Goal: Task Accomplishment & Management: Use online tool/utility

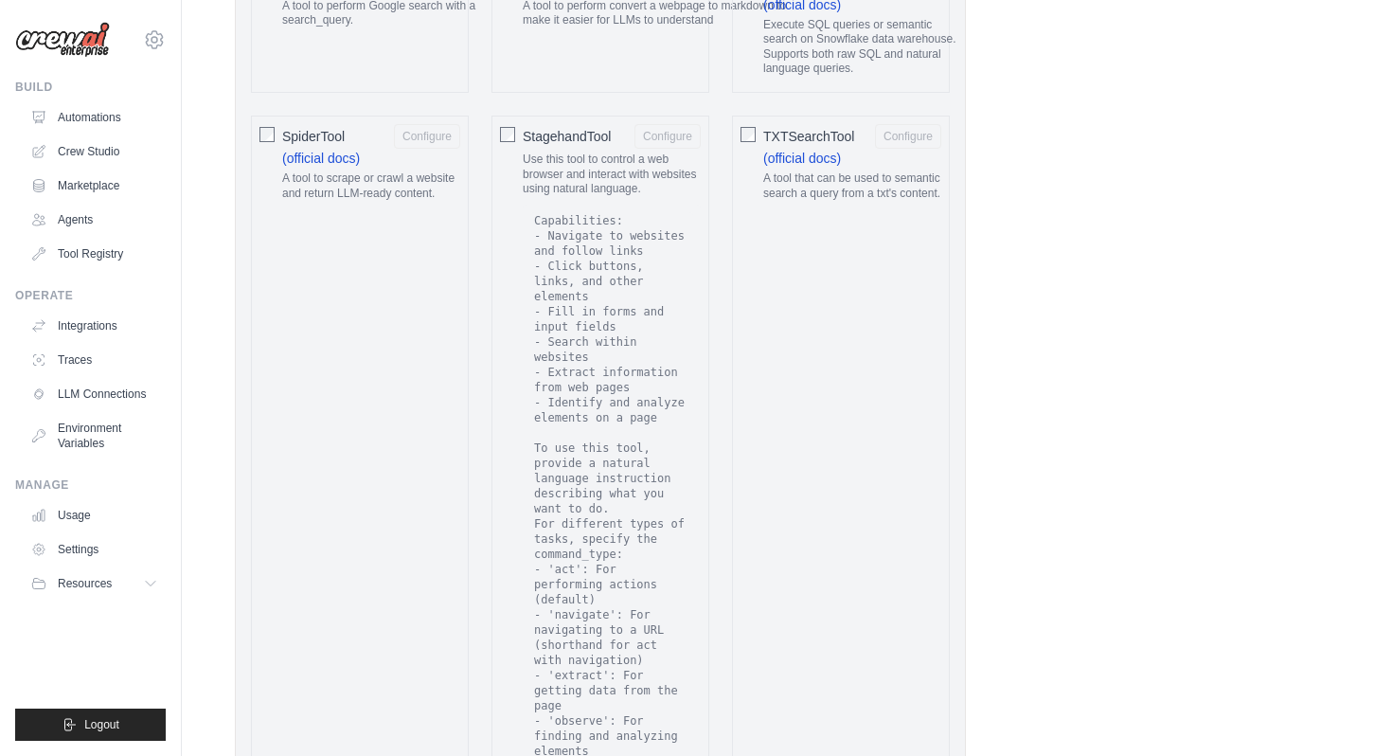
scroll to position [3942, 0]
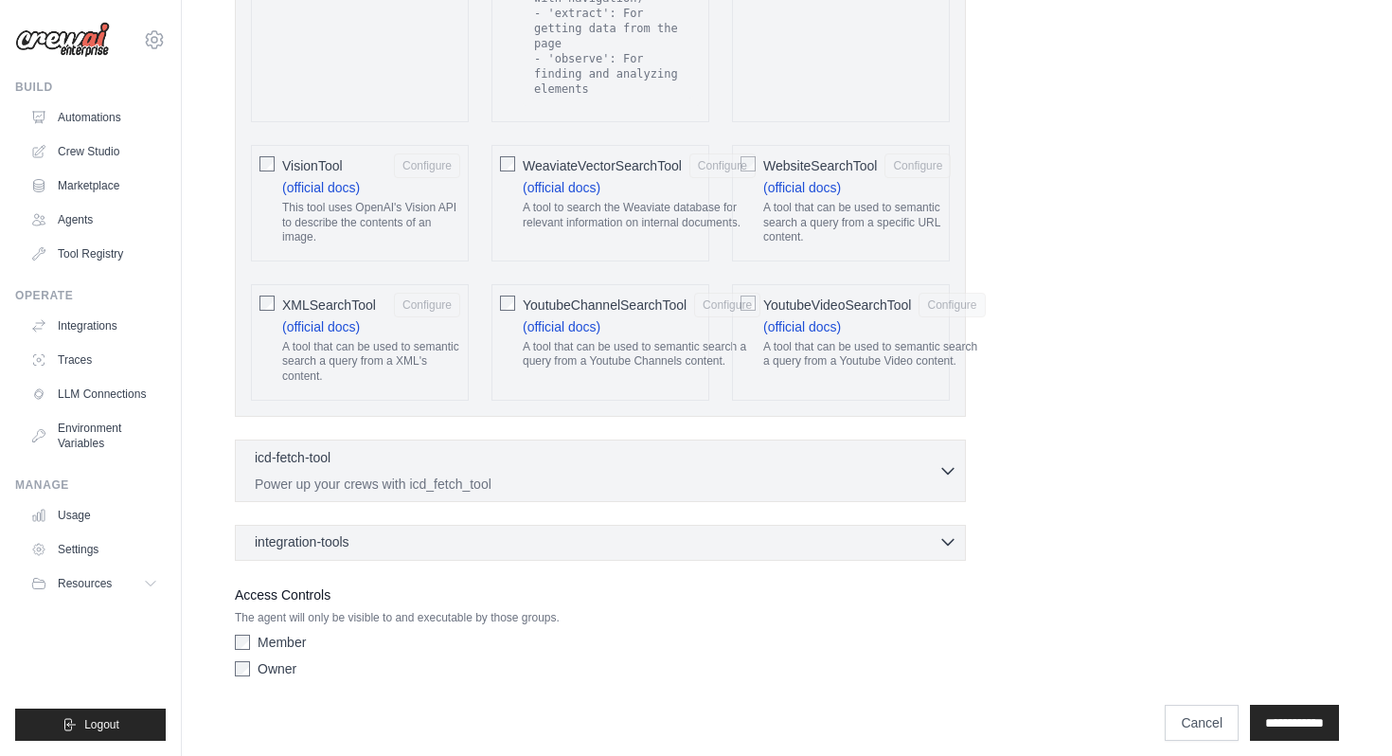
click at [947, 539] on icon "button" at bounding box center [947, 542] width 11 height 6
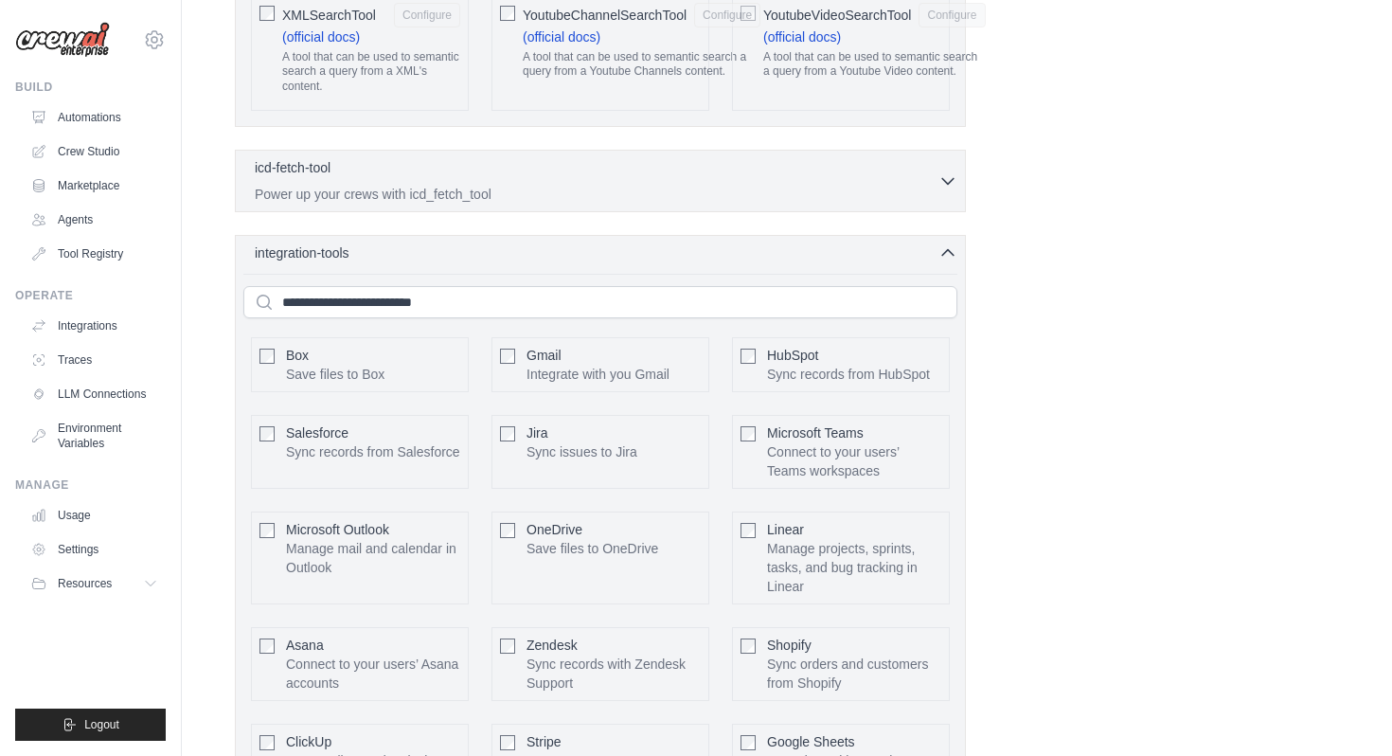
scroll to position [4204, 0]
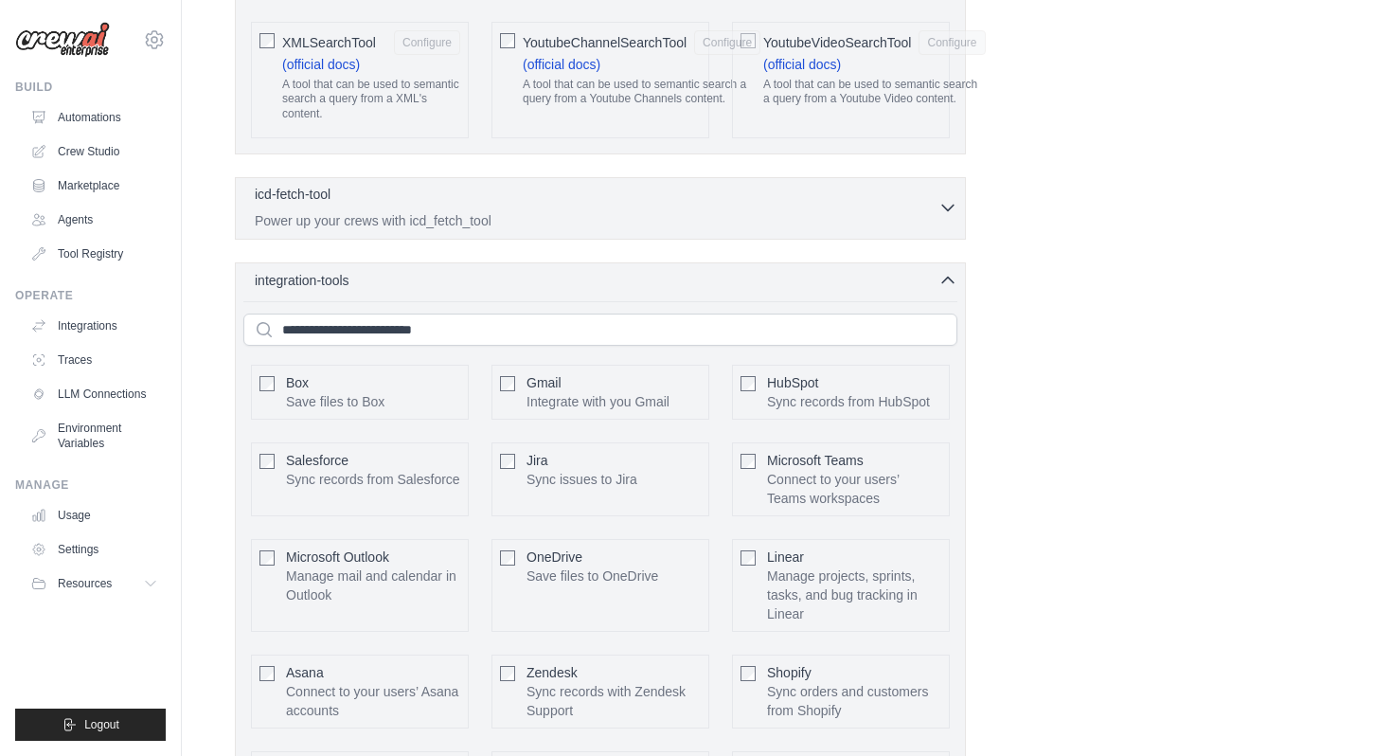
click at [947, 198] on icon "button" at bounding box center [948, 207] width 19 height 19
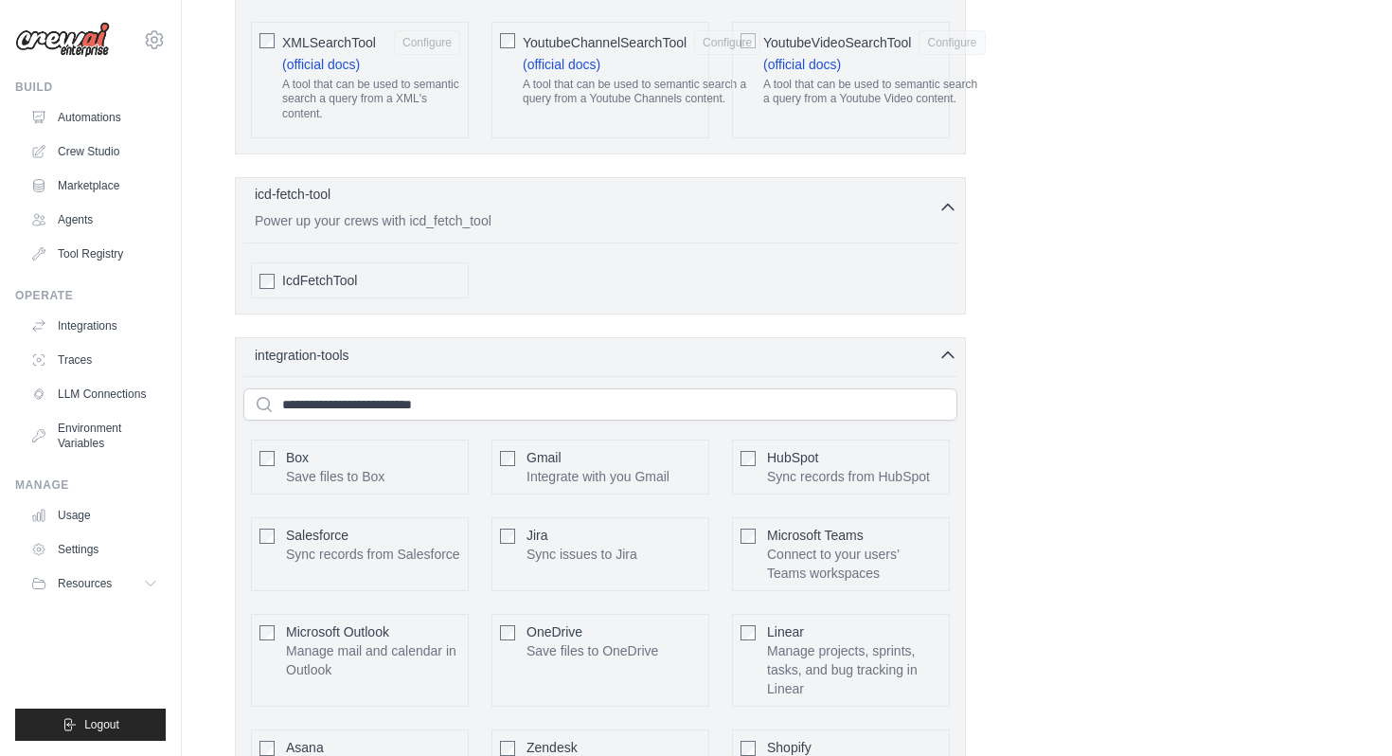
click at [947, 198] on icon "button" at bounding box center [948, 207] width 19 height 19
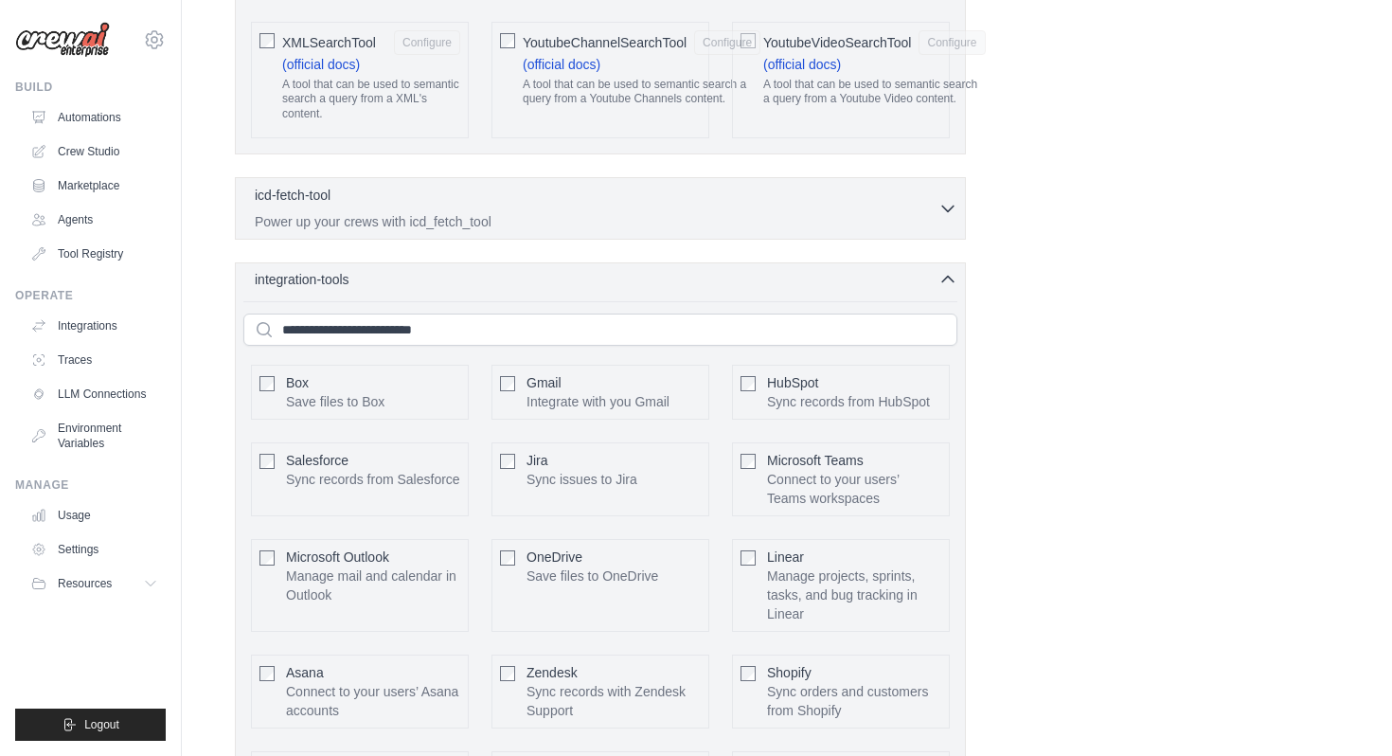
click at [949, 270] on icon "button" at bounding box center [948, 279] width 19 height 19
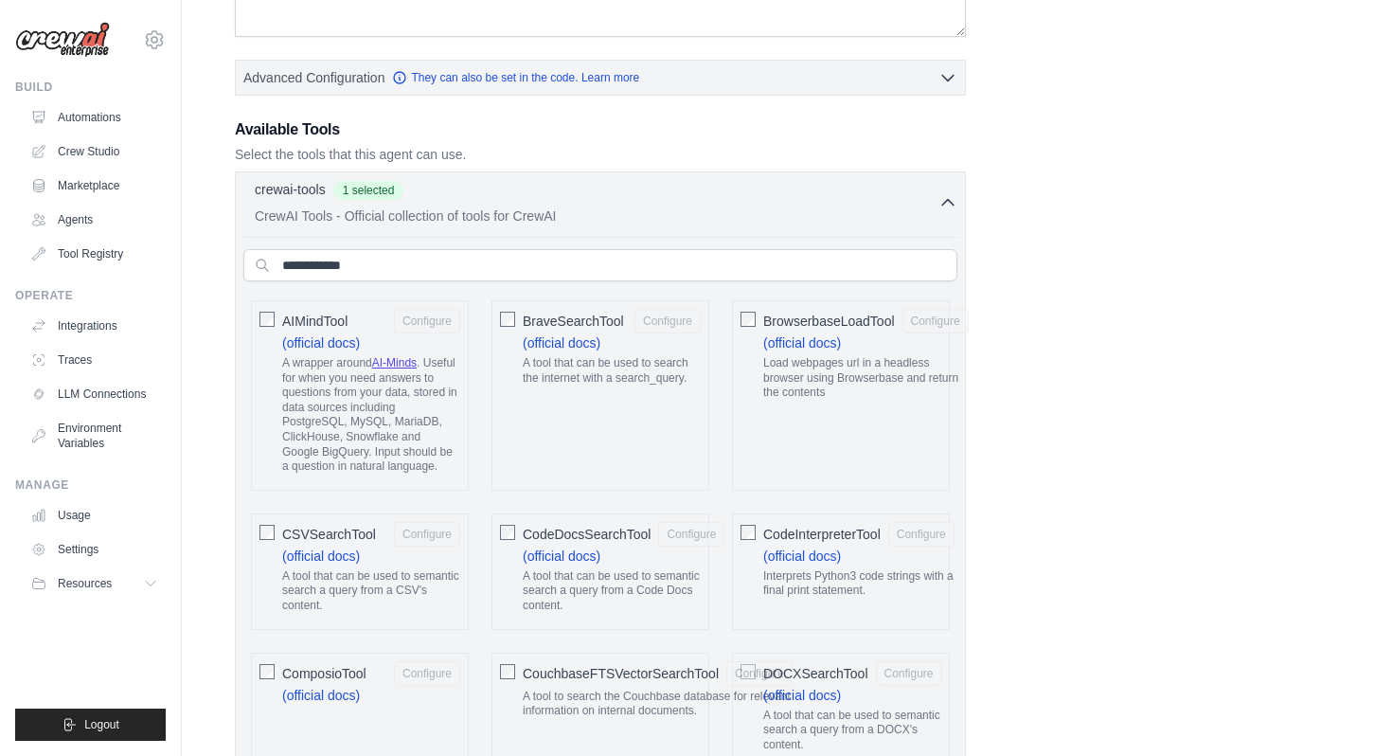
scroll to position [0, 0]
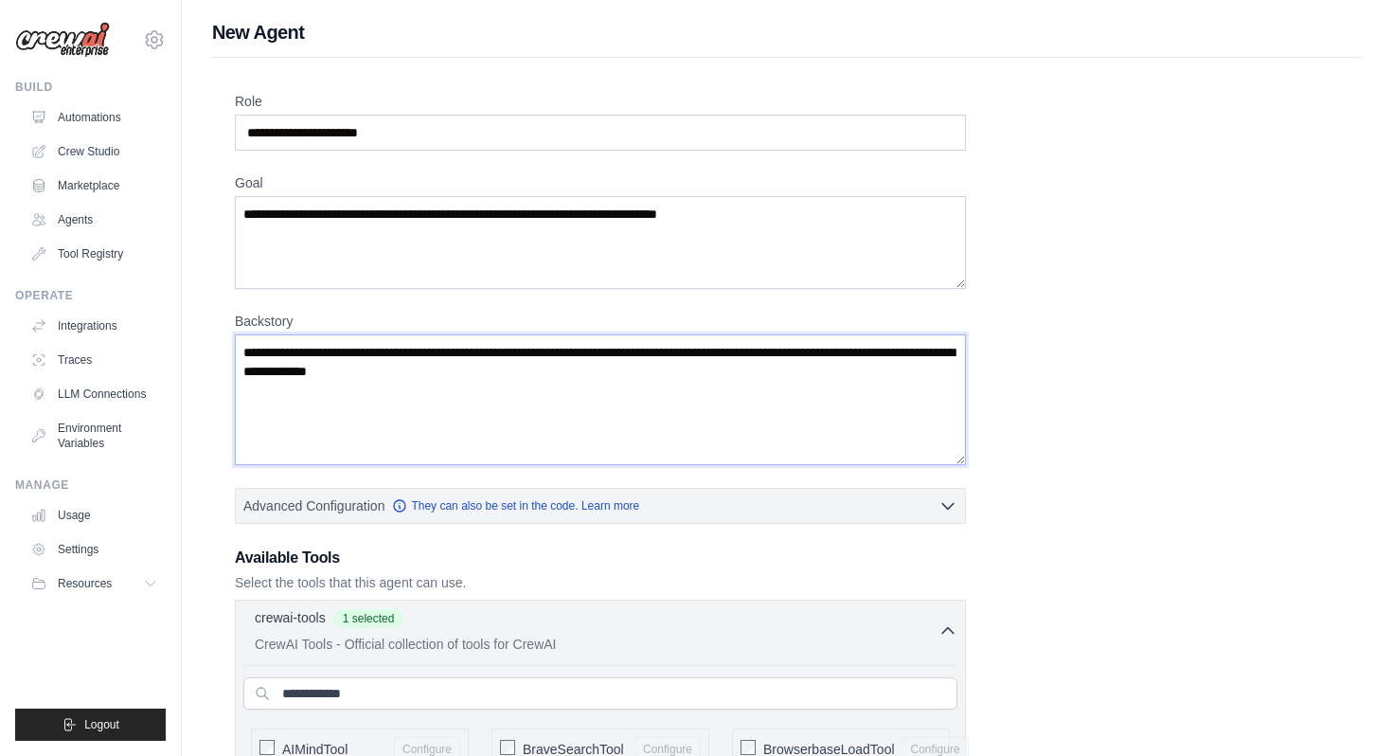
click at [626, 377] on textarea "Backstory" at bounding box center [600, 399] width 731 height 131
click at [513, 125] on input "Role" at bounding box center [600, 133] width 731 height 36
type input "*"
type input "**********"
click at [558, 252] on textarea "Goal" at bounding box center [600, 242] width 731 height 93
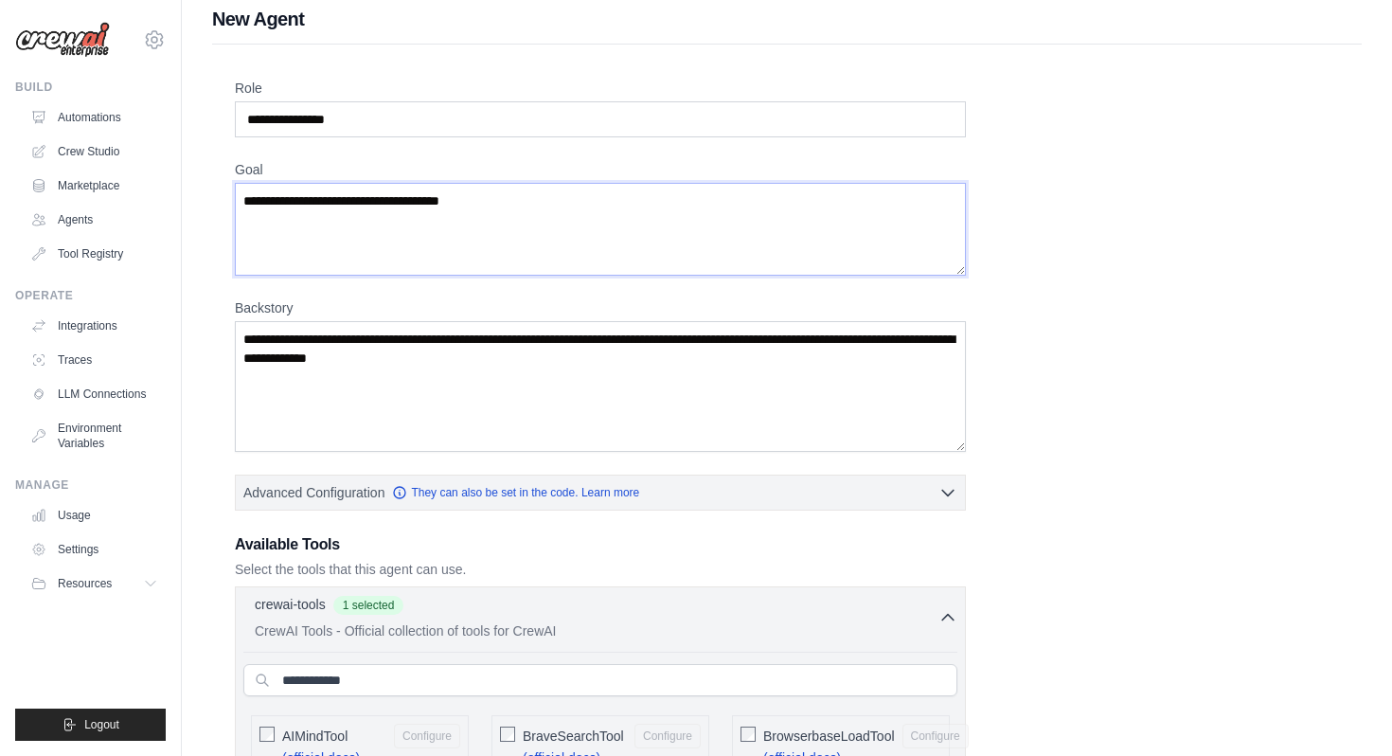
scroll to position [16, 0]
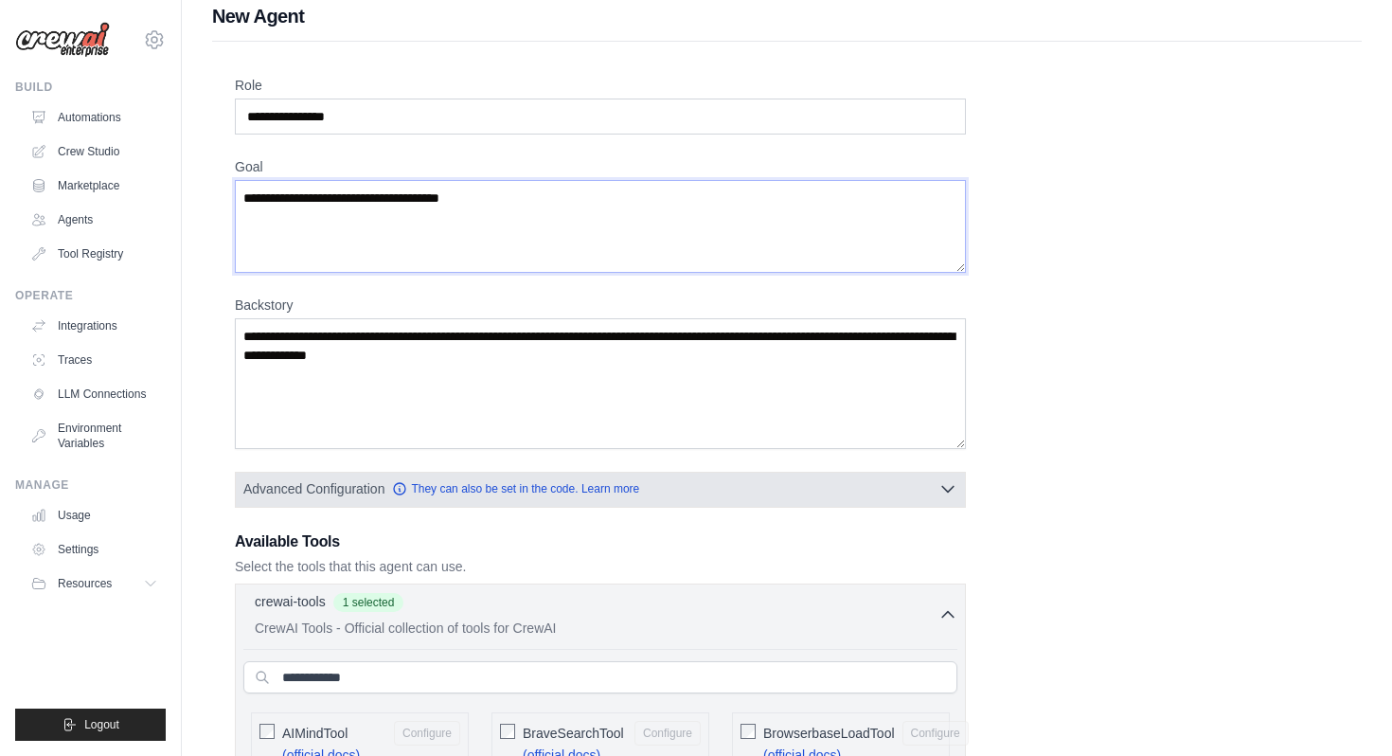
type textarea "**********"
click at [959, 493] on button "Advanced Configuration They can also be set in the code. Learn more" at bounding box center [600, 489] width 729 height 34
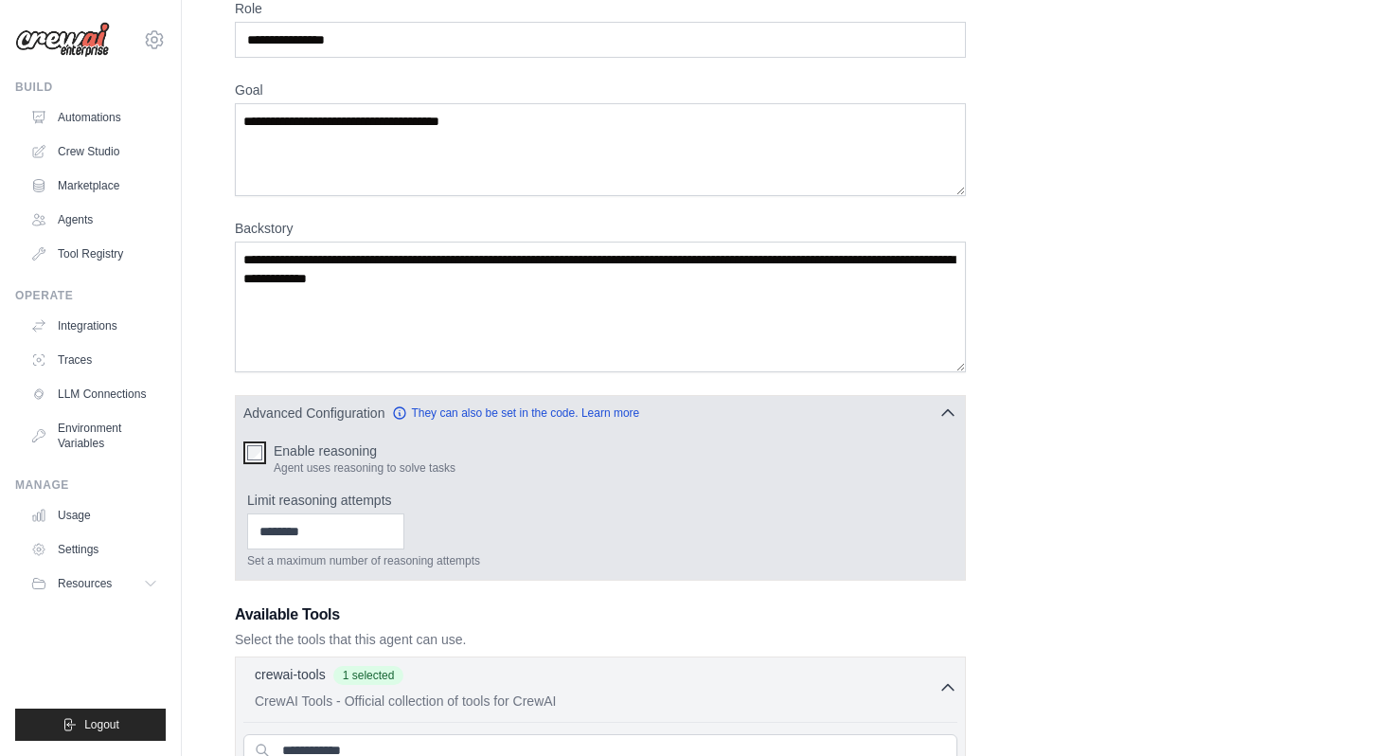
scroll to position [94, 0]
click at [390, 525] on input "*" at bounding box center [325, 530] width 157 height 36
type input "*"
click at [390, 525] on input "*" at bounding box center [325, 530] width 157 height 36
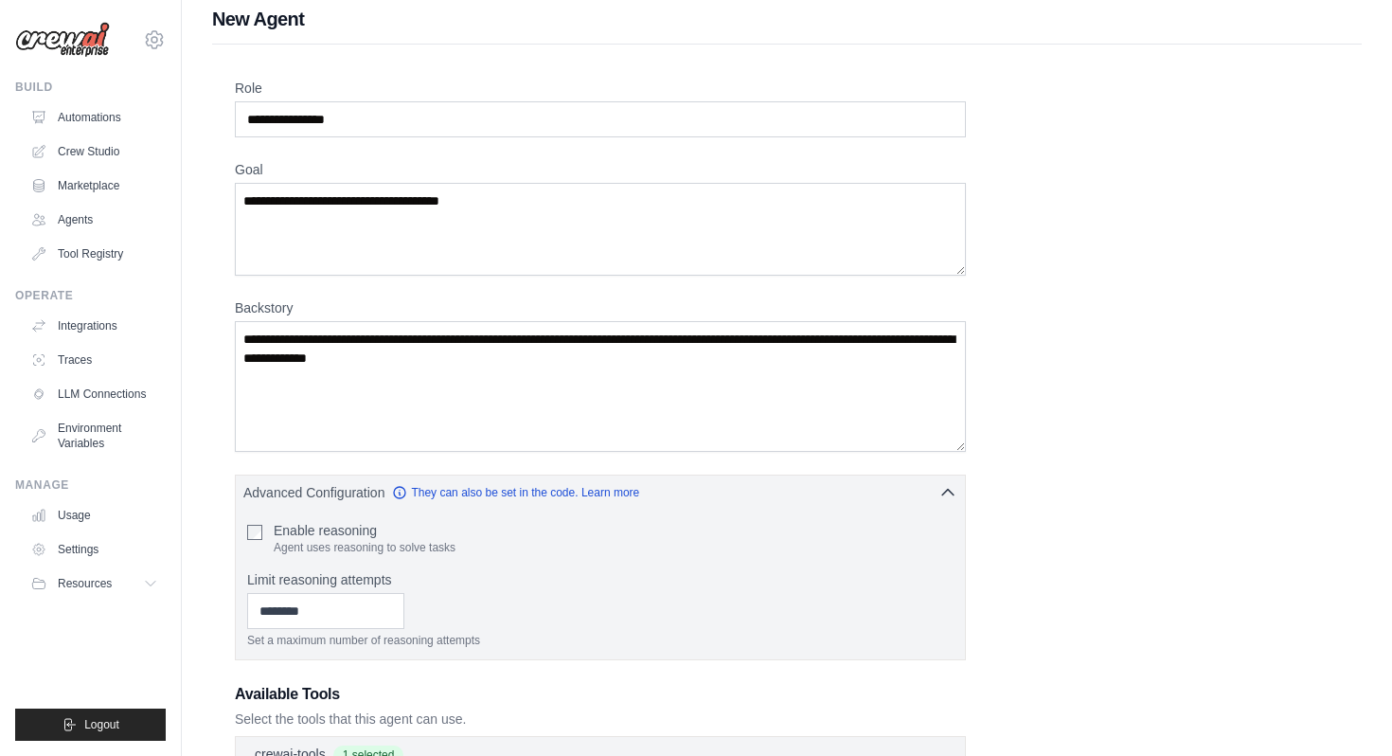
scroll to position [0, 0]
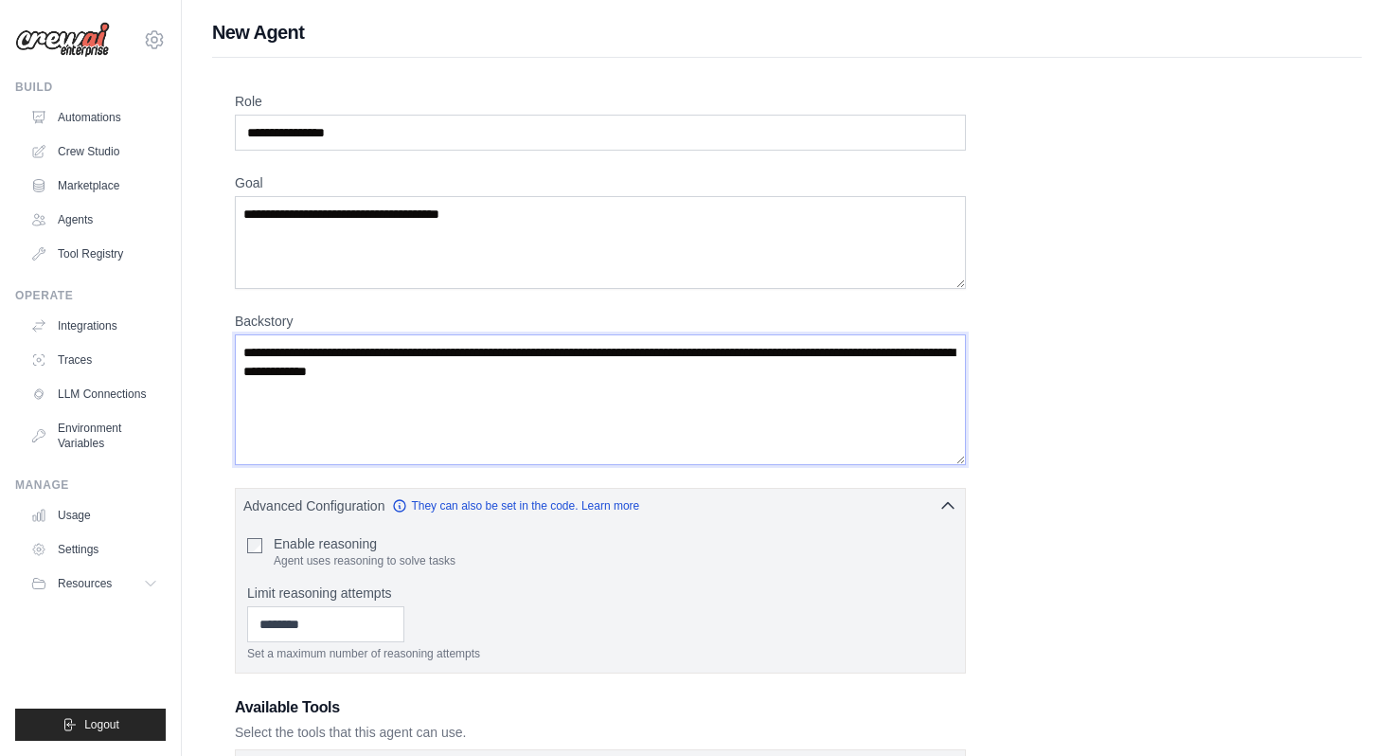
click at [693, 401] on textarea "Backstory" at bounding box center [600, 399] width 731 height 131
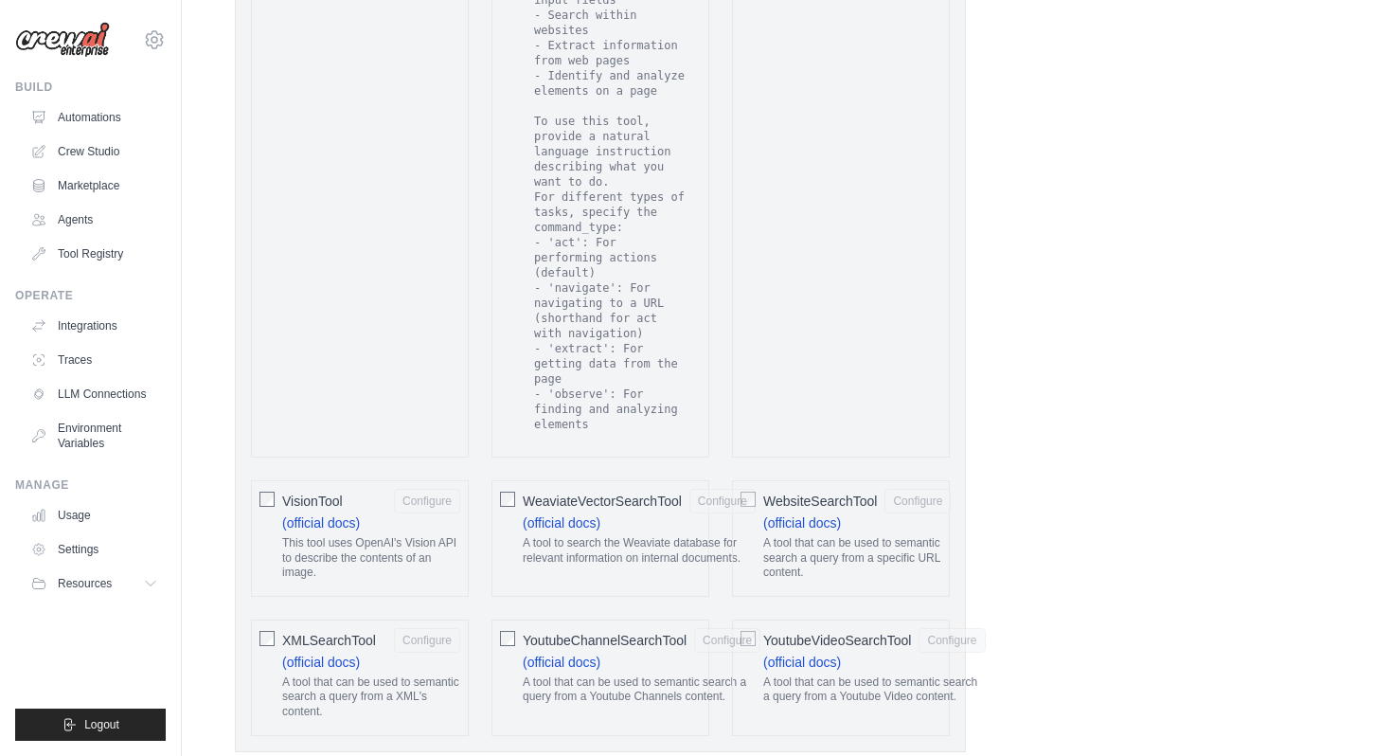
scroll to position [4092, 0]
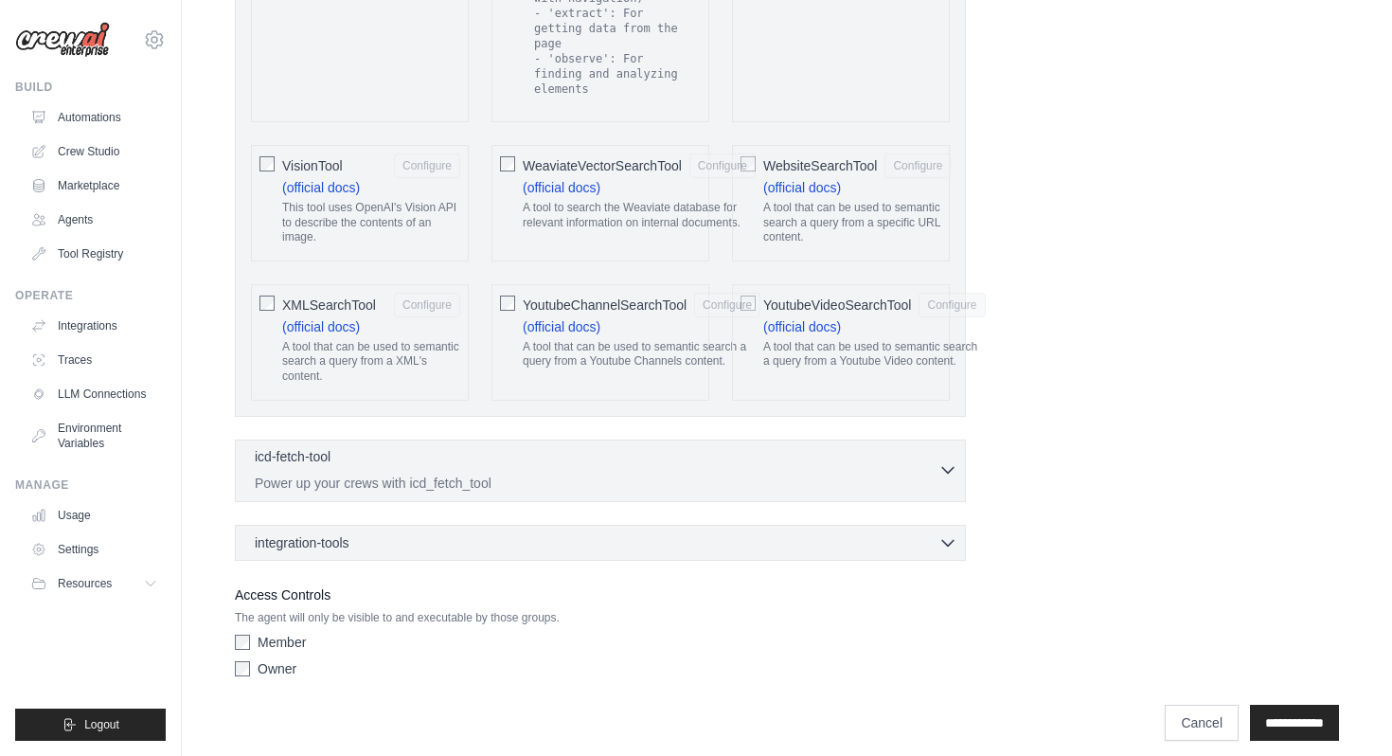
click at [386, 447] on div "icd-fetch-tool 0 selected" at bounding box center [597, 458] width 684 height 23
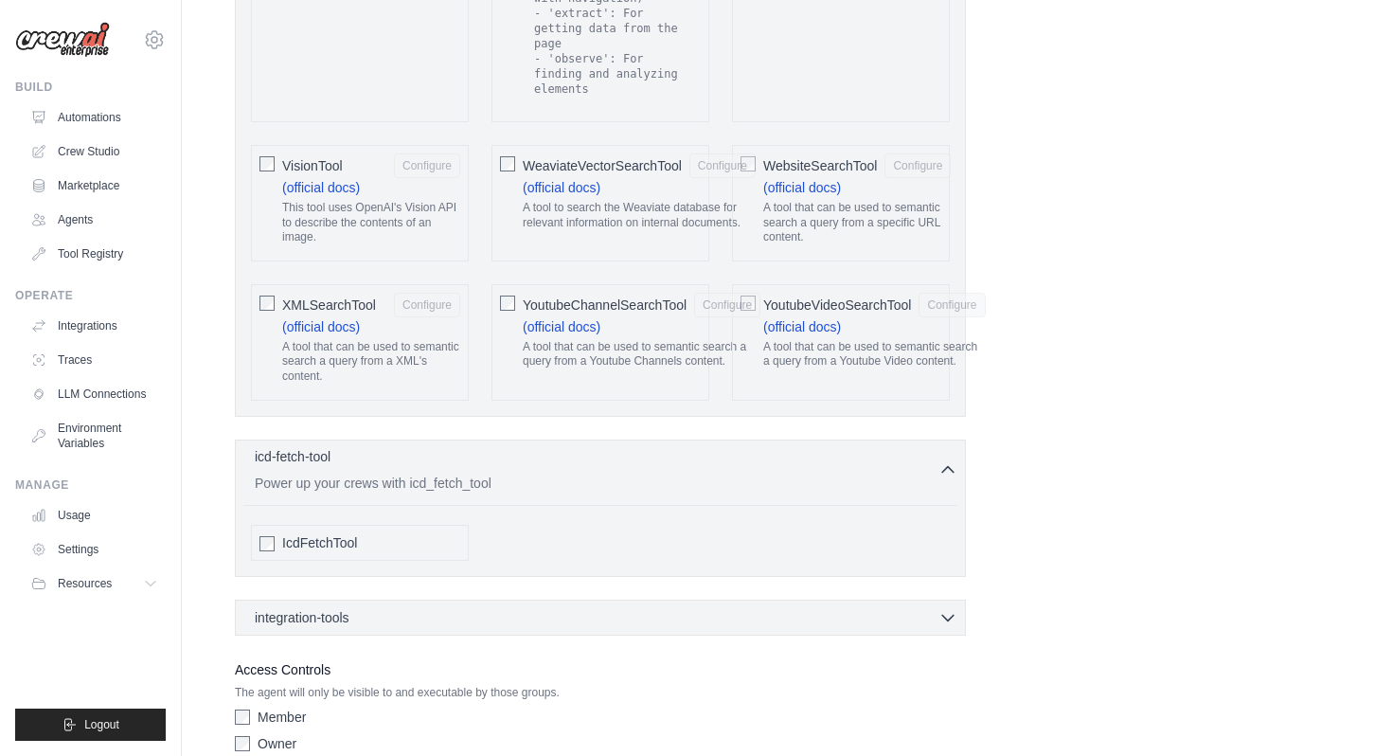
click at [387, 447] on div "icd-fetch-tool 0 selected" at bounding box center [597, 458] width 684 height 23
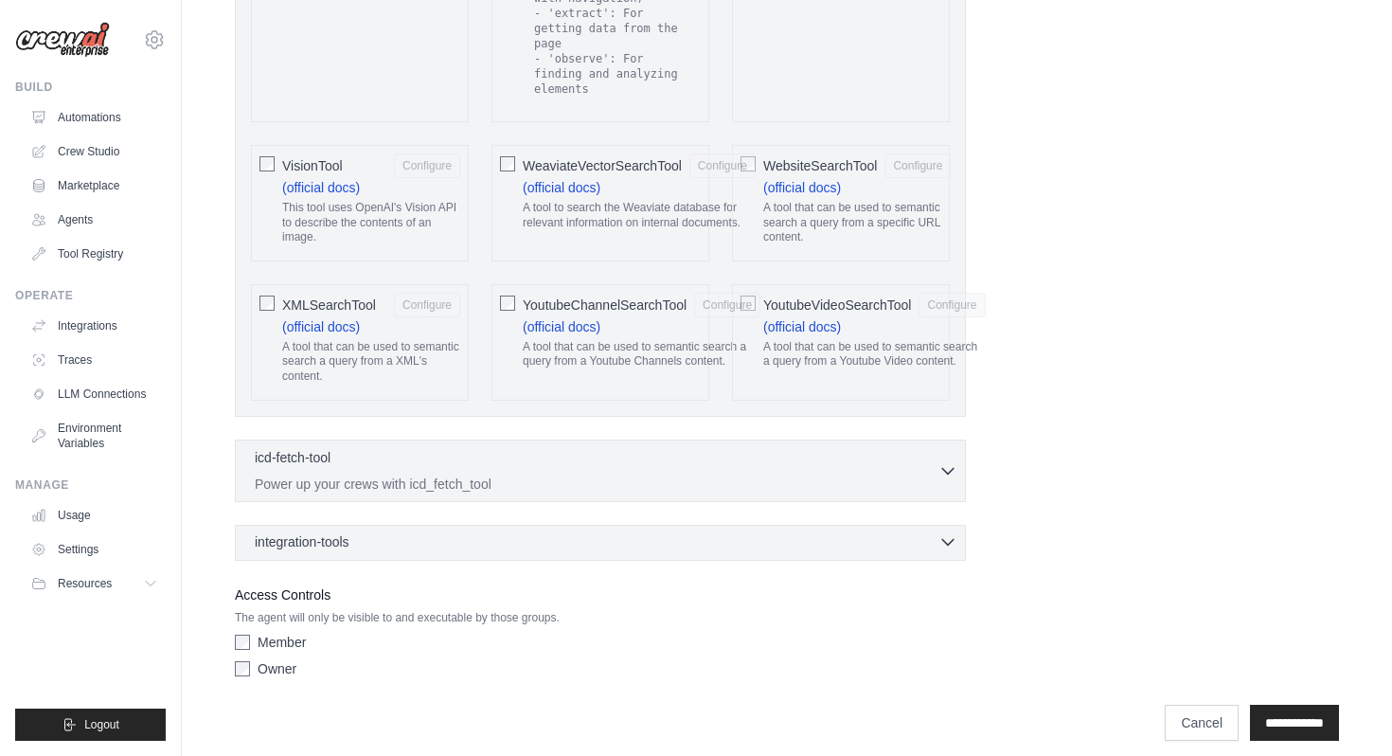
click at [443, 532] on div "integration-tools 0 selected" at bounding box center [606, 541] width 703 height 19
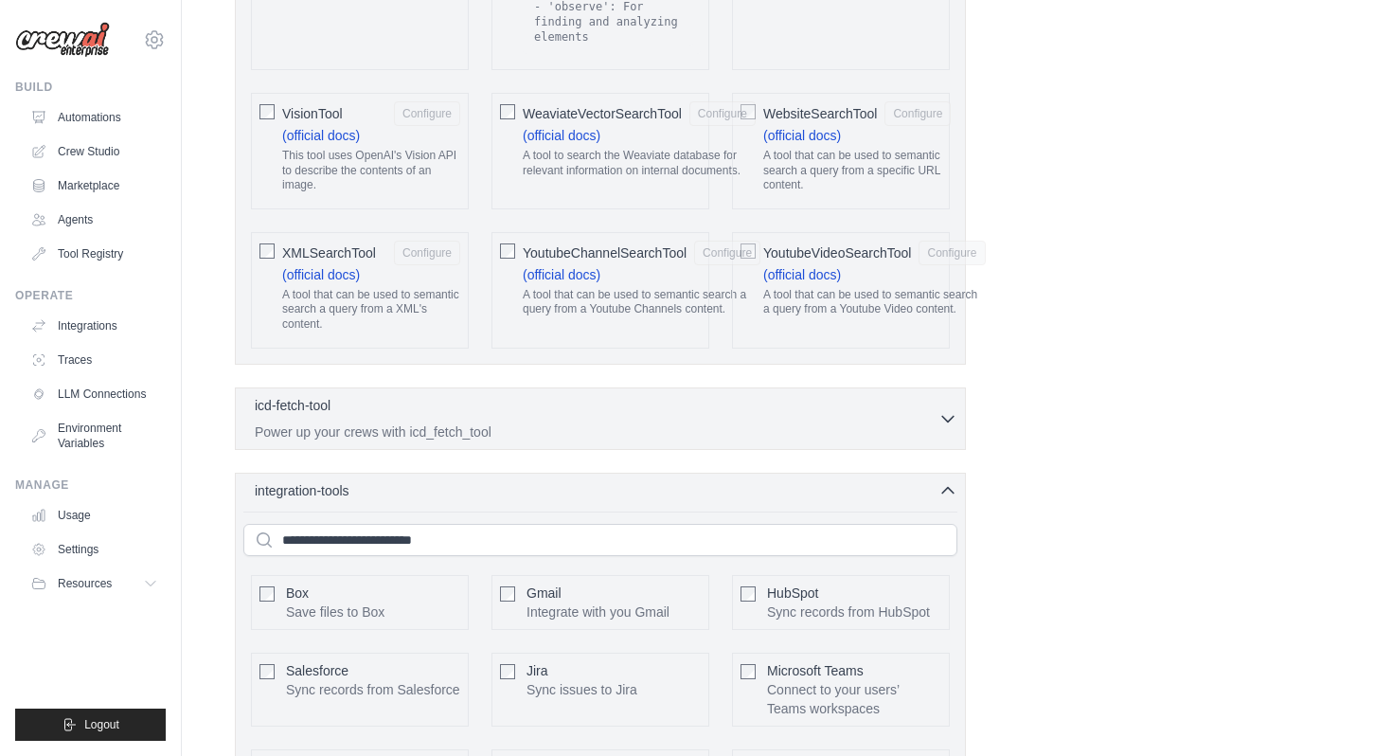
scroll to position [4113, 0]
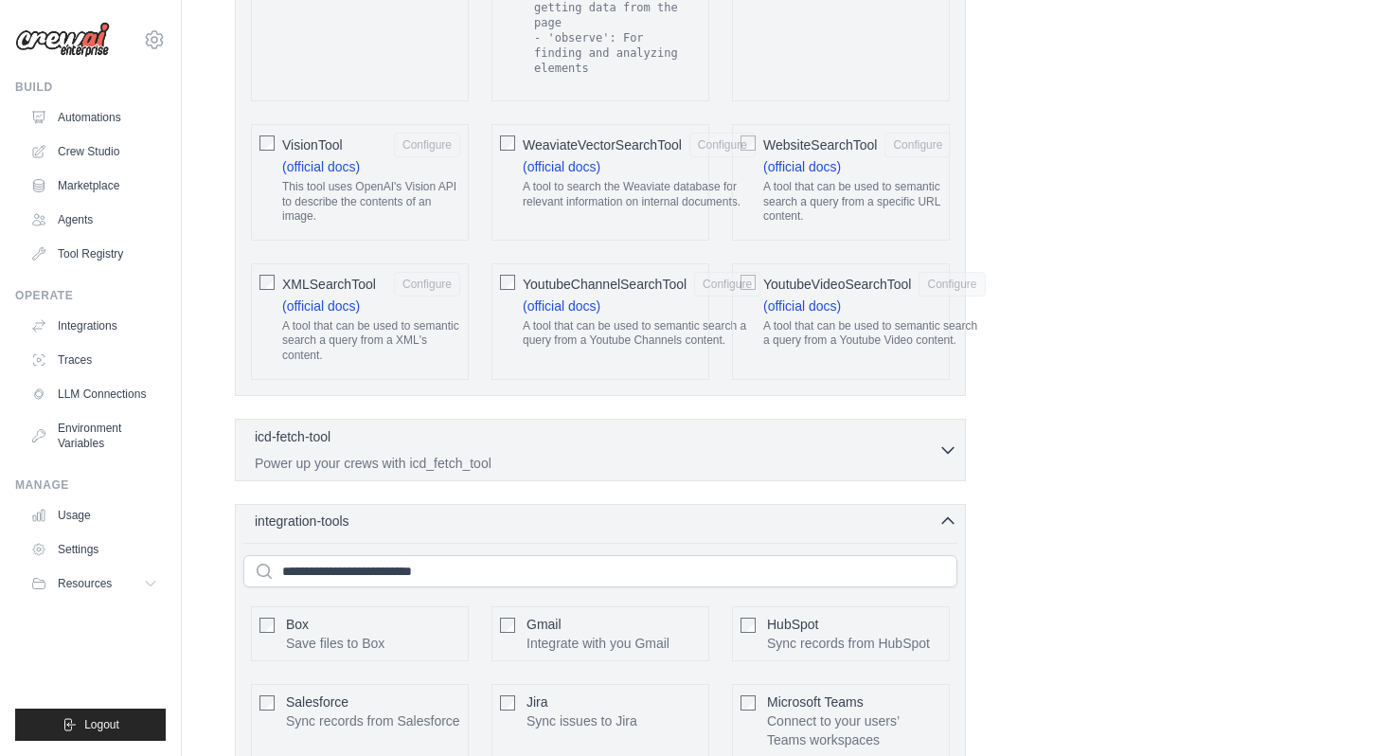
click at [944, 513] on icon "button" at bounding box center [948, 520] width 19 height 19
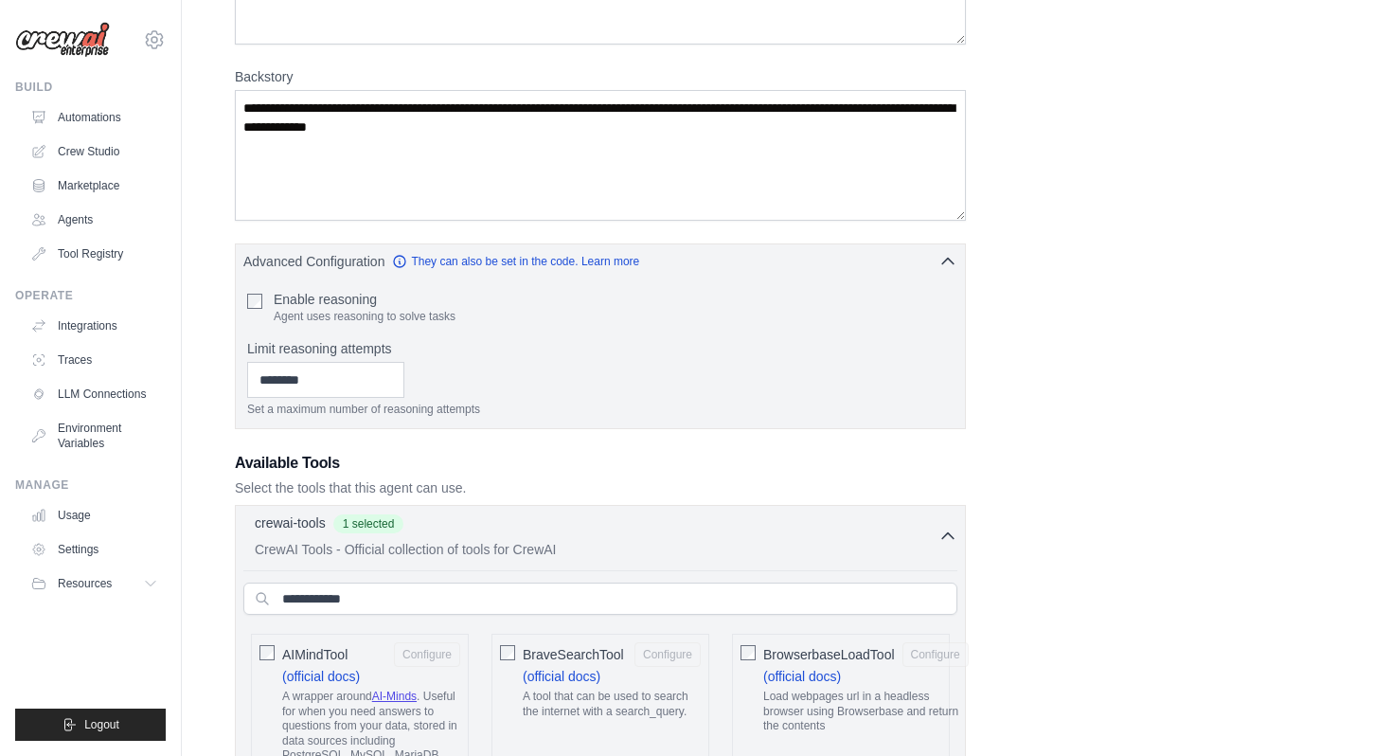
scroll to position [0, 0]
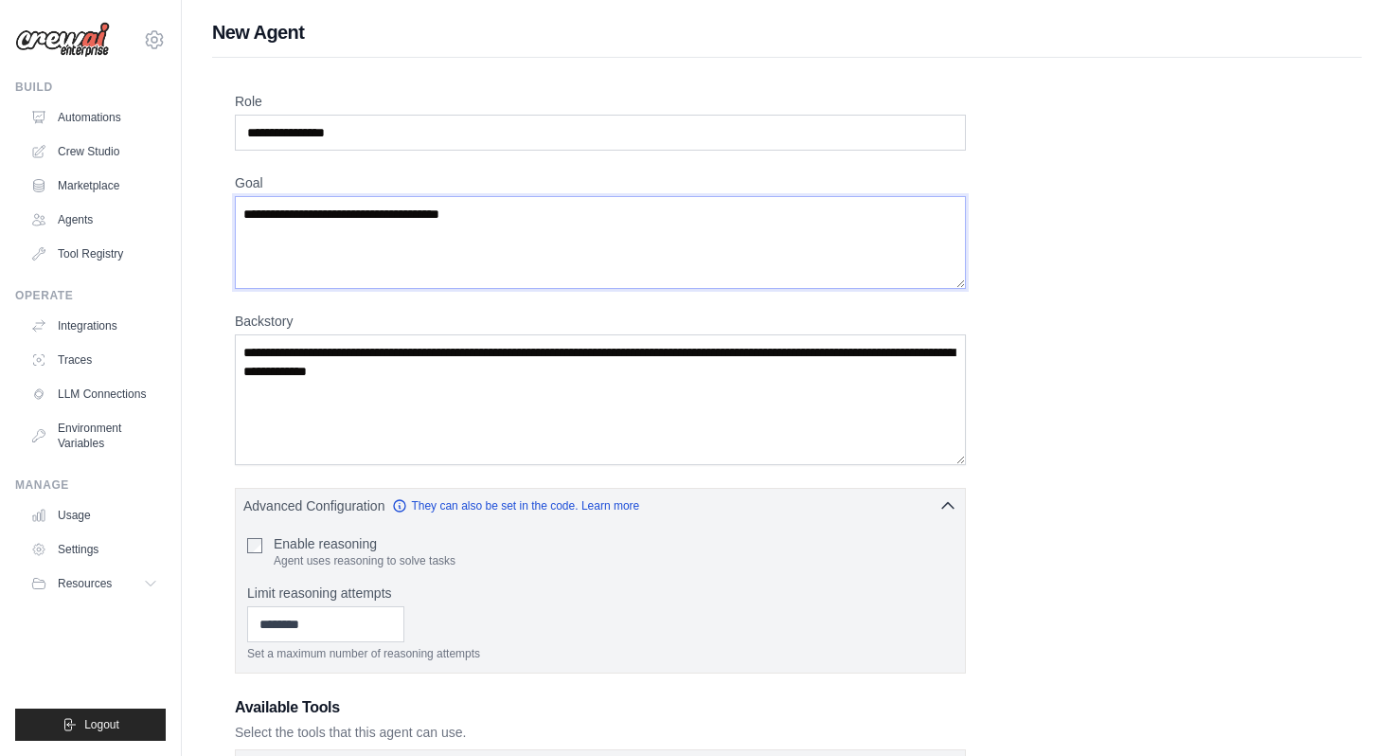
click at [539, 224] on textarea "**********" at bounding box center [600, 242] width 731 height 93
drag, startPoint x: 332, startPoint y: 216, endPoint x: 73, endPoint y: 218, distance: 258.6
click at [380, 221] on textarea "**********" at bounding box center [600, 242] width 731 height 93
click at [448, 203] on textarea "**********" at bounding box center [600, 242] width 731 height 93
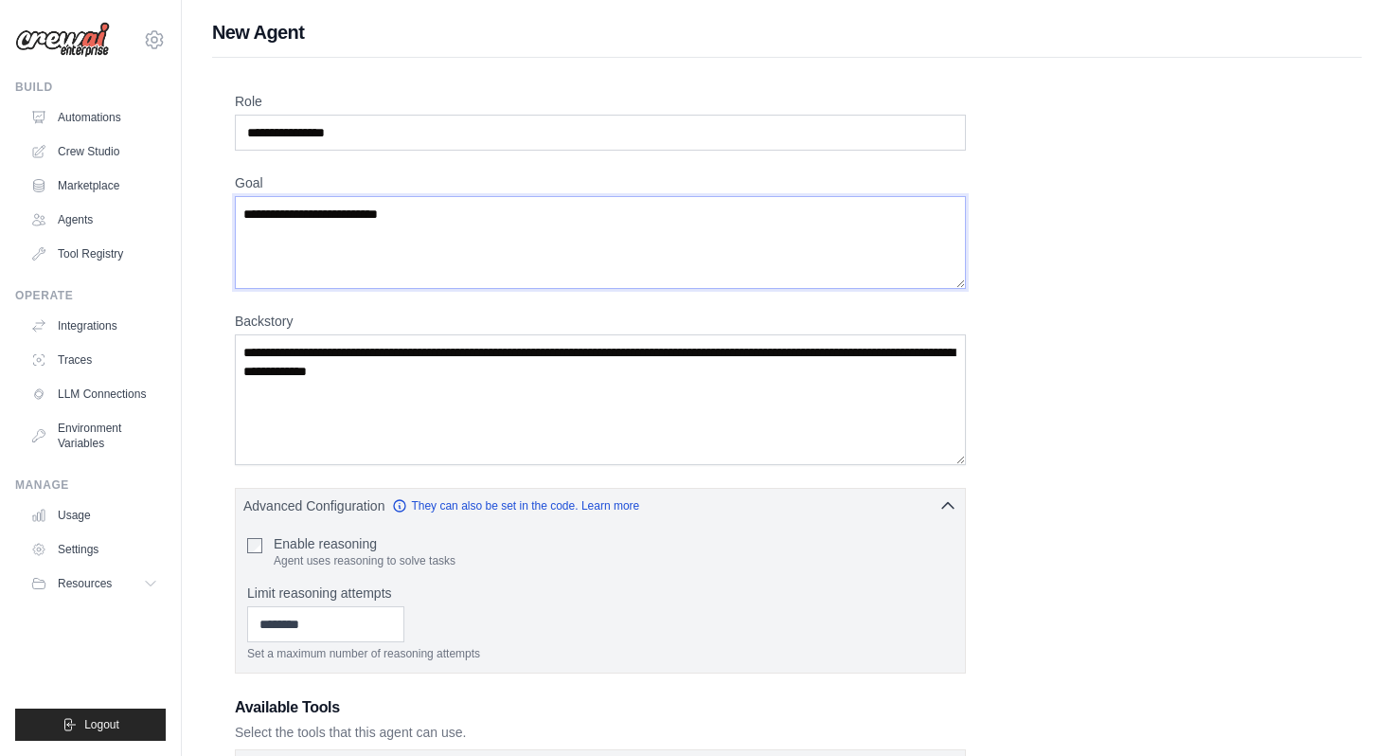
click at [450, 217] on textarea "**********" at bounding box center [600, 242] width 731 height 93
type textarea "**********"
click at [507, 364] on textarea "Backstory" at bounding box center [600, 399] width 731 height 131
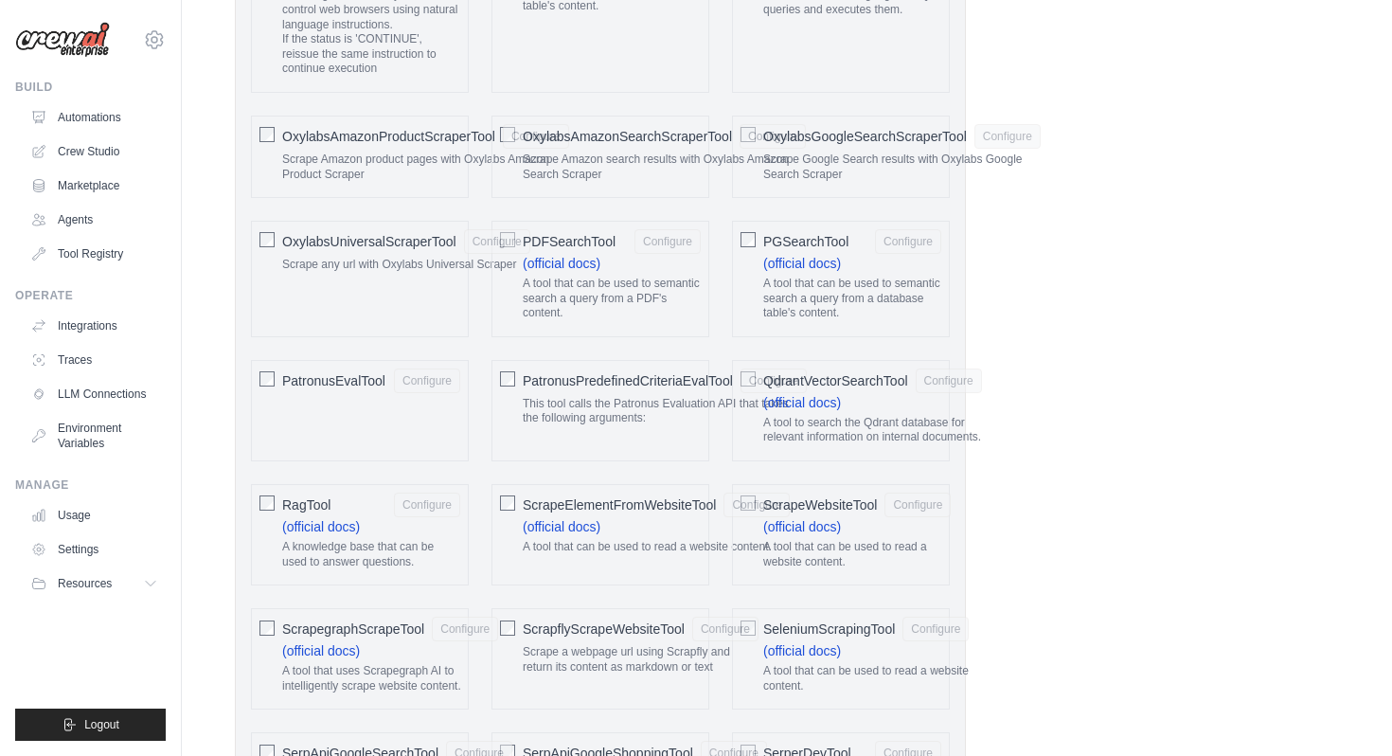
scroll to position [4092, 0]
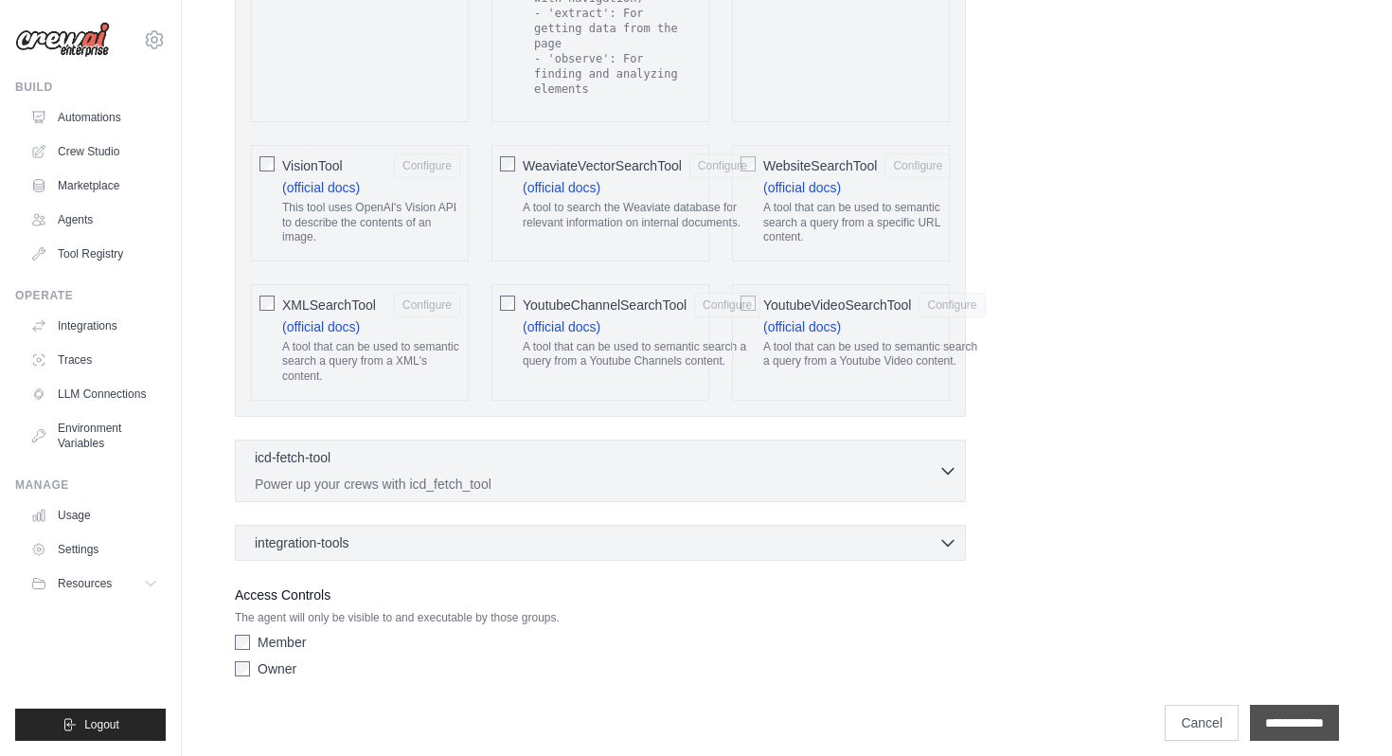
type textarea "**********"
click at [1283, 707] on input "**********" at bounding box center [1294, 723] width 89 height 36
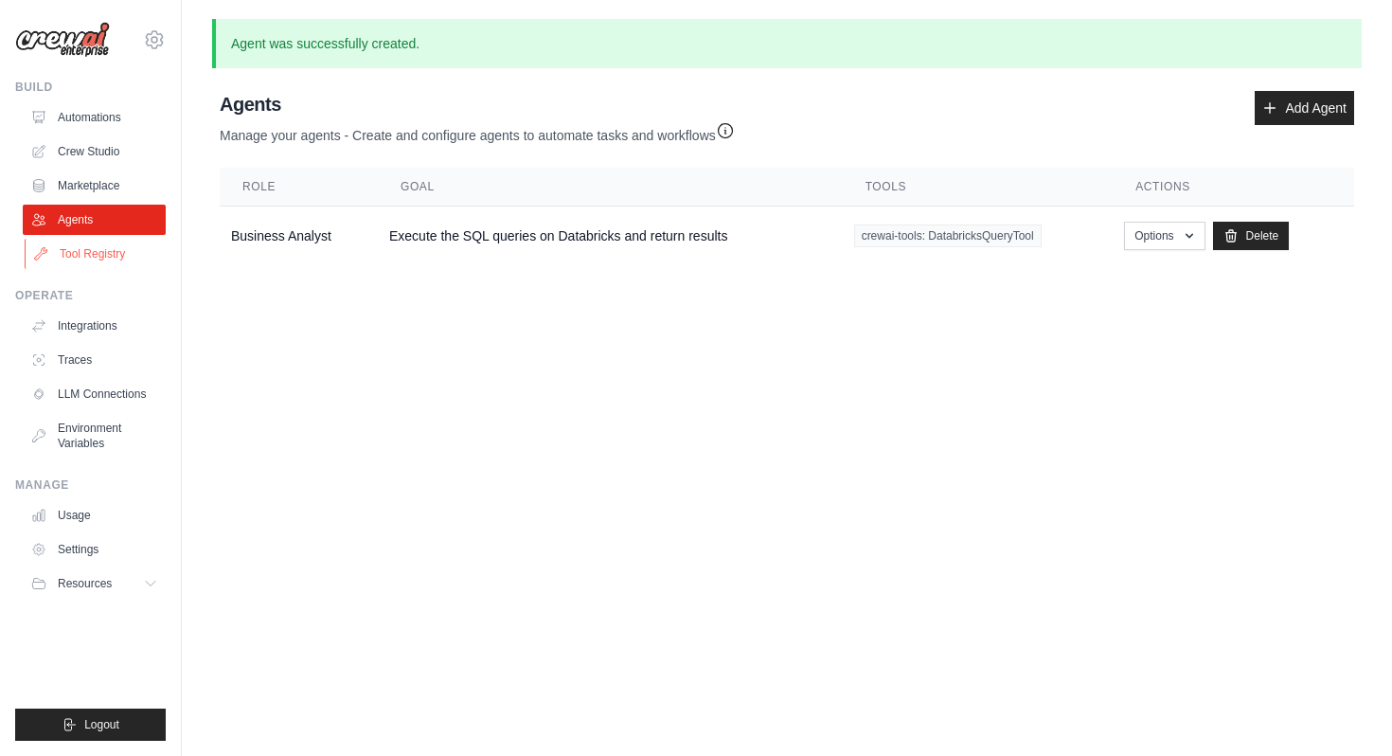
click at [99, 259] on link "Tool Registry" at bounding box center [96, 254] width 143 height 30
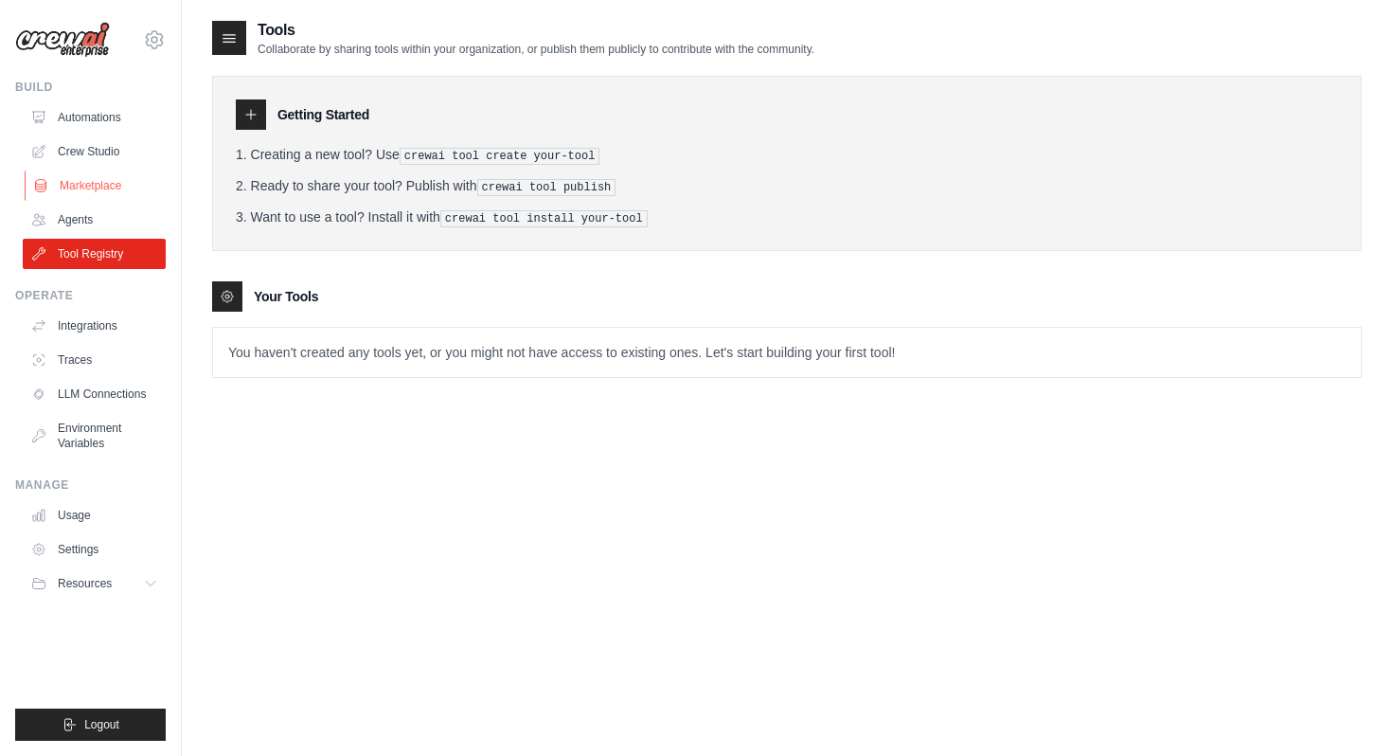
click at [117, 179] on link "Marketplace" at bounding box center [96, 185] width 143 height 30
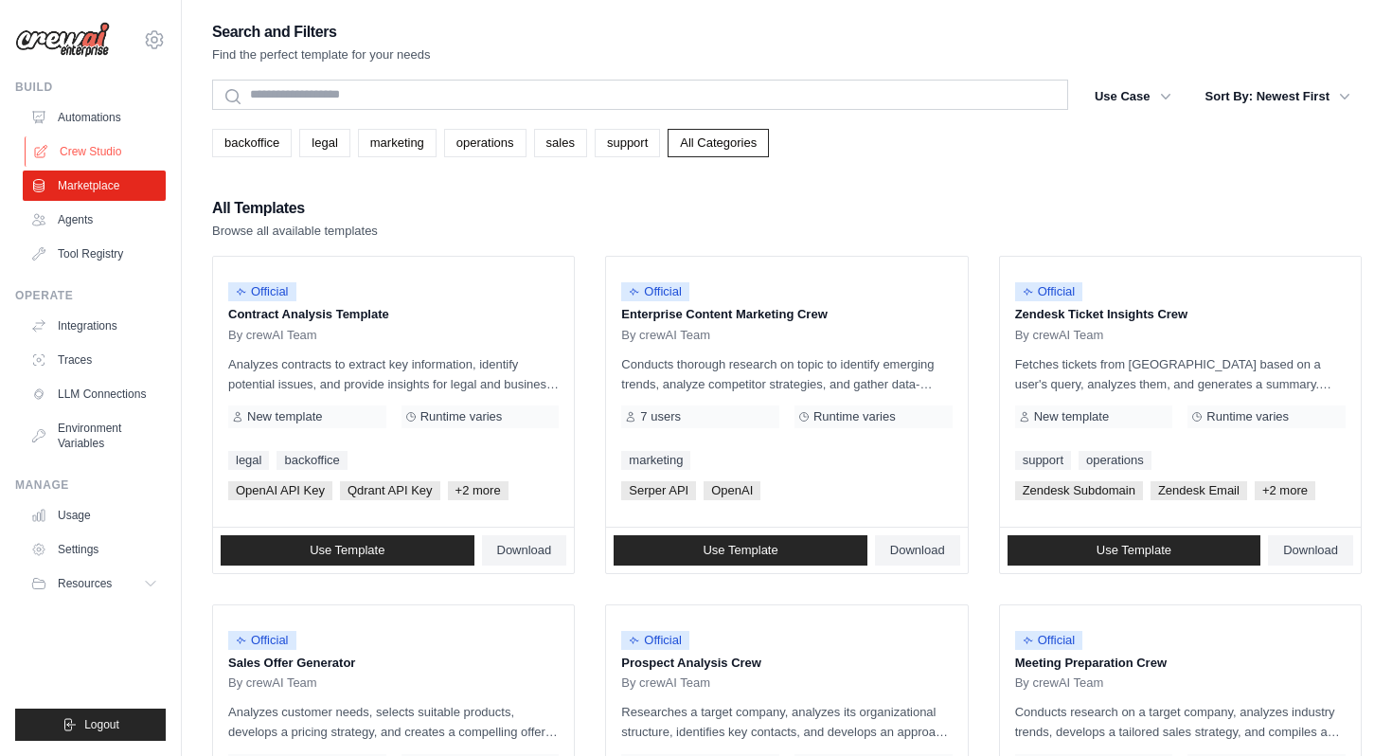
click at [127, 156] on link "Crew Studio" at bounding box center [96, 151] width 143 height 30
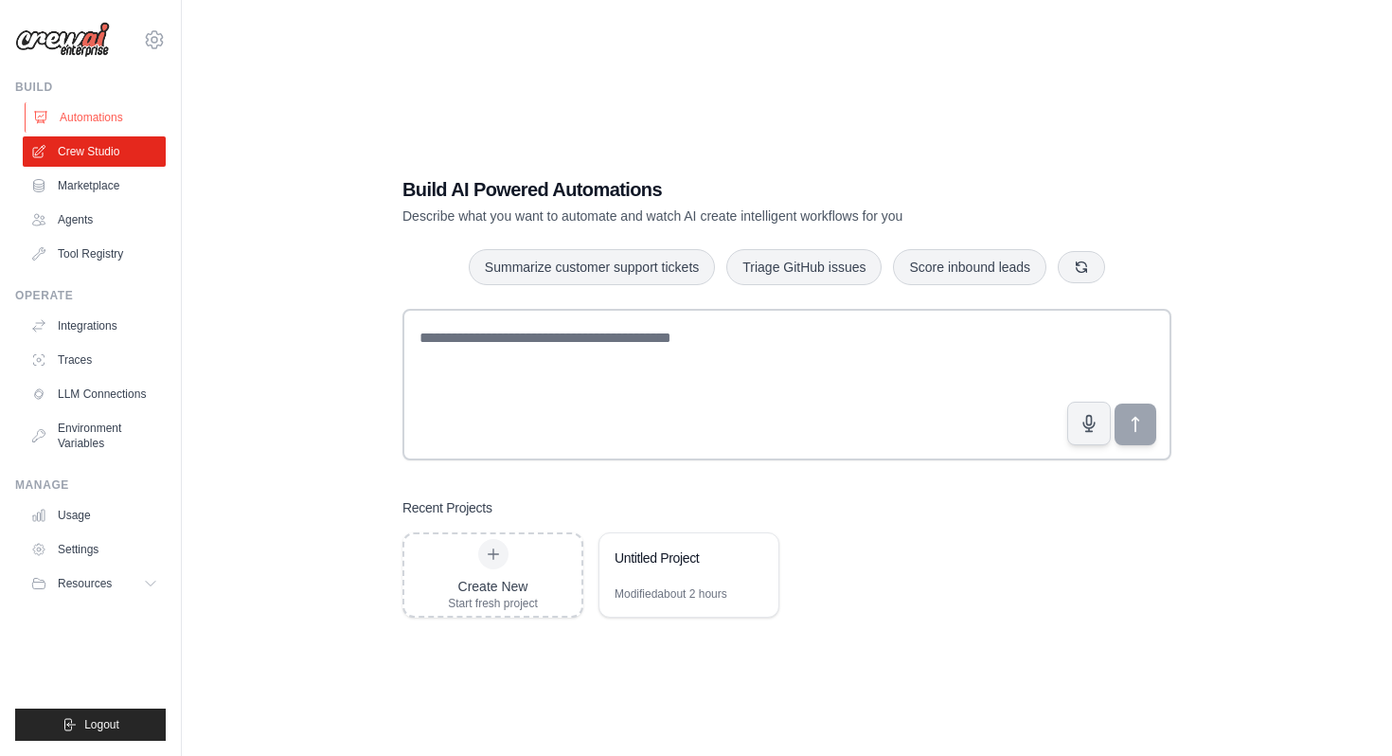
click at [101, 123] on link "Automations" at bounding box center [96, 117] width 143 height 30
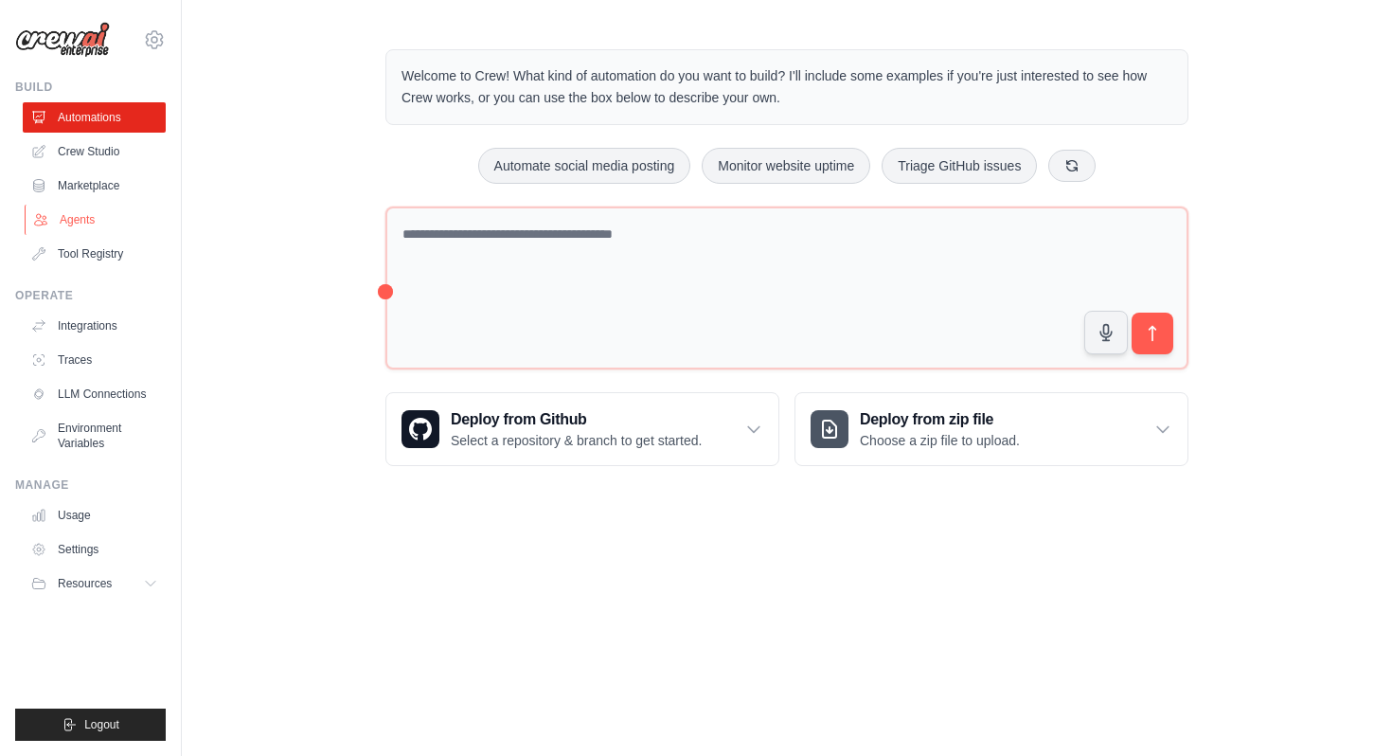
click at [99, 222] on link "Agents" at bounding box center [96, 220] width 143 height 30
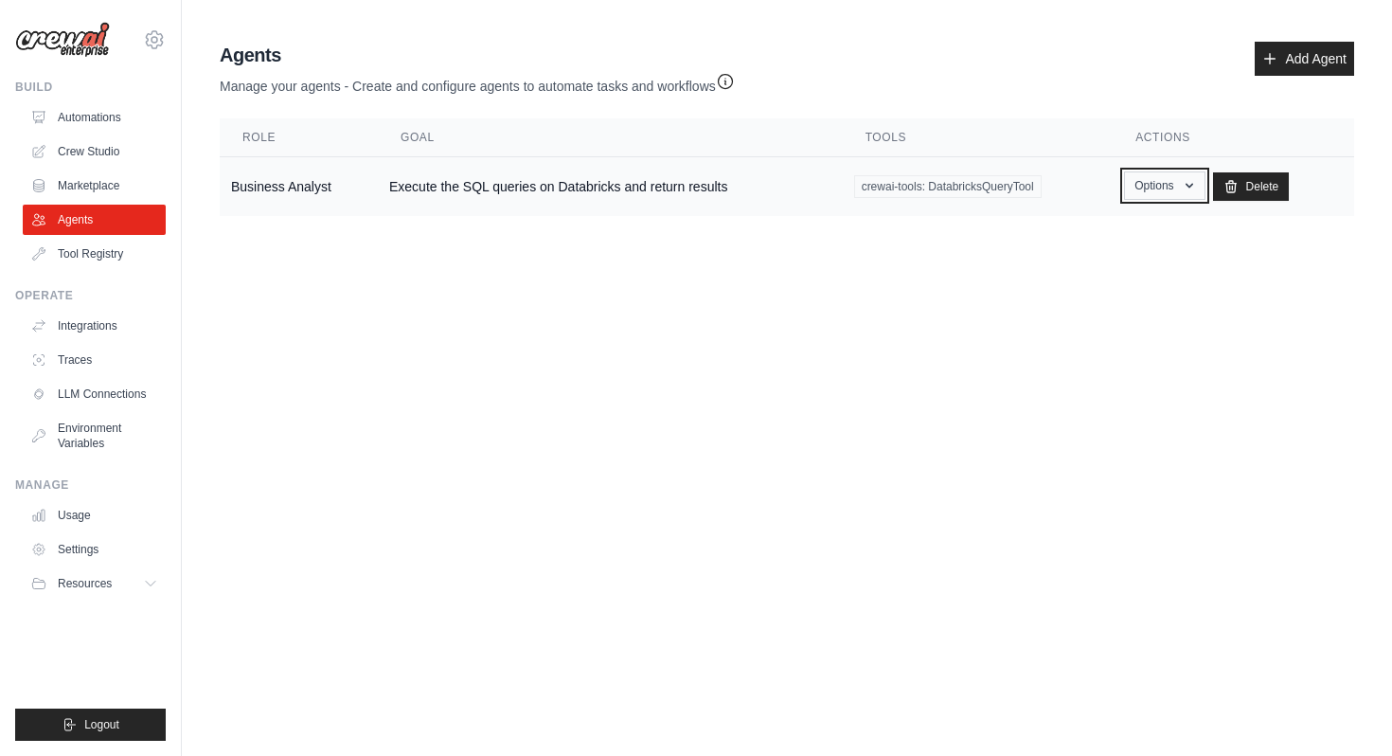
click at [1174, 180] on button "Options" at bounding box center [1164, 185] width 81 height 28
click at [901, 301] on body "priyadarshini.bhatnagar-ext@ab-inbev.com Settings Build Automations Crew Studio" at bounding box center [696, 378] width 1392 height 756
click at [121, 403] on link "LLM Connections" at bounding box center [96, 394] width 143 height 30
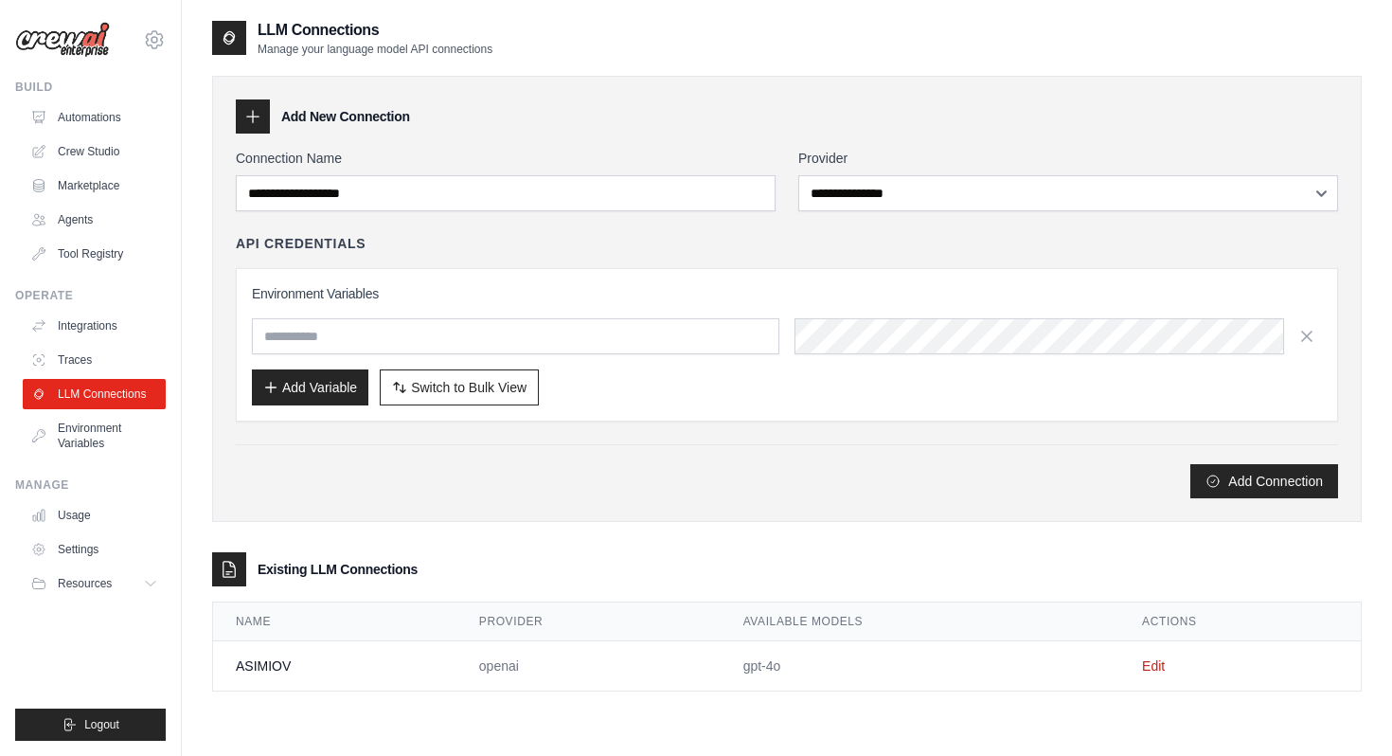
scroll to position [38, 0]
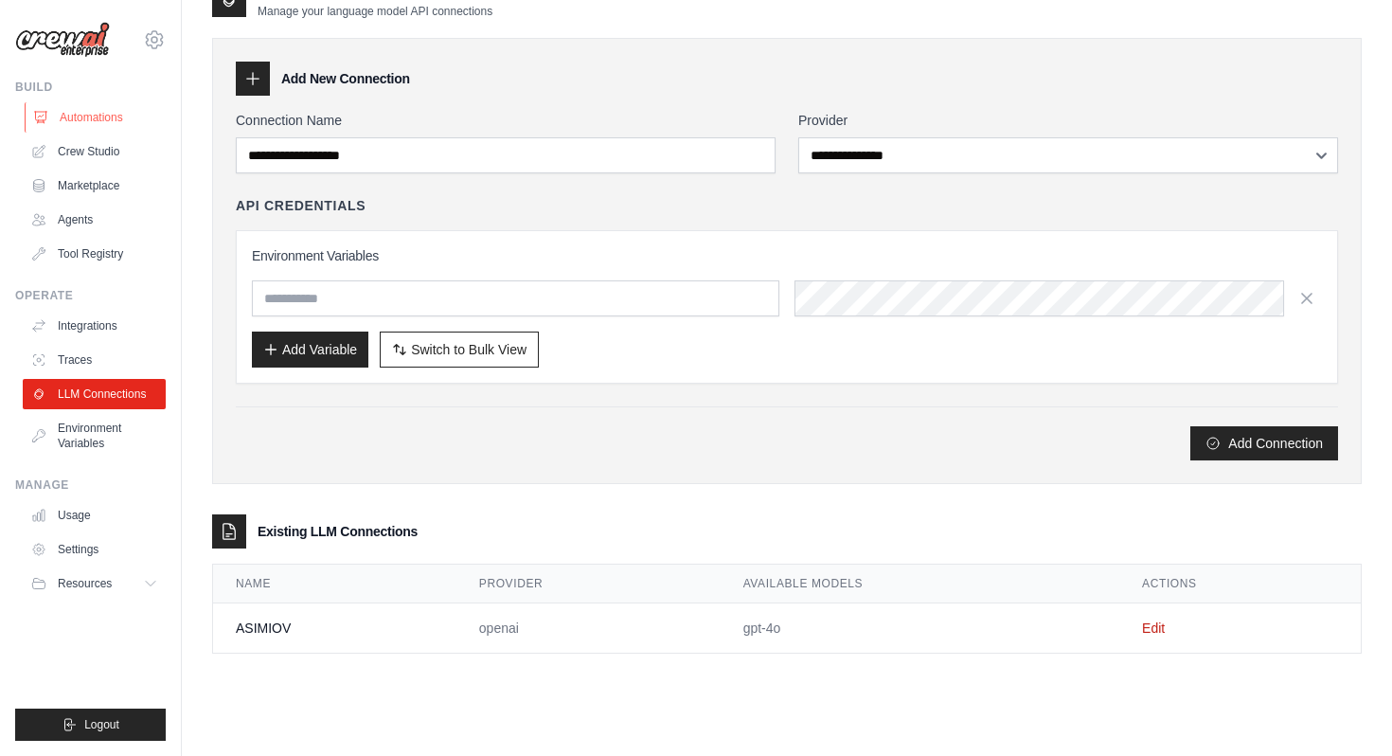
click at [114, 123] on link "Automations" at bounding box center [96, 117] width 143 height 30
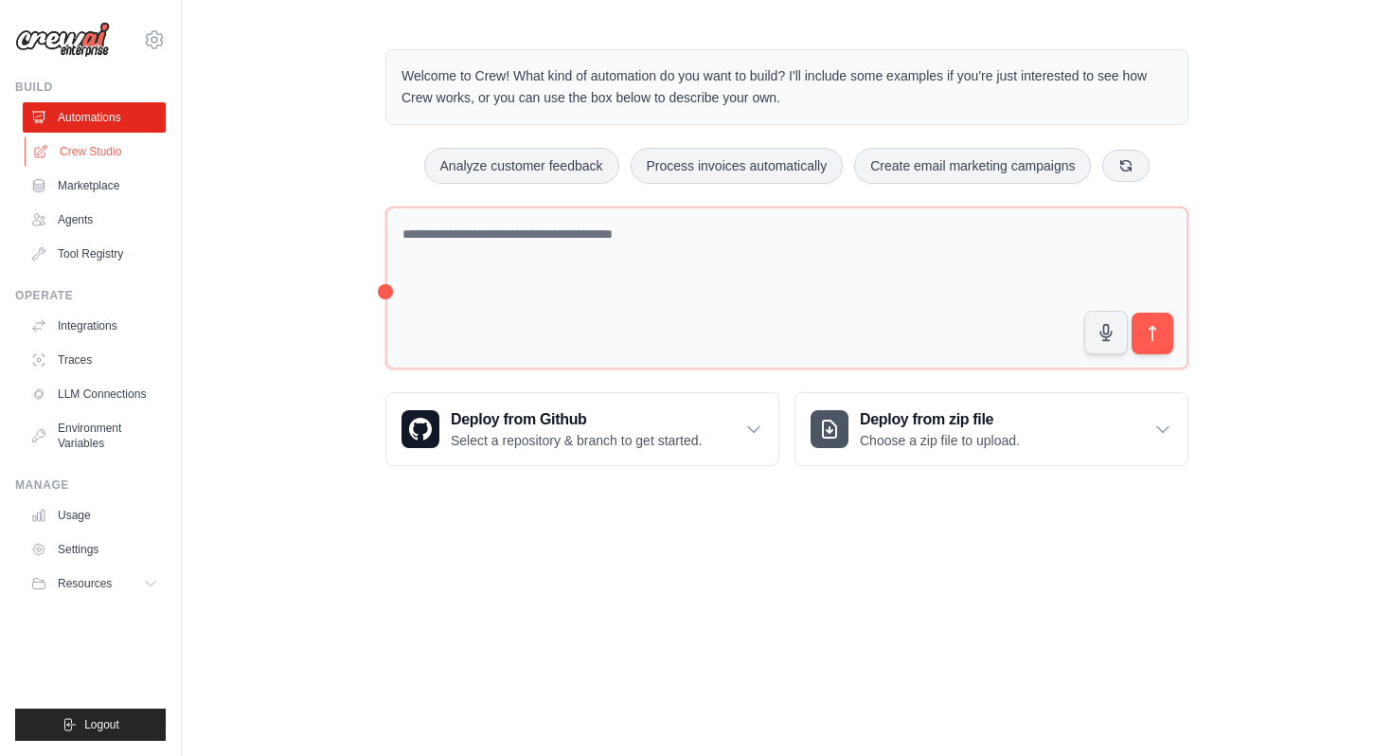
click at [114, 151] on link "Crew Studio" at bounding box center [96, 151] width 143 height 30
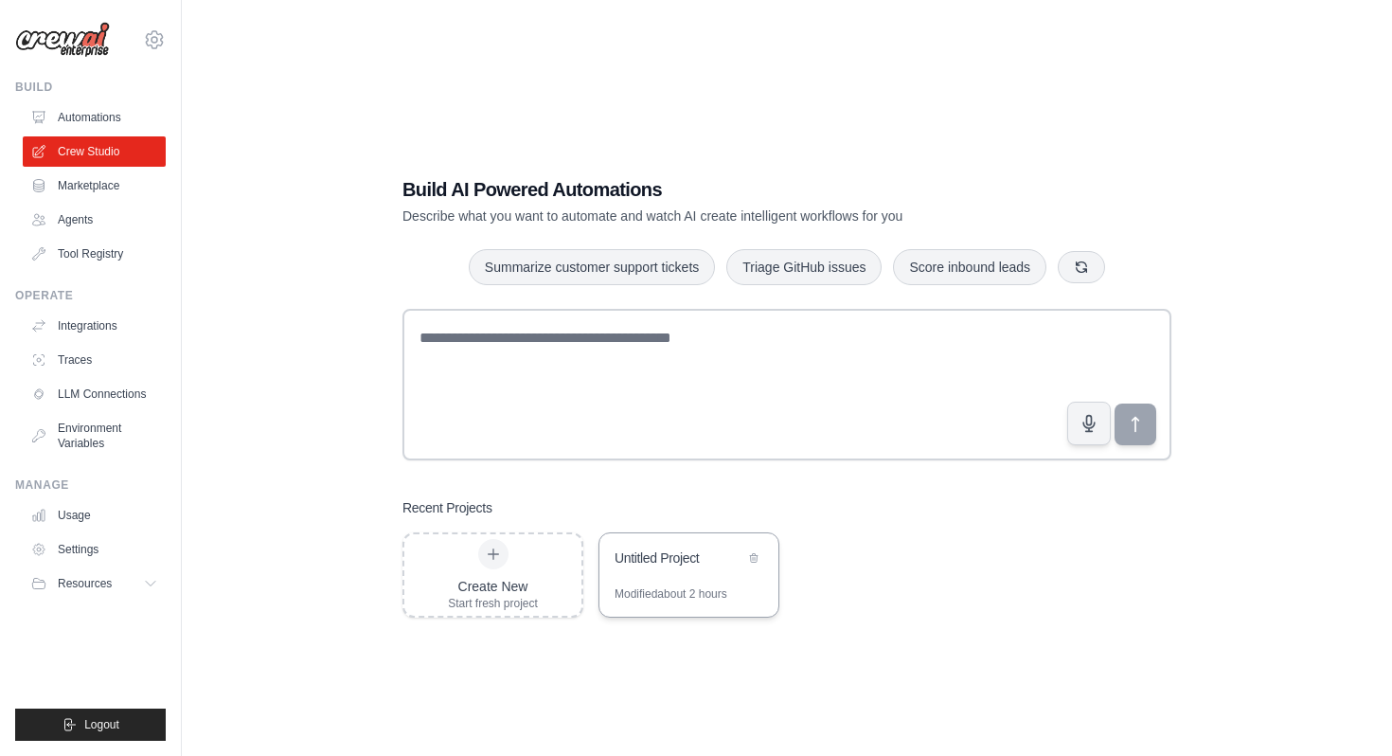
click at [734, 586] on div "Modified about 2 hours" at bounding box center [689, 601] width 179 height 30
click at [91, 227] on link "Agents" at bounding box center [96, 220] width 143 height 30
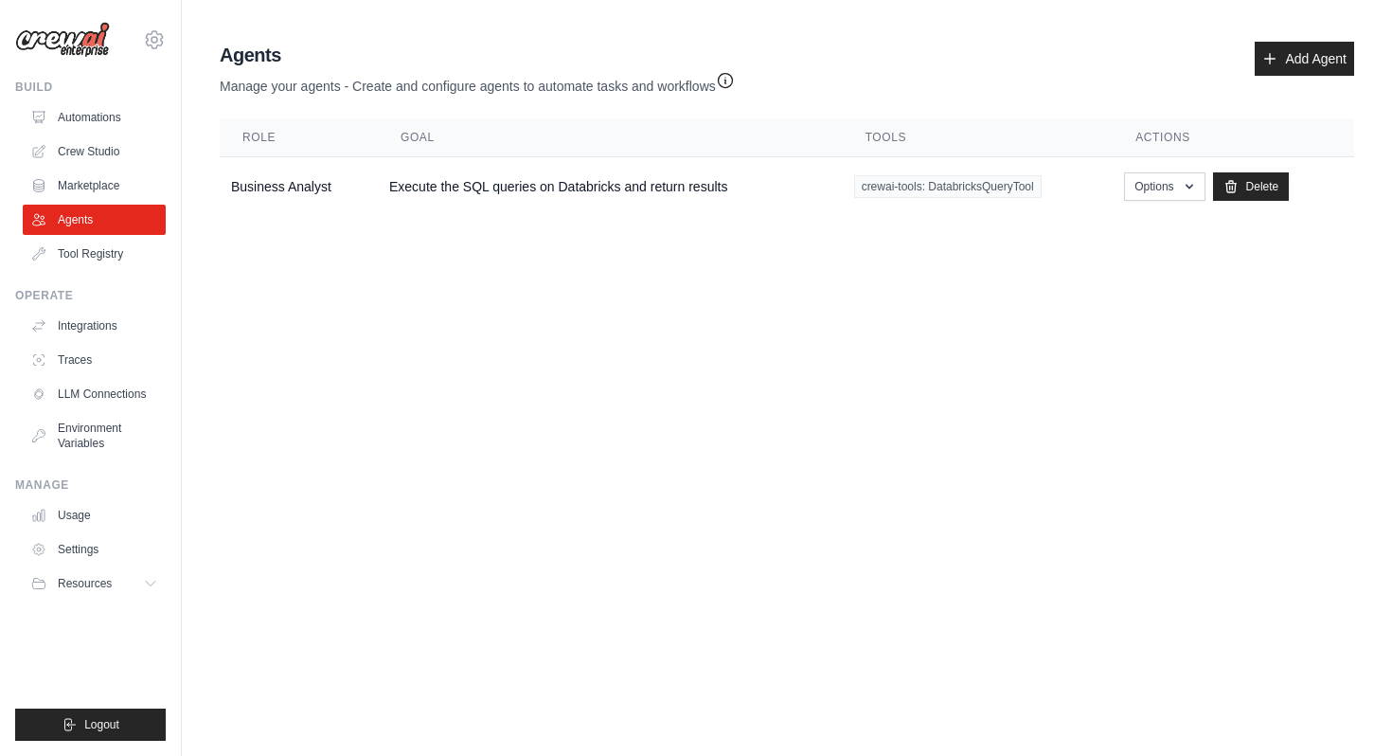
click at [731, 81] on icon "button" at bounding box center [725, 80] width 19 height 19
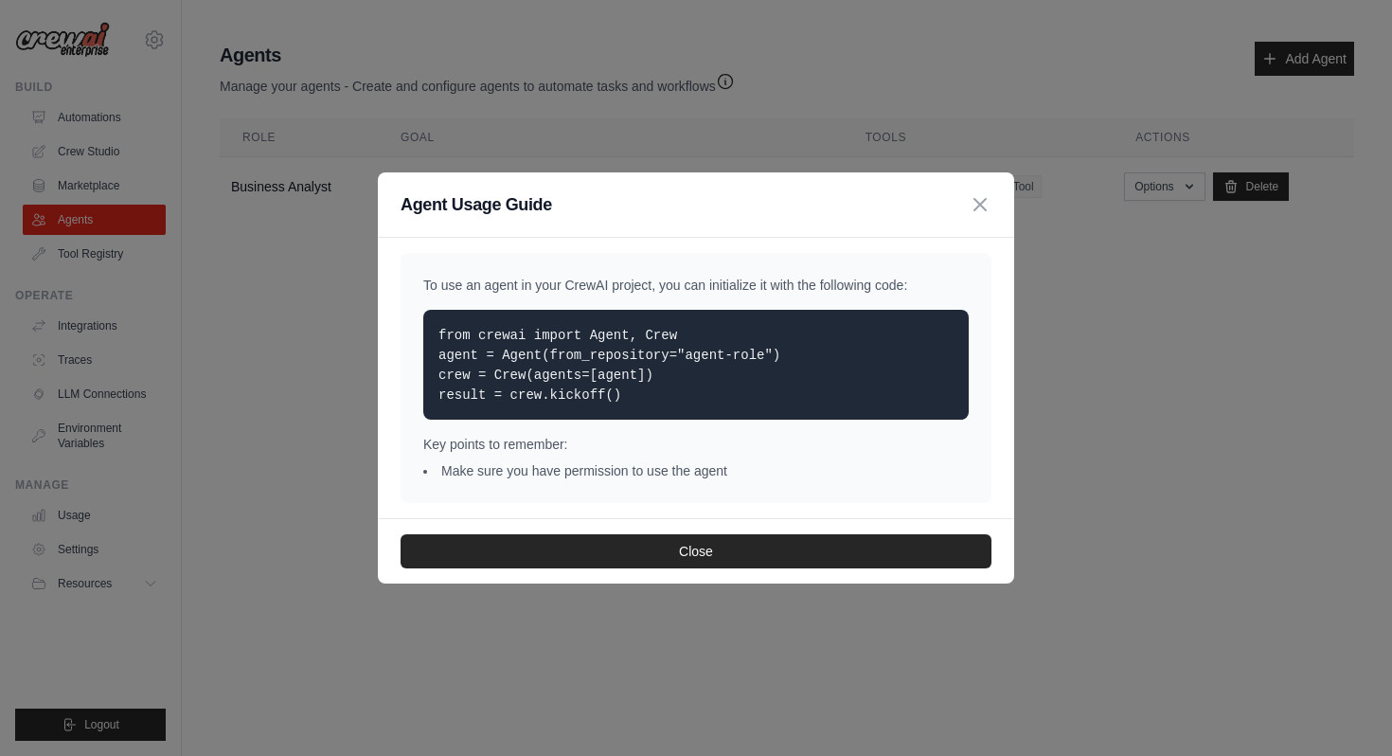
click at [611, 455] on div "Key points to remember: Make sure you have permission to use the agent" at bounding box center [696, 457] width 546 height 45
click at [328, 359] on div "Agent Usage Guide To use an agent in your CrewAI project, you can initialize it…" at bounding box center [696, 378] width 1392 height 756
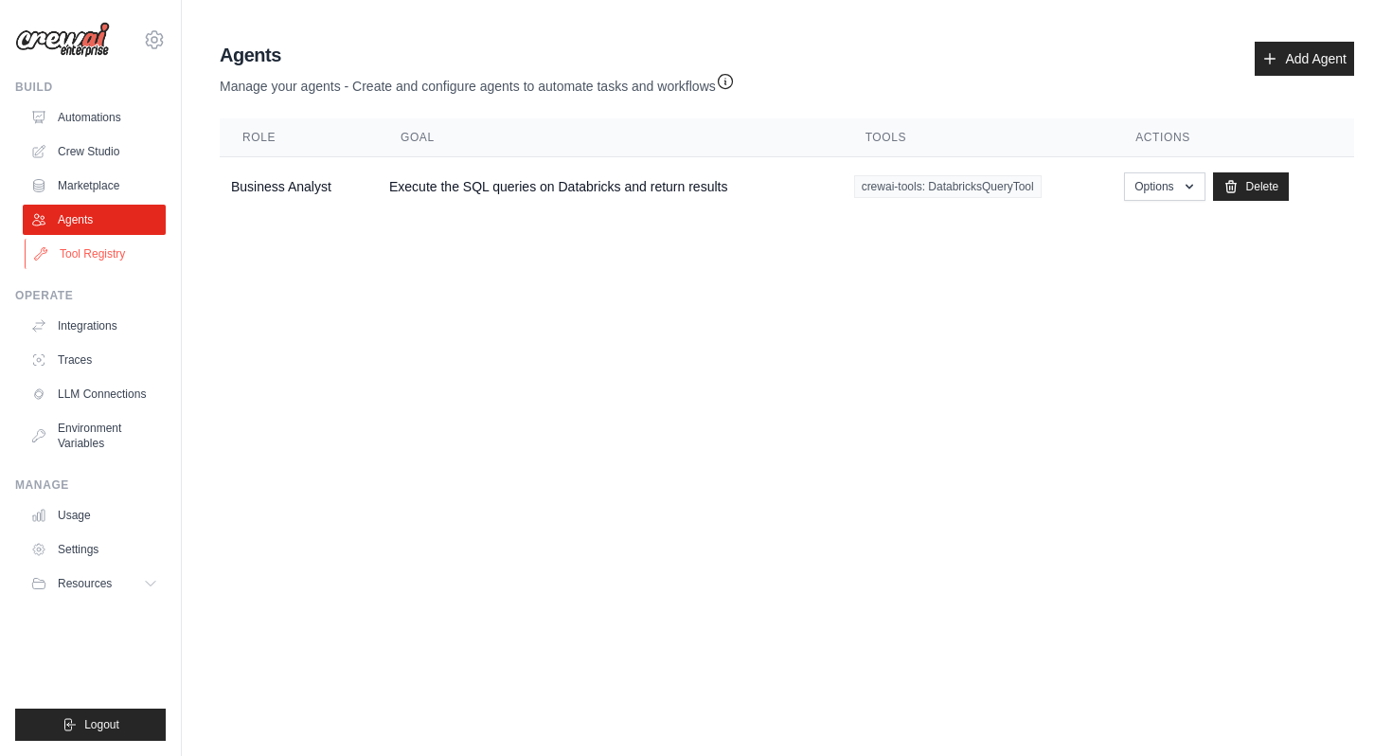
click at [125, 260] on link "Tool Registry" at bounding box center [96, 254] width 143 height 30
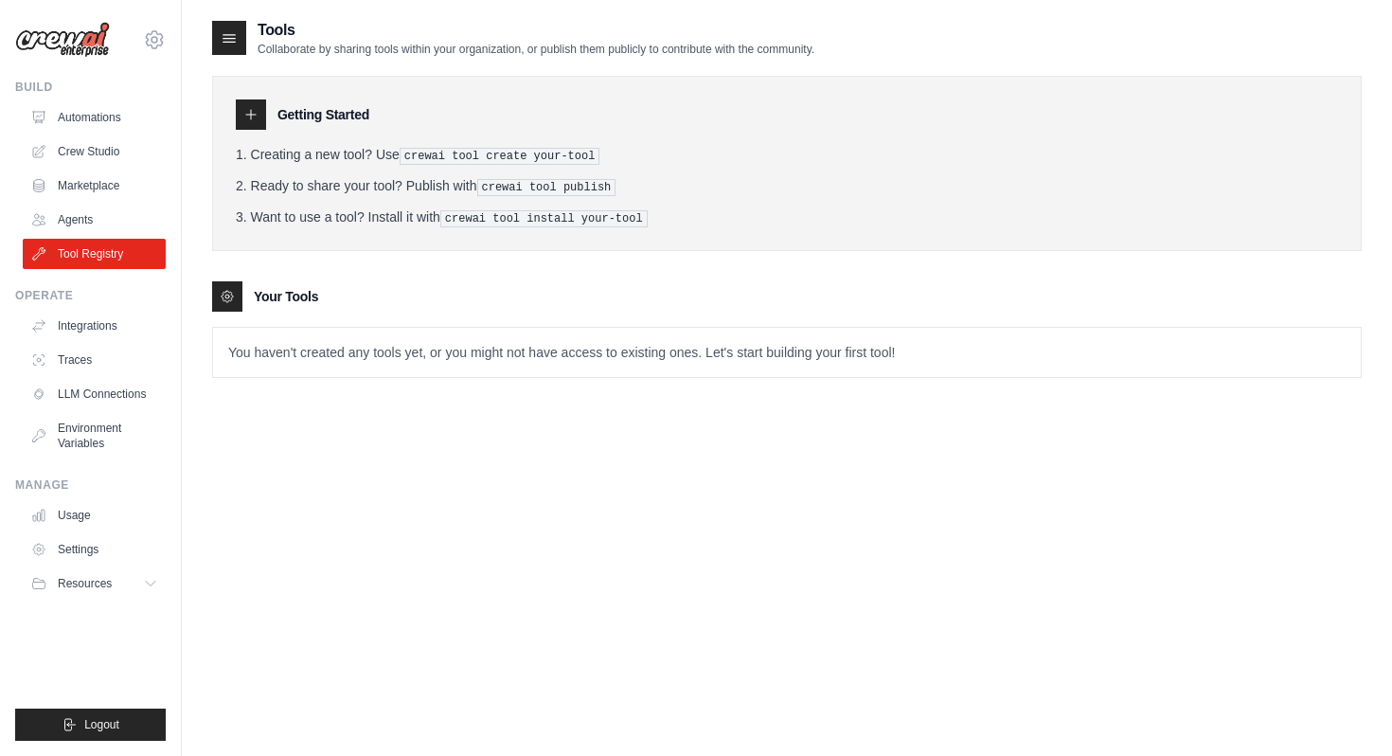
click at [449, 154] on pre "crewai tool create your-tool" at bounding box center [500, 156] width 201 height 17
click at [217, 296] on div at bounding box center [227, 296] width 30 height 30
click at [225, 30] on icon at bounding box center [229, 37] width 19 height 19
click at [636, 348] on p "You haven't created any tools yet, or you might not have access to existing one…" at bounding box center [787, 352] width 1148 height 49
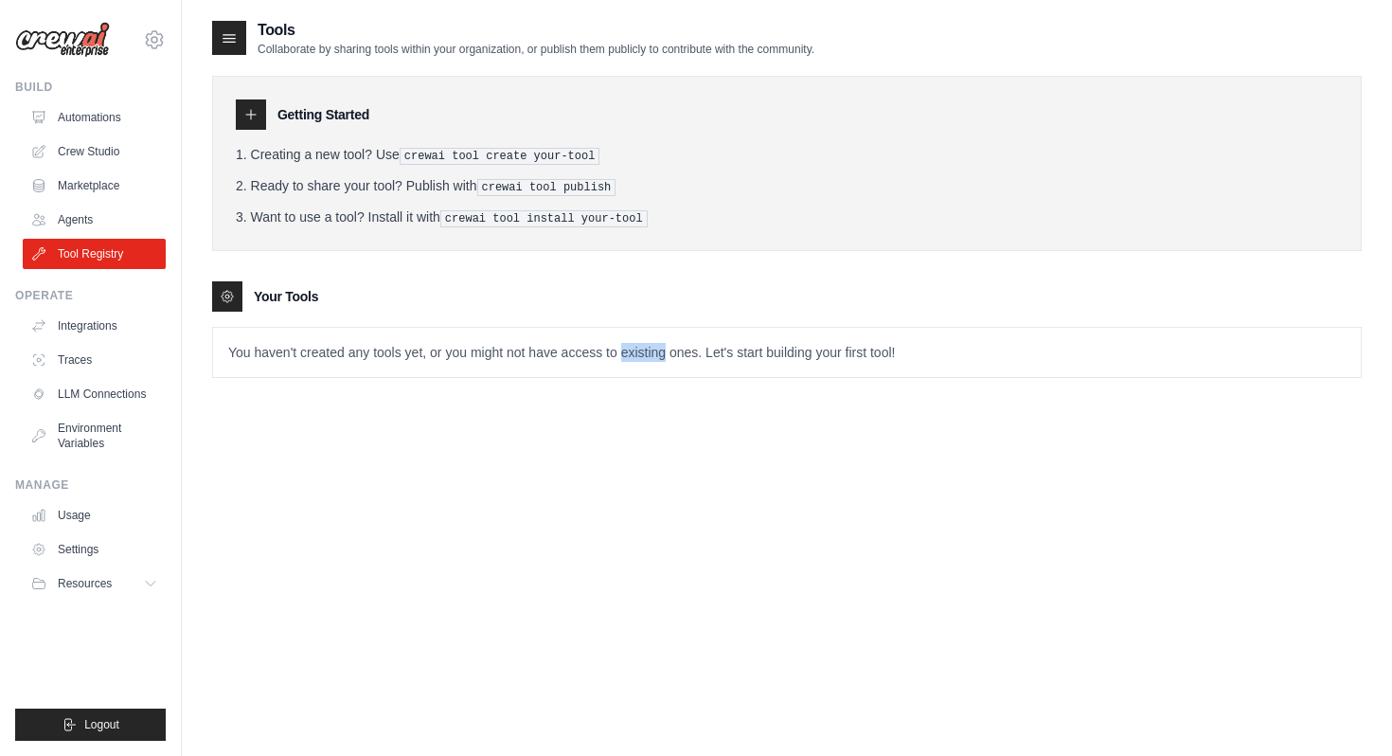
scroll to position [38, 0]
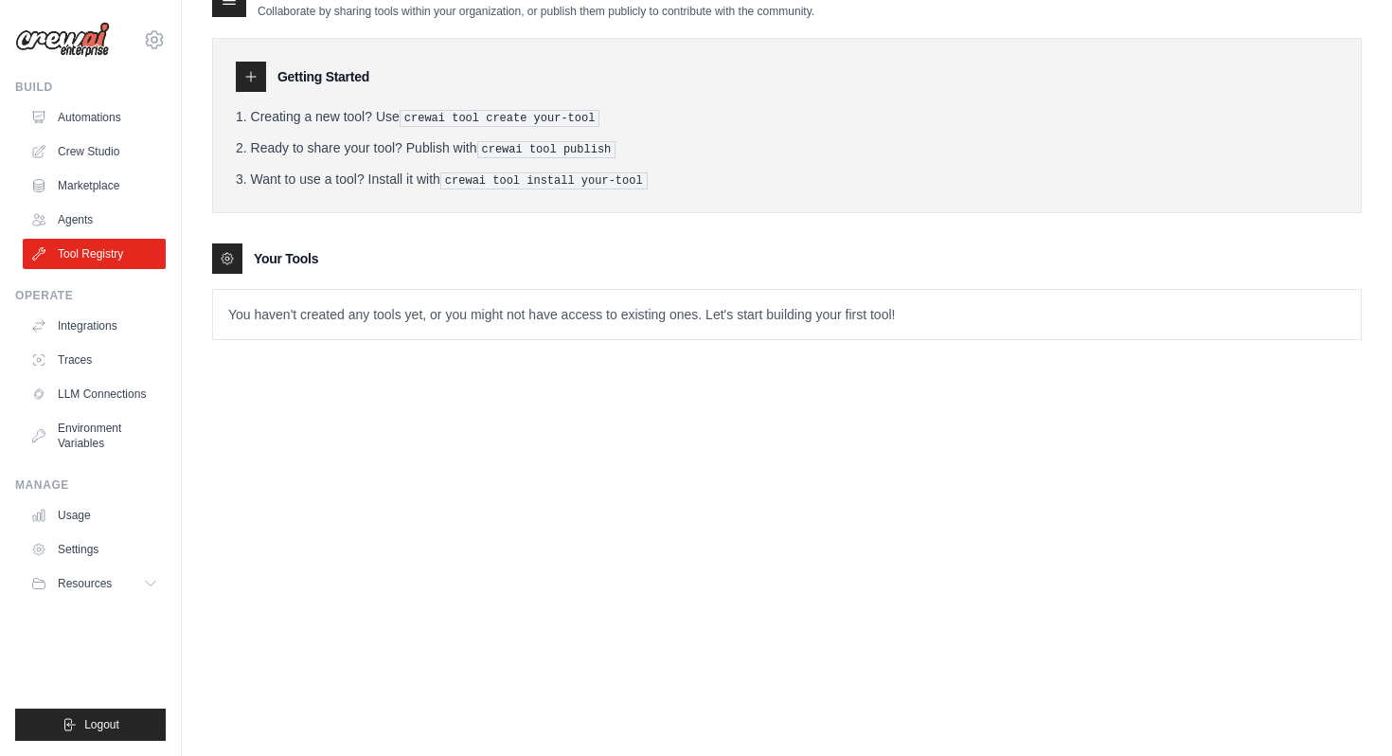
click at [751, 418] on div "Tools Collaborate by sharing tools within your organization, or publish them pu…" at bounding box center [787, 359] width 1150 height 756
click at [156, 47] on icon at bounding box center [154, 39] width 17 height 16
click at [254, 465] on div "Tools Collaborate by sharing tools within your organization, or publish them pu…" at bounding box center [787, 359] width 1150 height 756
click at [114, 149] on link "Crew Studio" at bounding box center [96, 151] width 143 height 30
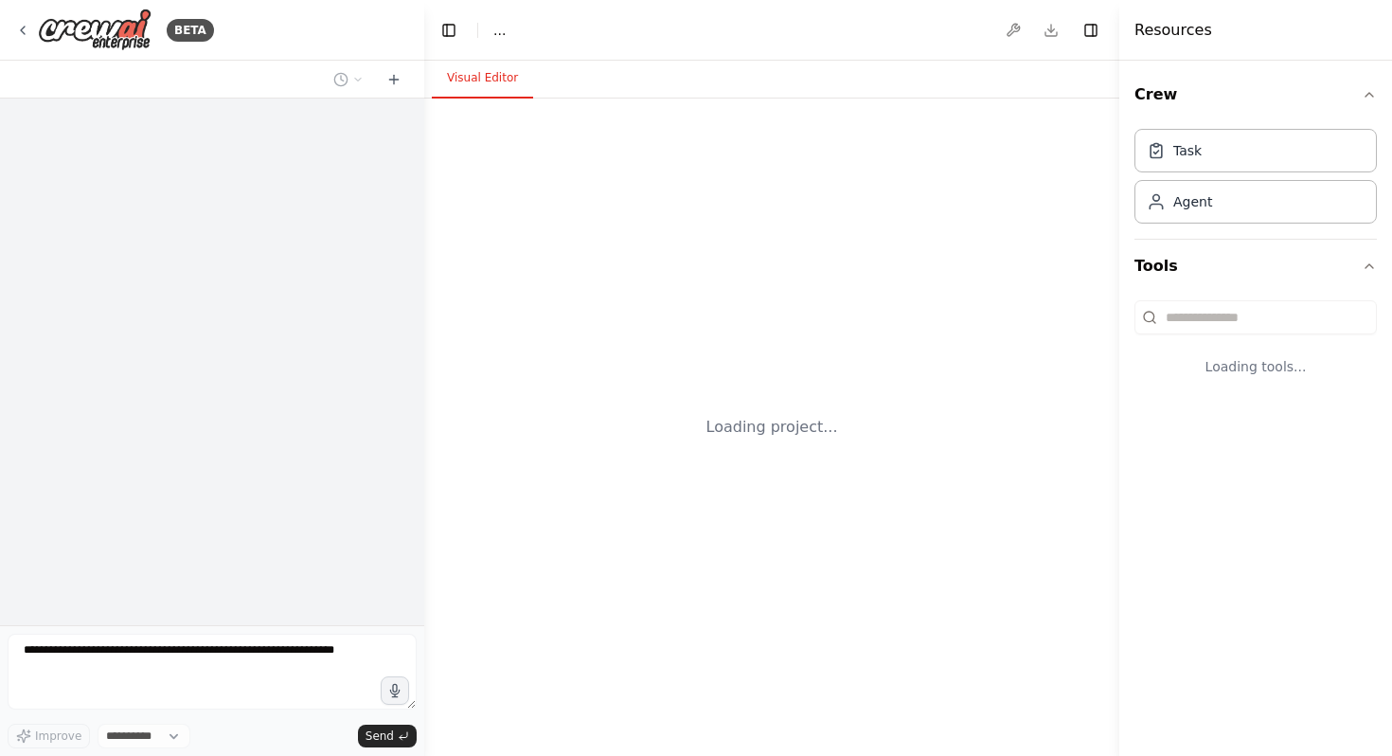
select select "****"
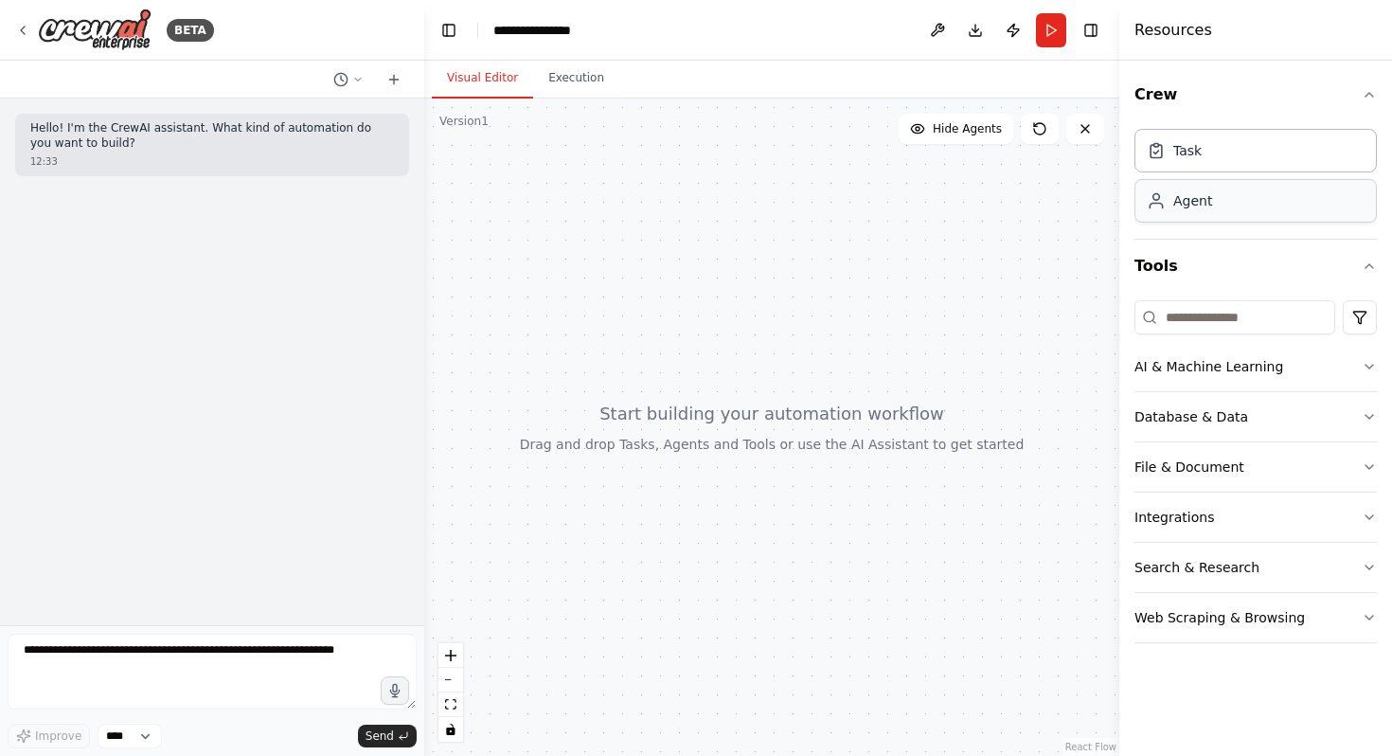
click at [1186, 204] on div "Agent" at bounding box center [1193, 200] width 39 height 19
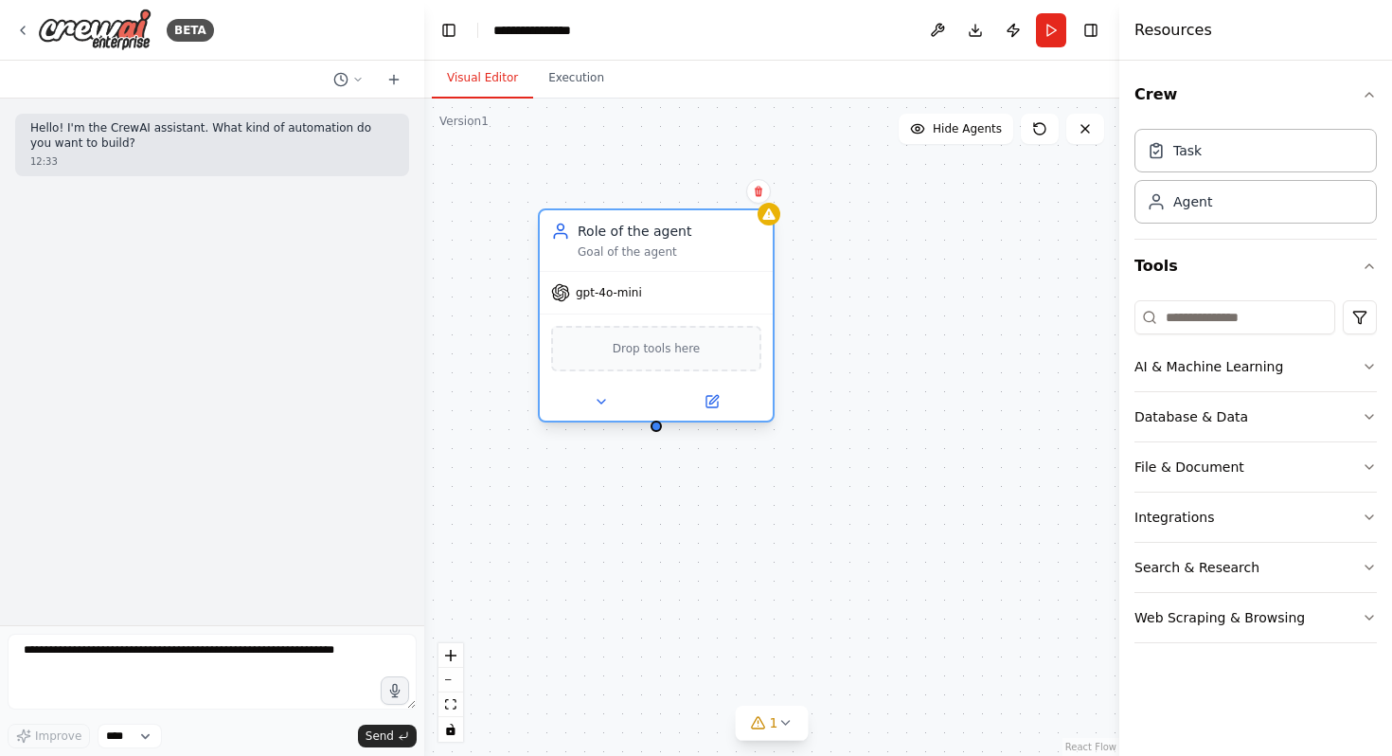
drag, startPoint x: 821, startPoint y: 309, endPoint x: 655, endPoint y: 248, distance: 176.5
click at [655, 248] on div "Goal of the agent" at bounding box center [670, 251] width 184 height 15
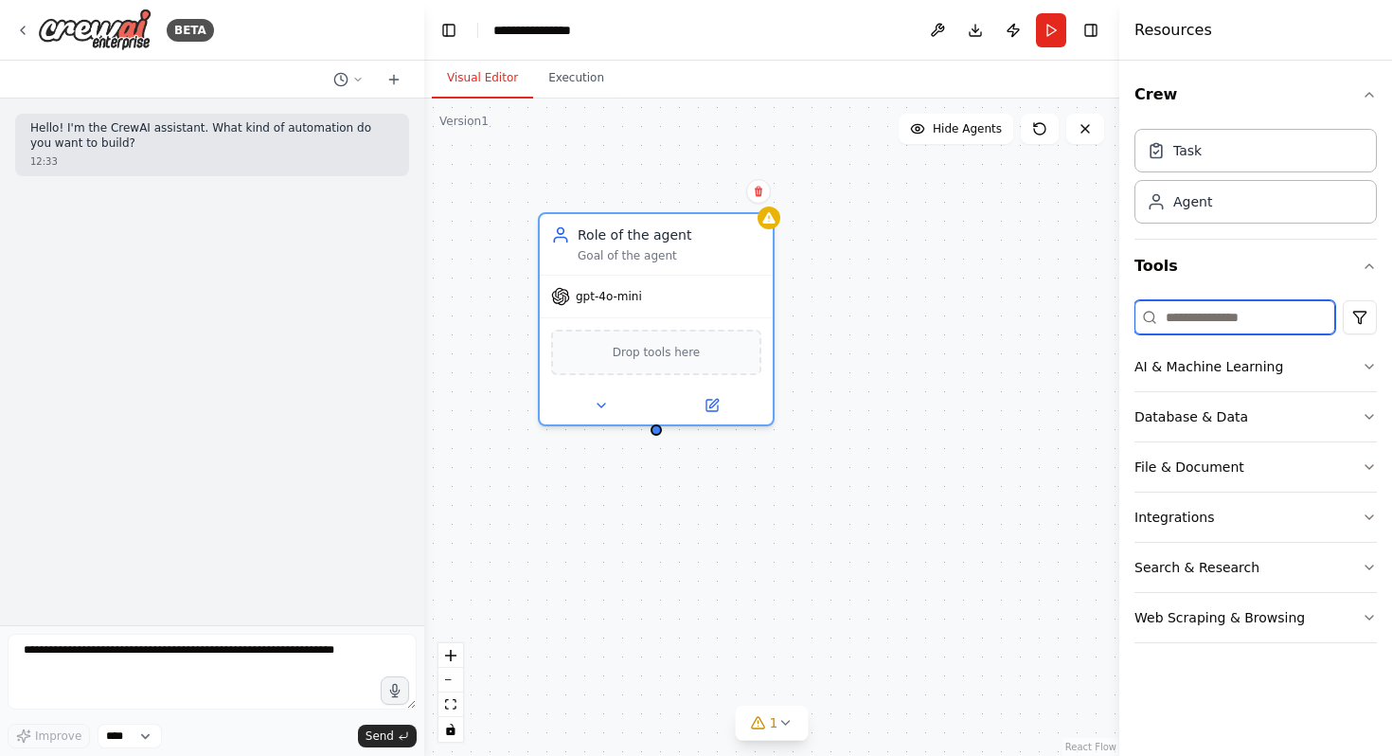
click at [1295, 329] on input at bounding box center [1235, 317] width 201 height 34
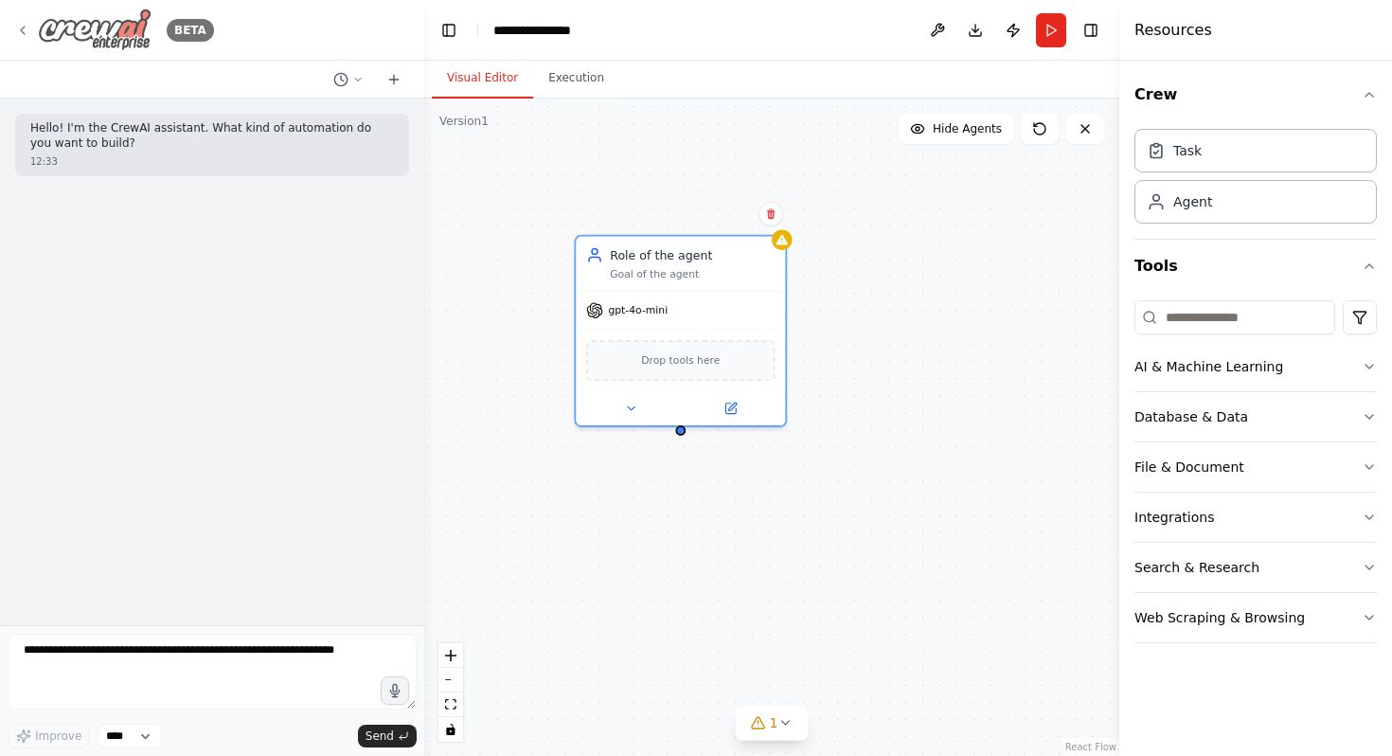
click at [23, 33] on icon at bounding box center [23, 31] width 4 height 8
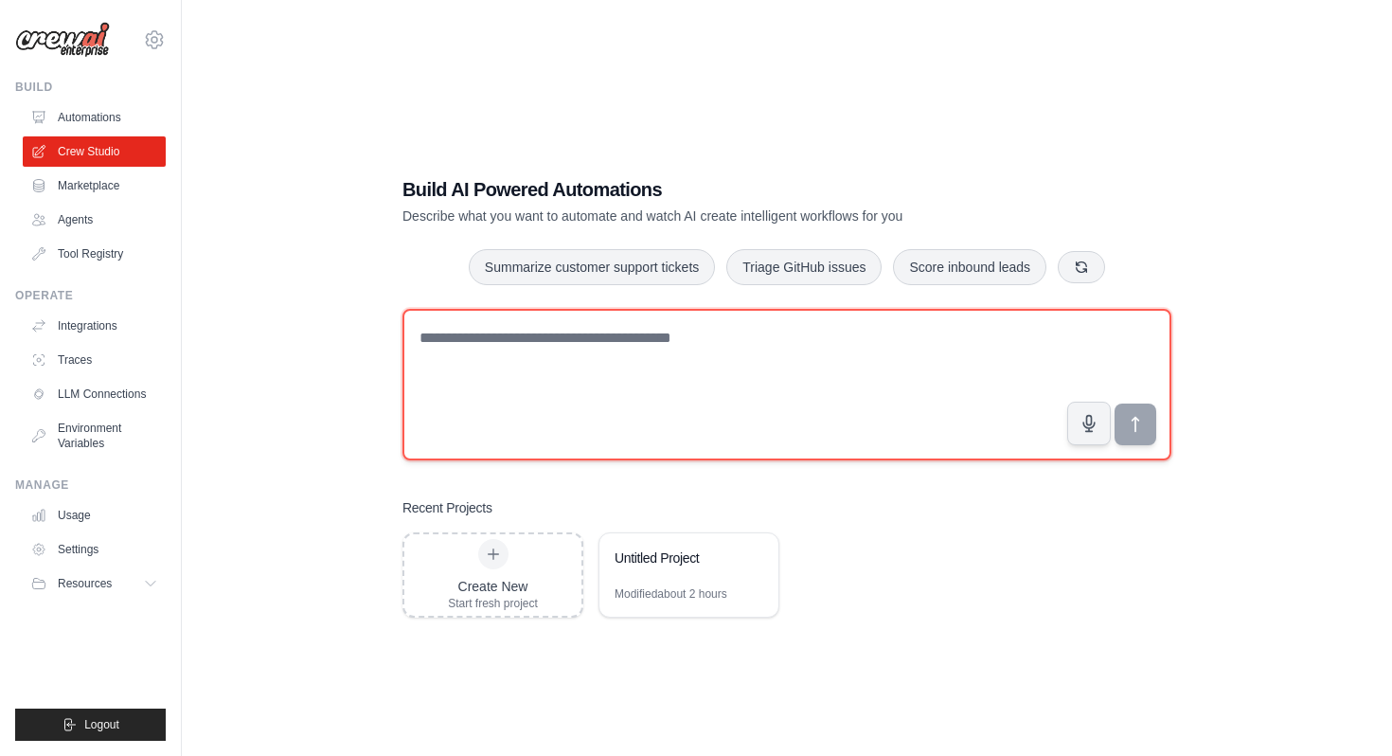
click at [559, 385] on textarea at bounding box center [787, 385] width 769 height 152
paste textarea "**********"
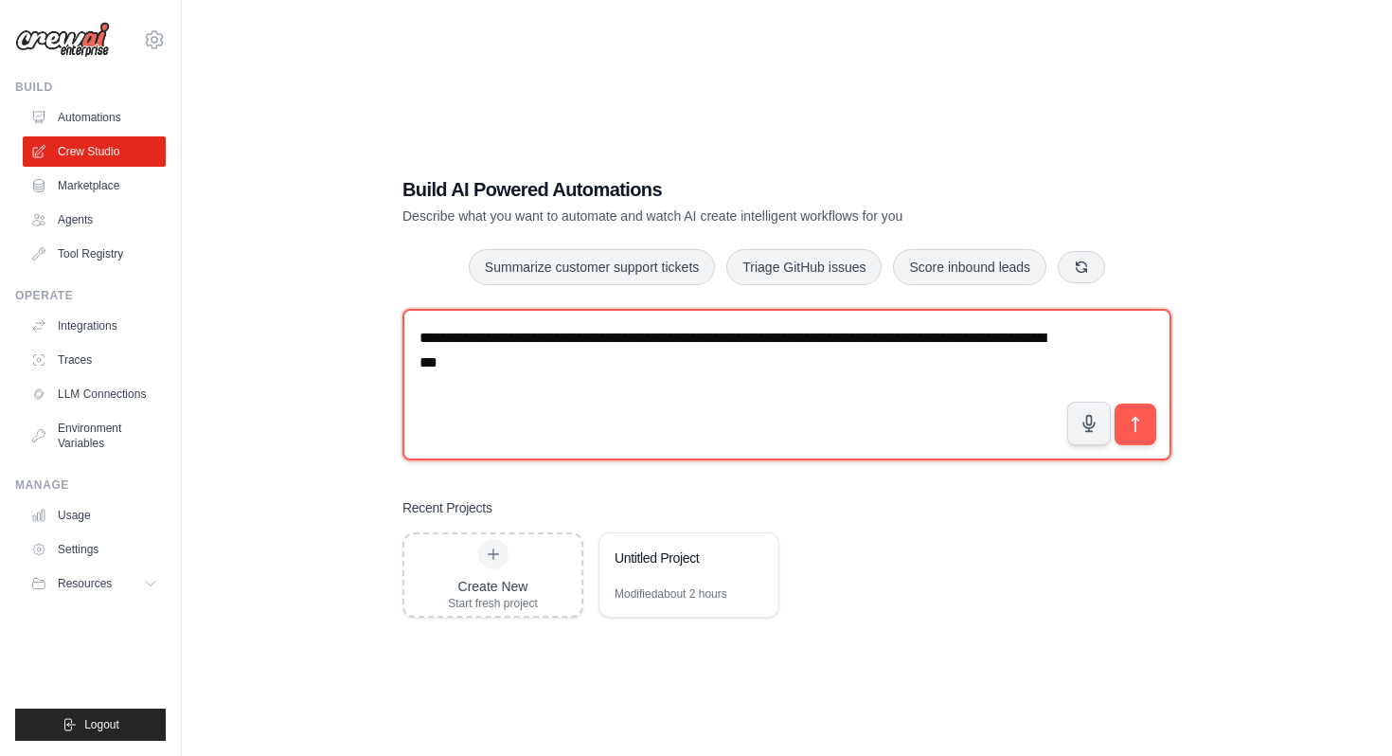
click at [472, 338] on textarea "**********" at bounding box center [787, 385] width 769 height 152
click at [508, 384] on textarea "**********" at bounding box center [787, 385] width 769 height 152
type textarea "**********"
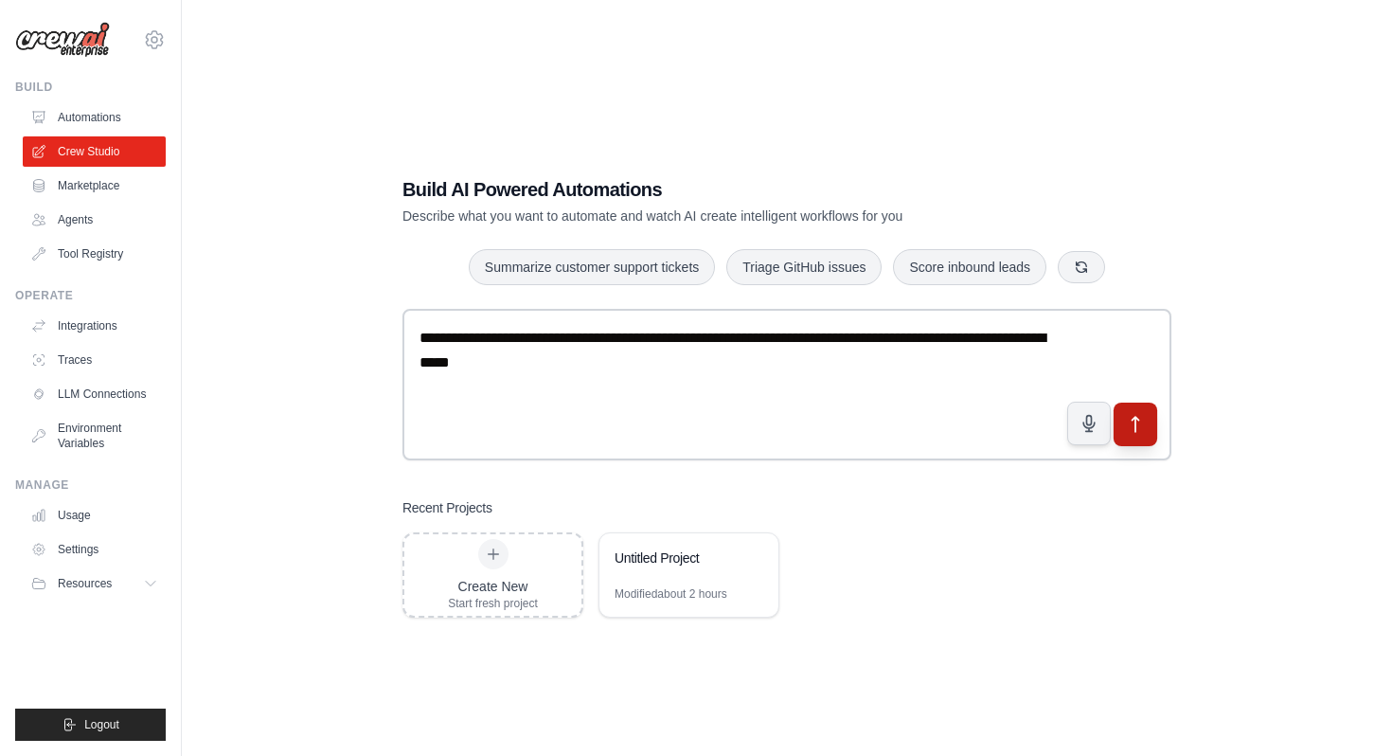
click at [1128, 412] on button "submit" at bounding box center [1136, 425] width 44 height 44
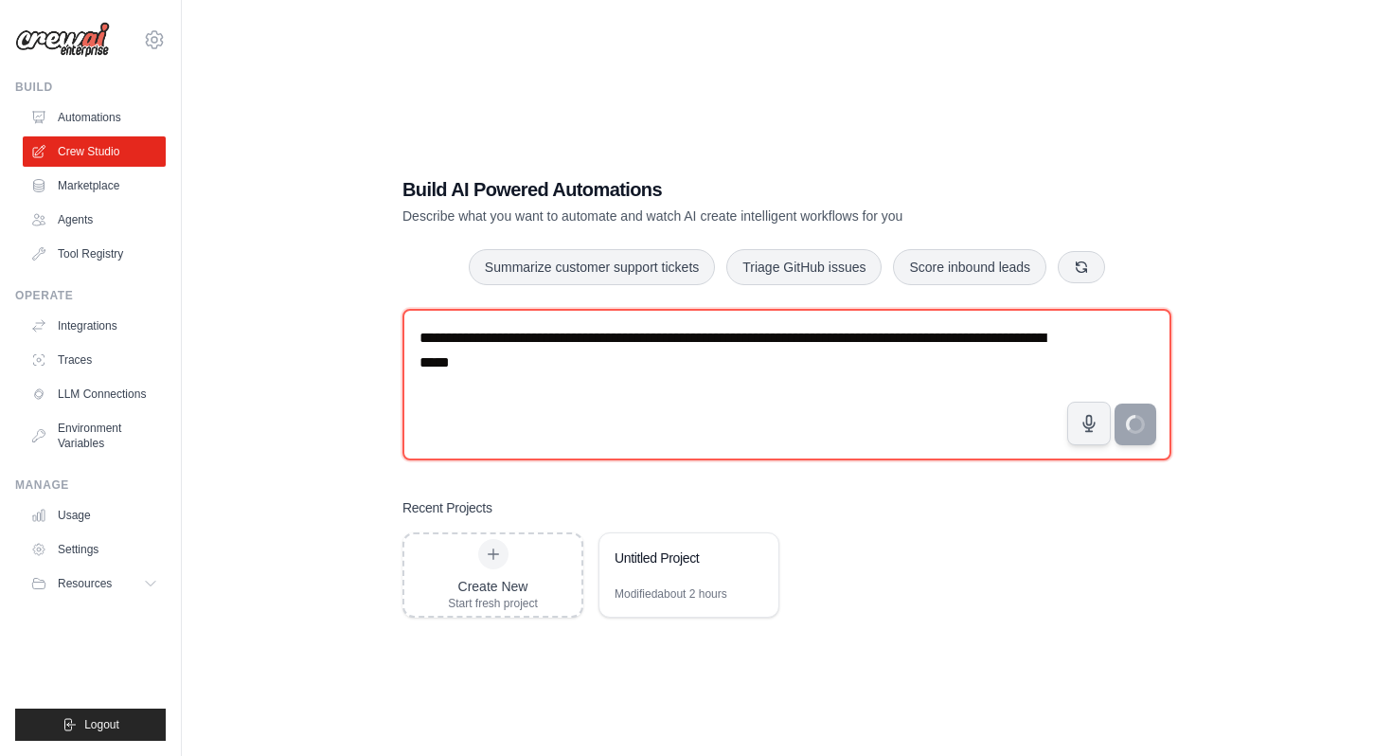
drag, startPoint x: 530, startPoint y: 390, endPoint x: 352, endPoint y: 323, distance: 190.3
click at [352, 323] on div "**********" at bounding box center [787, 397] width 1150 height 756
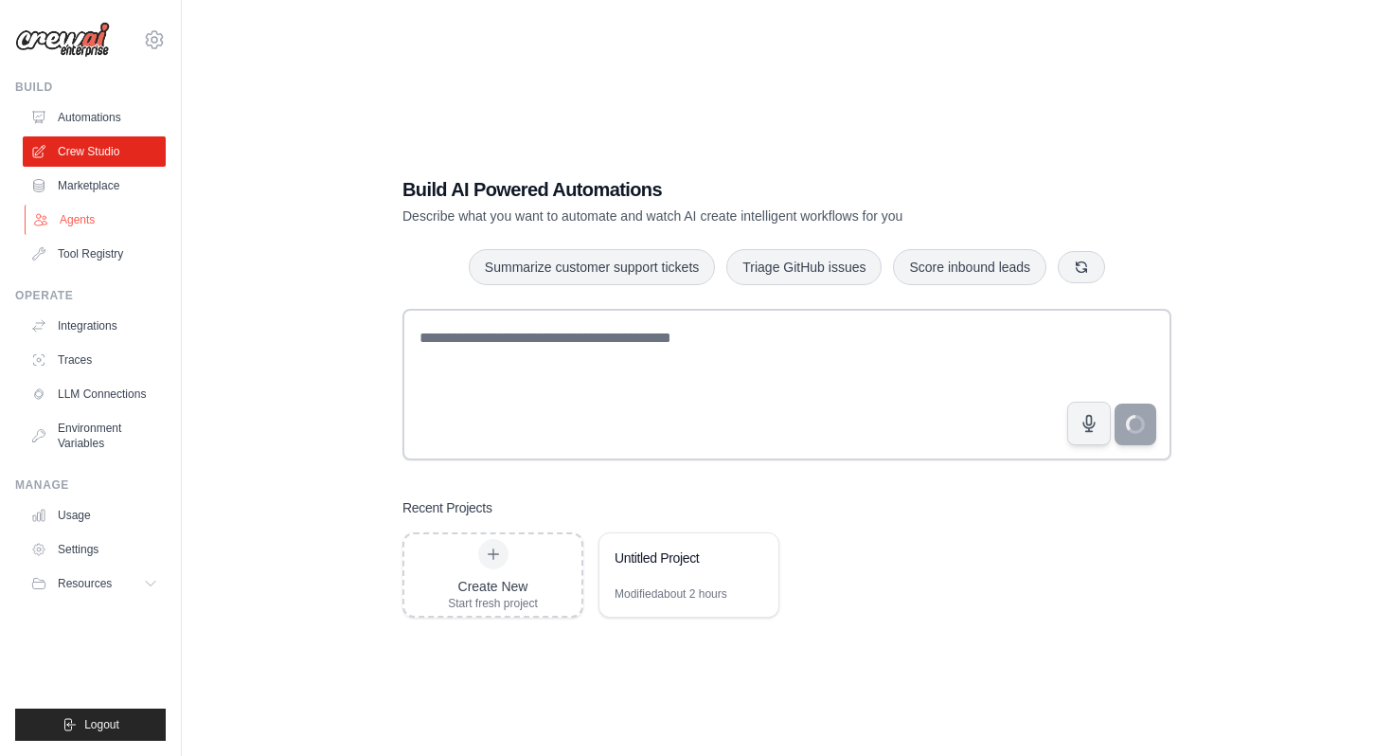
click at [88, 219] on link "Agents" at bounding box center [96, 220] width 143 height 30
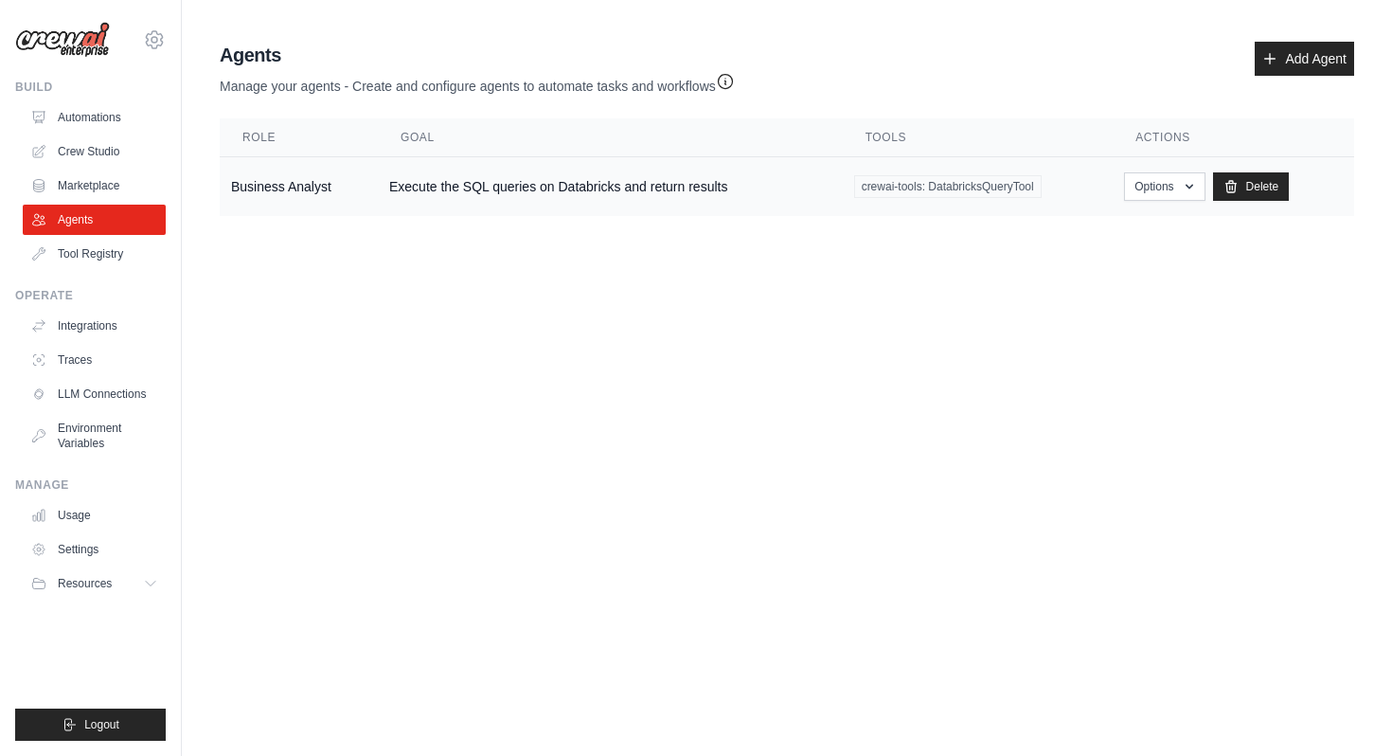
click at [634, 190] on td "Execute the SQL queries on Databricks and return results" at bounding box center [610, 187] width 465 height 60
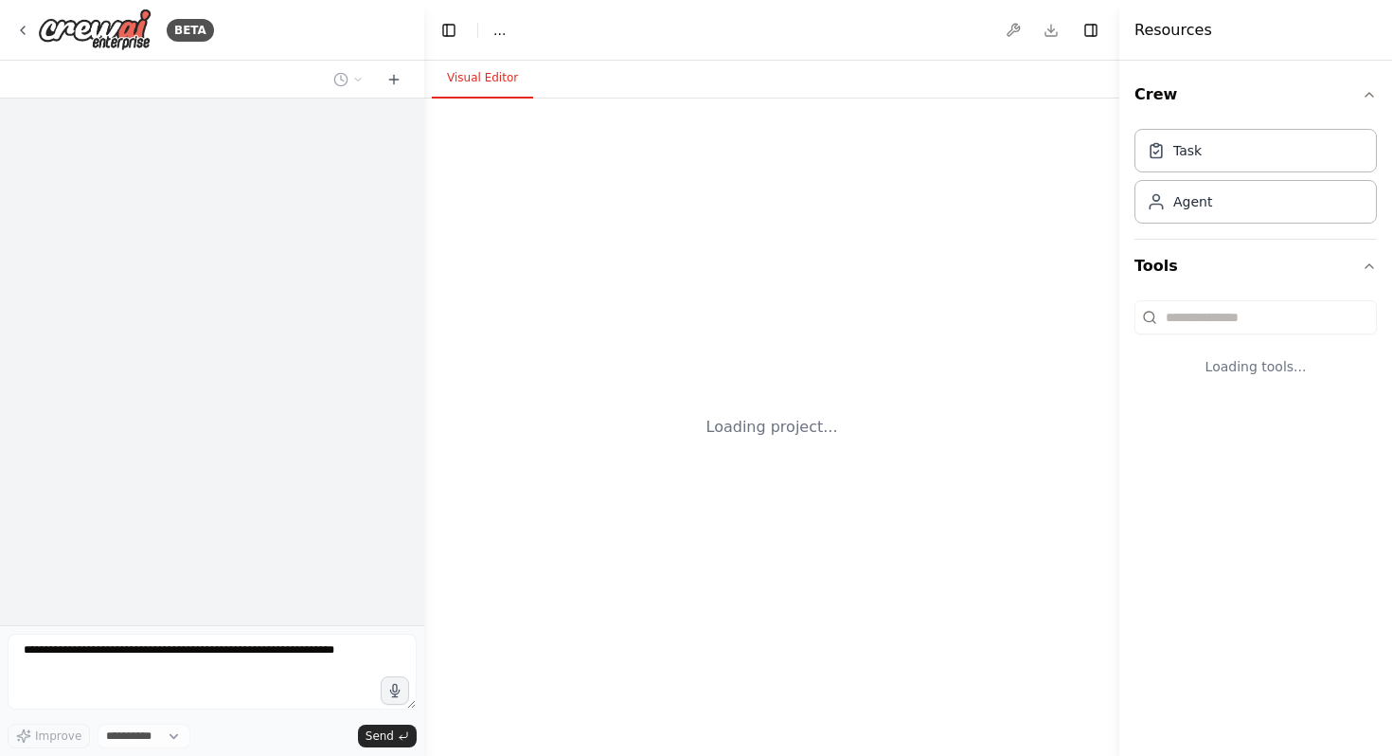
select select "****"
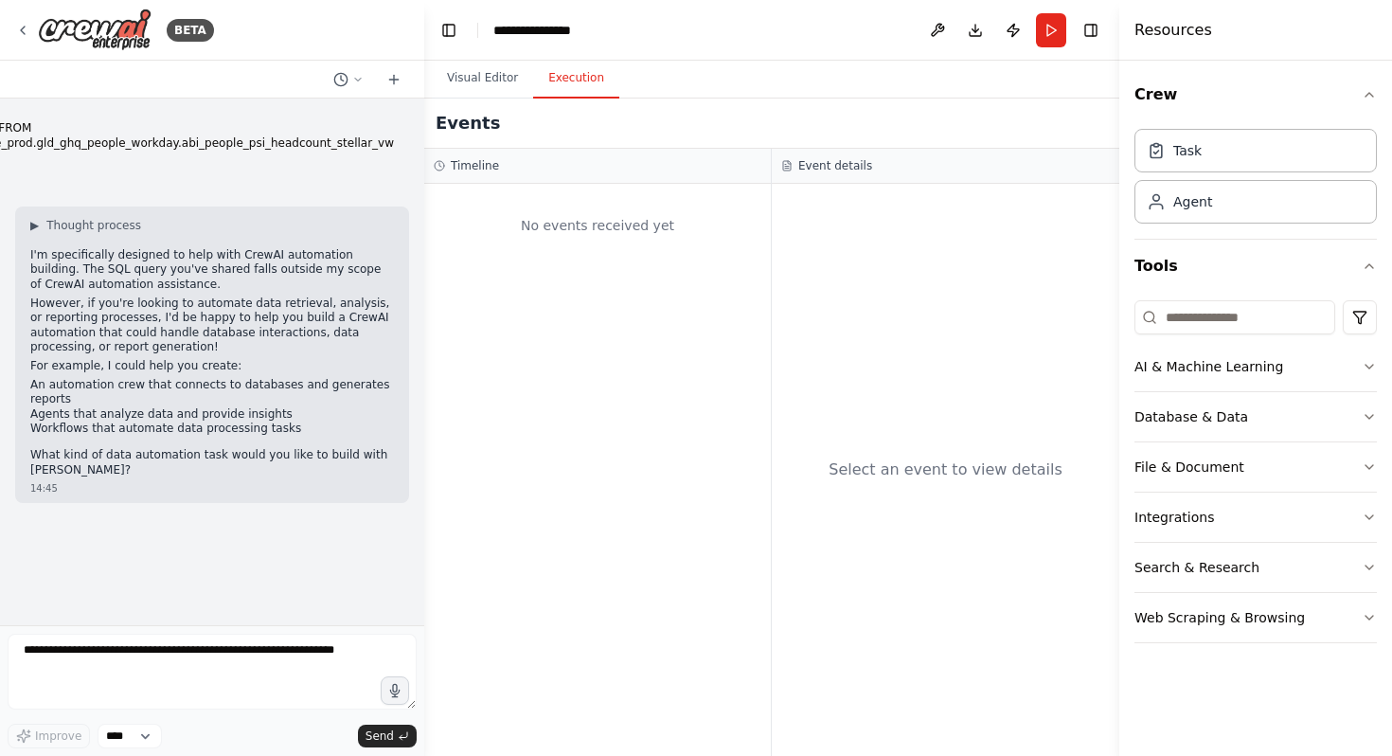
click at [550, 87] on button "Execution" at bounding box center [576, 79] width 86 height 40
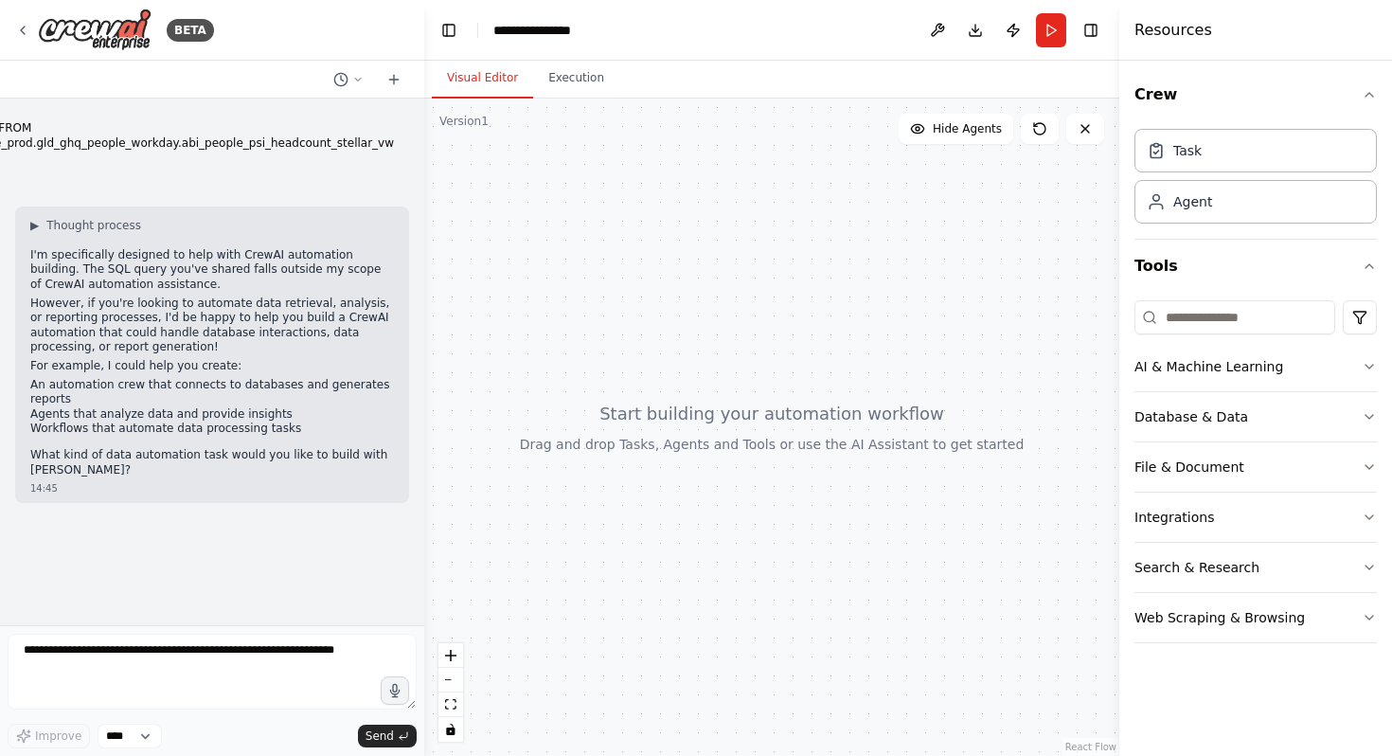
click at [480, 82] on button "Visual Editor" at bounding box center [482, 79] width 101 height 40
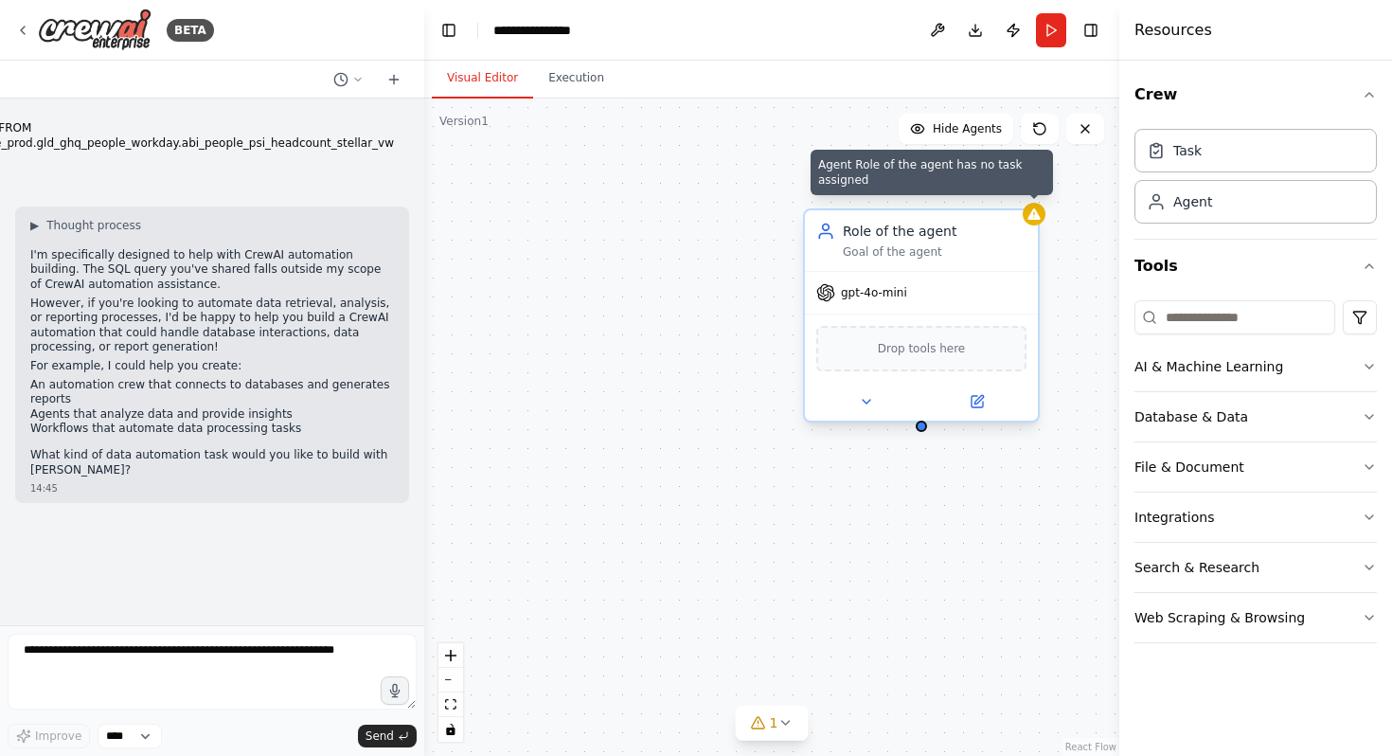
click at [1031, 220] on icon at bounding box center [1034, 213] width 15 height 15
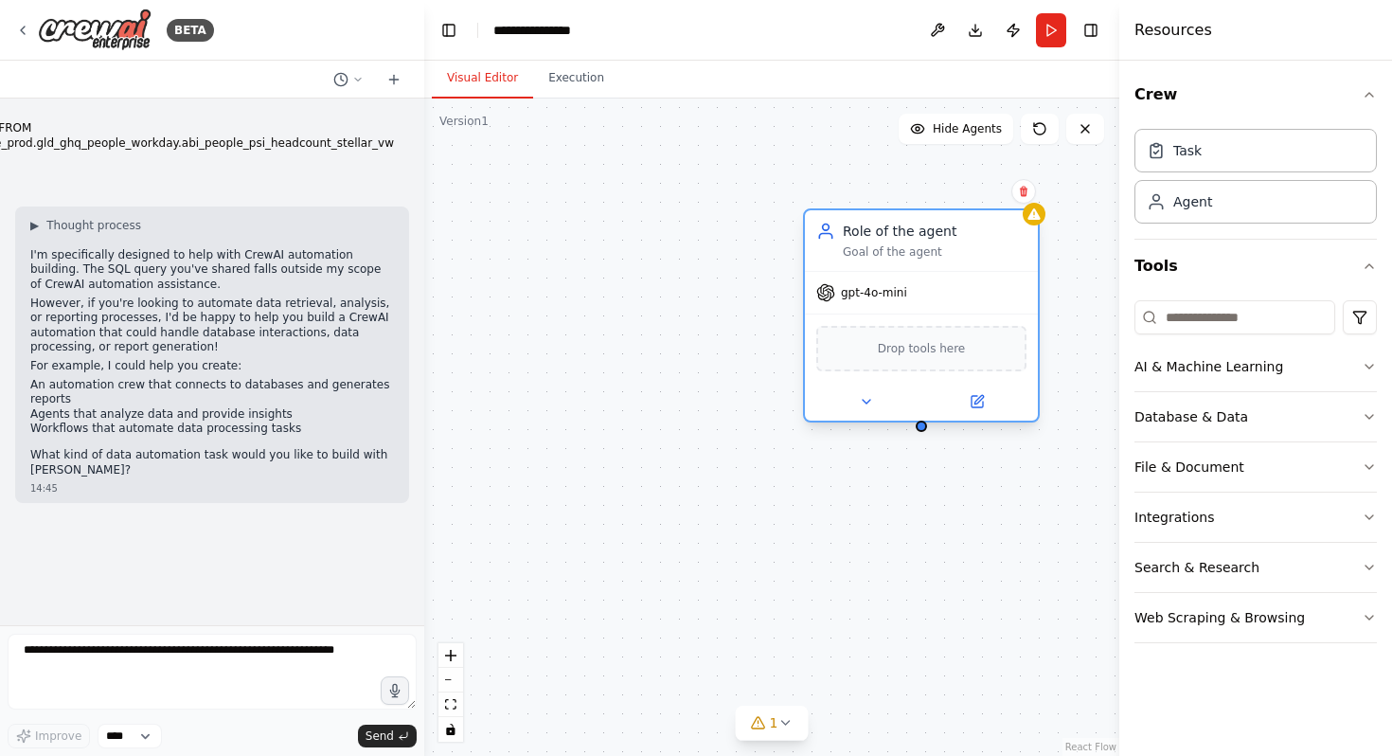
click at [961, 350] on span "Drop tools here" at bounding box center [922, 348] width 88 height 19
click at [972, 401] on icon at bounding box center [977, 401] width 11 height 11
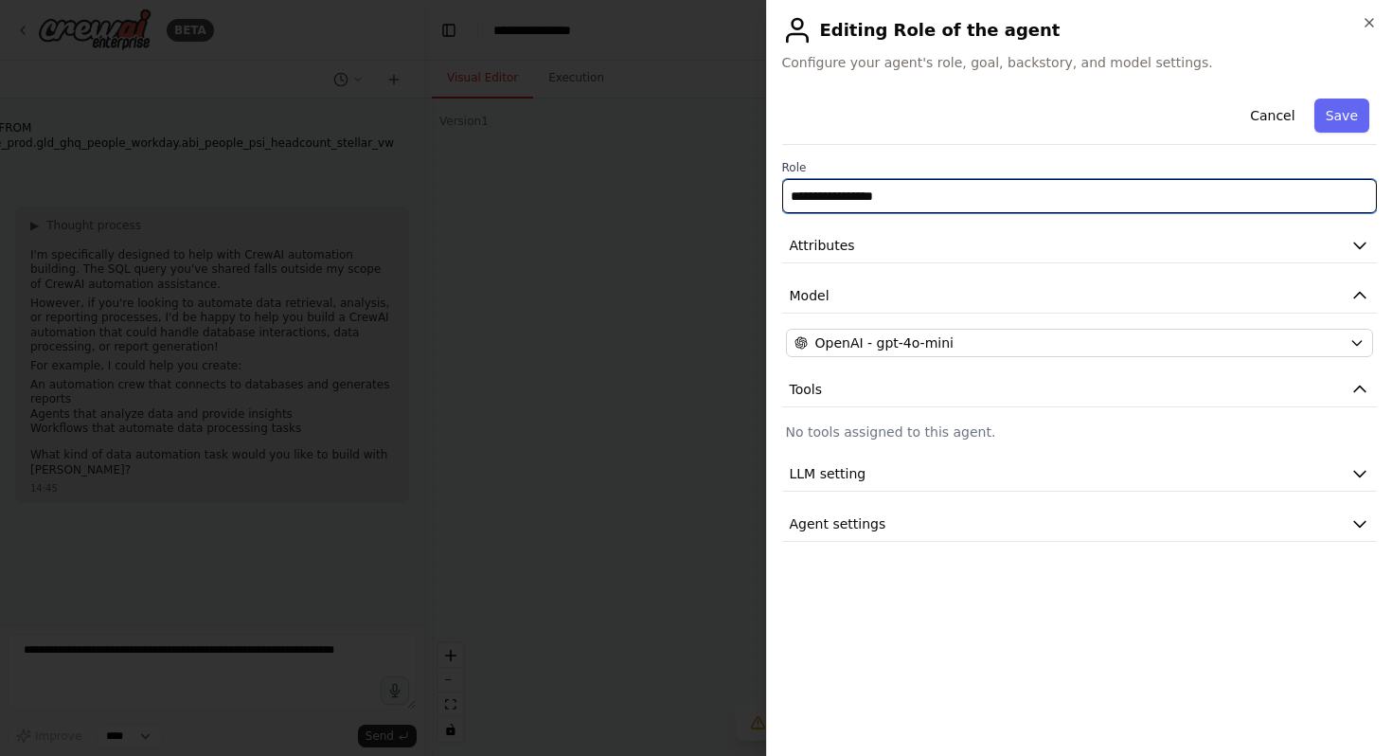
click at [1091, 199] on input "**********" at bounding box center [1080, 196] width 596 height 34
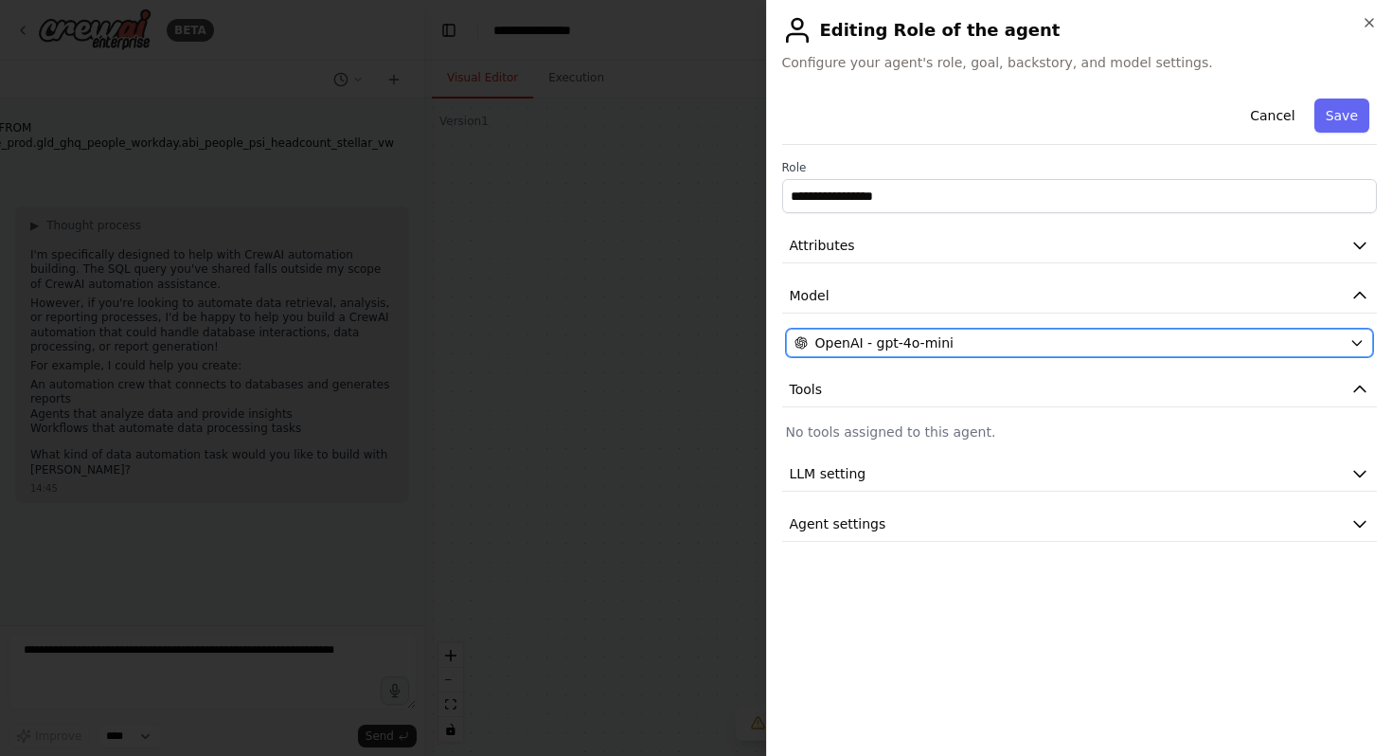
click at [1162, 350] on div "OpenAI - gpt-4o-mini" at bounding box center [1069, 342] width 548 height 19
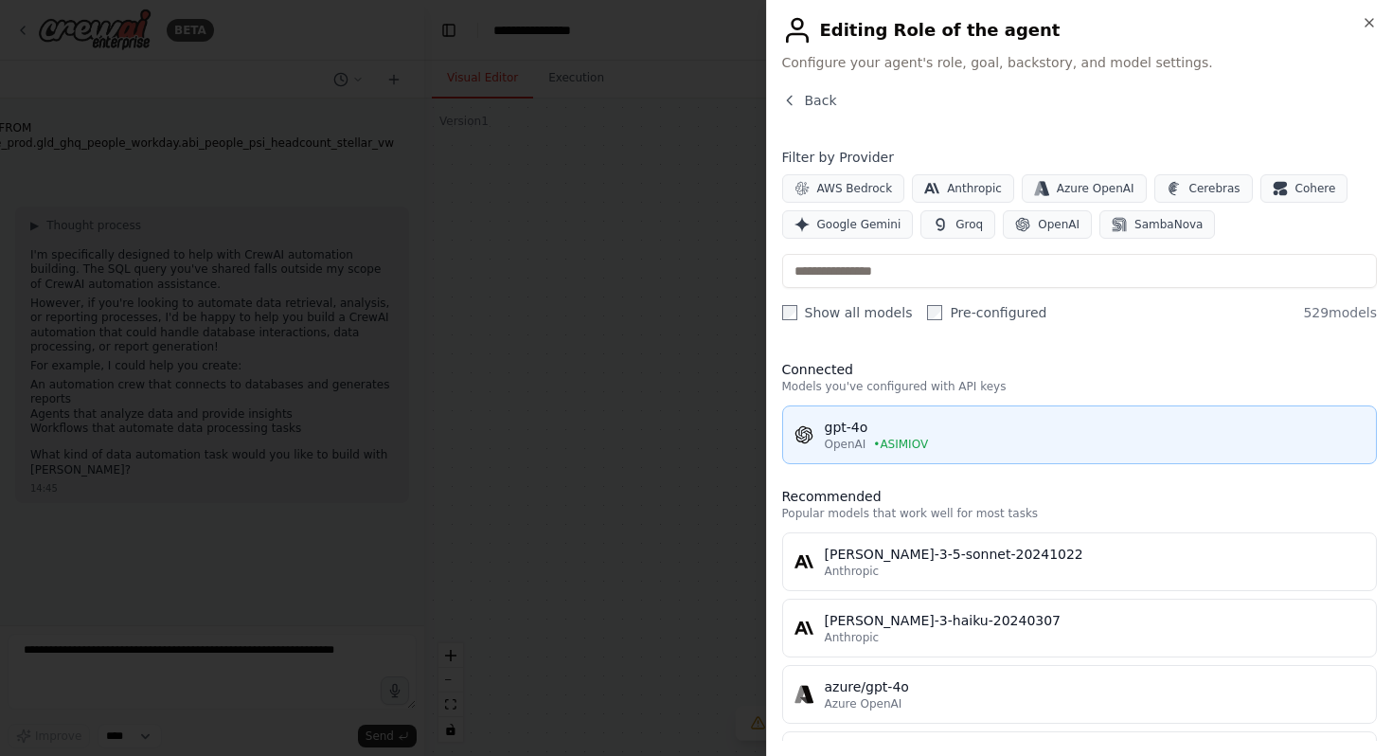
click at [911, 431] on div "gpt-4o" at bounding box center [1095, 427] width 541 height 19
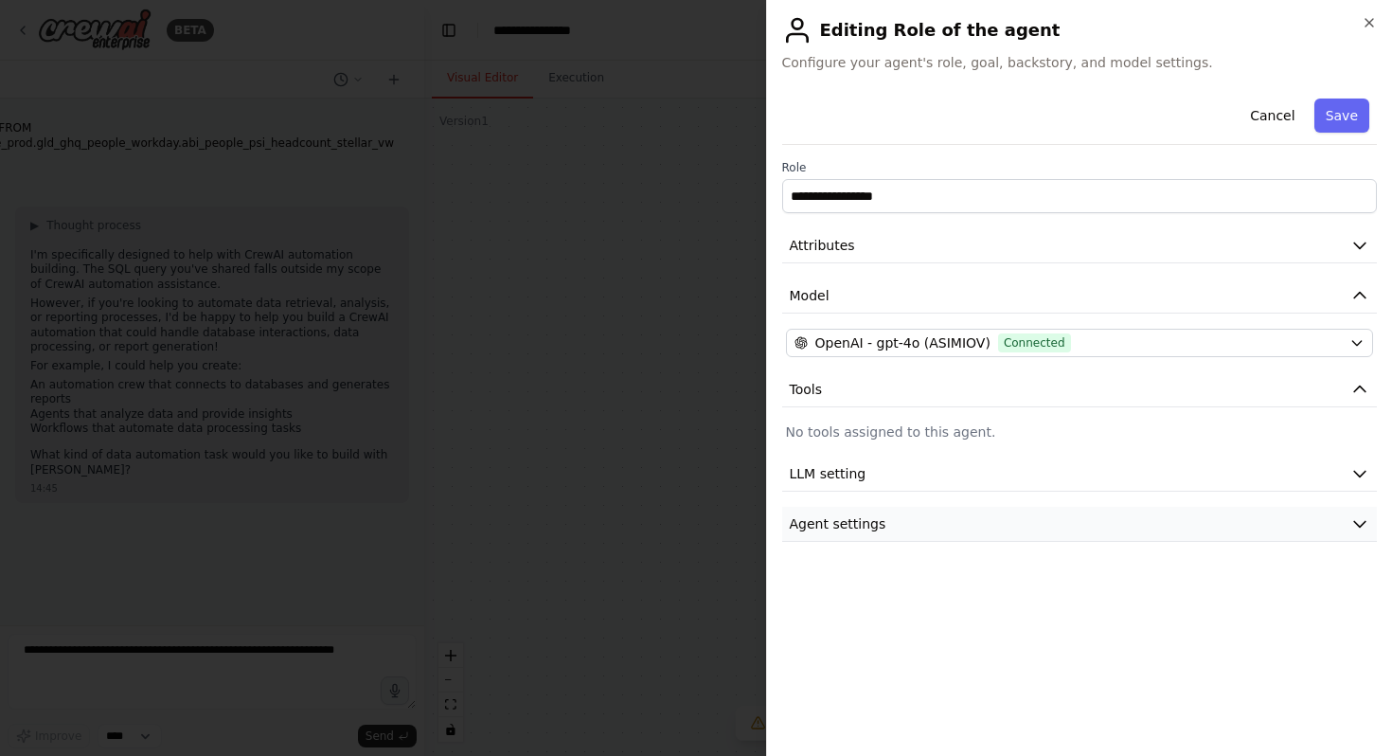
click at [1078, 528] on button "Agent settings" at bounding box center [1080, 524] width 596 height 35
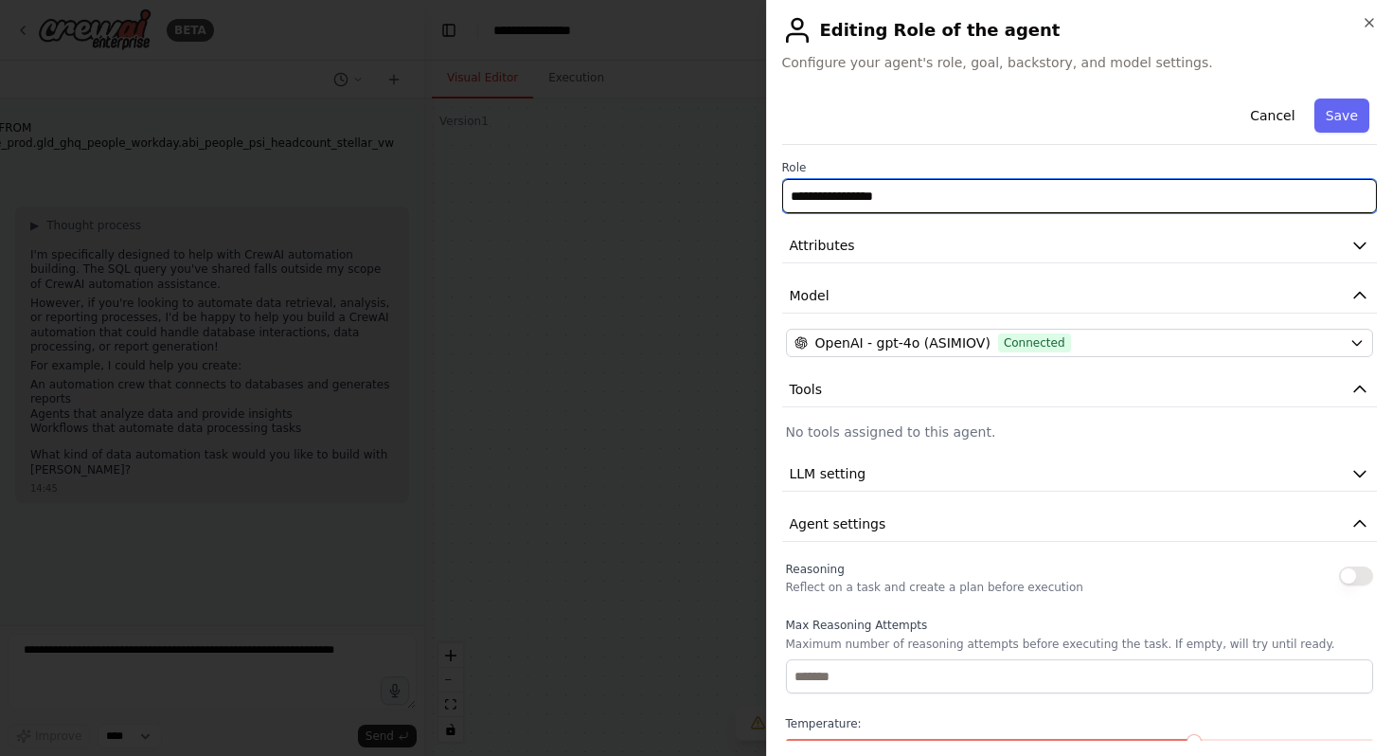
click at [946, 198] on input "**********" at bounding box center [1080, 196] width 596 height 34
type input "*"
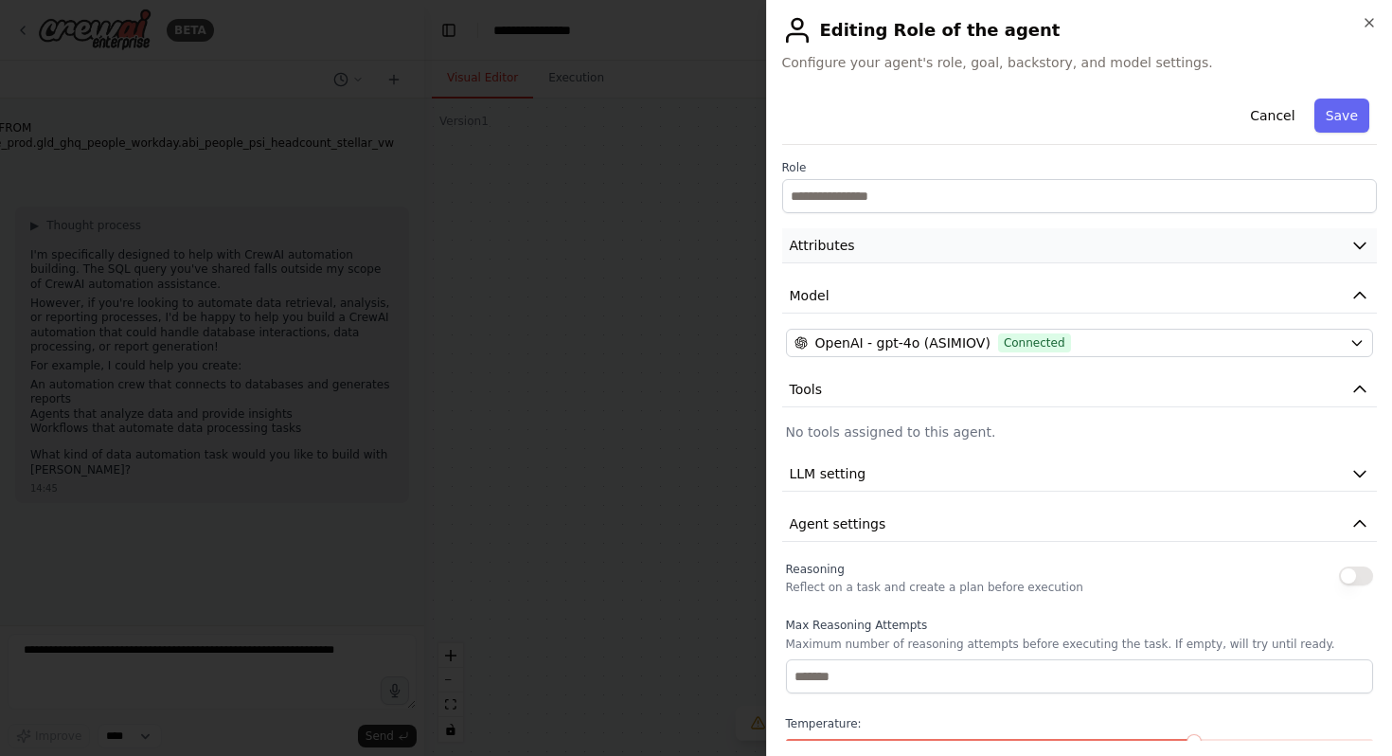
click at [910, 254] on button "Attributes" at bounding box center [1080, 245] width 596 height 35
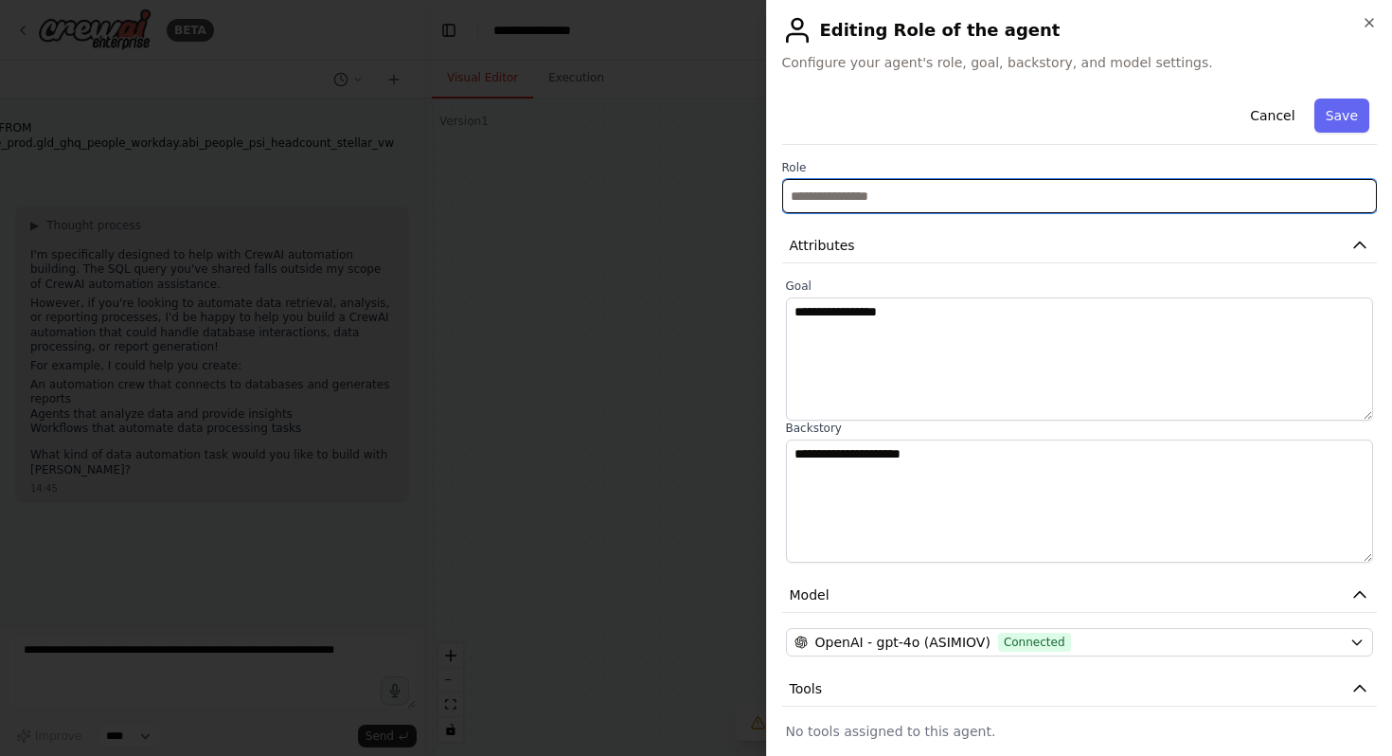
click at [951, 192] on input "text" at bounding box center [1080, 196] width 596 height 34
type input "**********"
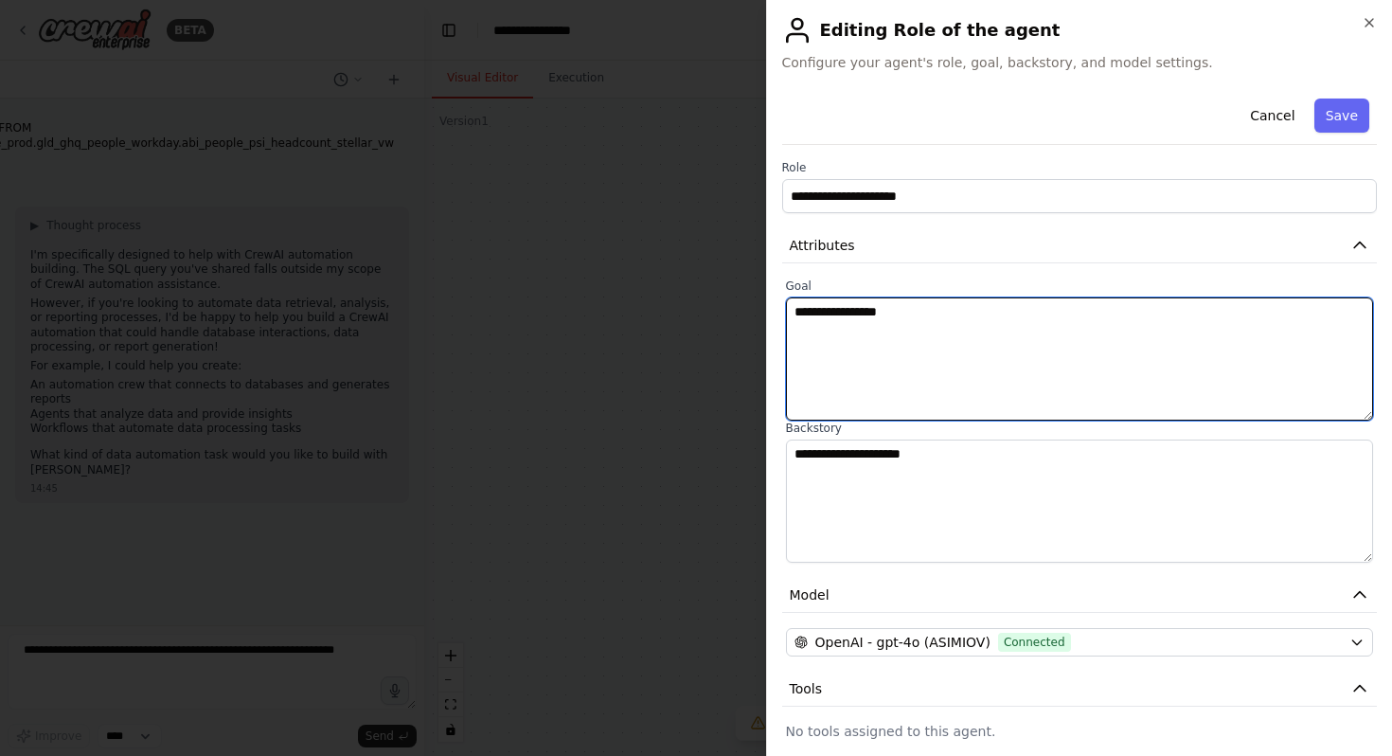
click at [1003, 346] on textarea "**********" at bounding box center [1080, 358] width 588 height 123
type textarea "*"
type textarea "**********"
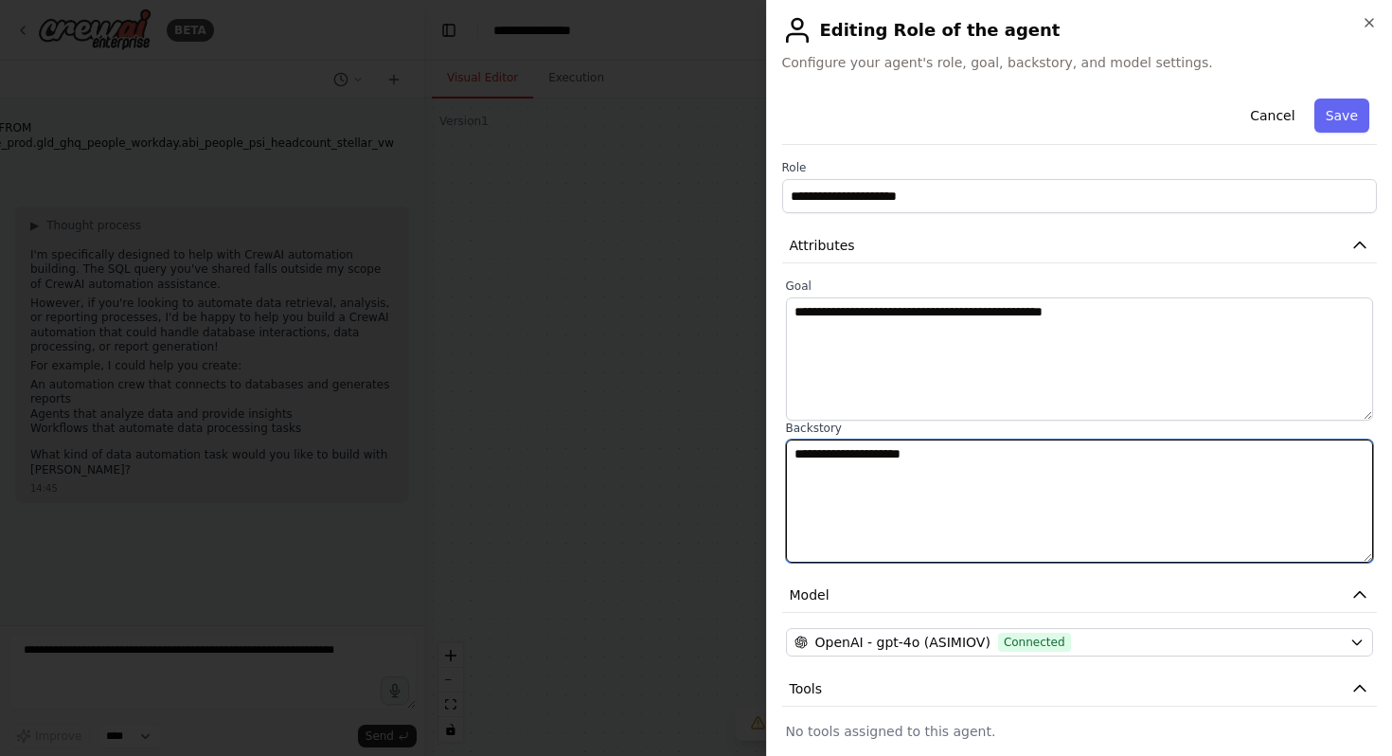
click at [1023, 509] on textarea "**********" at bounding box center [1080, 500] width 588 height 123
type textarea "*"
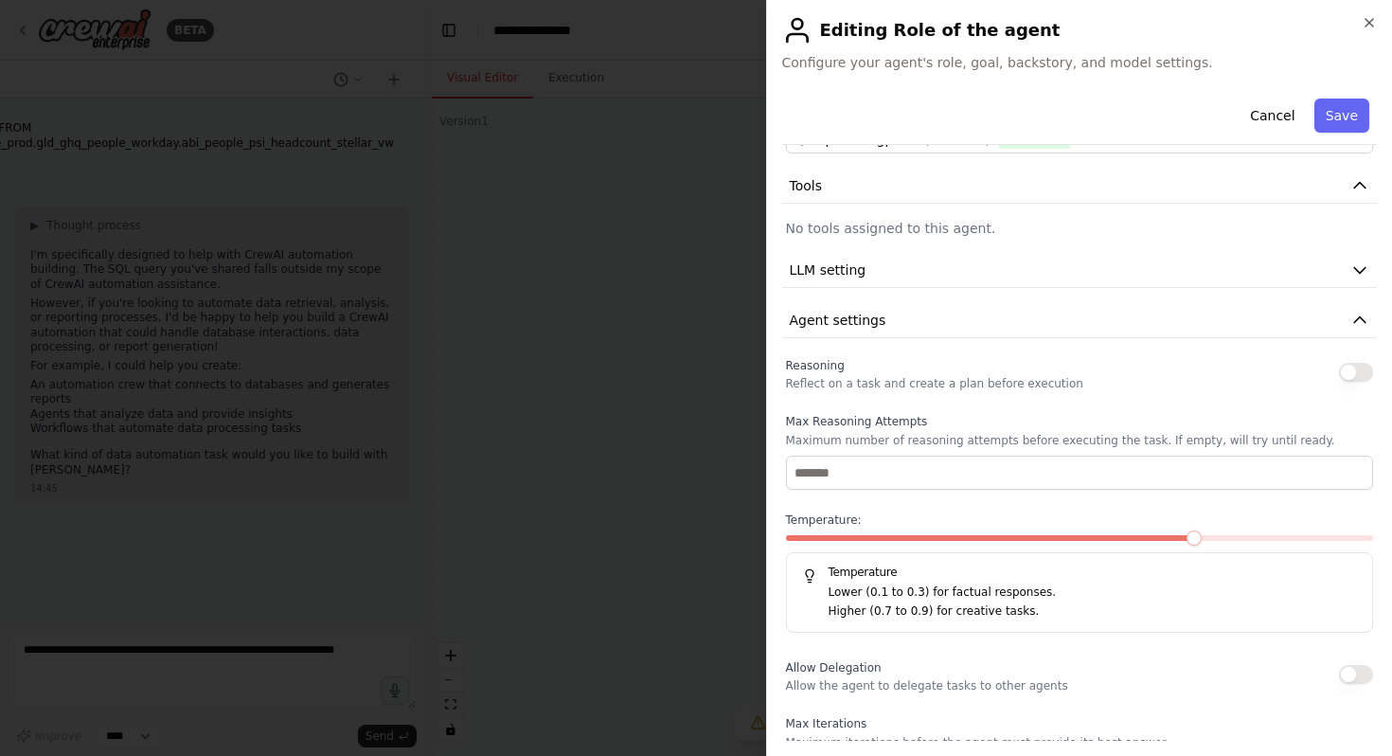
scroll to position [511, 0]
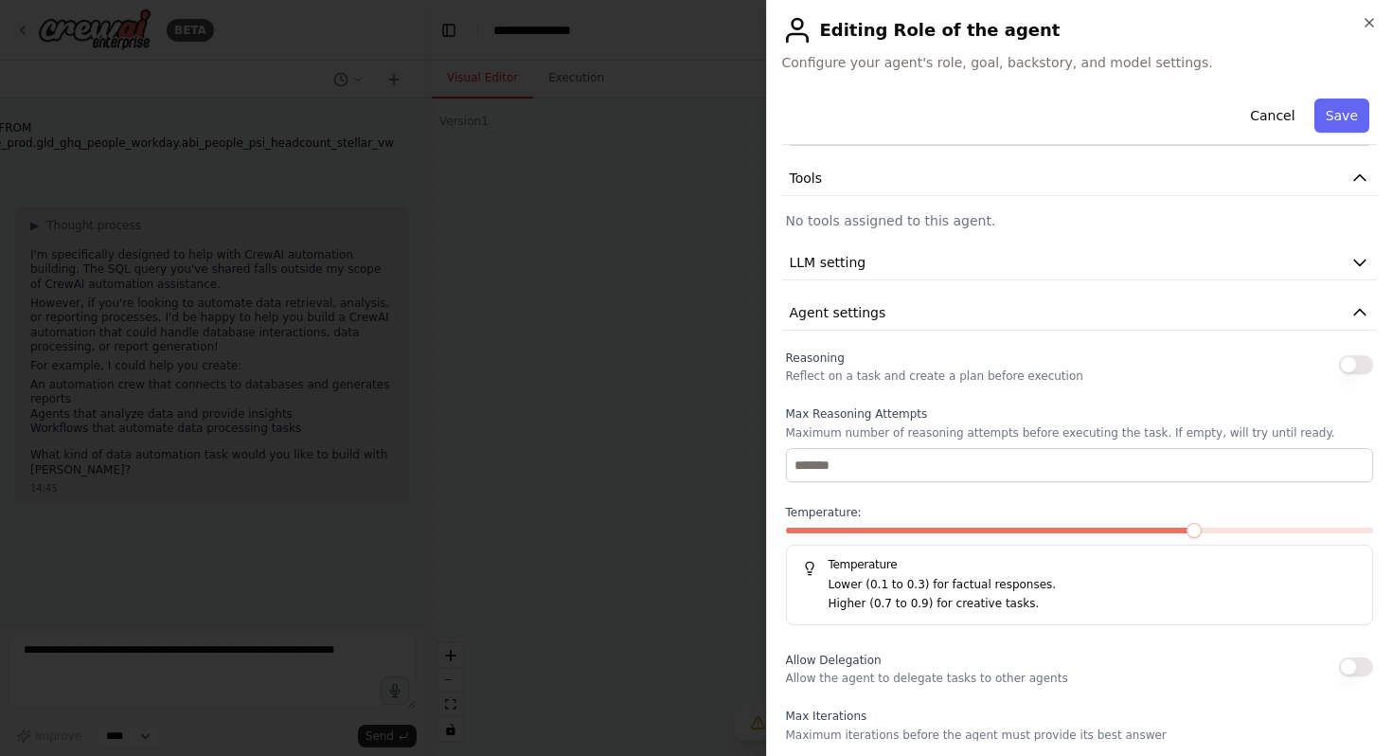
type textarea "**********"
click at [933, 222] on p "No tools assigned to this agent." at bounding box center [1080, 220] width 588 height 19
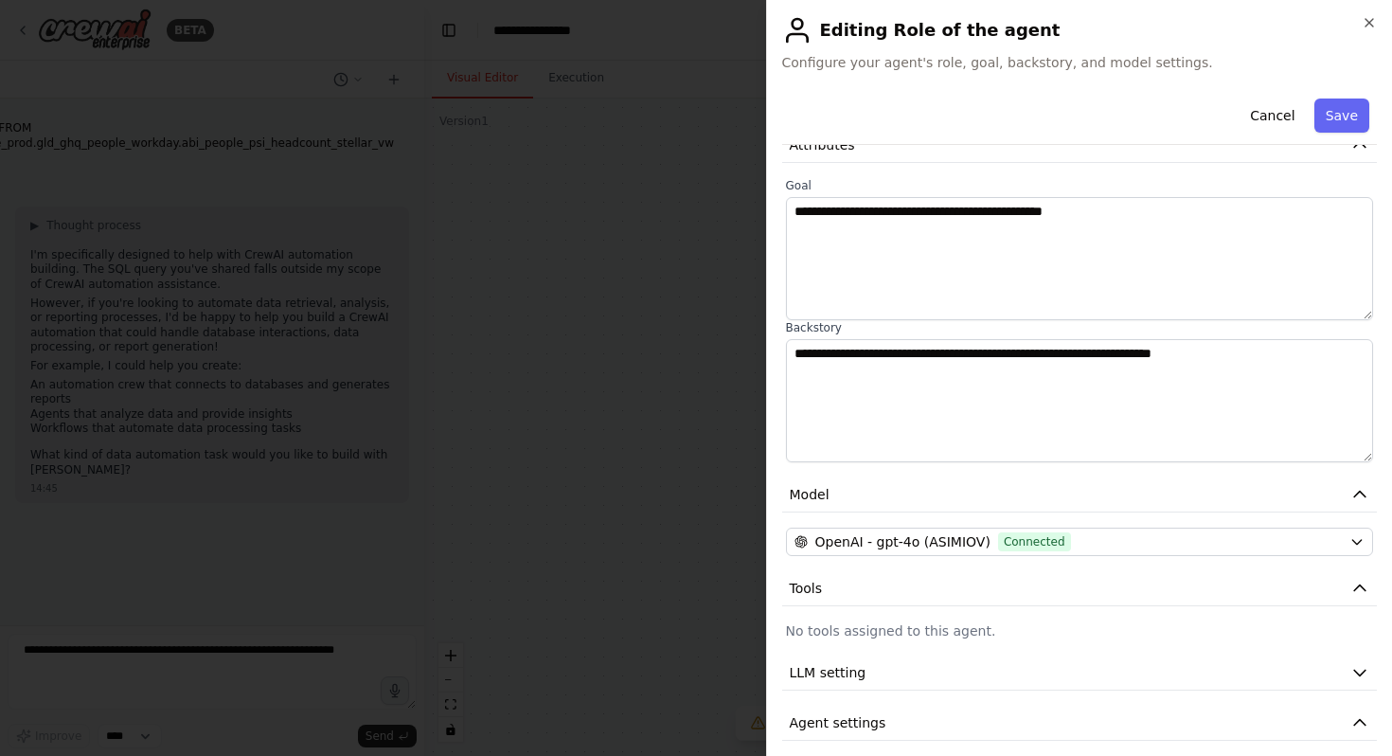
scroll to position [0, 0]
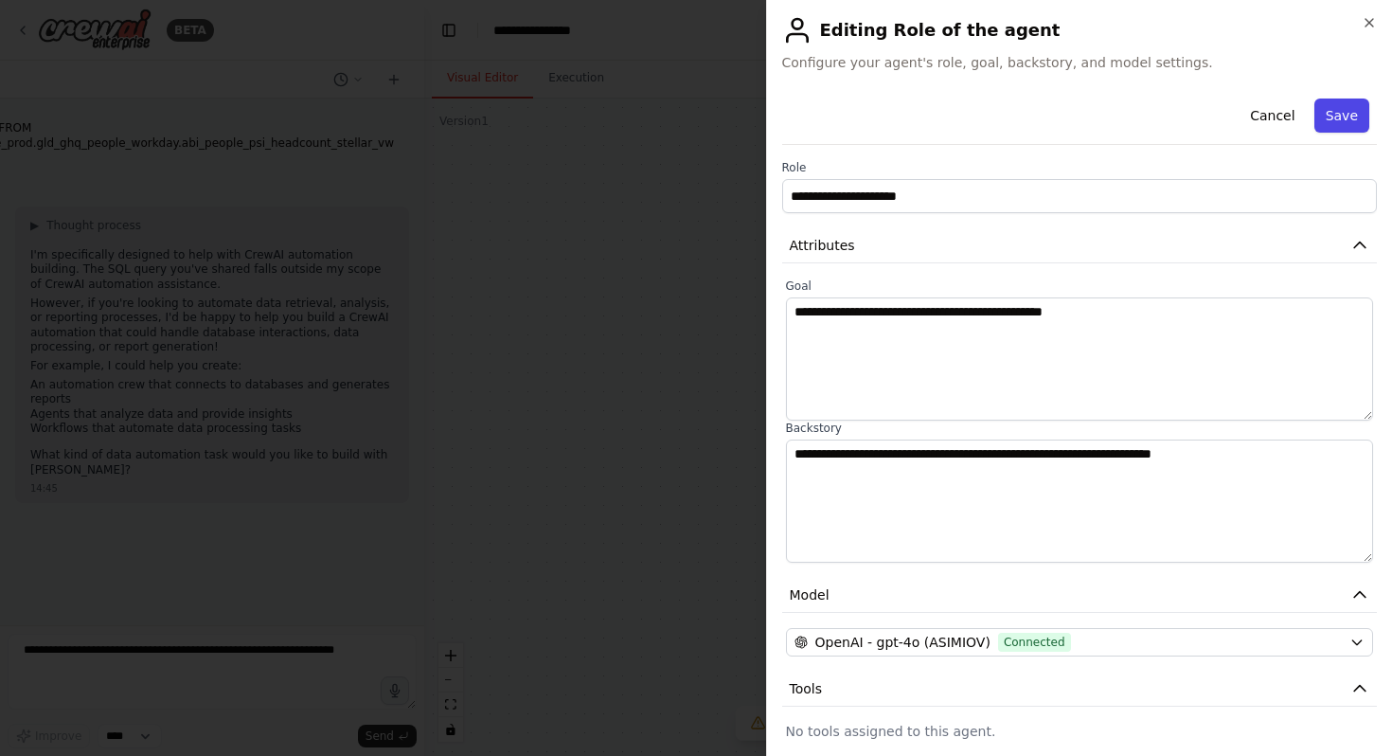
click at [1345, 117] on button "Save" at bounding box center [1342, 116] width 55 height 34
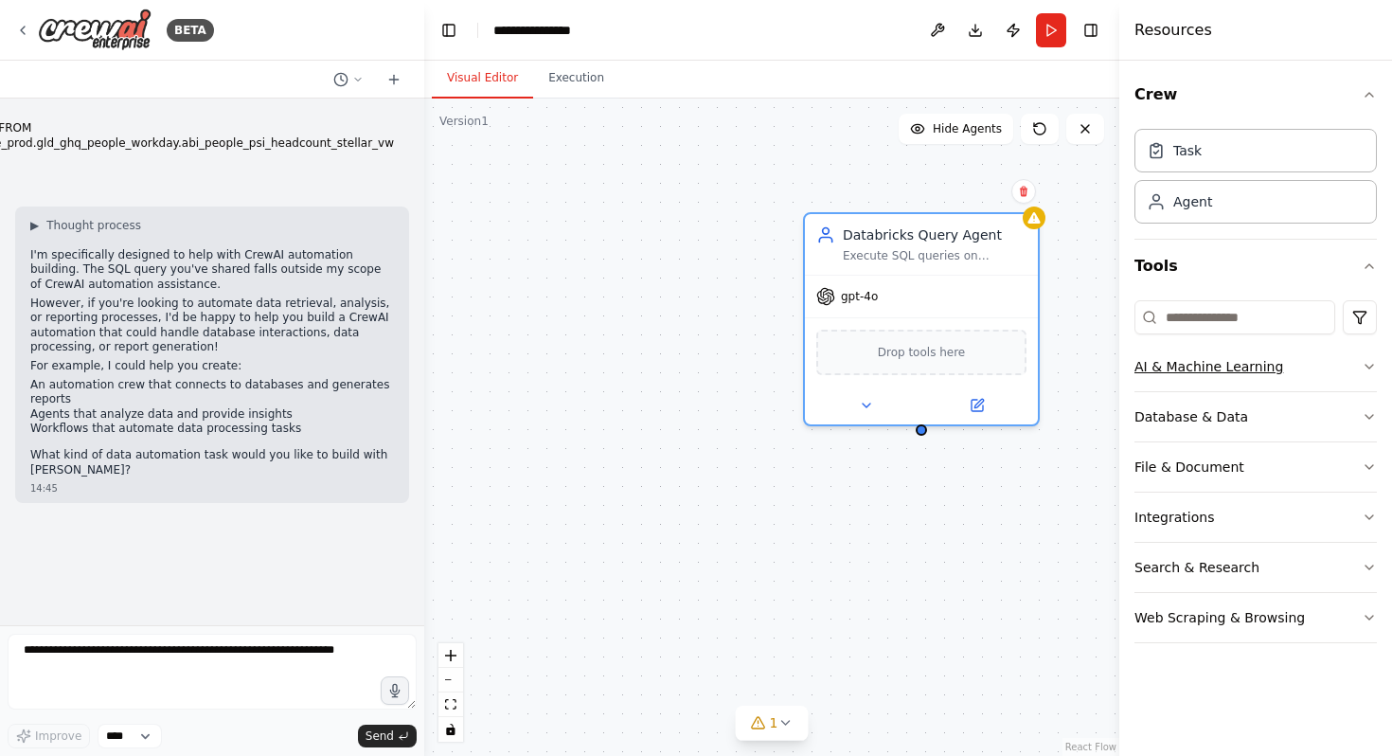
click at [1355, 375] on button "AI & Machine Learning" at bounding box center [1256, 366] width 242 height 49
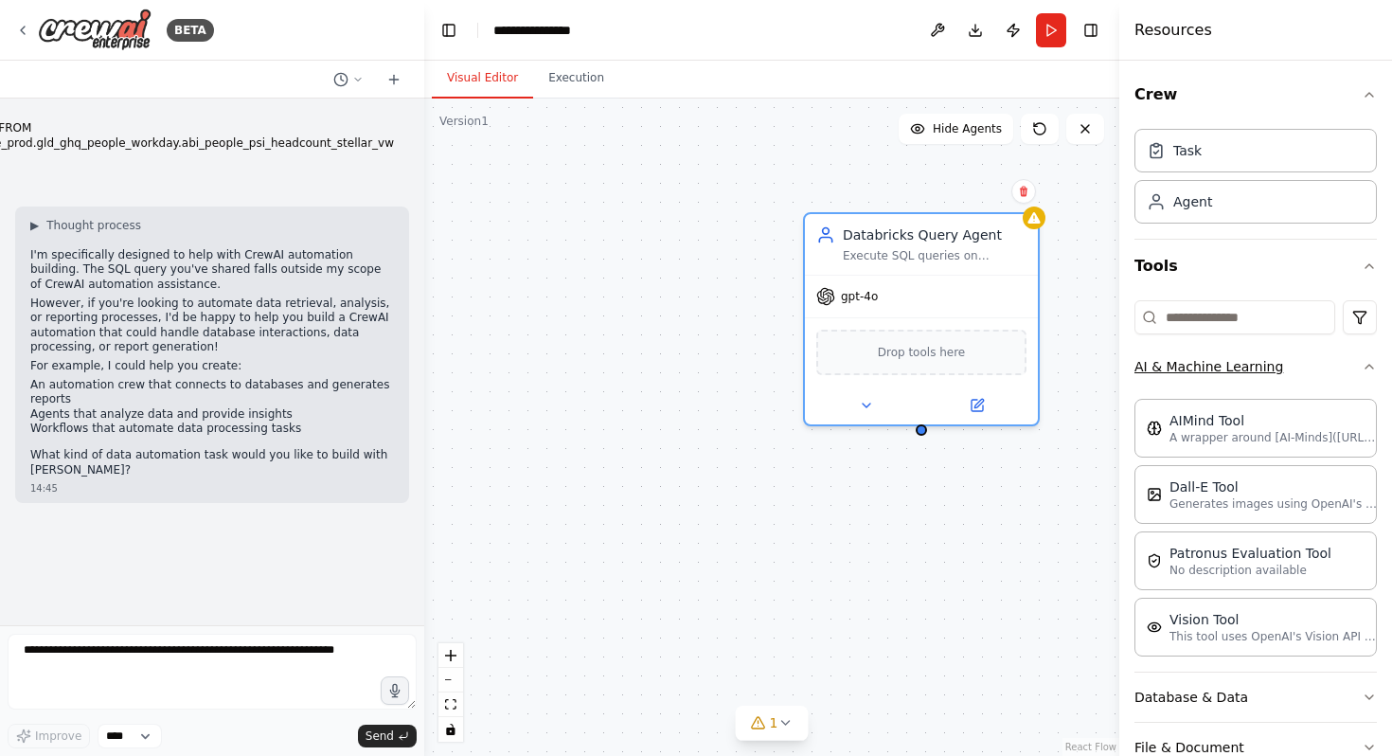
click at [1355, 375] on button "AI & Machine Learning" at bounding box center [1256, 366] width 242 height 49
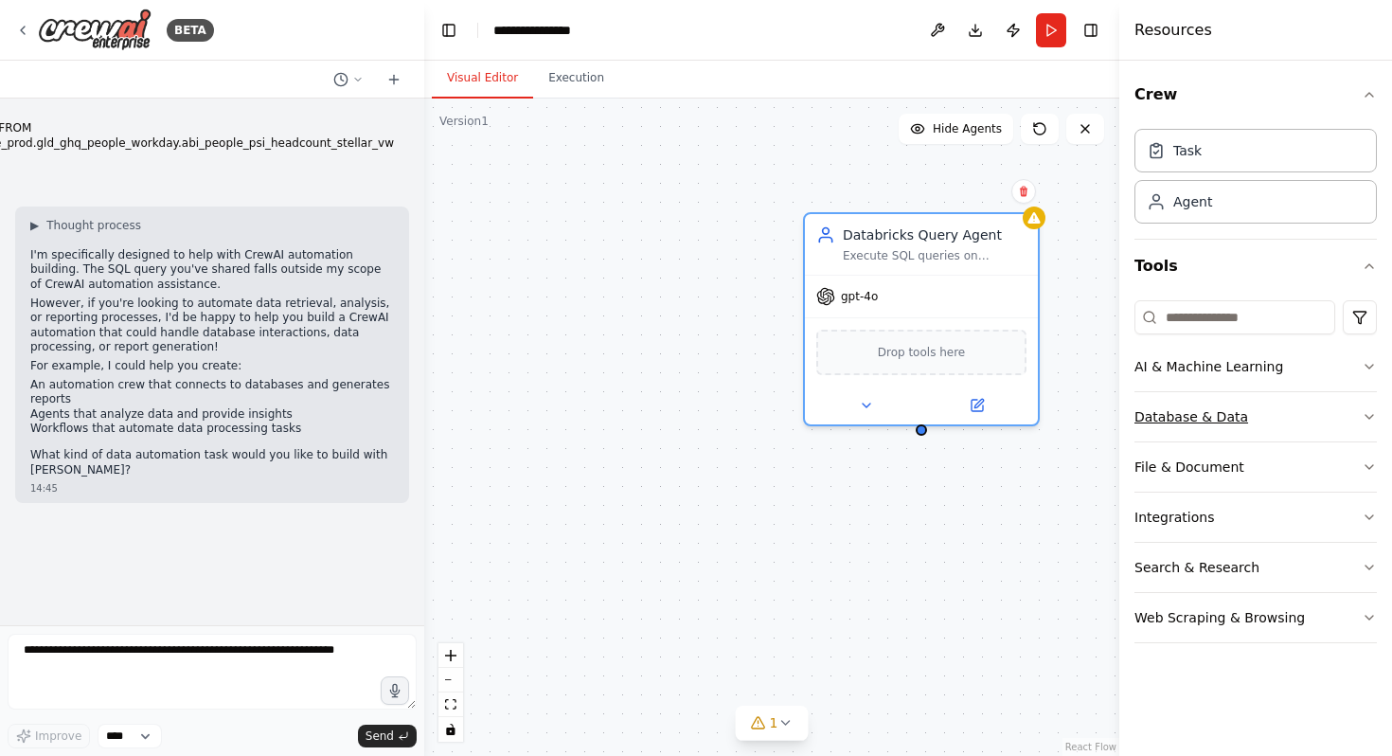
click at [1370, 429] on button "Database & Data" at bounding box center [1256, 416] width 242 height 49
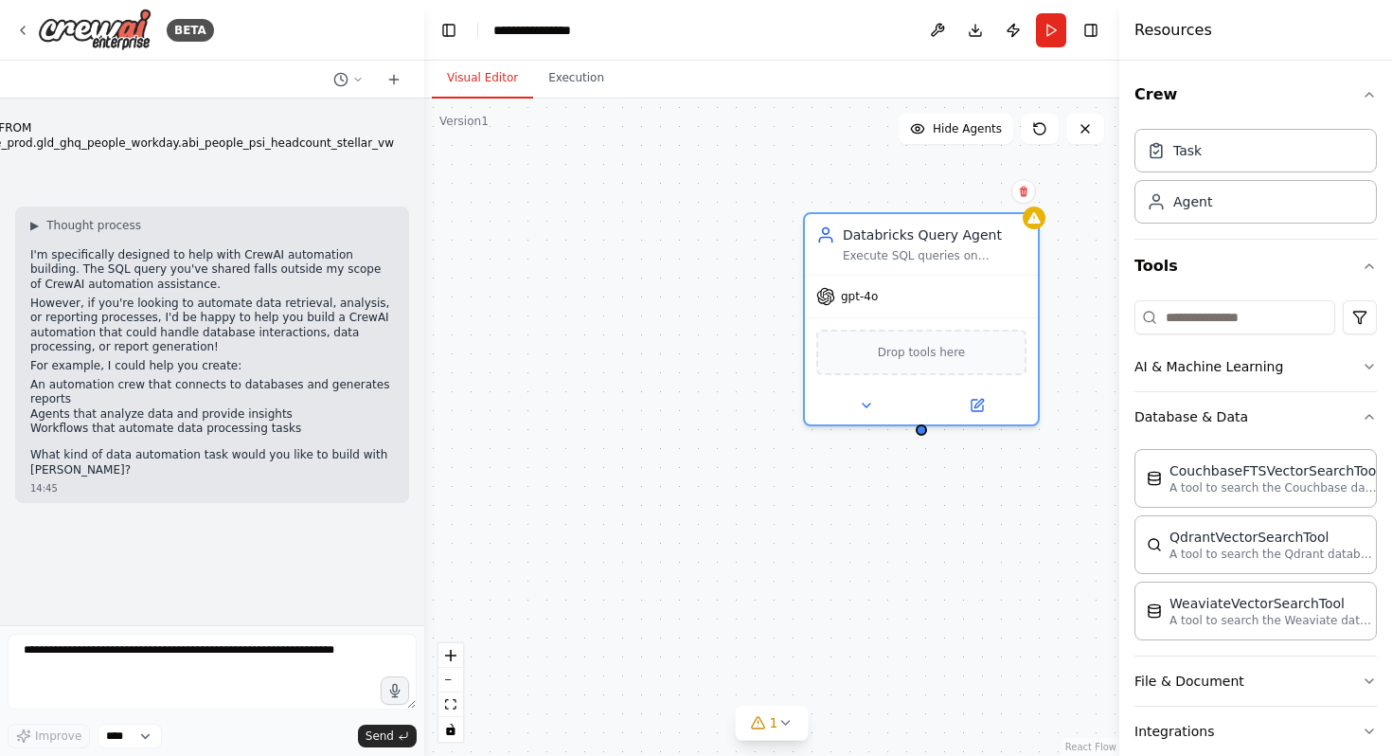
click at [1382, 419] on div "Crew Task Agent Tools AI & Machine Learning Database & Data CouchbaseFTSVectorS…" at bounding box center [1256, 408] width 273 height 695
click at [1376, 420] on icon "button" at bounding box center [1369, 416] width 15 height 15
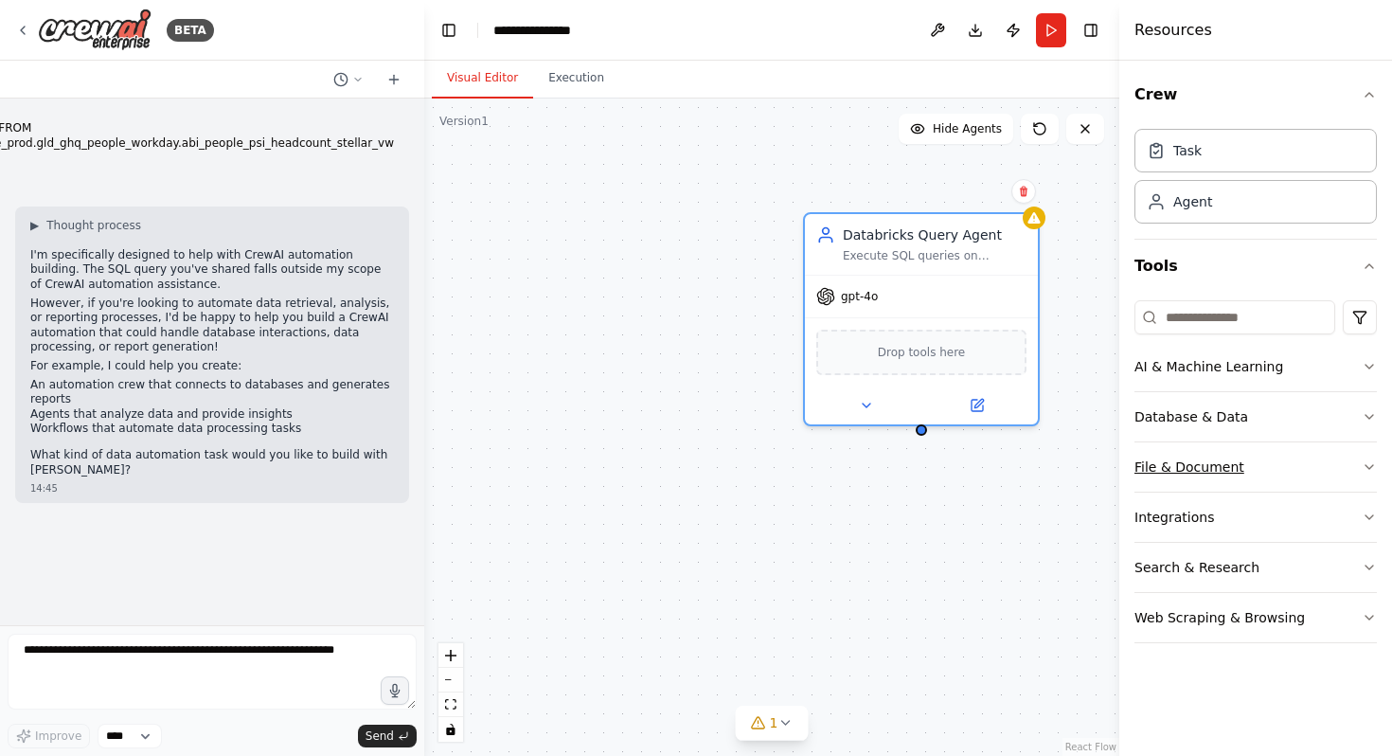
click at [1362, 475] on button "File & Document" at bounding box center [1256, 466] width 242 height 49
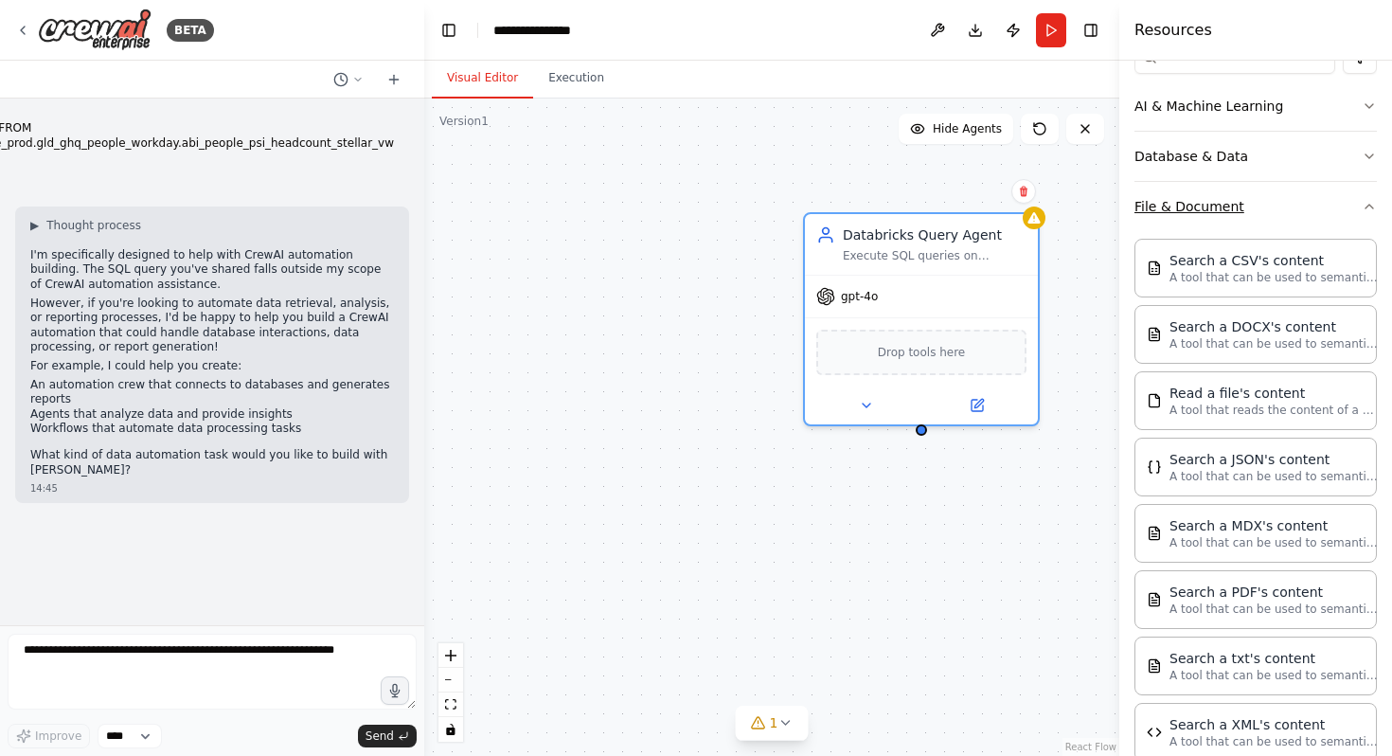
scroll to position [463, 0]
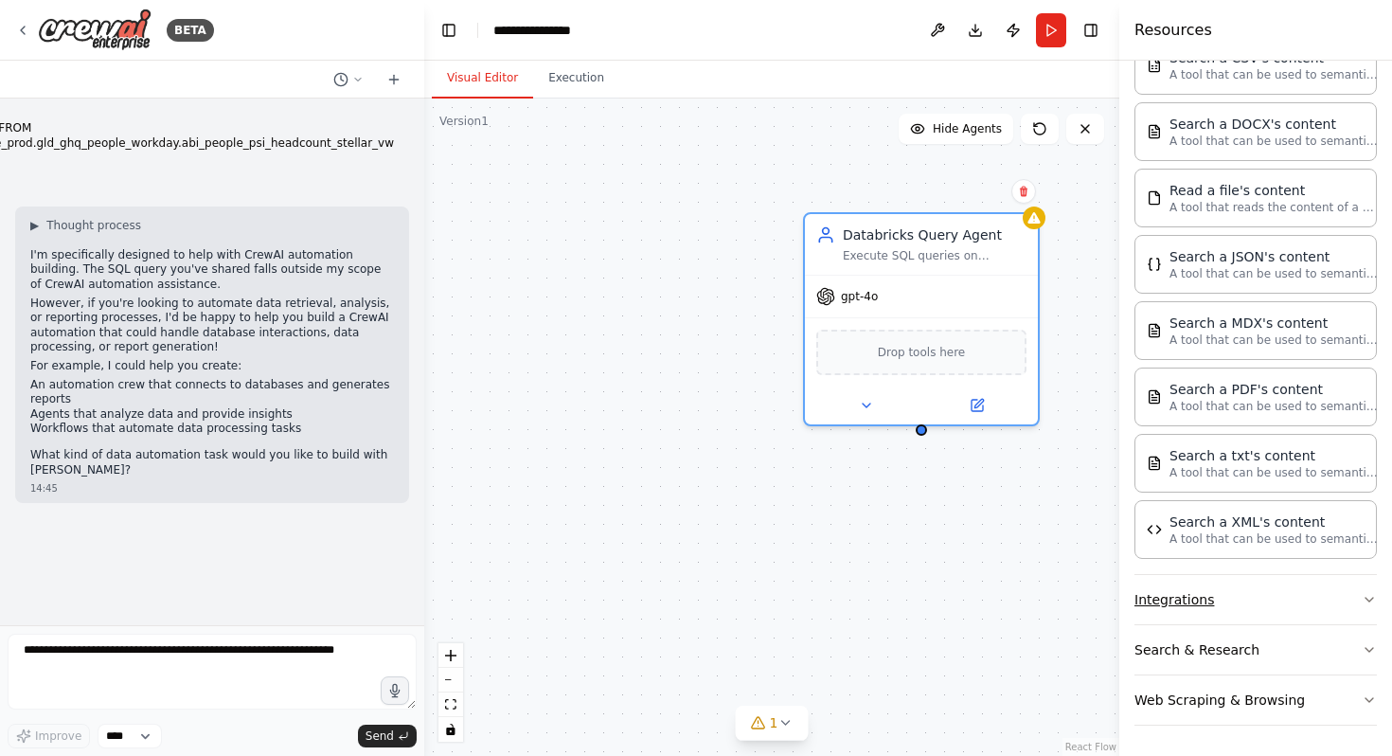
click at [1353, 605] on button "Integrations" at bounding box center [1256, 599] width 242 height 49
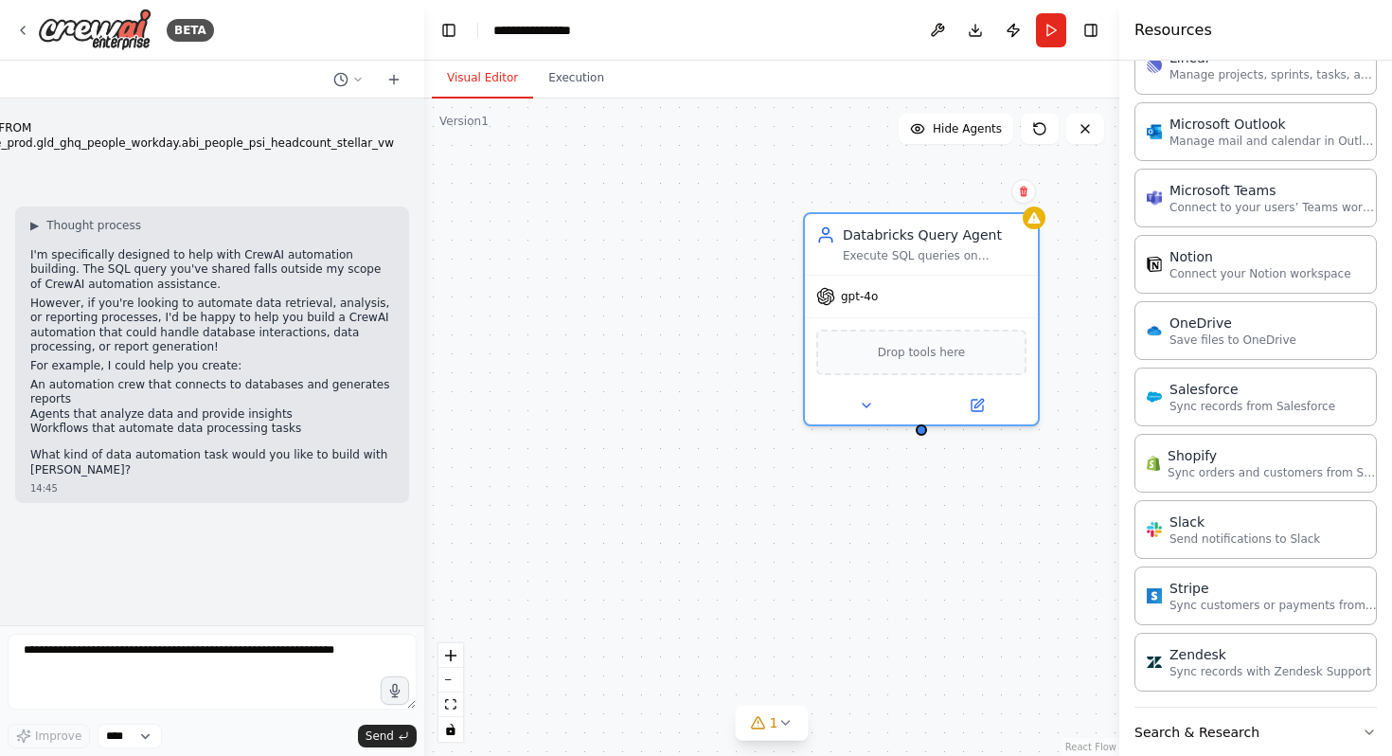
scroll to position [1871, 0]
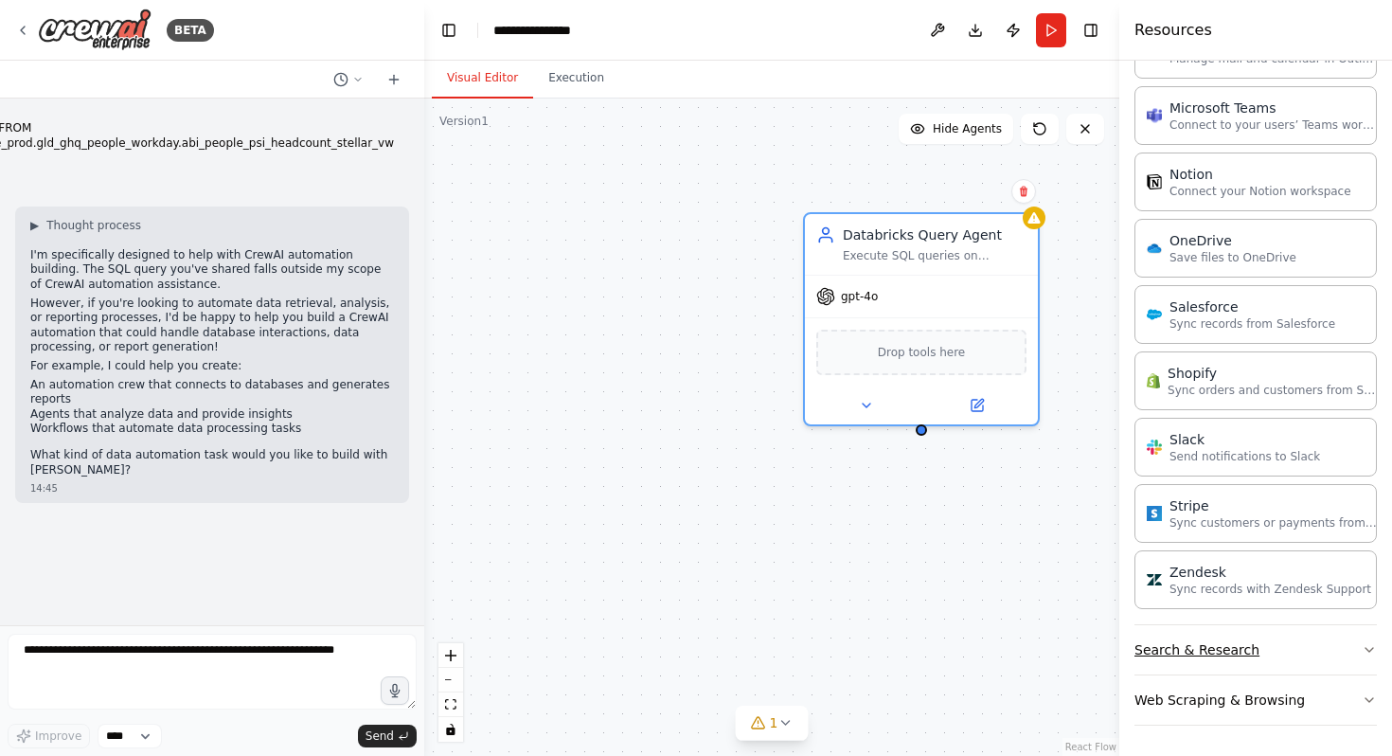
click at [1348, 658] on button "Search & Research" at bounding box center [1256, 649] width 242 height 49
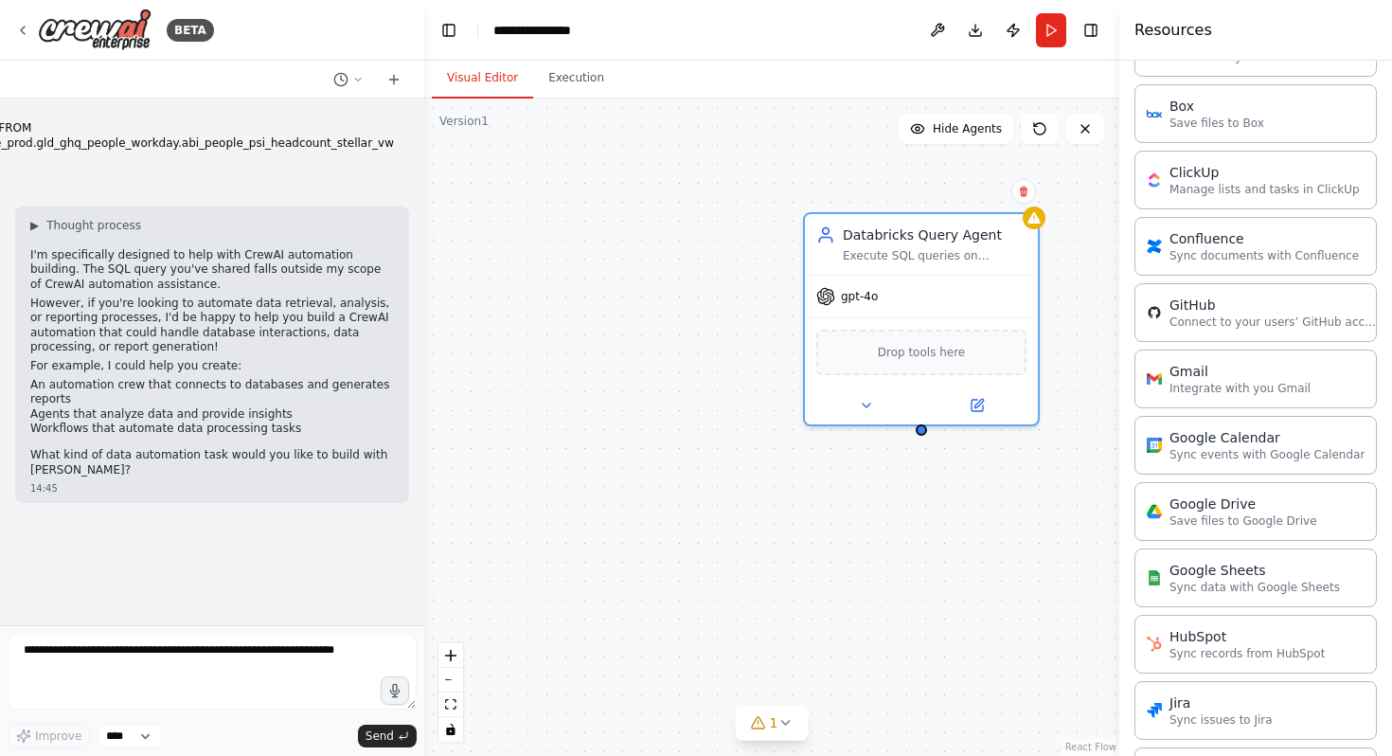
scroll to position [0, 0]
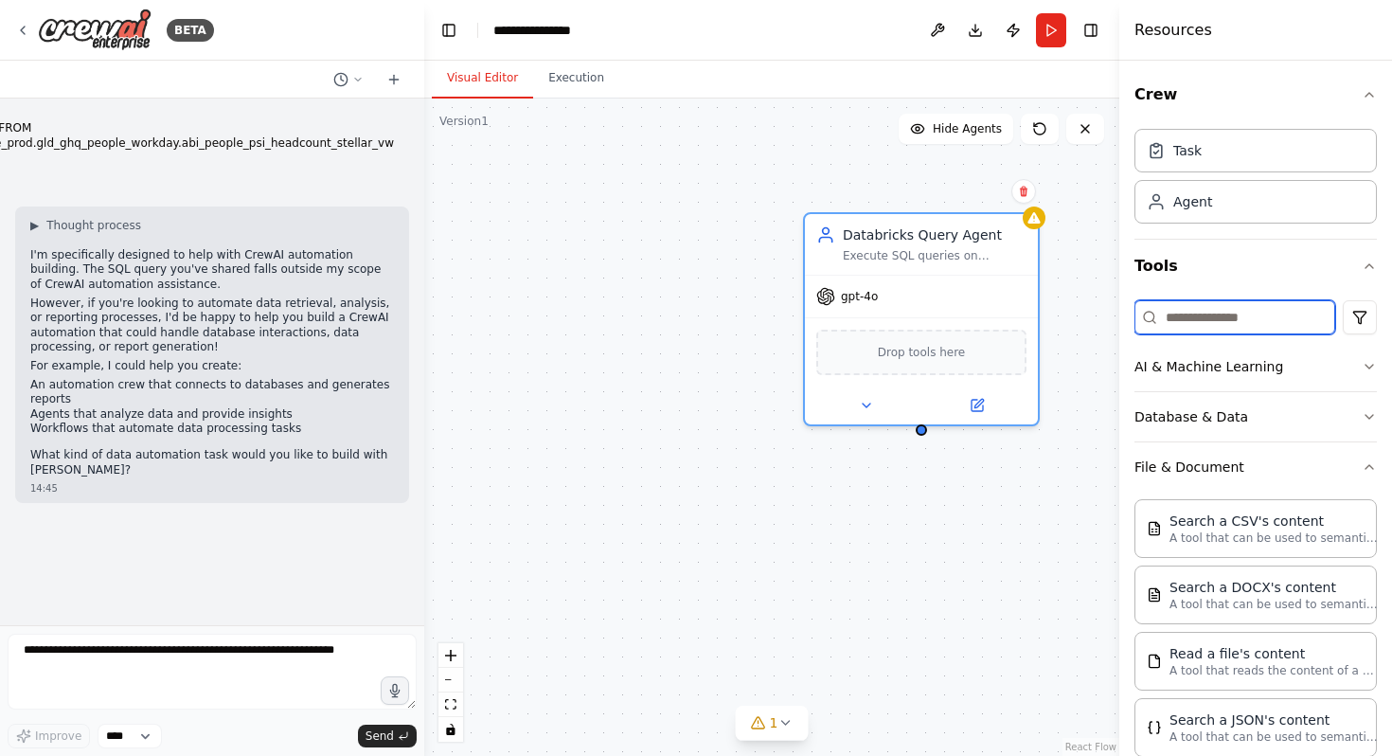
click at [1241, 315] on input at bounding box center [1235, 317] width 201 height 34
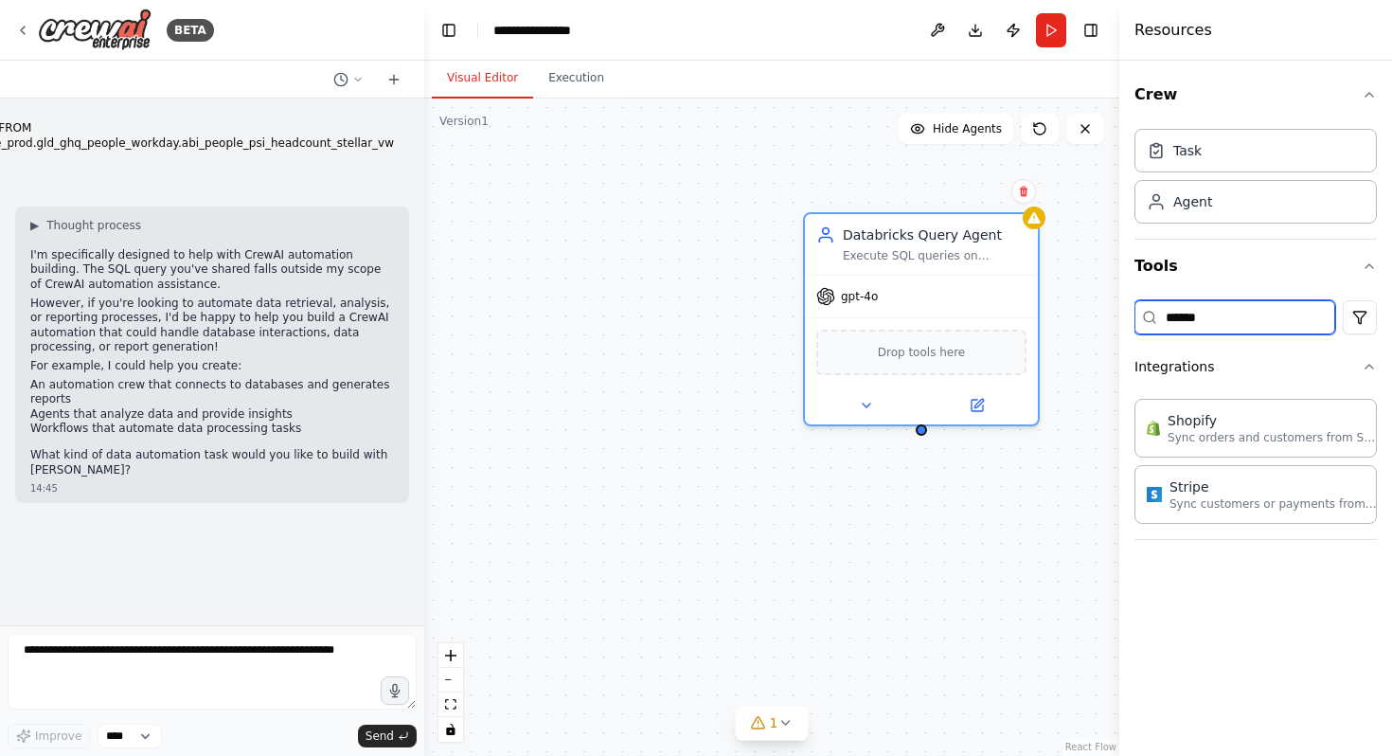
type input "******"
click at [1100, 524] on div "Databricks Query Agent Execute SQL queries on Databricks and return results gpt…" at bounding box center [771, 427] width 695 height 657
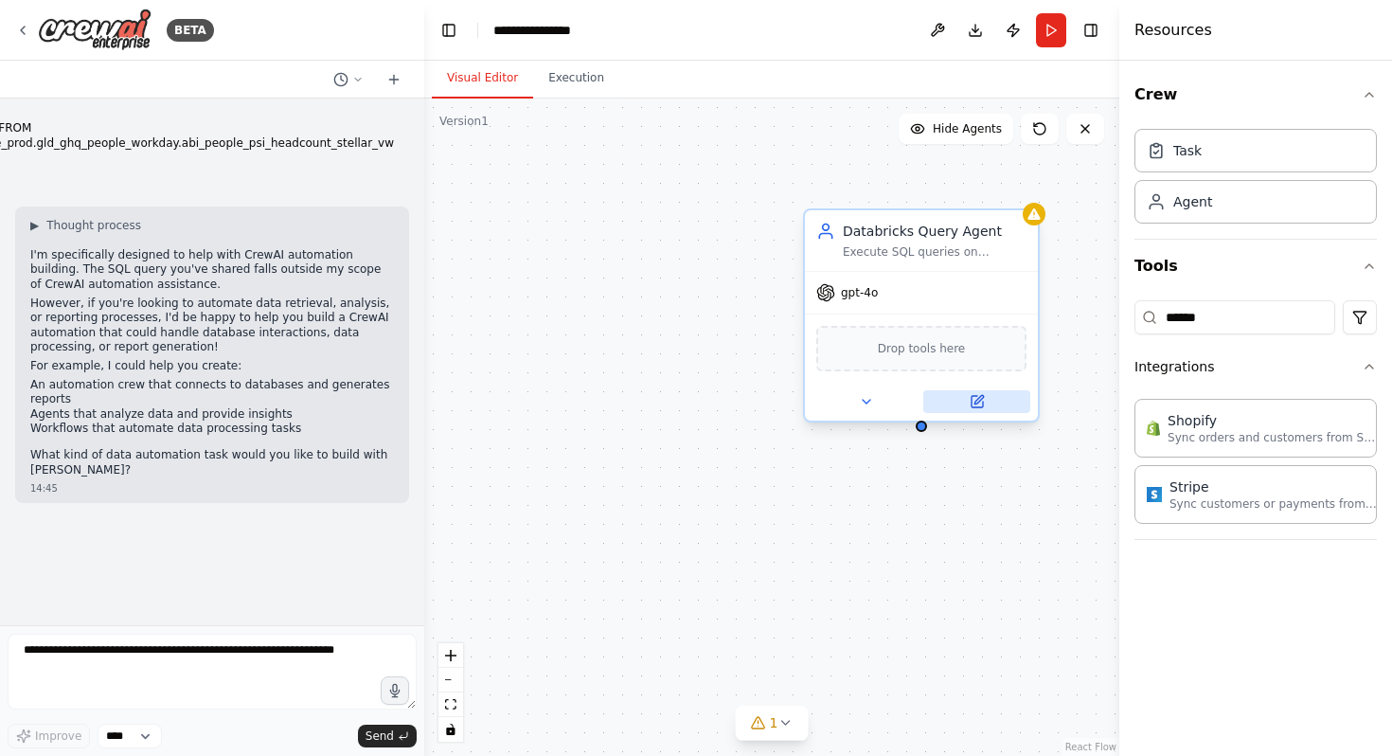
click at [983, 404] on icon at bounding box center [977, 401] width 15 height 15
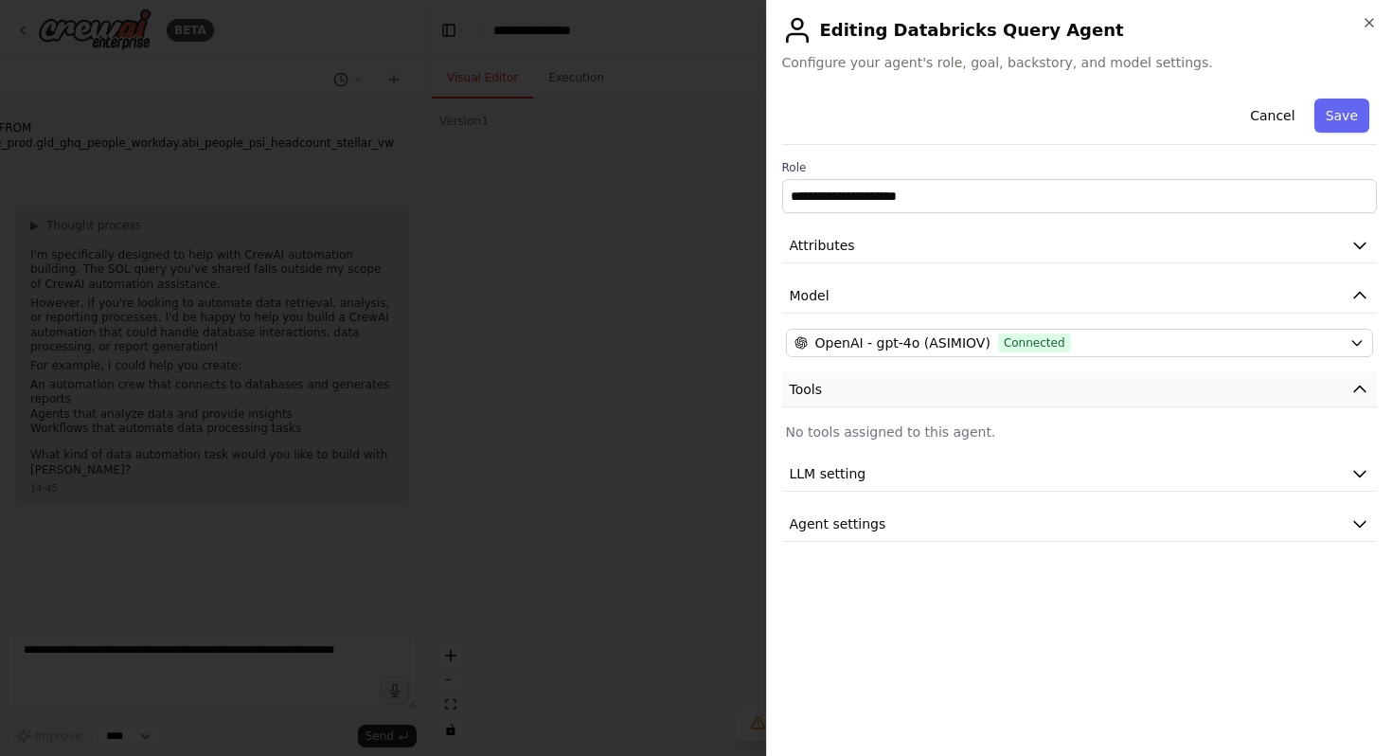
click at [1017, 390] on button "Tools" at bounding box center [1080, 389] width 596 height 35
click at [1038, 450] on button "LLM setting" at bounding box center [1080, 439] width 596 height 35
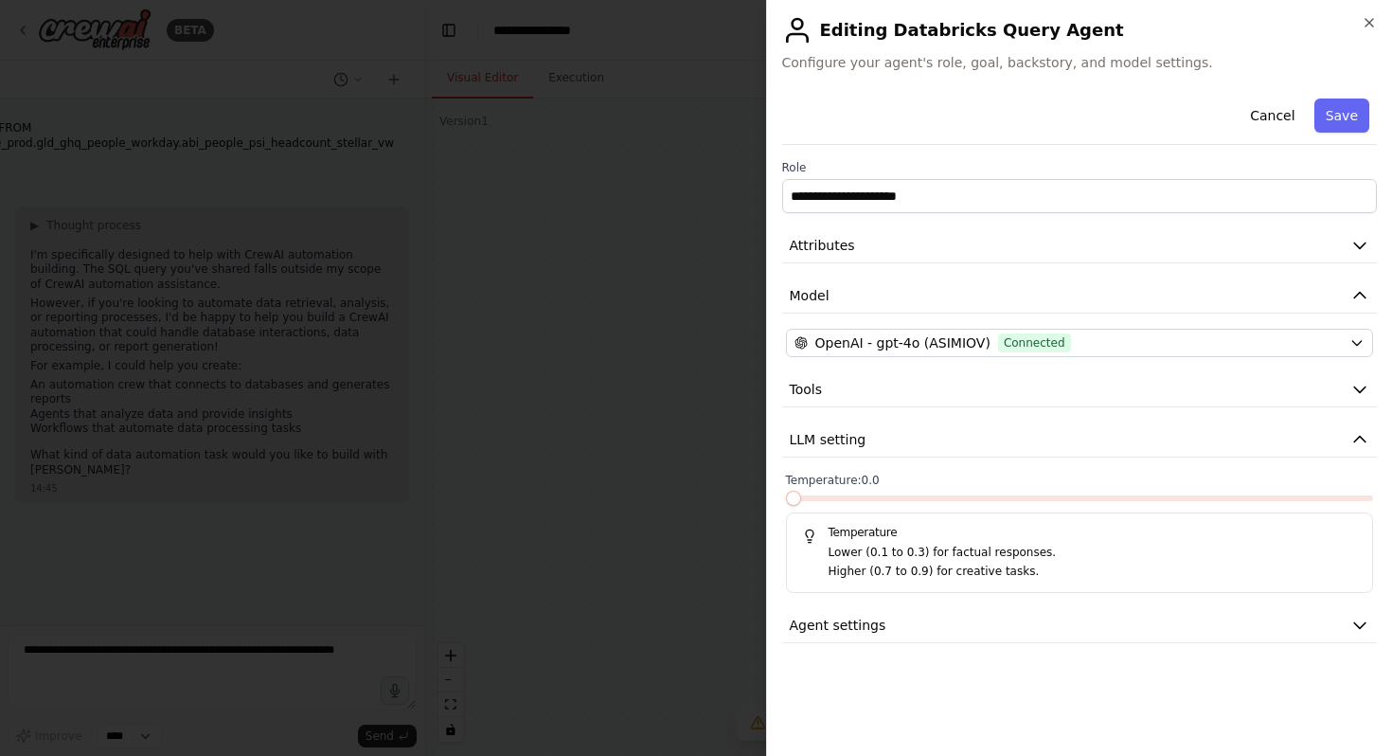
click at [786, 491] on span at bounding box center [793, 498] width 15 height 15
click at [990, 624] on button "Agent settings" at bounding box center [1080, 625] width 596 height 35
click at [1349, 112] on button "Save" at bounding box center [1342, 116] width 55 height 34
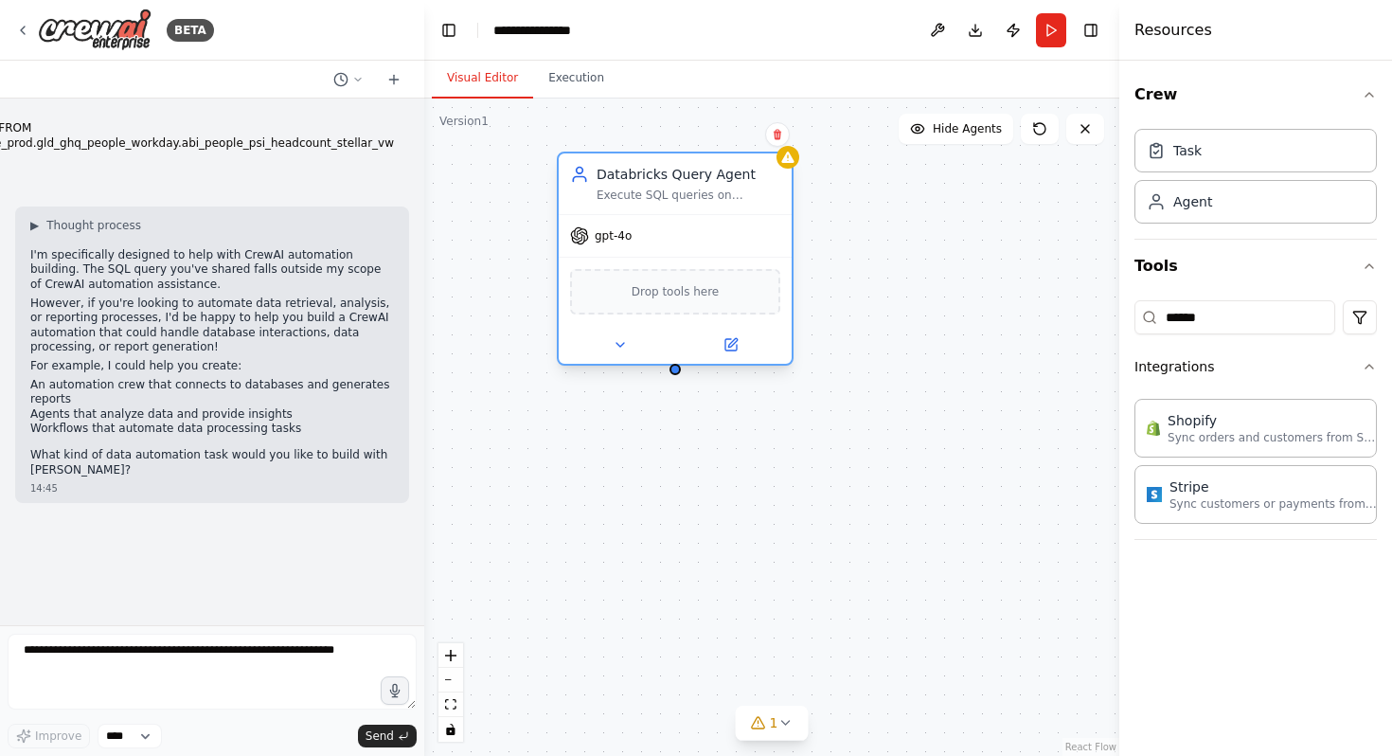
drag, startPoint x: 897, startPoint y: 248, endPoint x: 656, endPoint y: 199, distance: 245.6
click at [656, 199] on div "Execute SQL queries on Databricks and return results" at bounding box center [689, 195] width 184 height 15
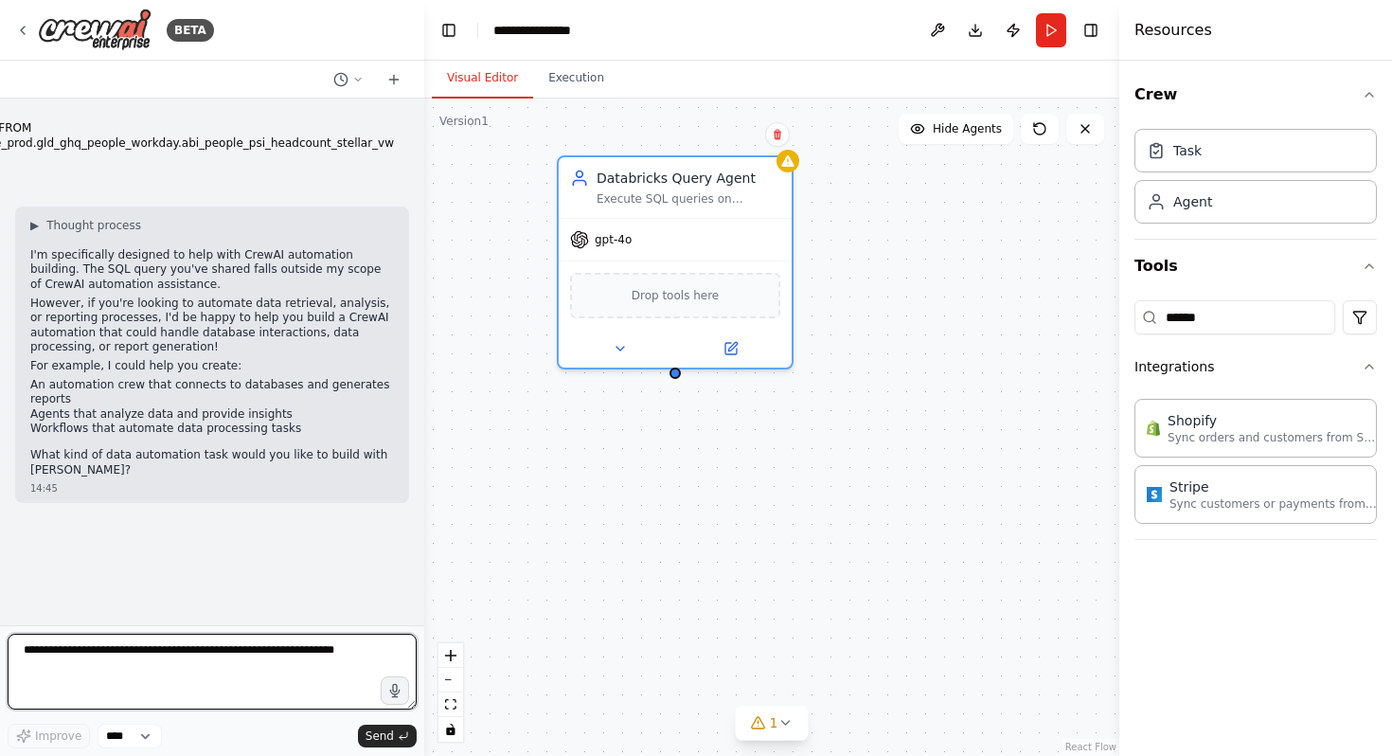
click at [201, 654] on textarea at bounding box center [212, 672] width 409 height 76
type textarea "**********"
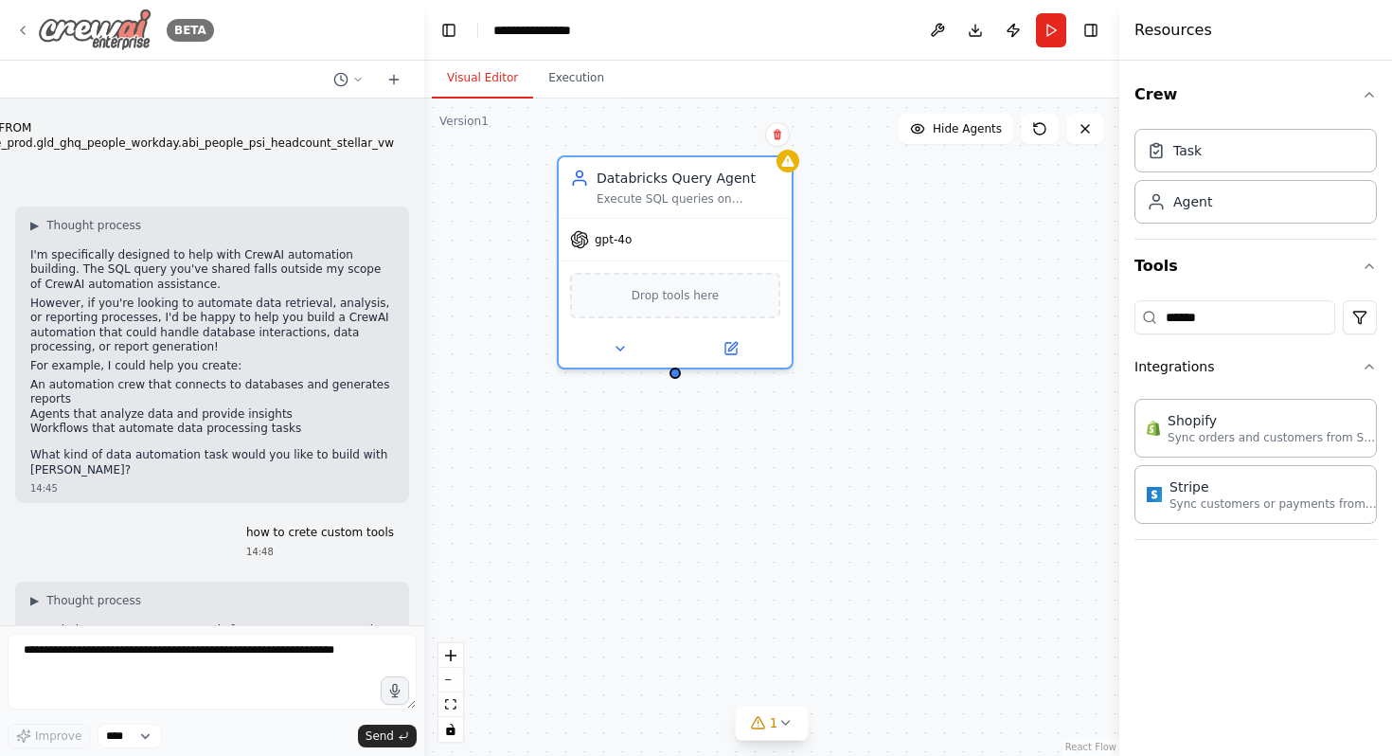
click at [21, 30] on icon at bounding box center [23, 31] width 4 height 8
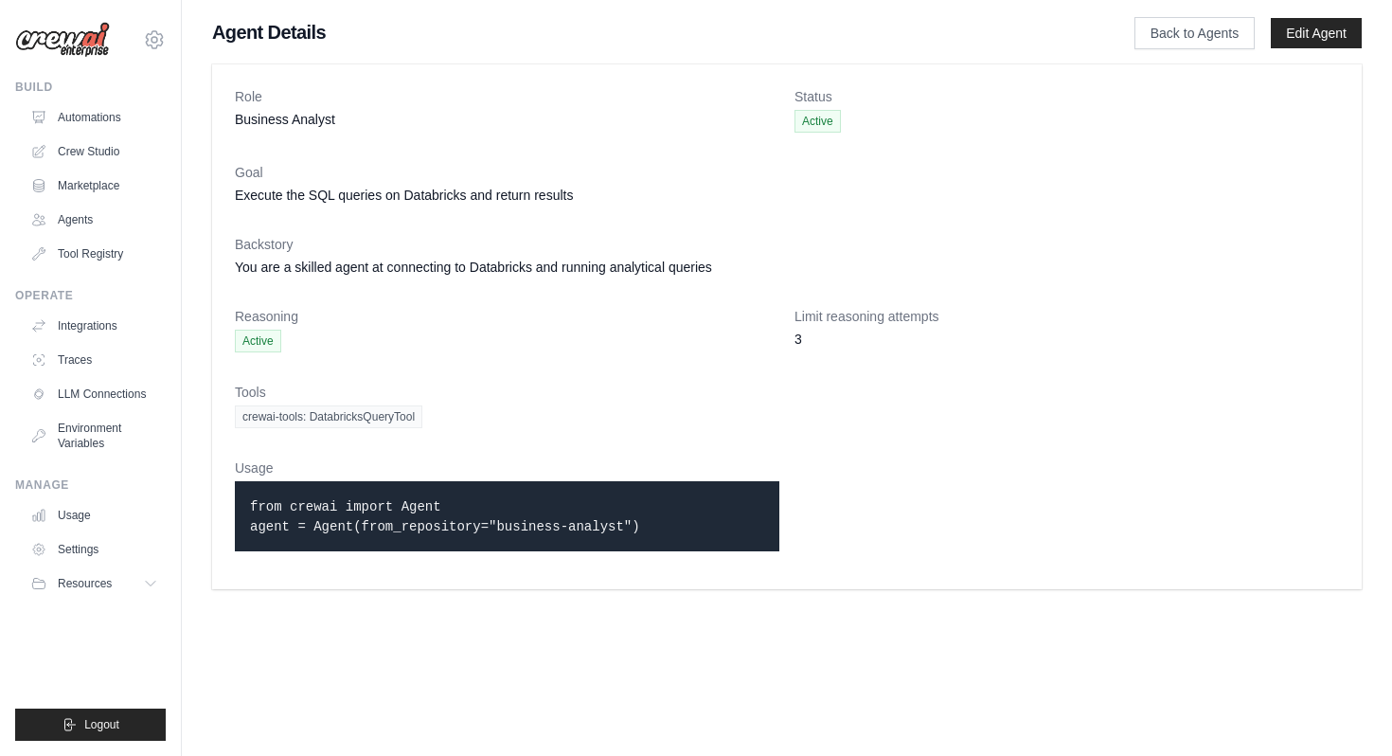
click at [643, 528] on p "from crewai import Agent agent = Agent(from_repository="business-analyst")" at bounding box center [507, 516] width 514 height 40
drag, startPoint x: 249, startPoint y: 500, endPoint x: 758, endPoint y: 565, distance: 512.7
click at [758, 565] on div "Usage from crewai import Agent agent = Agent(from_repository="business-analyst")" at bounding box center [507, 512] width 545 height 108
copy code "from crewai import Agent agent = Agent(from_repository="business-analyst")"
click at [390, 507] on code "from crewai import Agent agent = Agent(from_repository="business-analyst")" at bounding box center [445, 516] width 390 height 35
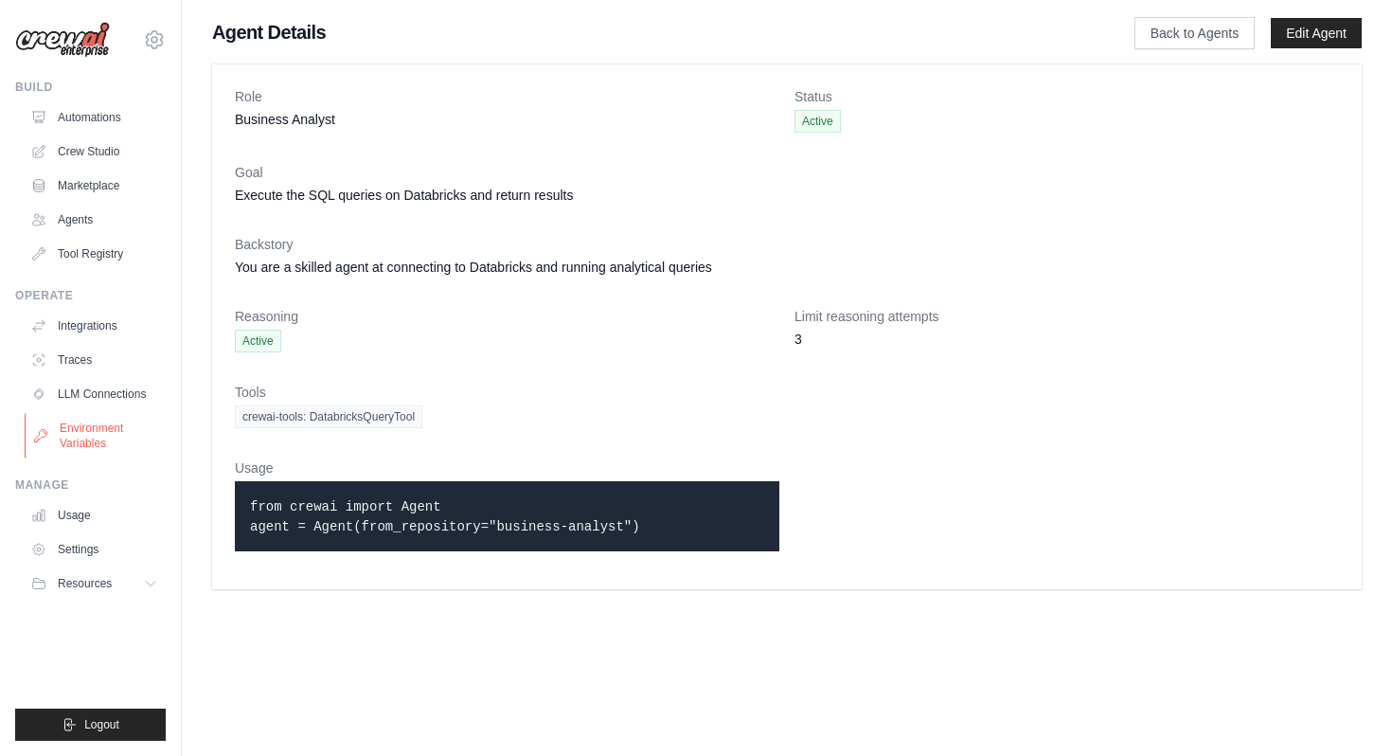
click at [117, 427] on link "Environment Variables" at bounding box center [96, 435] width 143 height 45
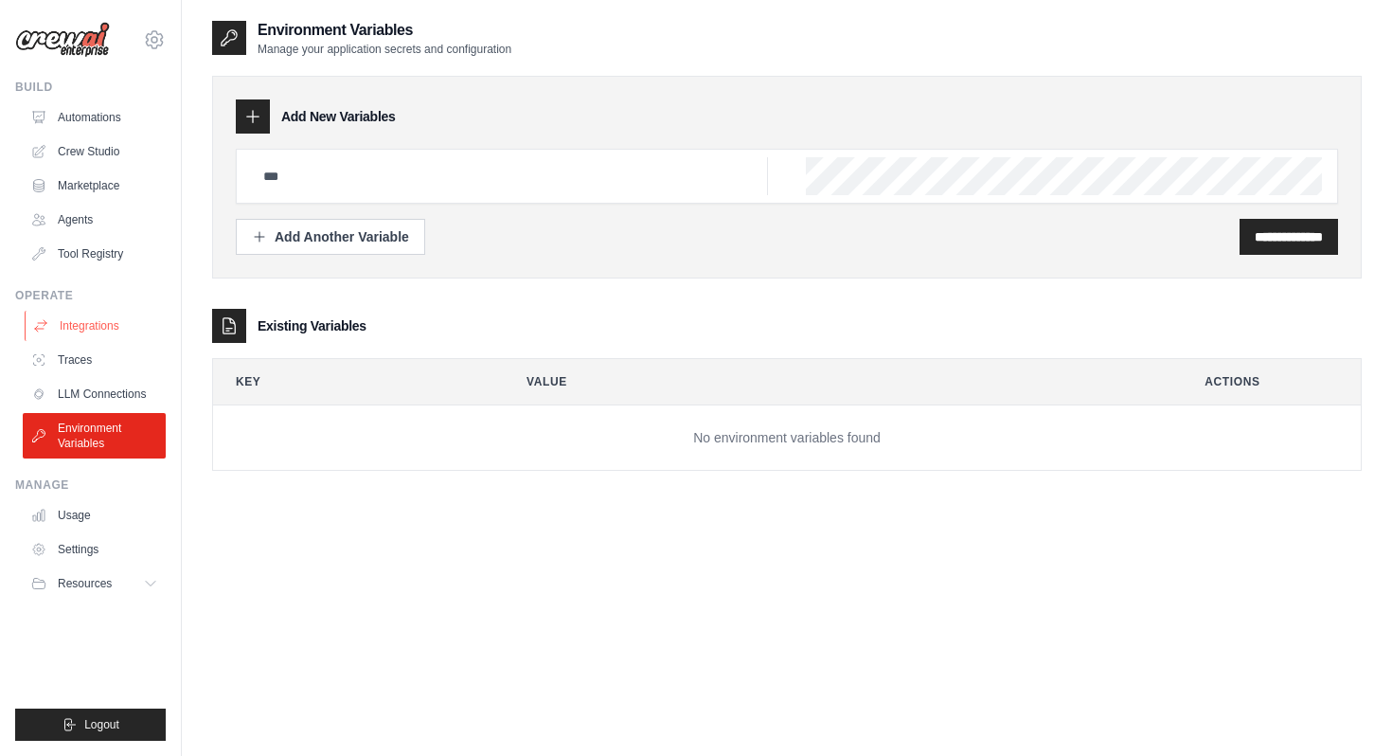
click at [115, 332] on link "Integrations" at bounding box center [96, 326] width 143 height 30
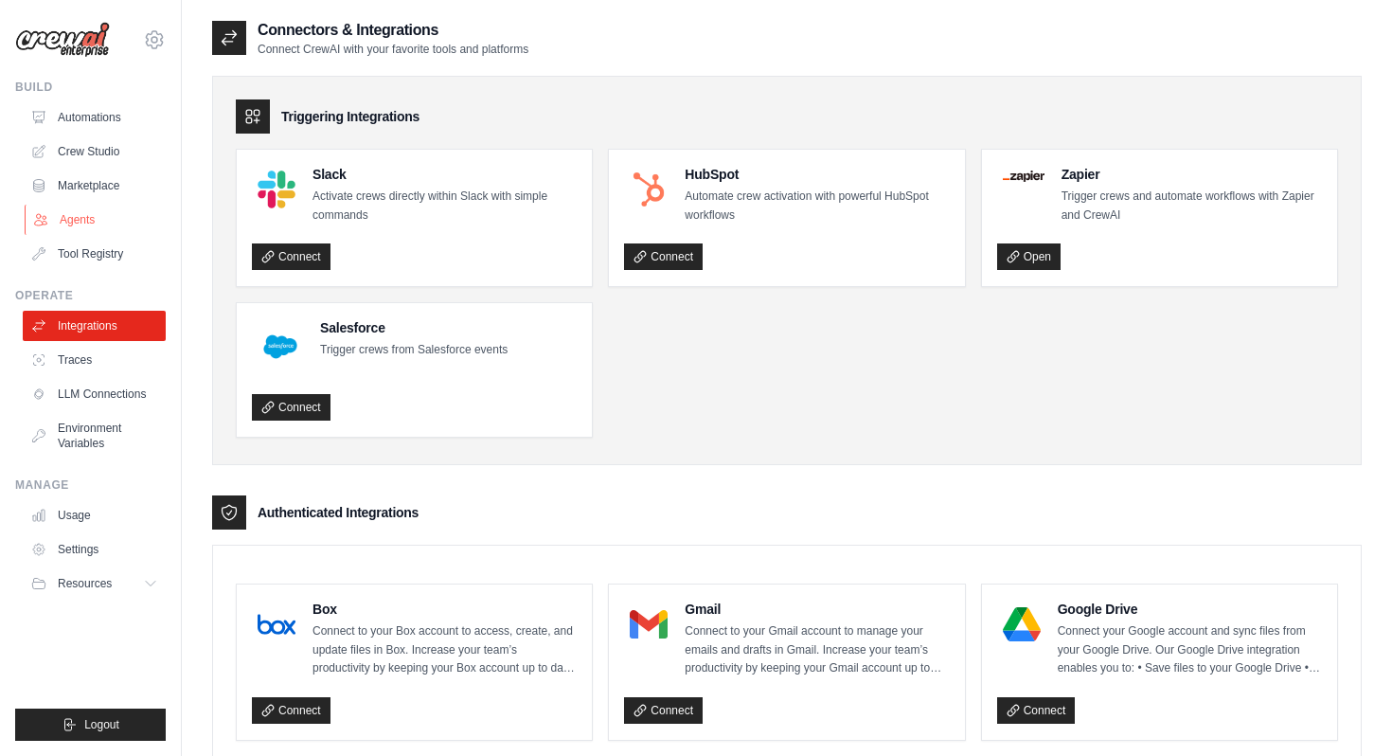
click at [102, 221] on link "Agents" at bounding box center [96, 220] width 143 height 30
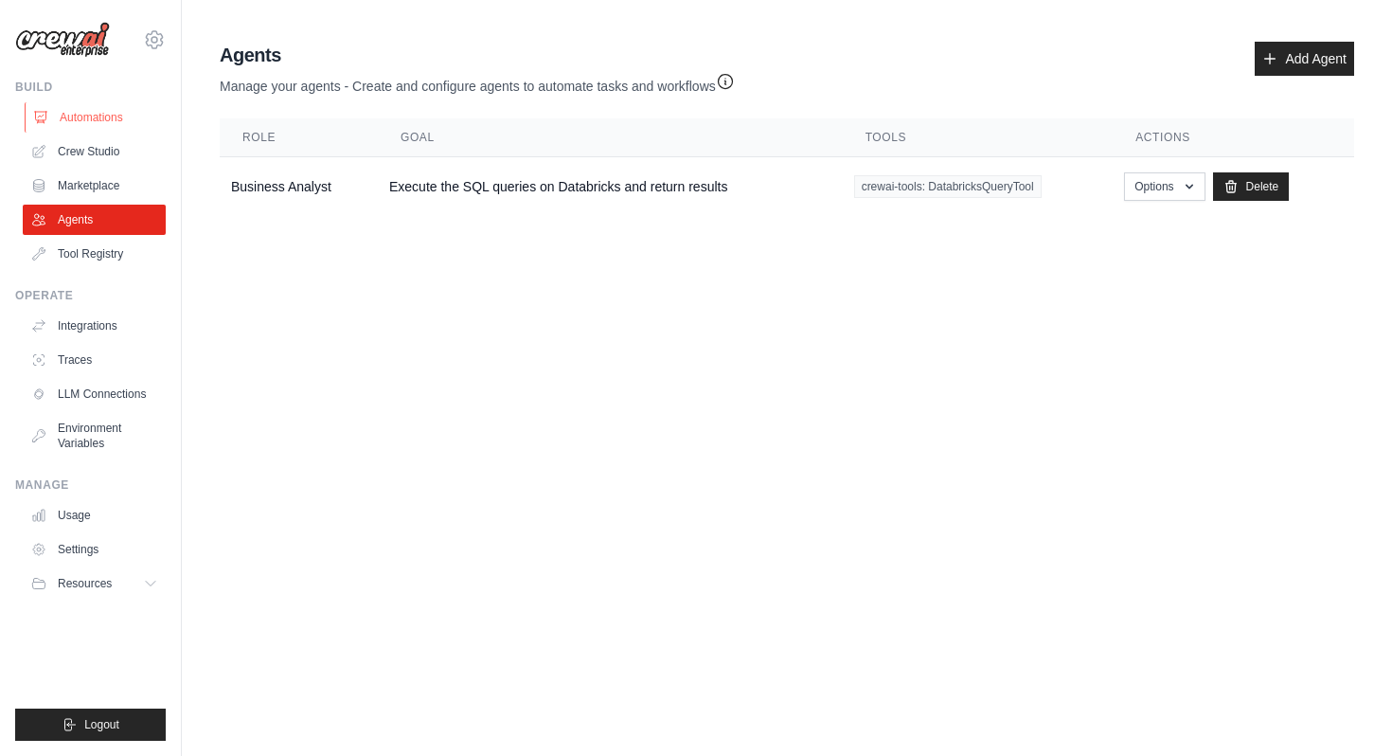
click at [114, 111] on link "Automations" at bounding box center [96, 117] width 143 height 30
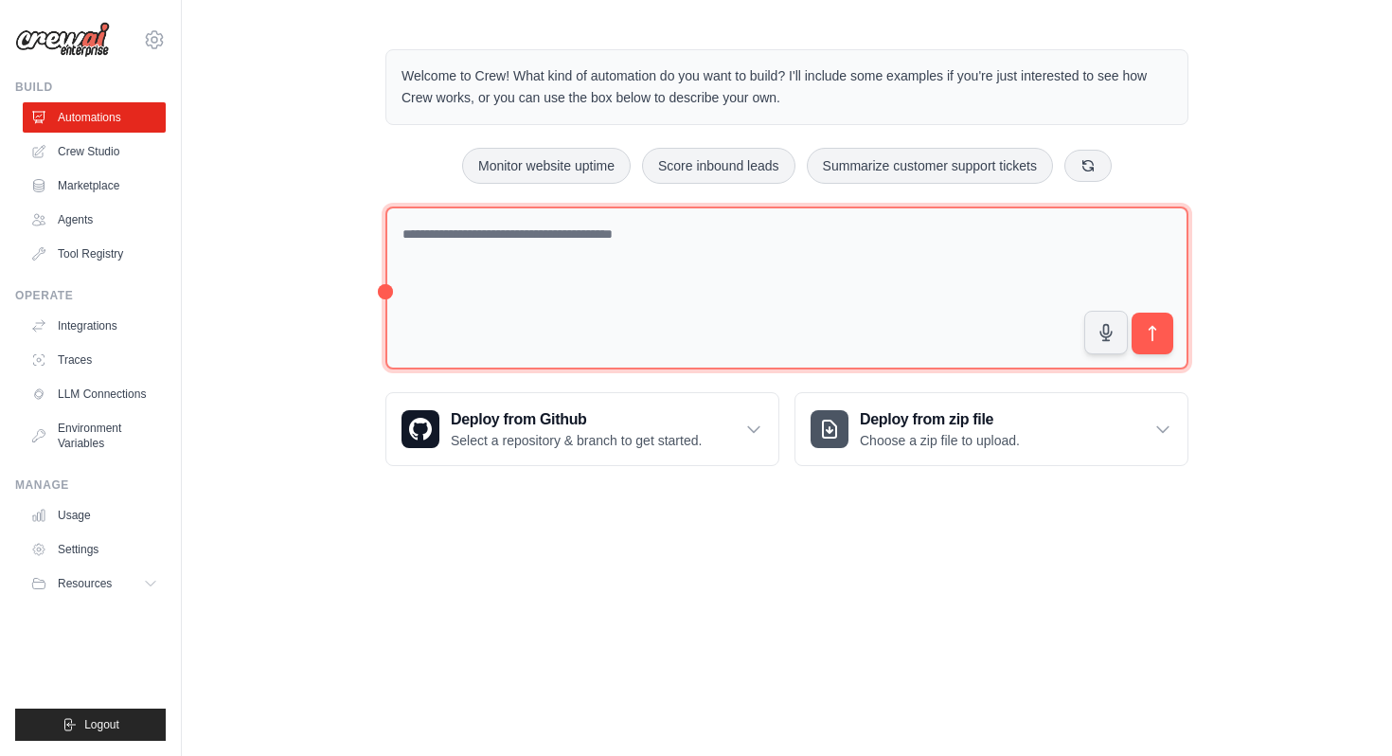
click at [459, 258] on textarea at bounding box center [786, 288] width 803 height 164
paste textarea "**********"
type textarea "**********"
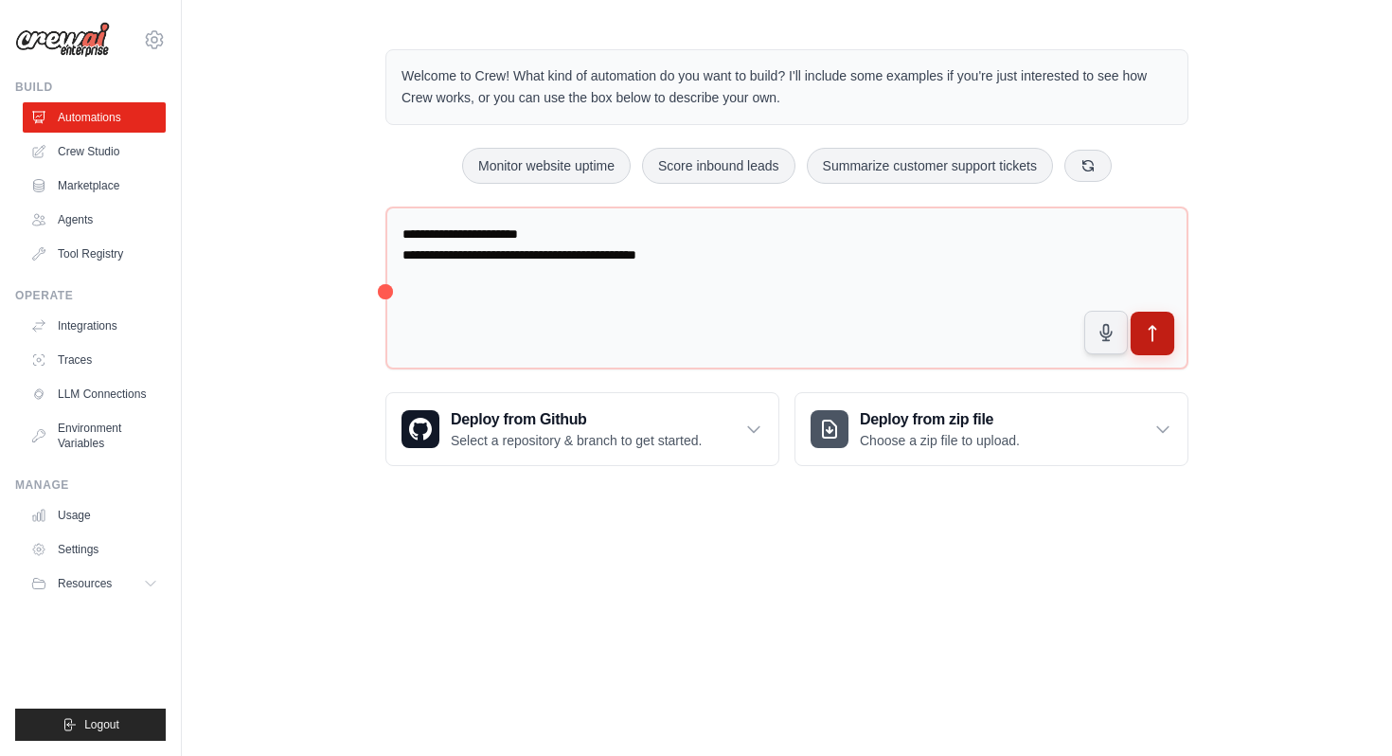
click at [1146, 343] on button "submit" at bounding box center [1153, 334] width 44 height 44
click at [114, 150] on link "Crew Studio" at bounding box center [96, 151] width 143 height 30
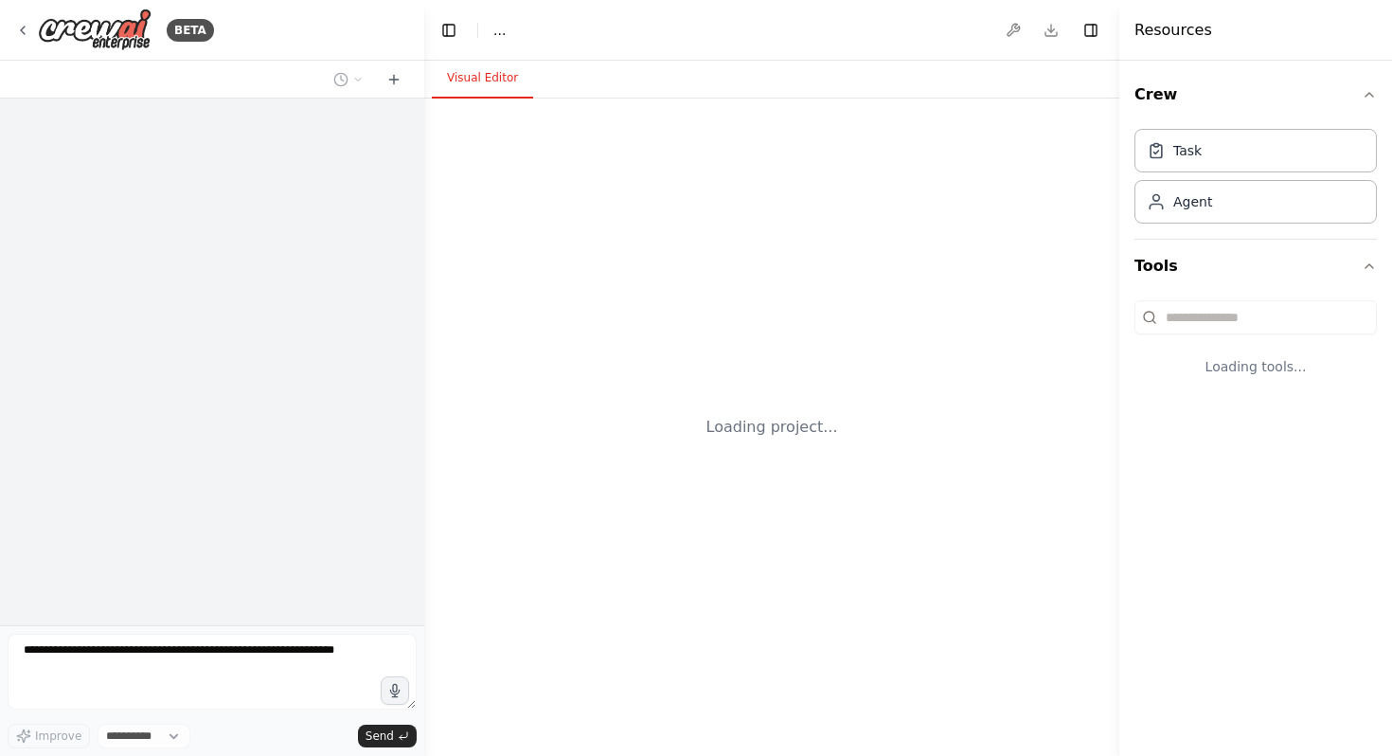
select select "****"
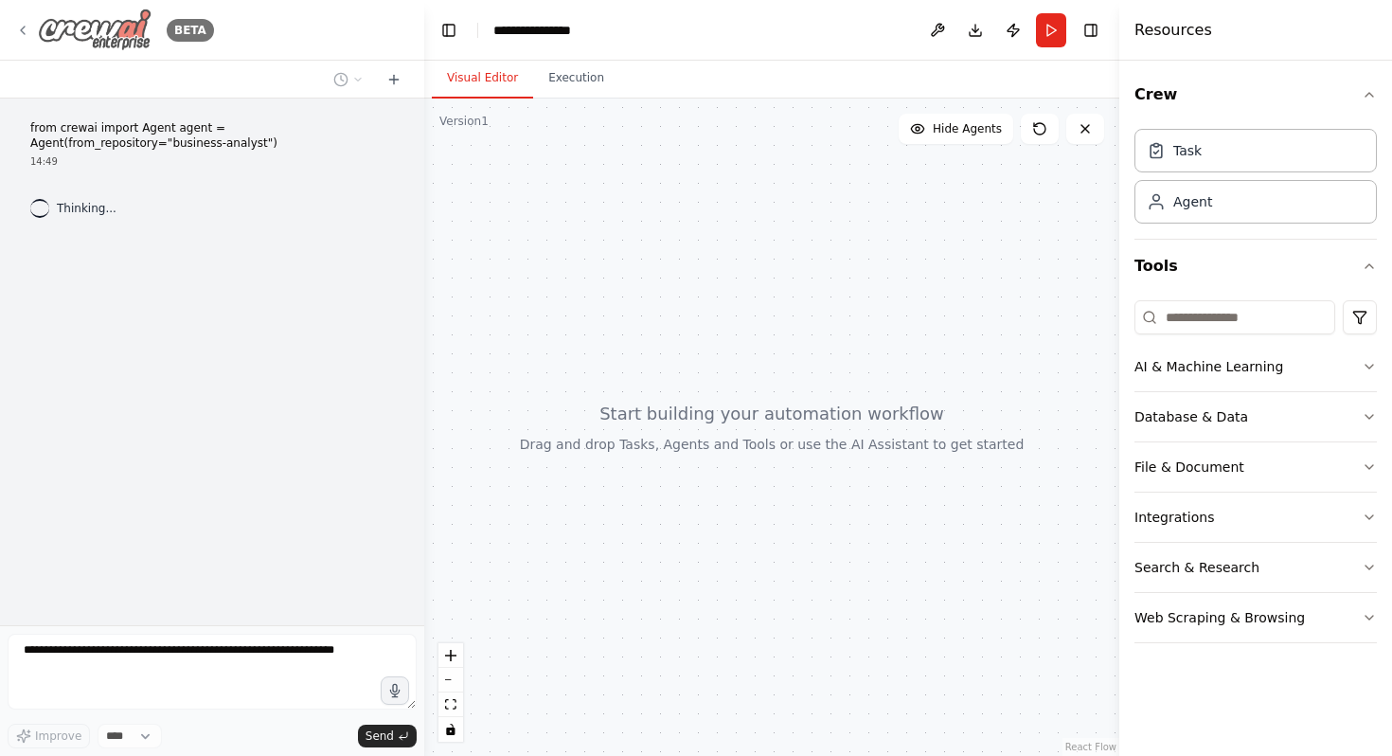
click at [24, 29] on icon at bounding box center [22, 30] width 15 height 15
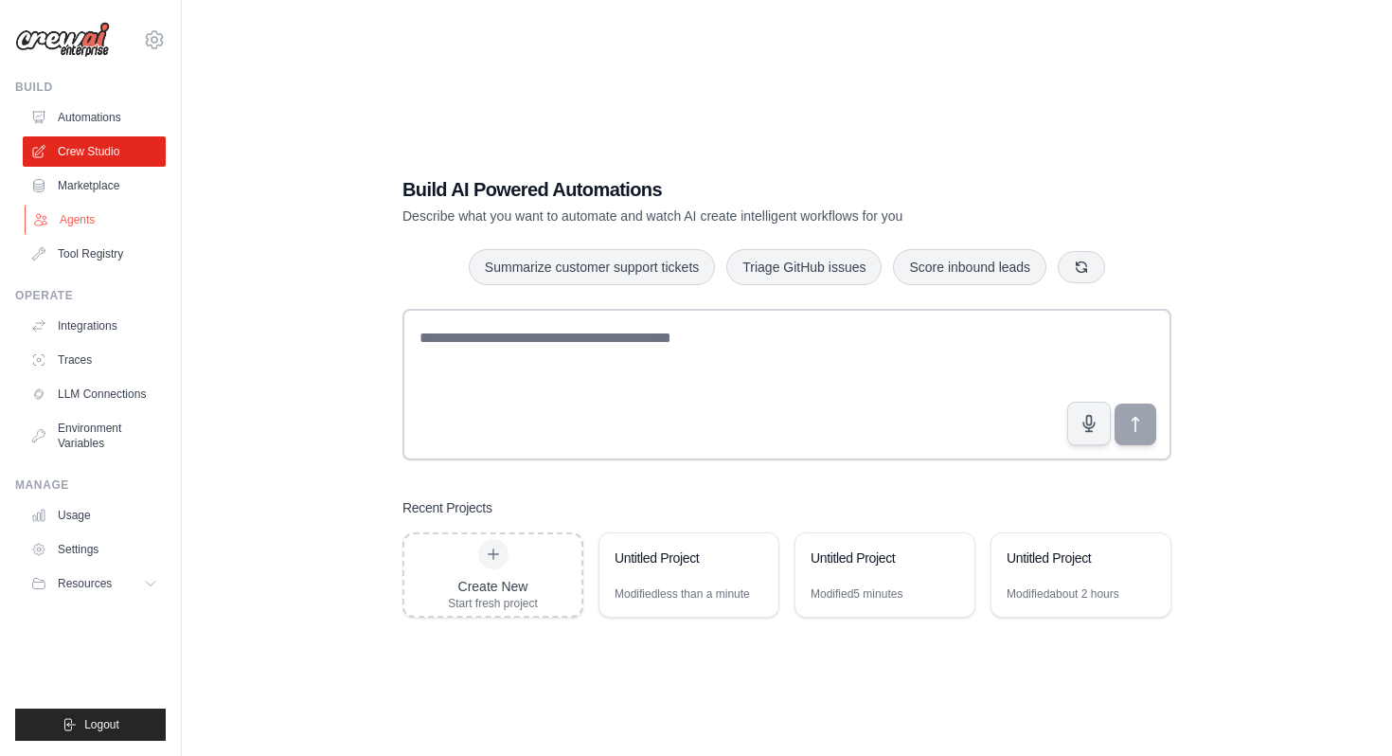
click at [92, 213] on link "Agents" at bounding box center [96, 220] width 143 height 30
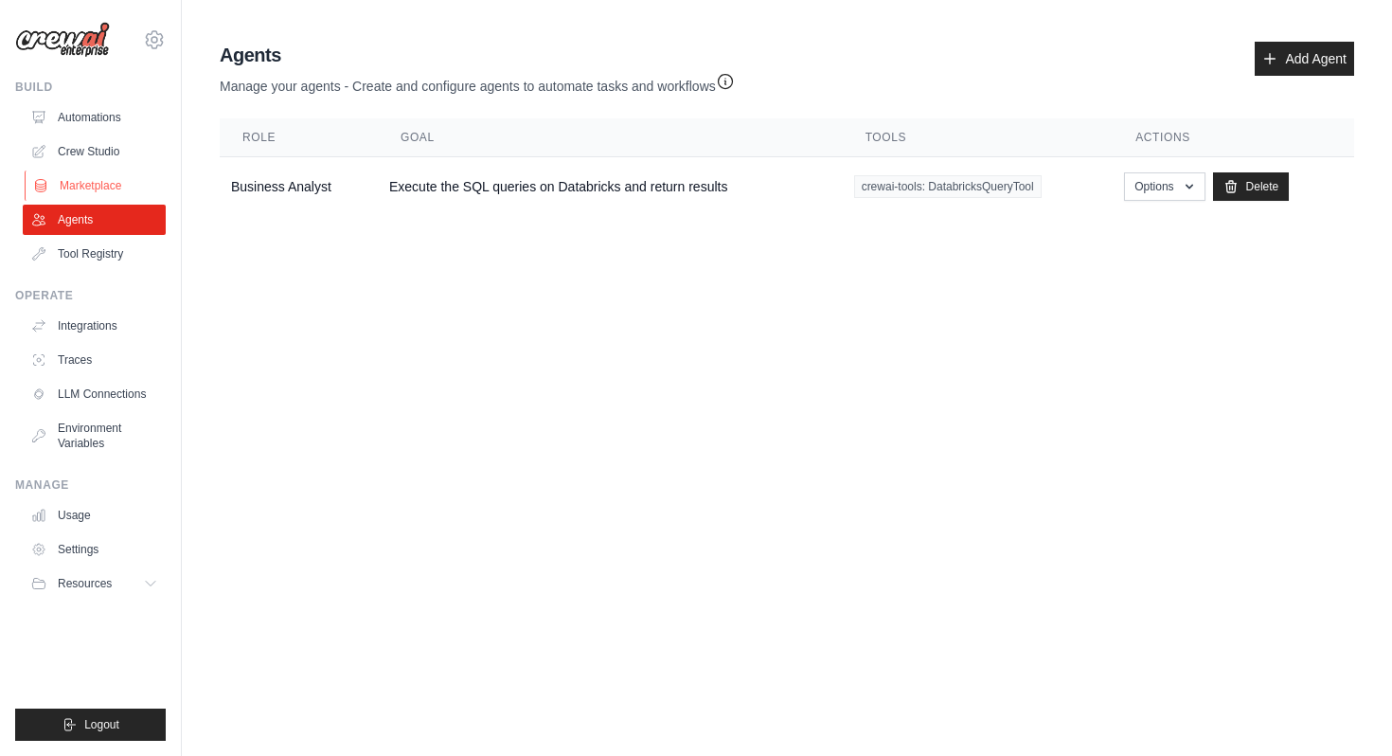
click at [108, 193] on link "Marketplace" at bounding box center [96, 185] width 143 height 30
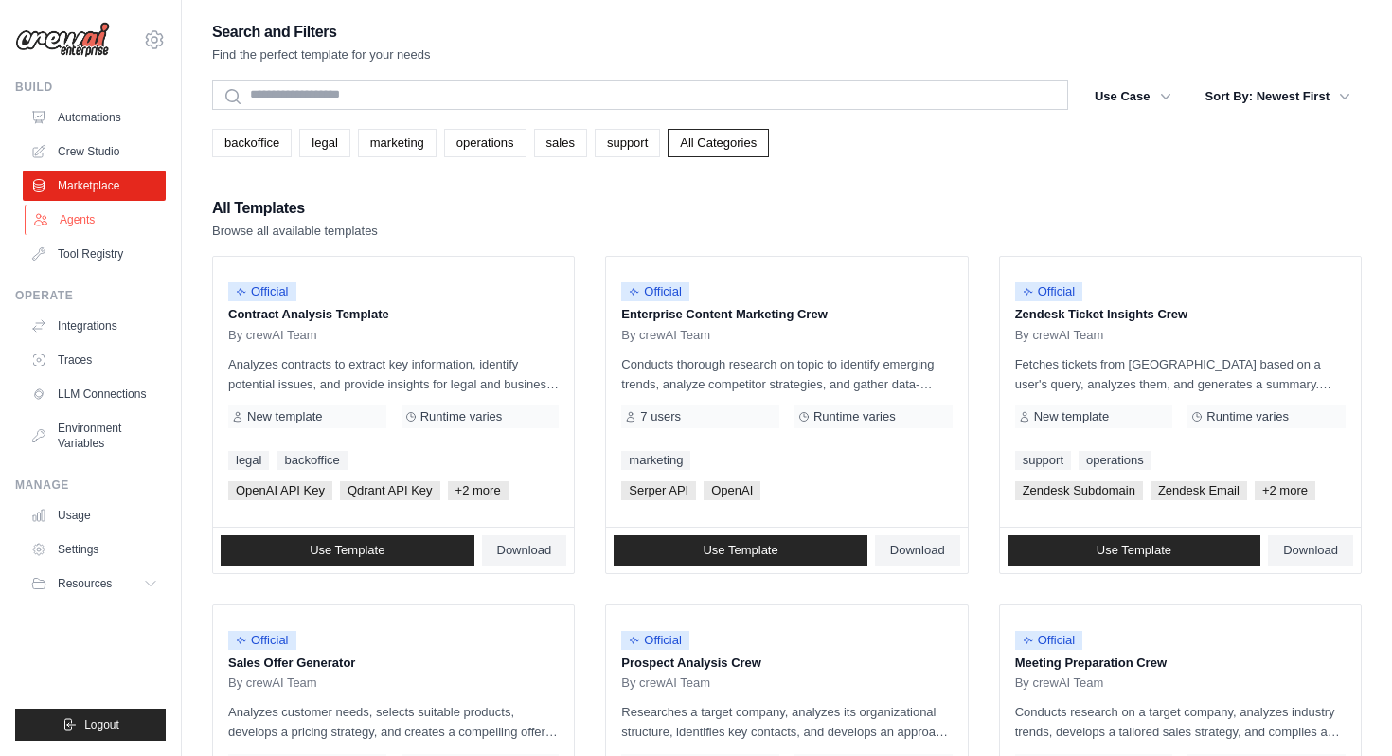
click at [111, 223] on link "Agents" at bounding box center [96, 220] width 143 height 30
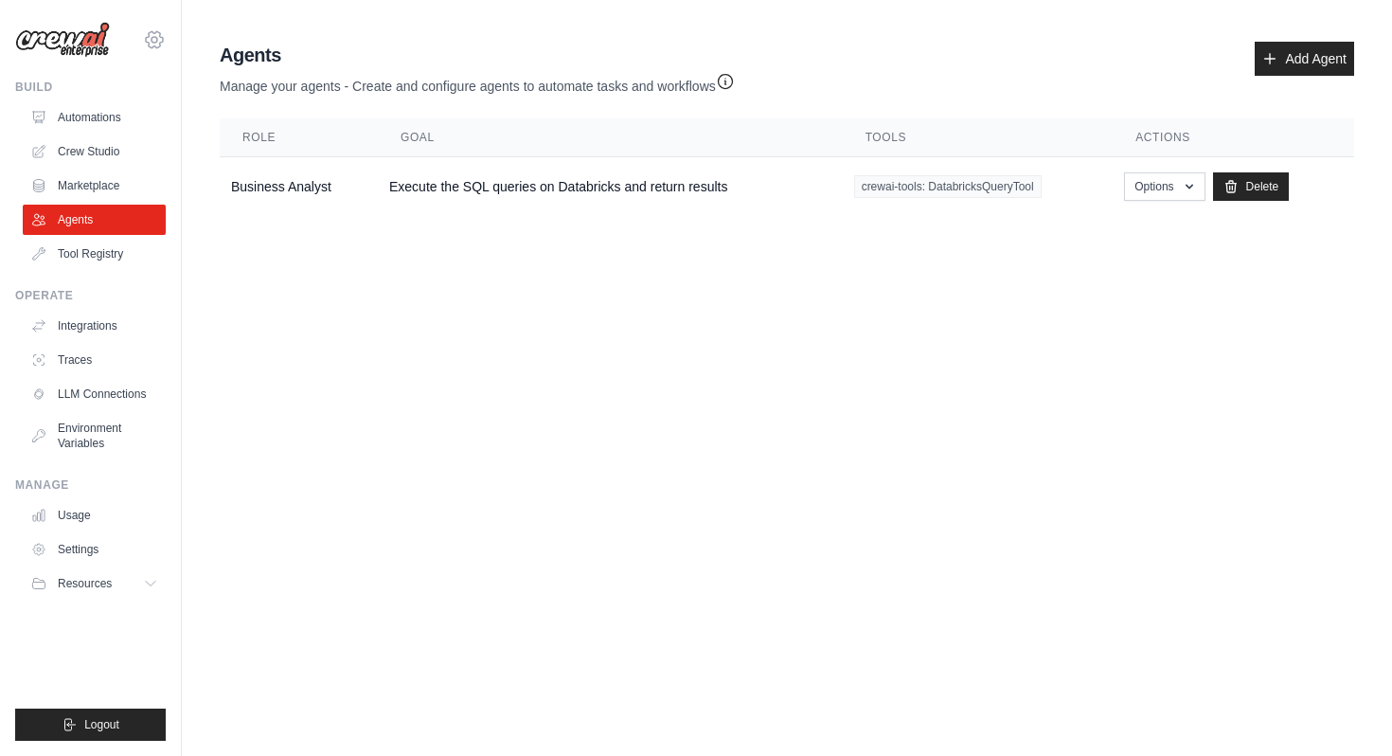
click at [158, 42] on icon at bounding box center [154, 39] width 23 height 23
click at [268, 355] on body "priyadarshini.bhatnagar-ext@ab-inbev.com Settings Build Automations Crew Studio" at bounding box center [696, 378] width 1392 height 756
click at [136, 592] on button "Resources" at bounding box center [96, 583] width 143 height 30
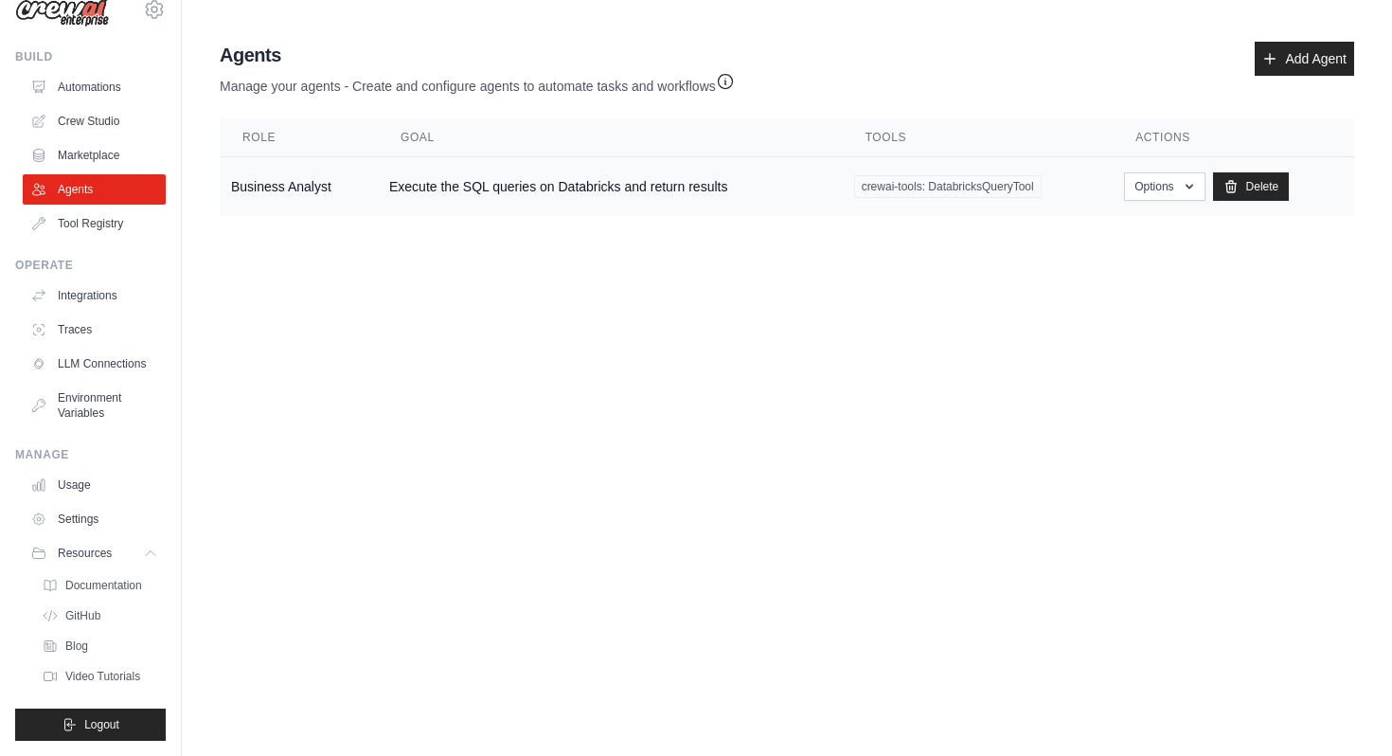
click at [588, 190] on td "Execute the SQL queries on Databricks and return results" at bounding box center [610, 187] width 465 height 60
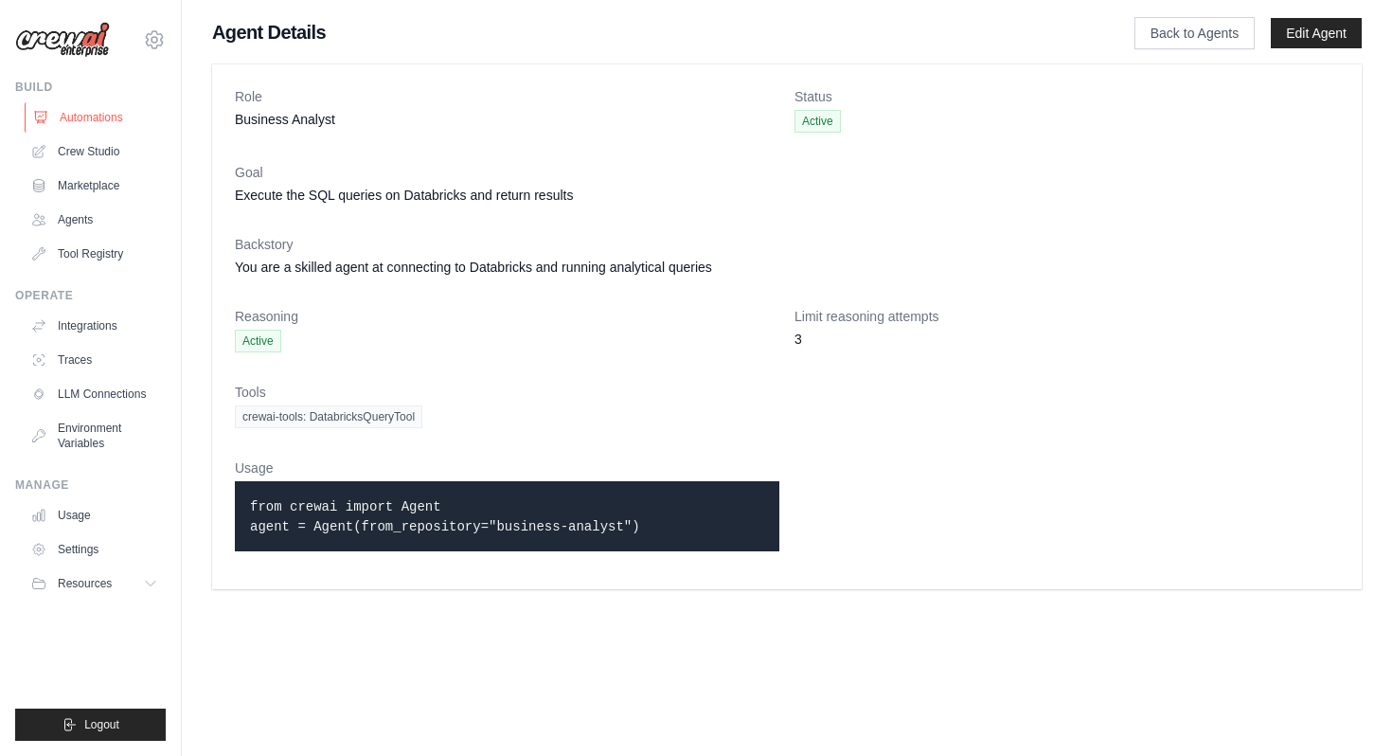
click at [85, 129] on link "Automations" at bounding box center [96, 117] width 143 height 30
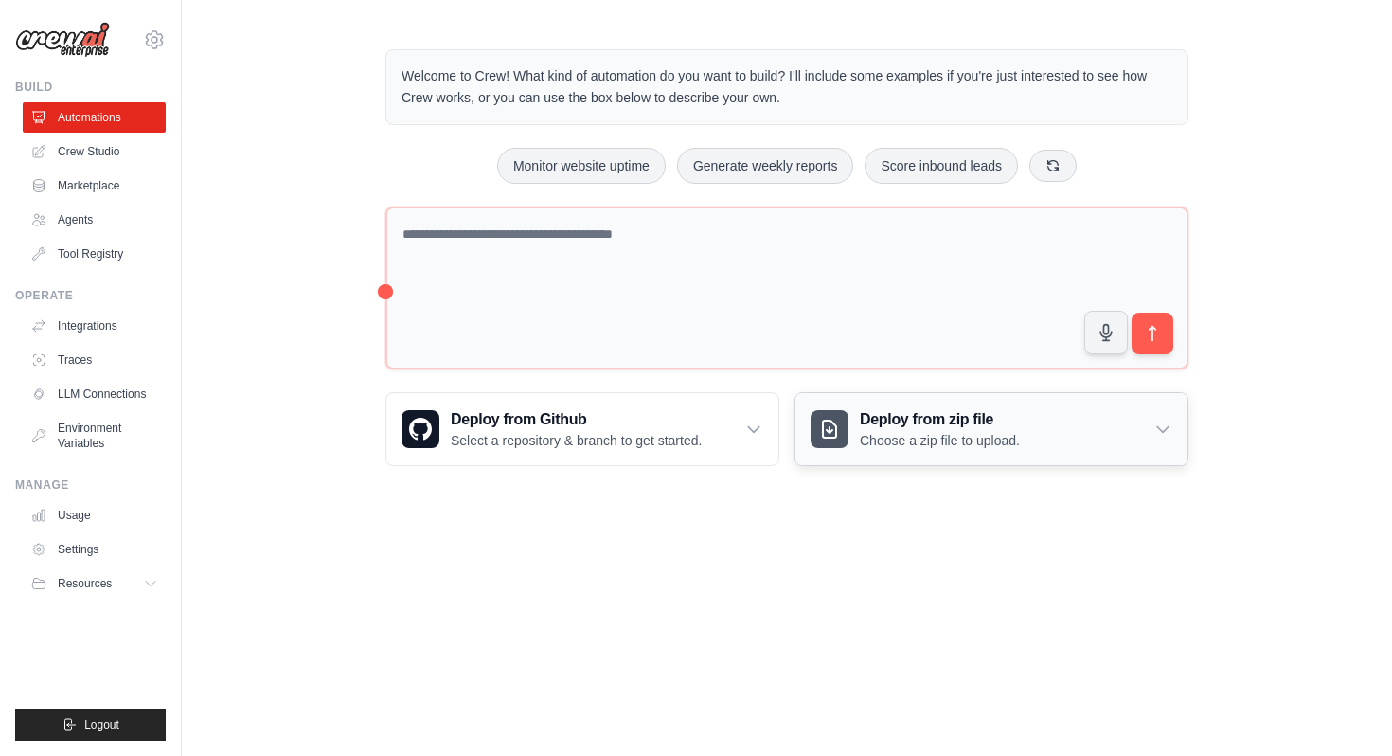
click at [1160, 430] on icon at bounding box center [1162, 430] width 11 height 6
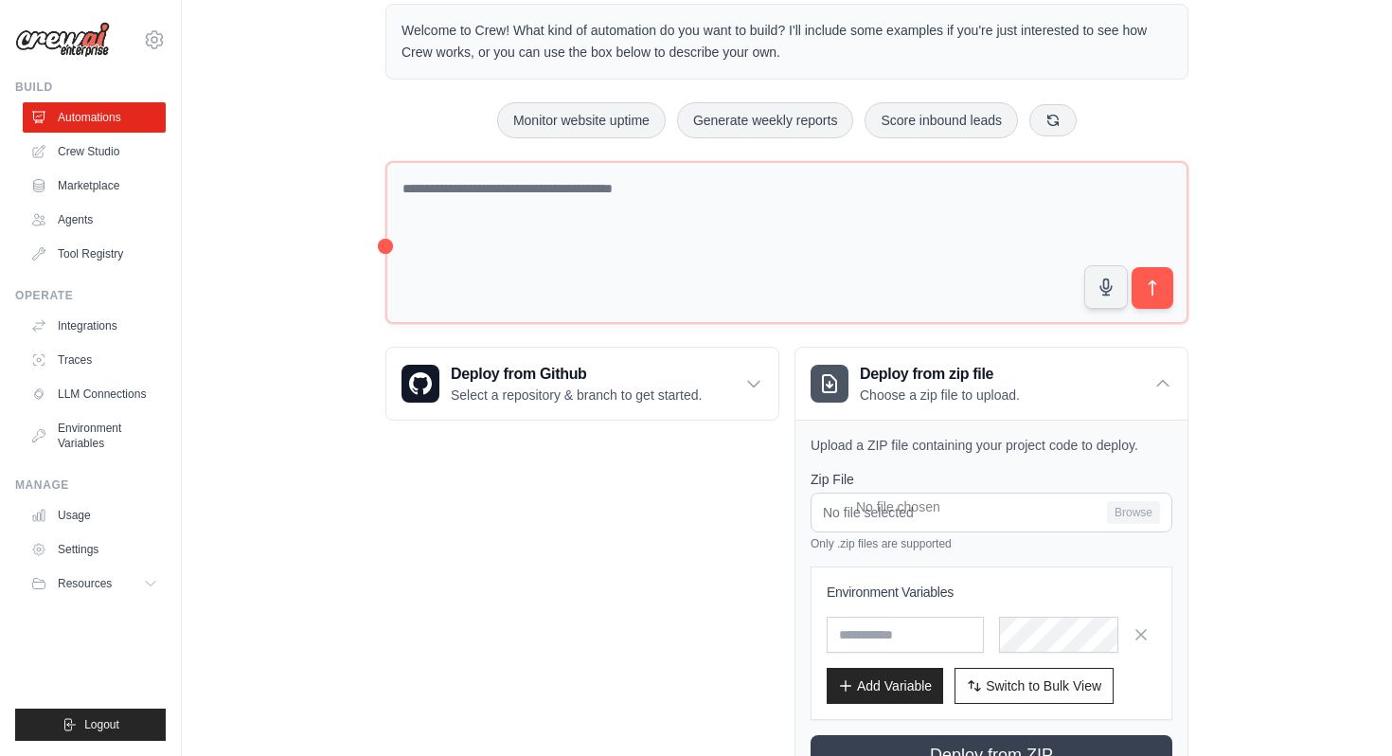
scroll to position [130, 0]
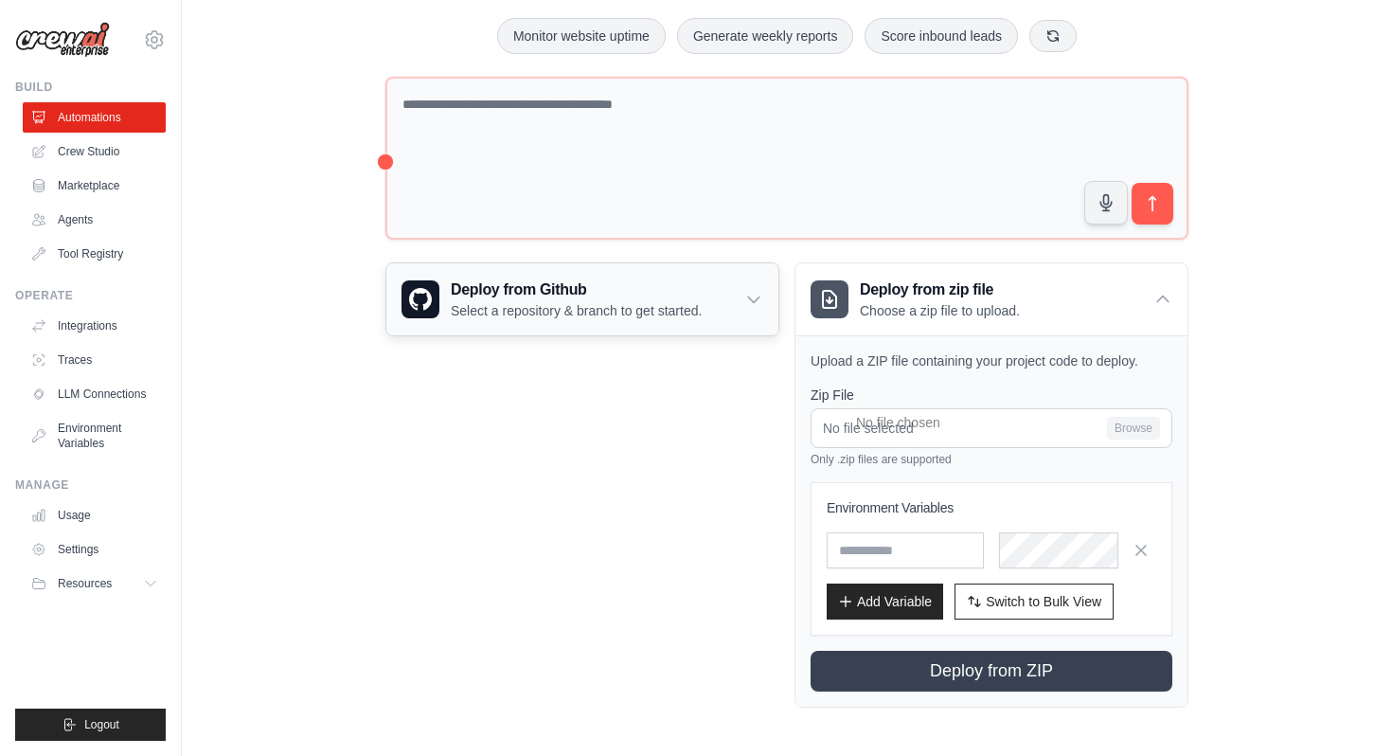
click at [724, 292] on div "Deploy from Github Select a repository & branch to get started." at bounding box center [582, 299] width 392 height 72
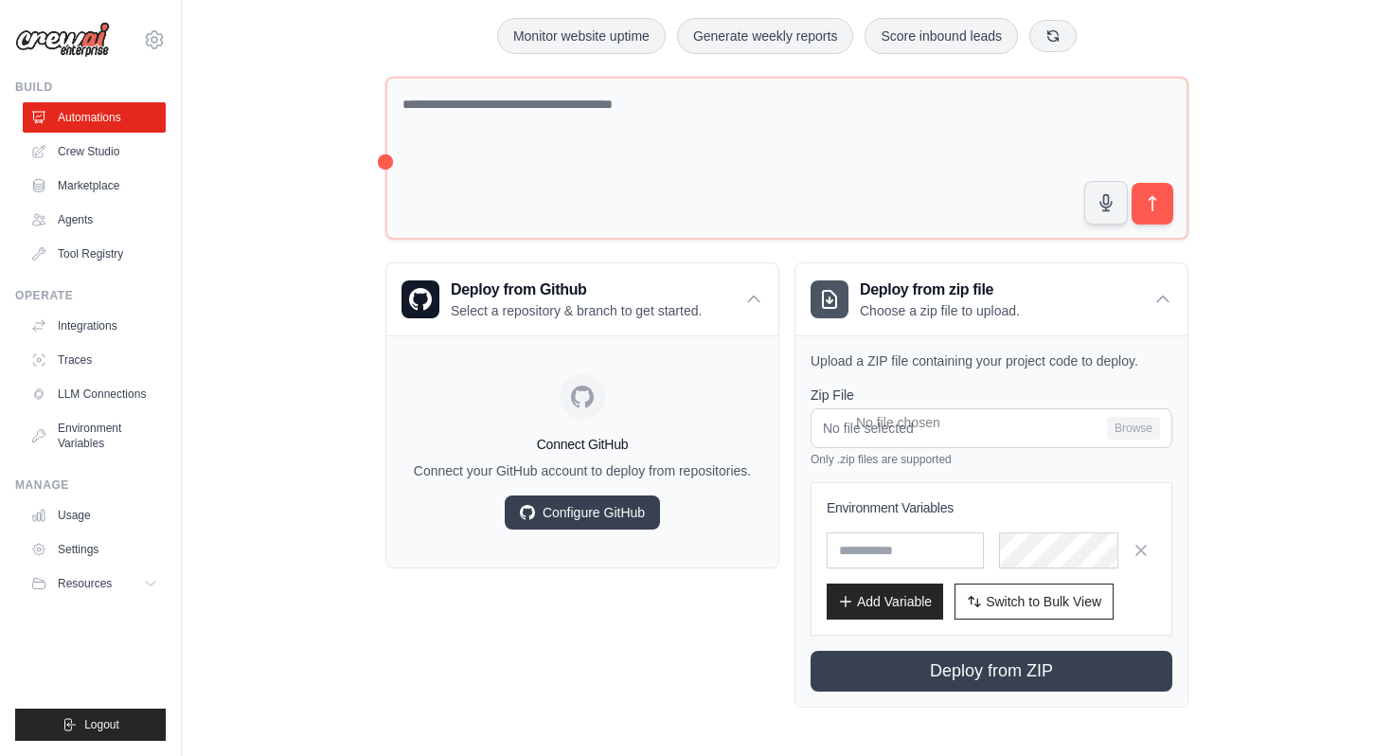
click at [248, 312] on div "Welcome to Crew! What kind of automation do you want to build? I'll include som…" at bounding box center [787, 313] width 1210 height 849
click at [122, 157] on link "Crew Studio" at bounding box center [96, 151] width 143 height 30
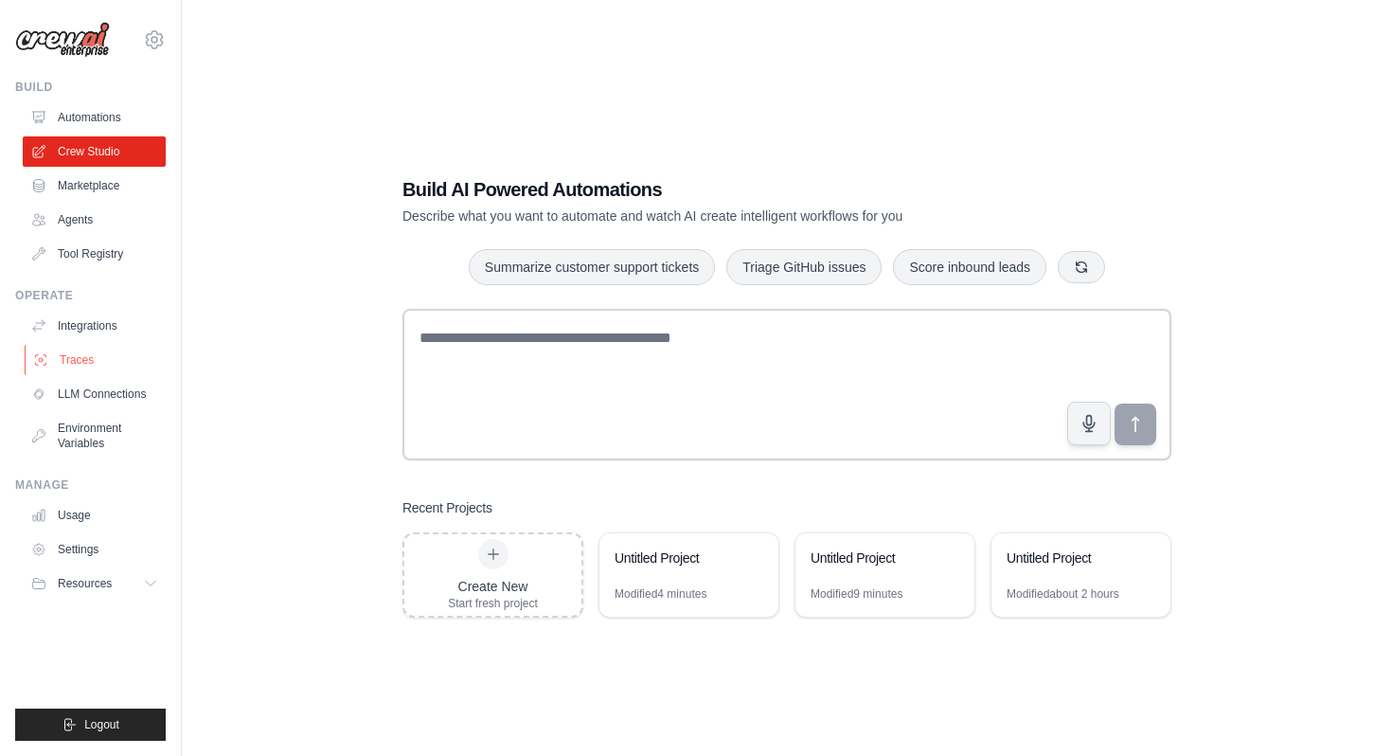
click at [112, 365] on link "Traces" at bounding box center [96, 360] width 143 height 30
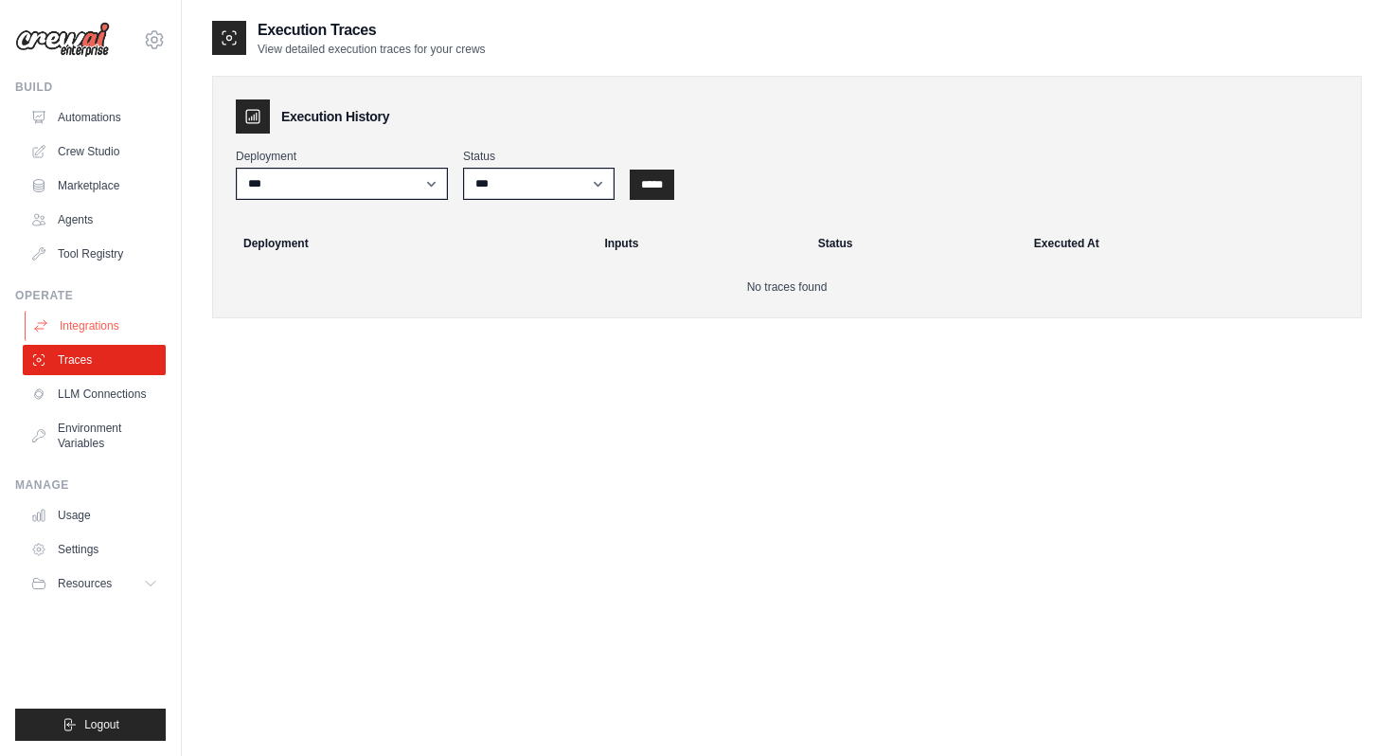
click at [120, 322] on link "Integrations" at bounding box center [96, 326] width 143 height 30
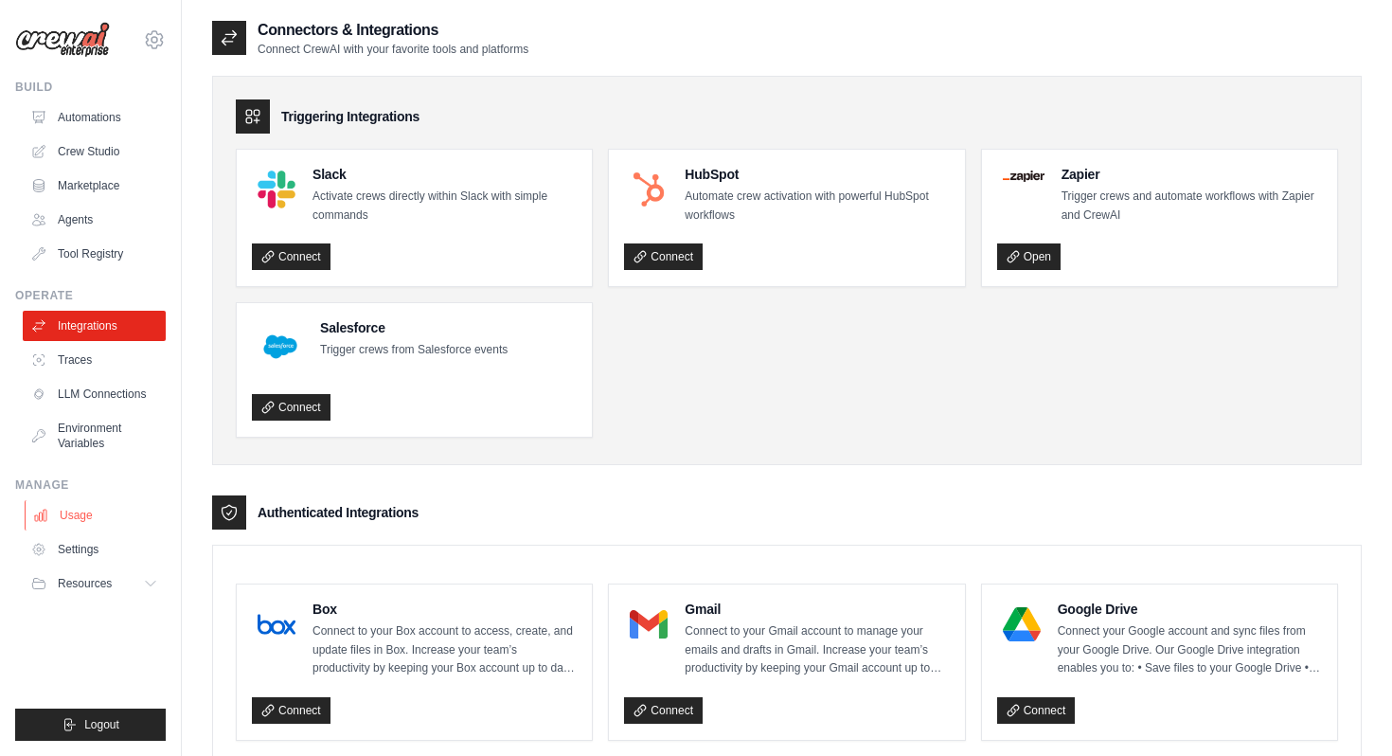
click at [89, 519] on link "Usage" at bounding box center [96, 515] width 143 height 30
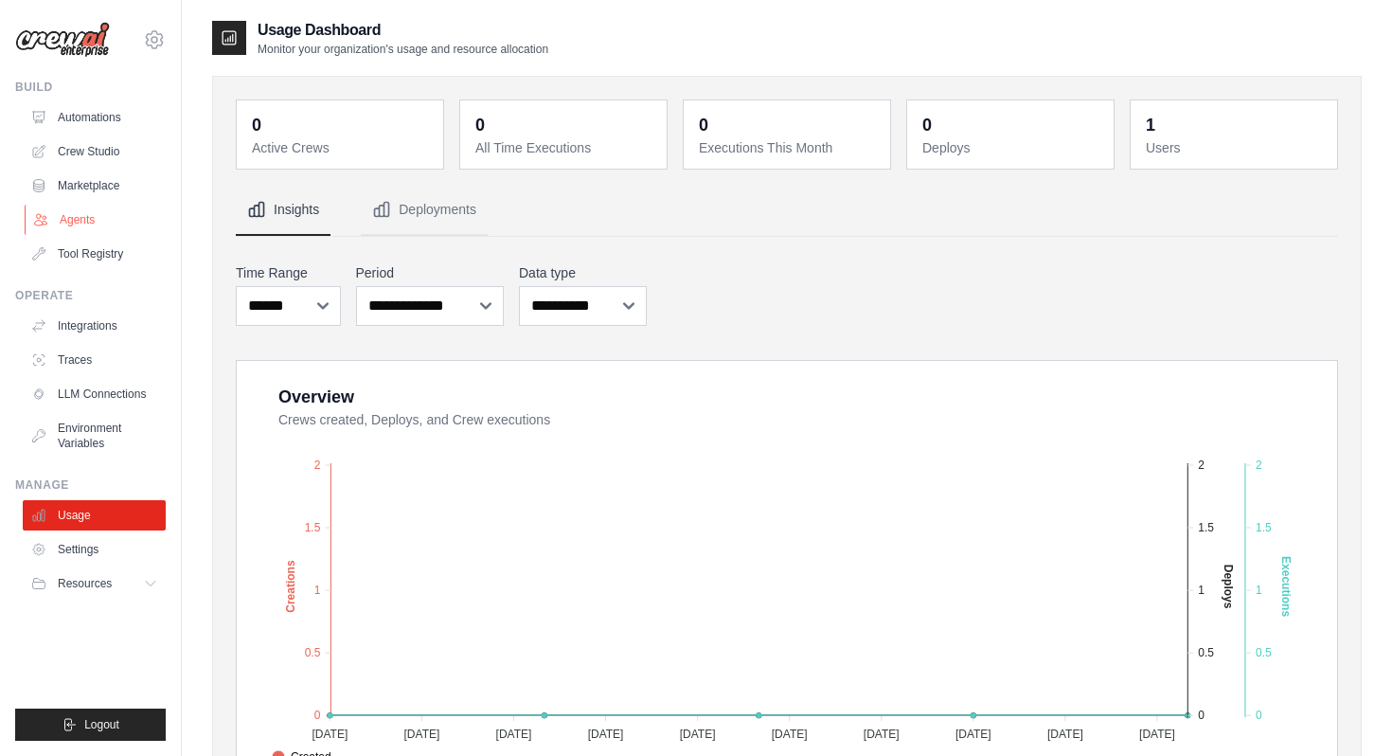
click at [80, 212] on link "Agents" at bounding box center [96, 220] width 143 height 30
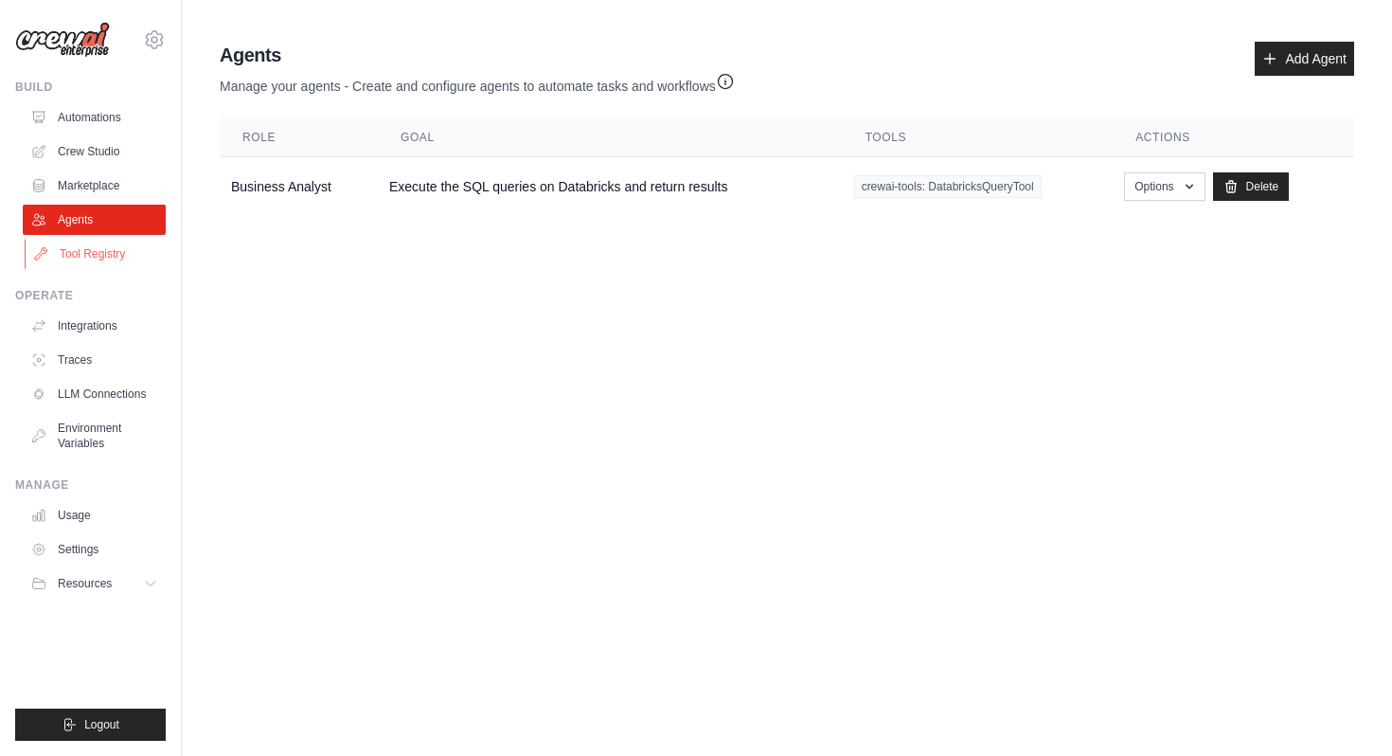
click at [104, 249] on link "Tool Registry" at bounding box center [96, 254] width 143 height 30
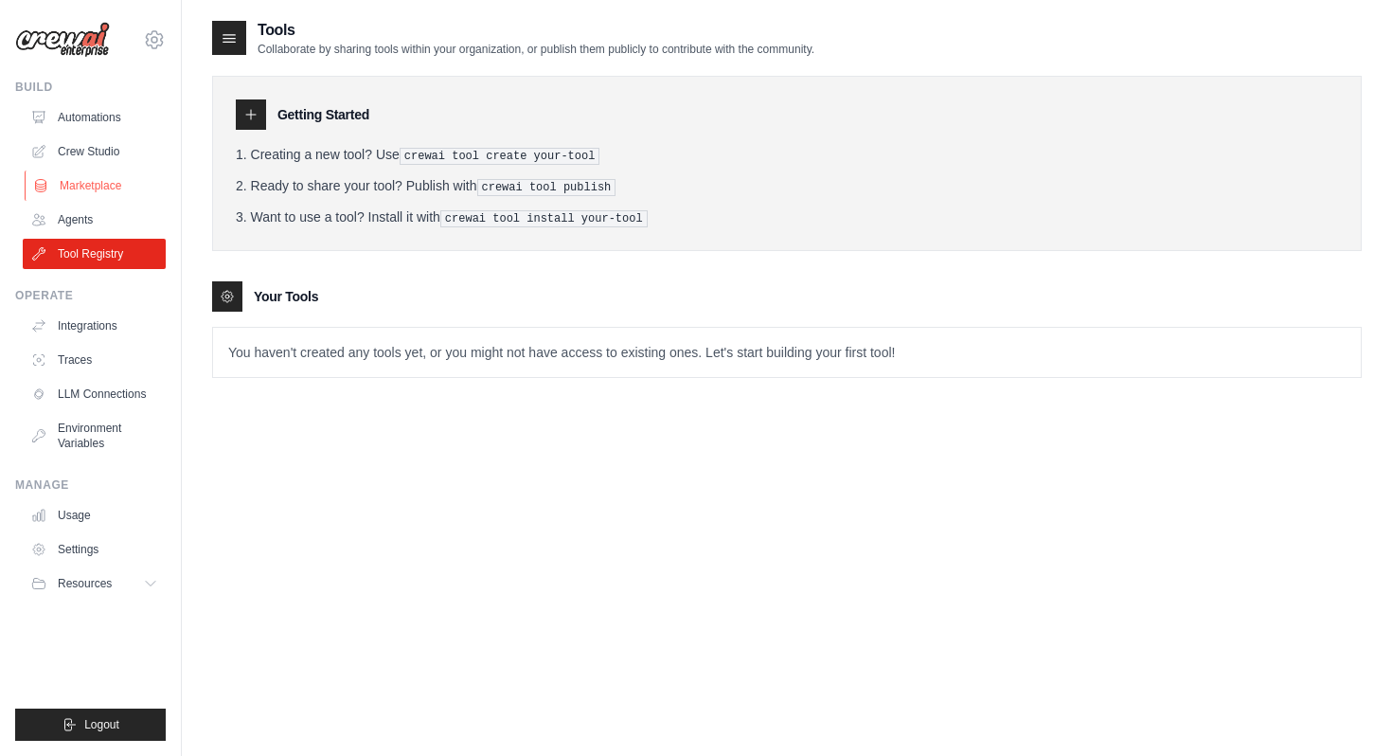
click at [148, 180] on link "Marketplace" at bounding box center [96, 185] width 143 height 30
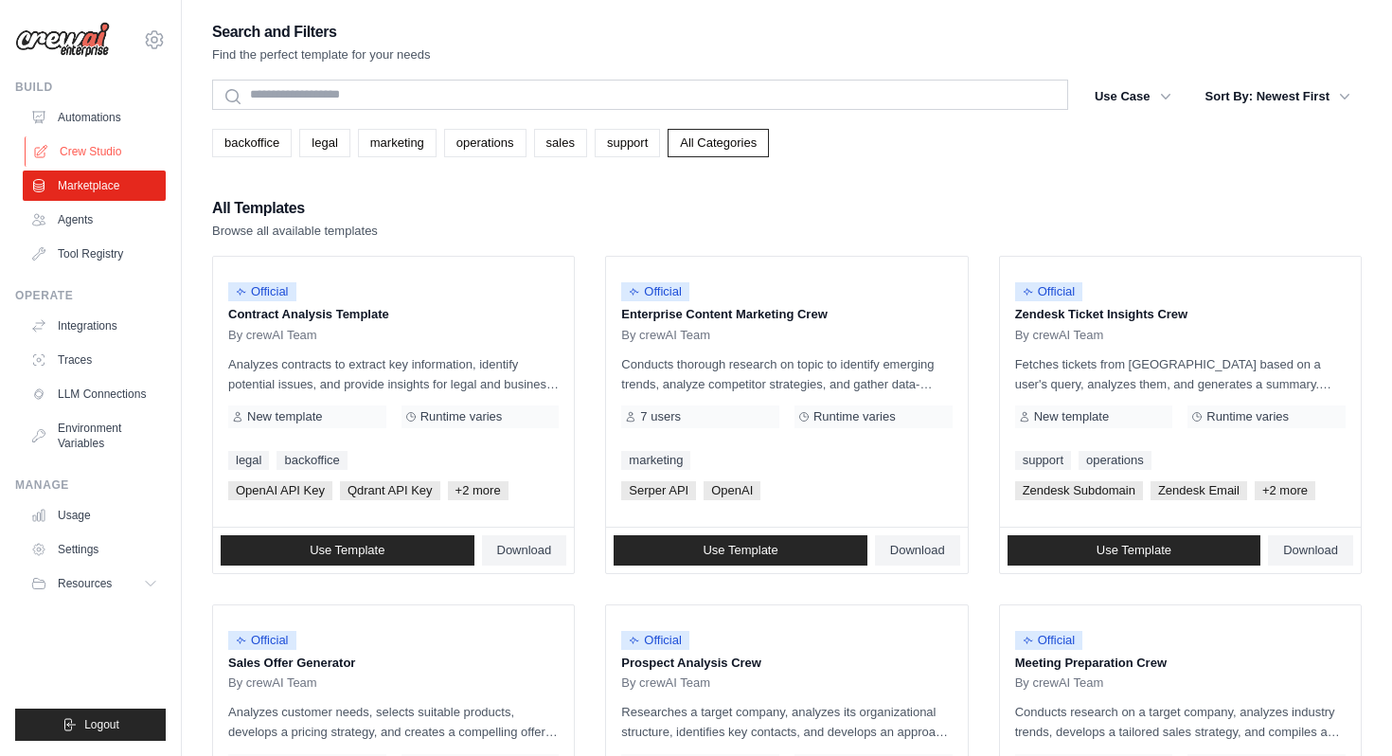
click at [148, 160] on link "Crew Studio" at bounding box center [96, 151] width 143 height 30
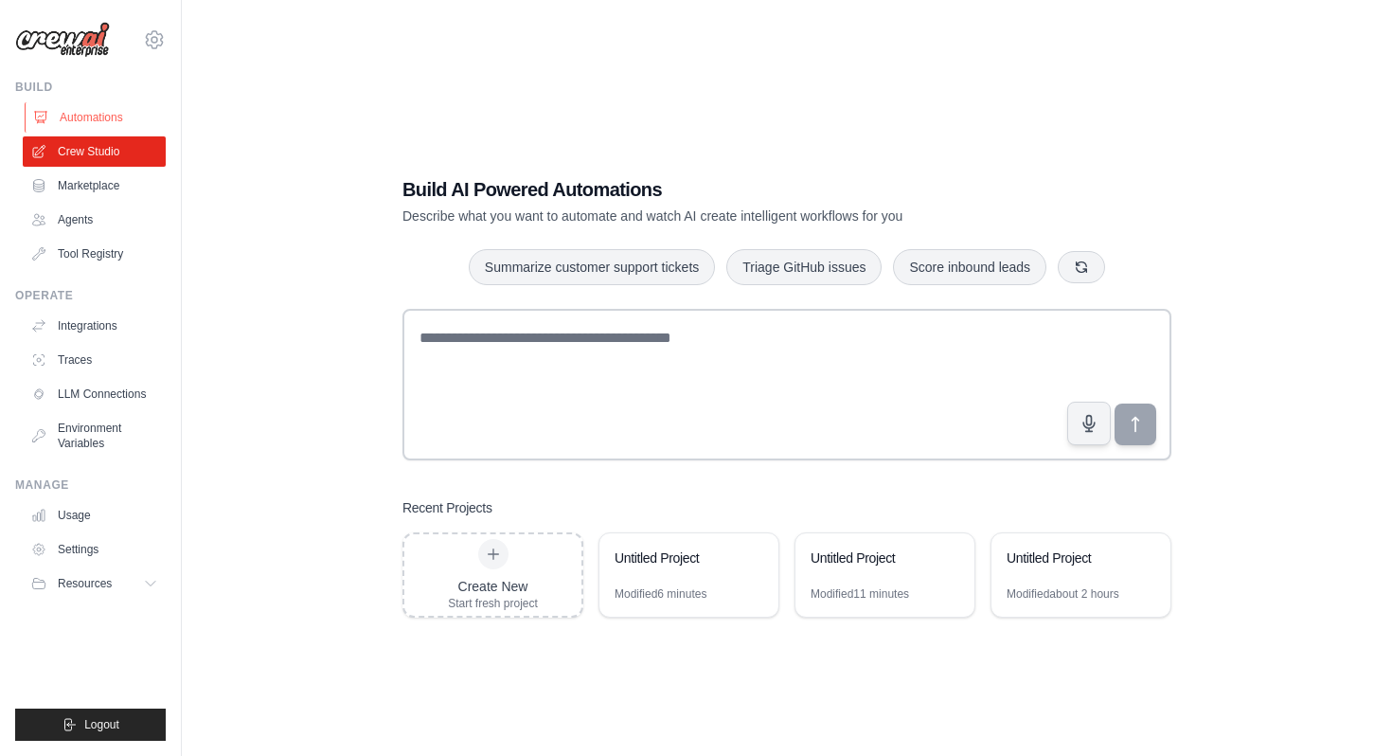
click at [110, 119] on link "Automations" at bounding box center [96, 117] width 143 height 30
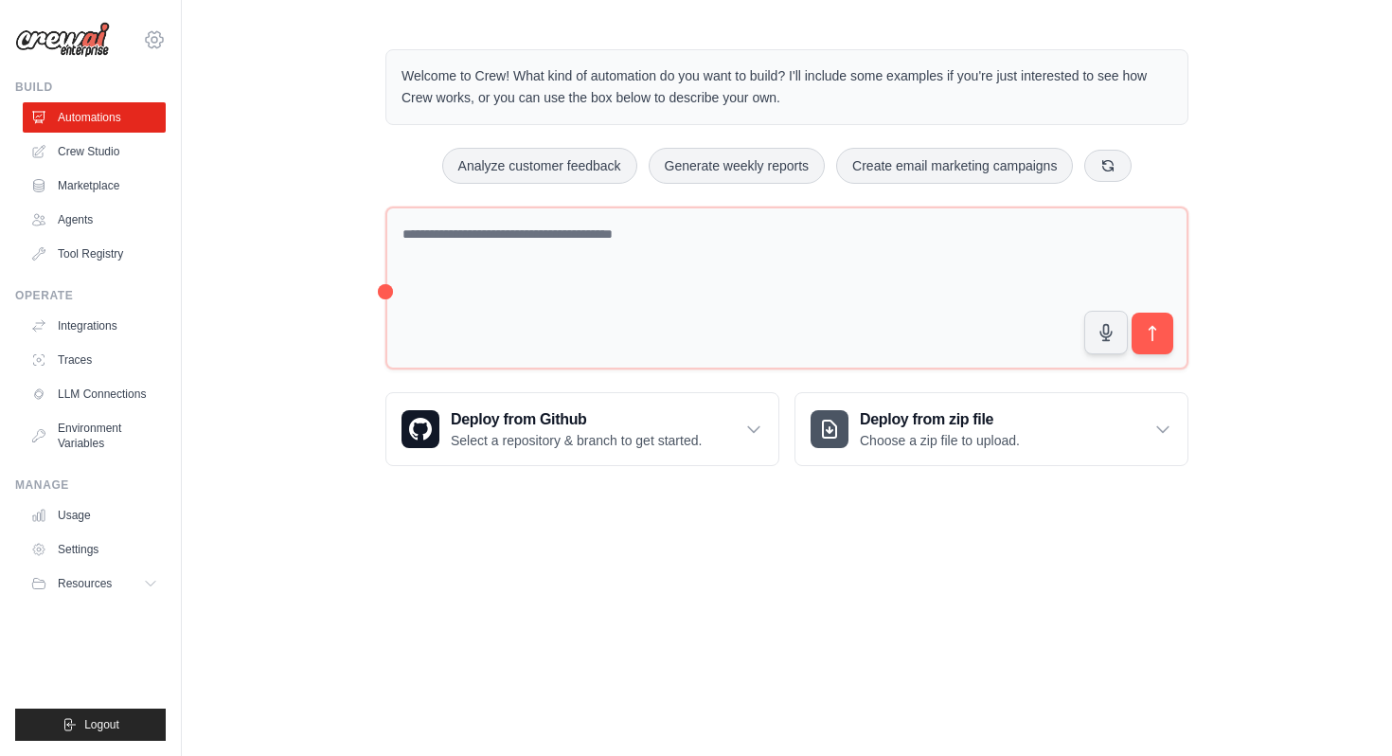
click at [156, 43] on icon at bounding box center [154, 39] width 23 height 23
click at [318, 334] on div "Welcome to Crew! What kind of automation do you want to build? I'll include som…" at bounding box center [787, 257] width 1210 height 477
click at [80, 226] on link "Agents" at bounding box center [96, 220] width 143 height 30
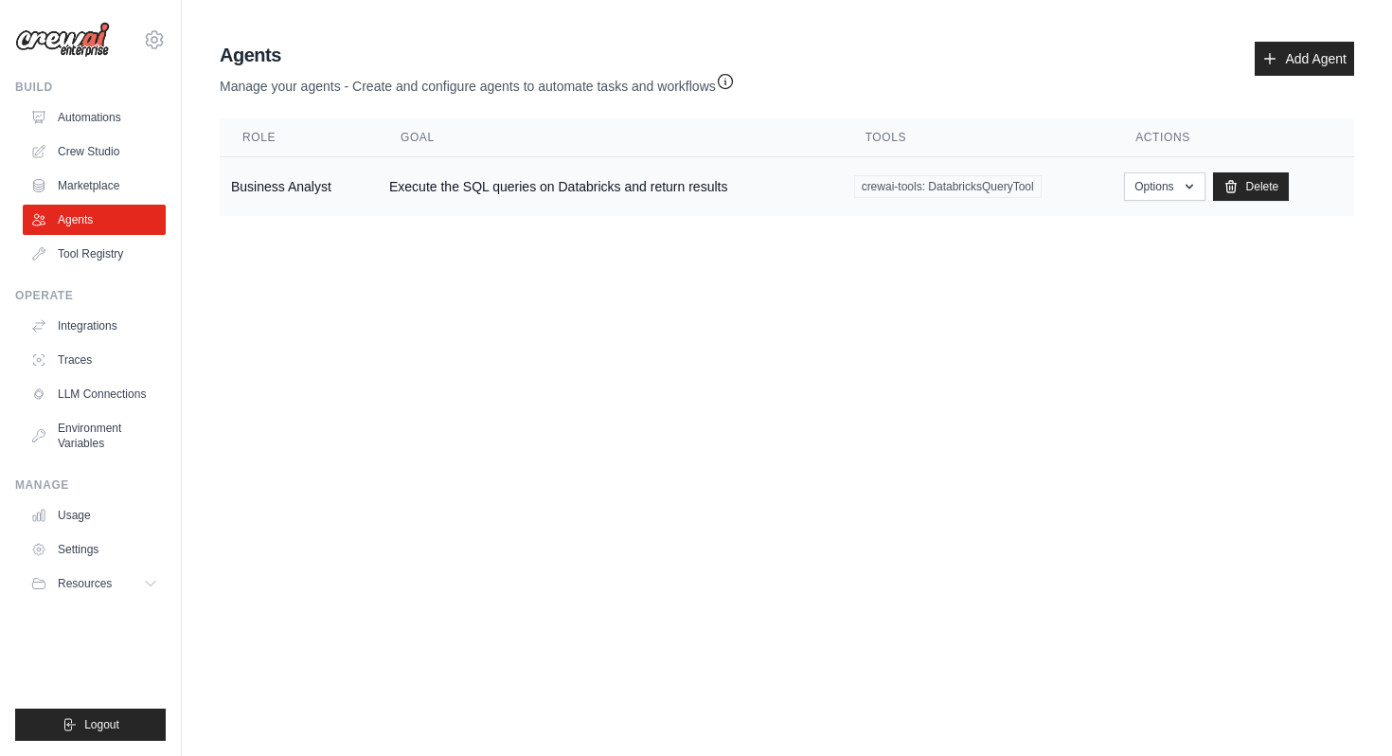
click at [440, 188] on td "Execute the SQL queries on Databricks and return results" at bounding box center [610, 187] width 465 height 60
click at [734, 78] on icon "button" at bounding box center [725, 80] width 19 height 19
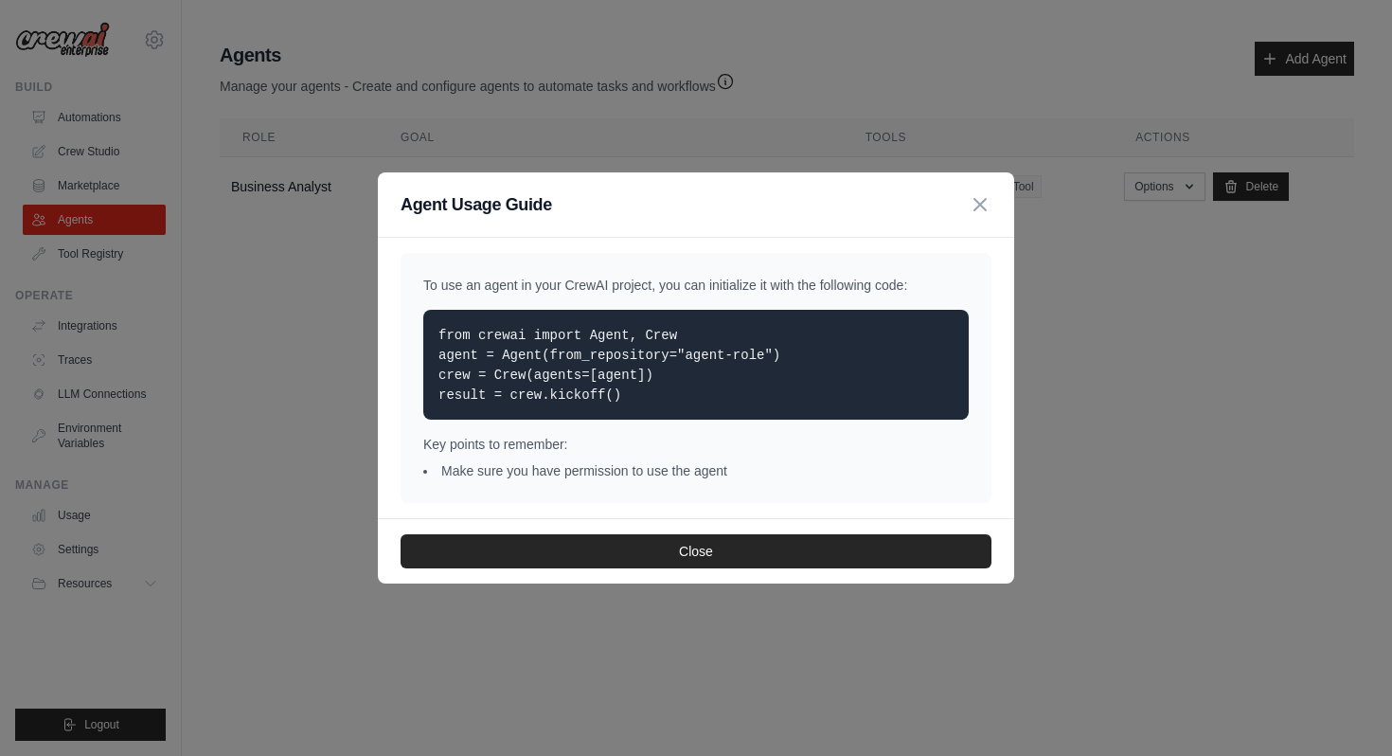
click at [870, 628] on div "Agent Usage Guide To use an agent in your CrewAI project, you can initialize it…" at bounding box center [696, 378] width 1392 height 756
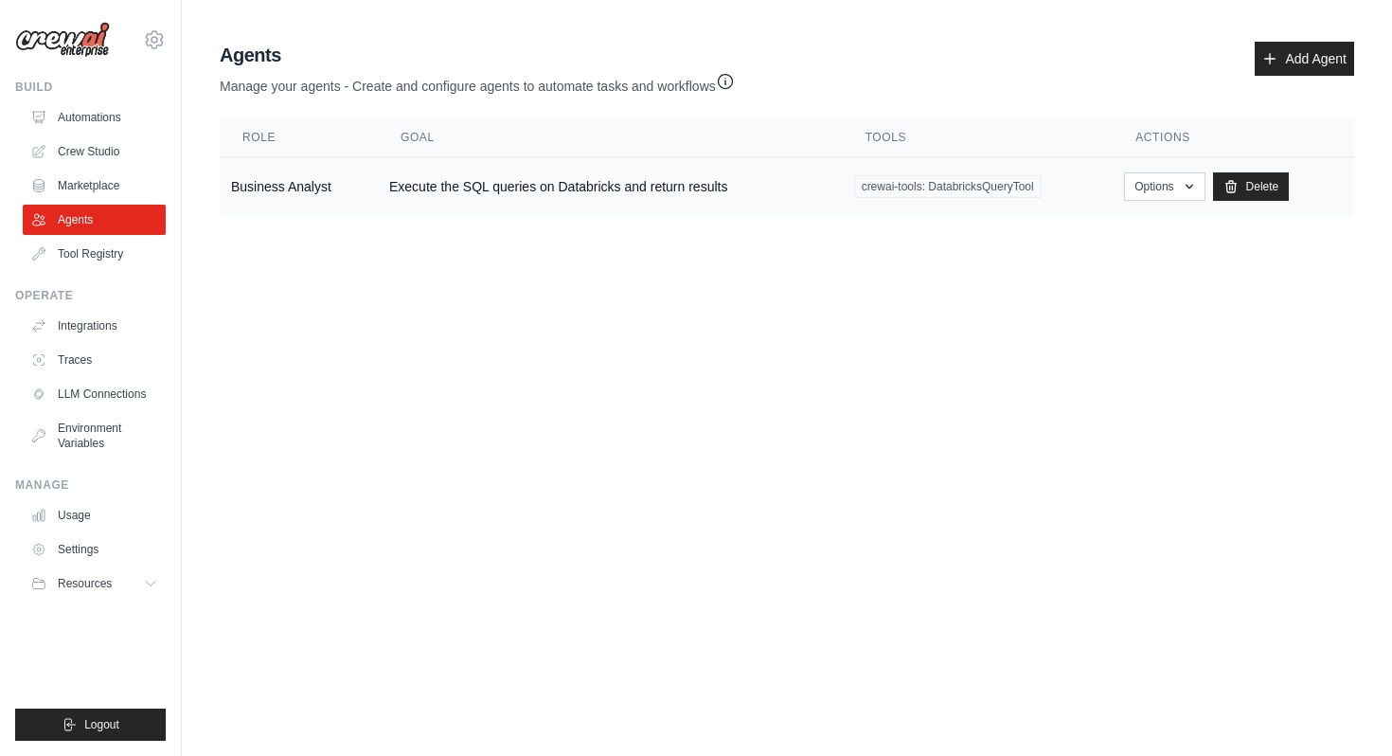
click at [534, 196] on td "Execute the SQL queries on Databricks and return results" at bounding box center [610, 187] width 465 height 60
click at [1134, 191] on button "Options" at bounding box center [1164, 185] width 81 height 28
click at [1133, 261] on link "Edit" at bounding box center [1137, 263] width 136 height 34
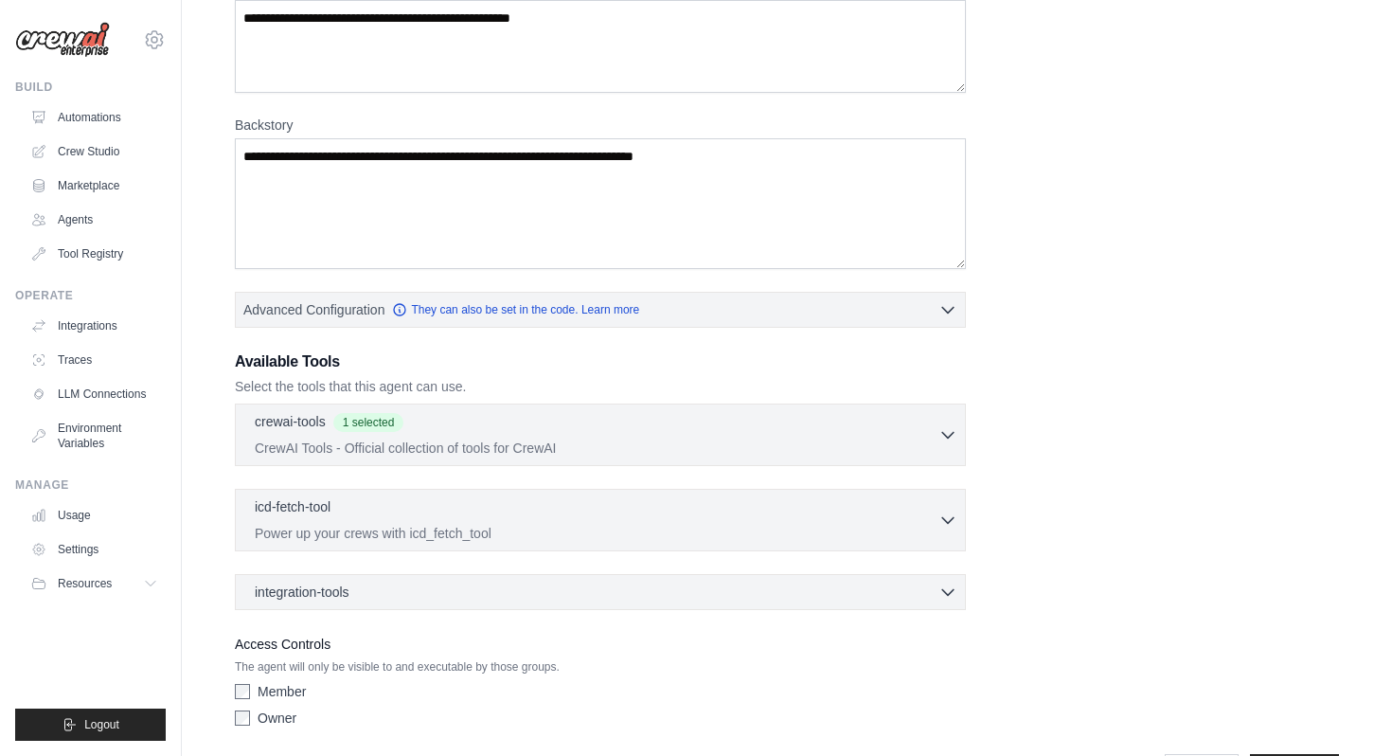
scroll to position [314, 0]
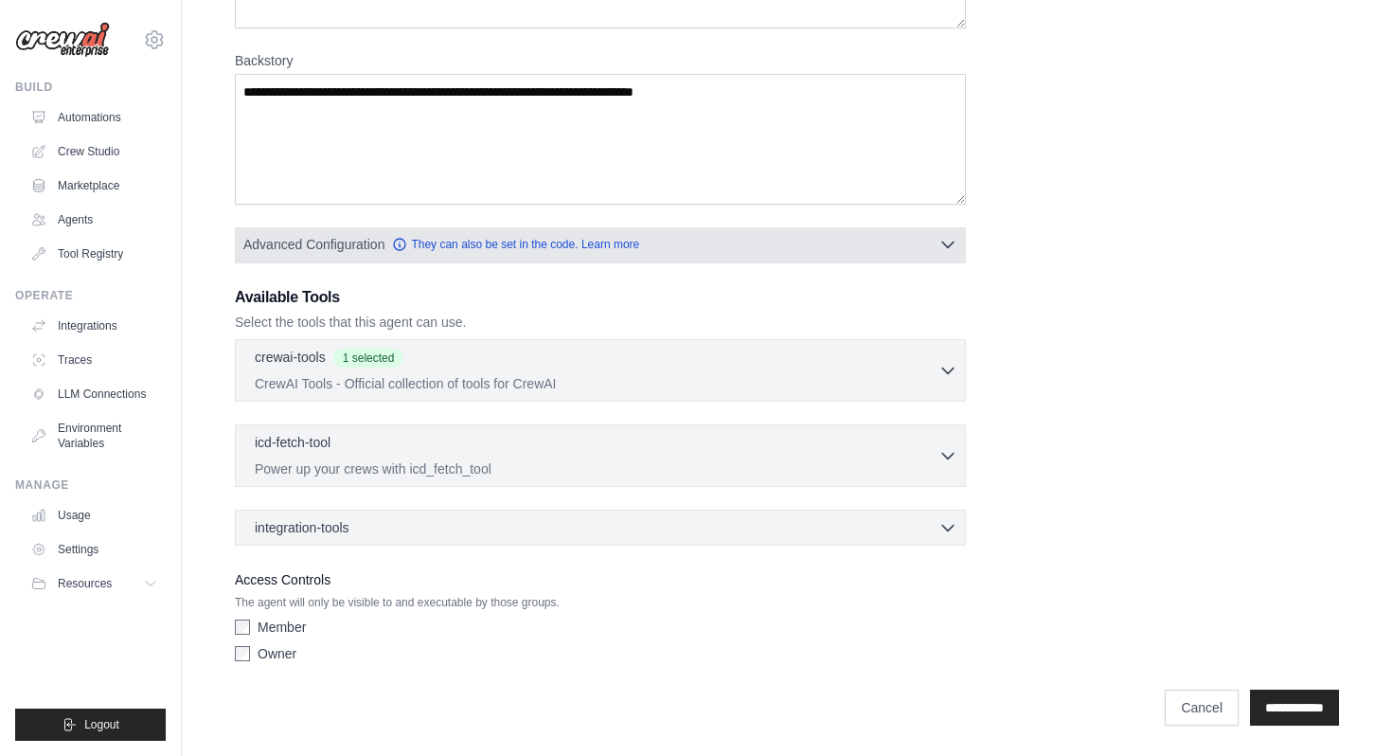
click at [948, 249] on icon "button" at bounding box center [948, 244] width 19 height 19
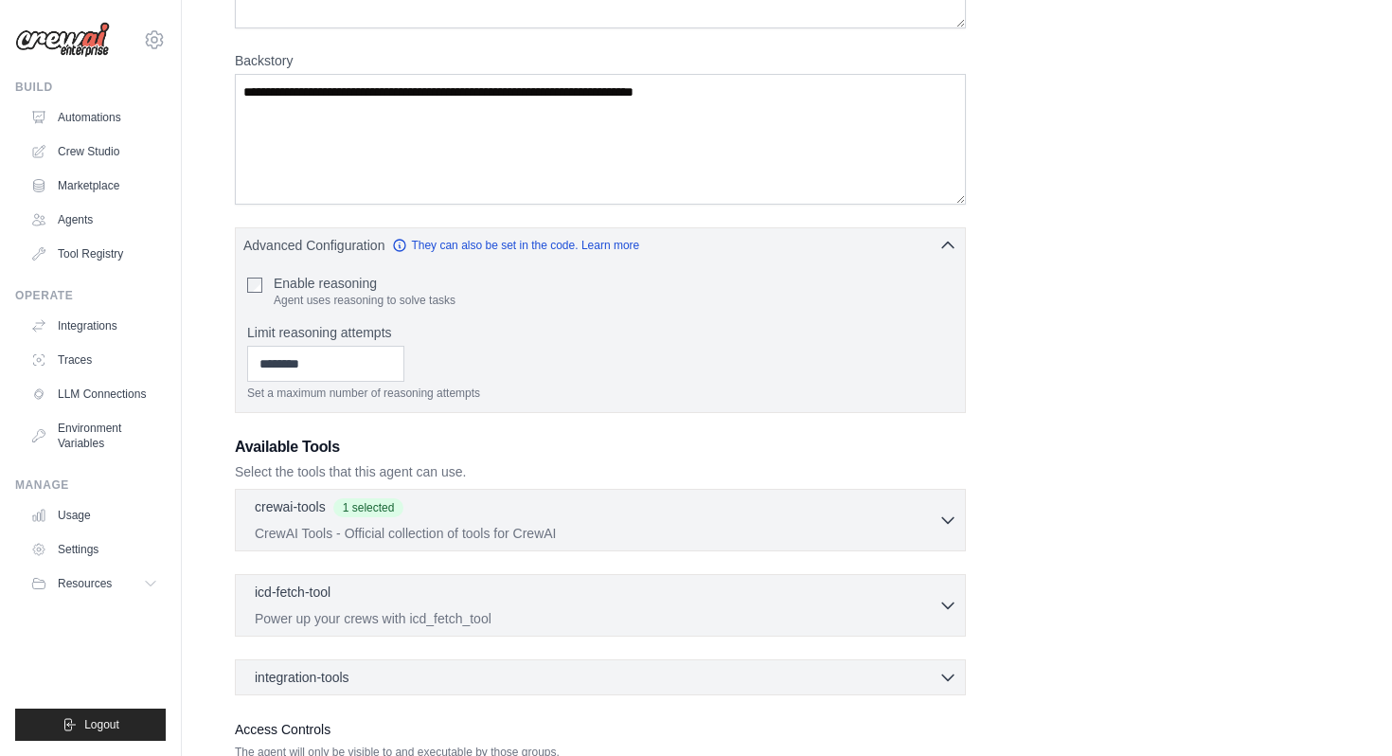
scroll to position [463, 0]
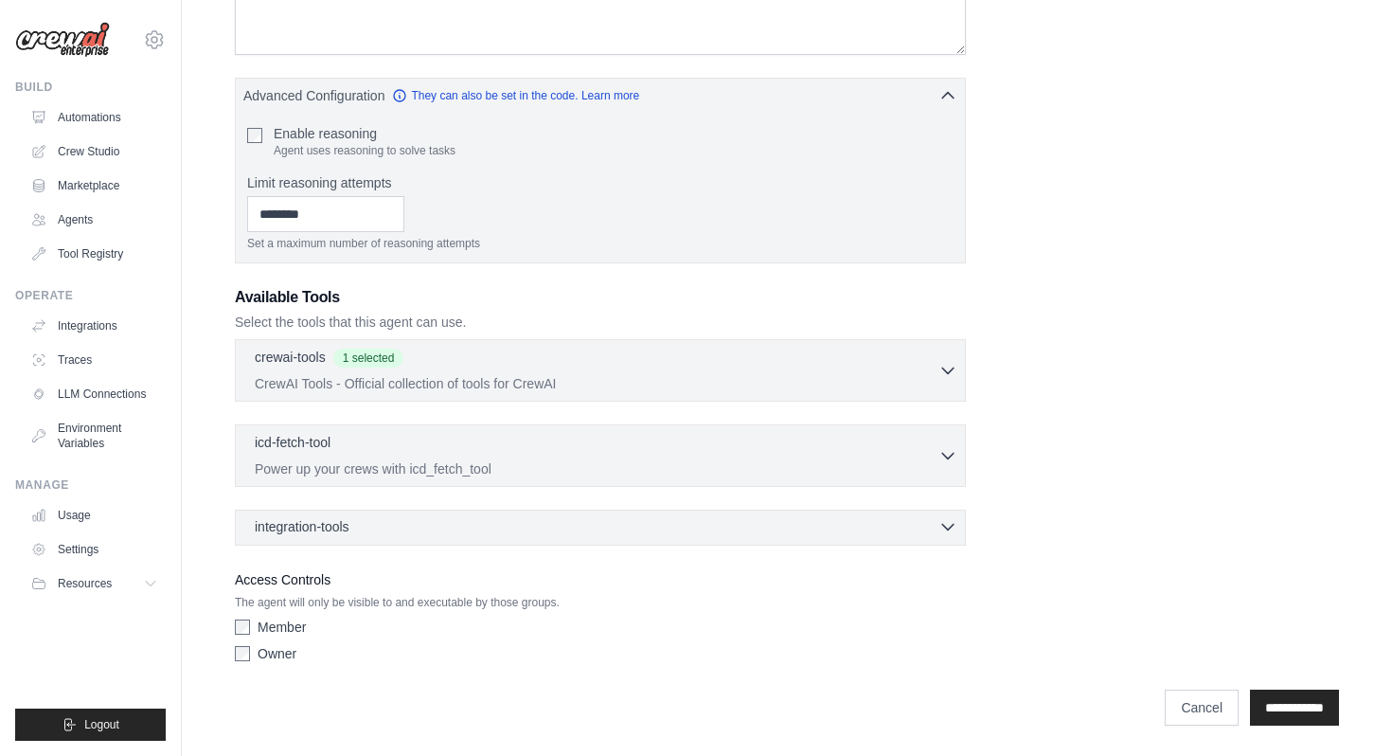
click at [957, 528] on icon "button" at bounding box center [948, 526] width 19 height 19
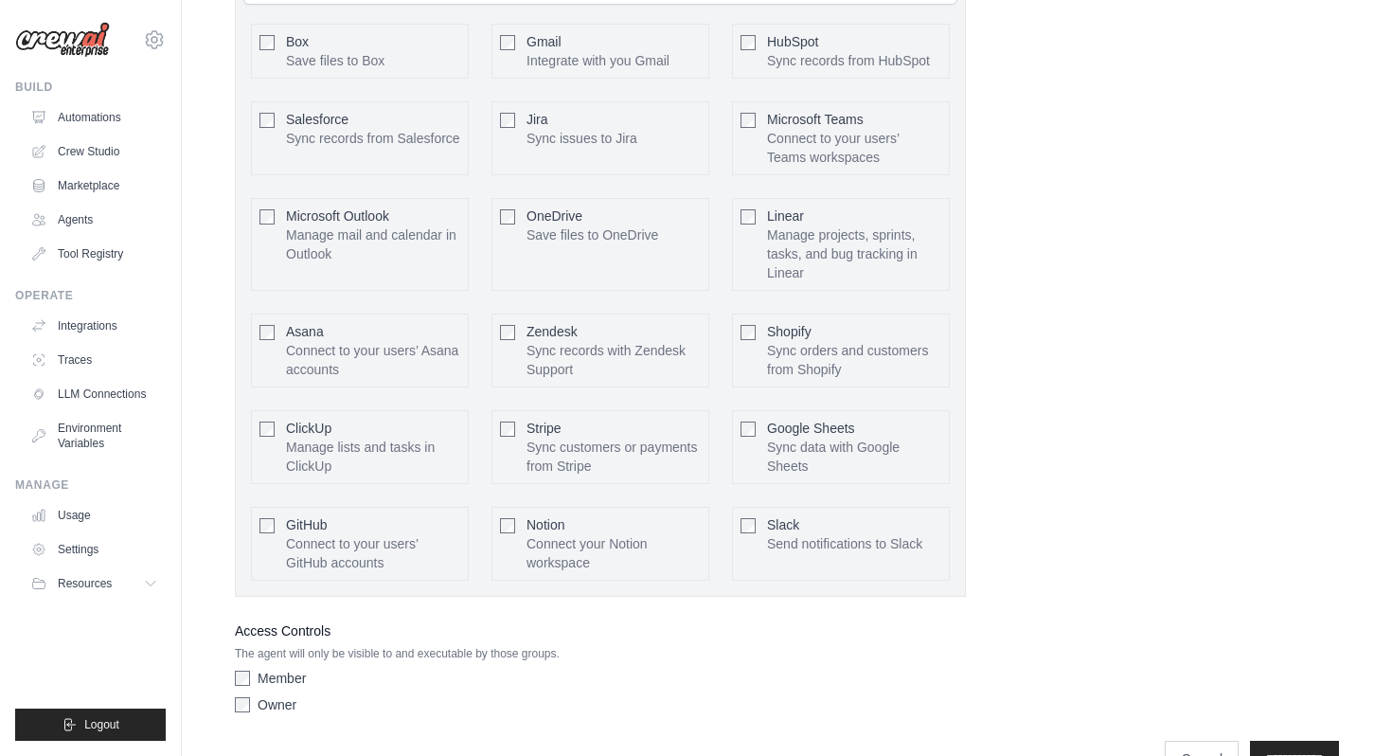
scroll to position [1103, 0]
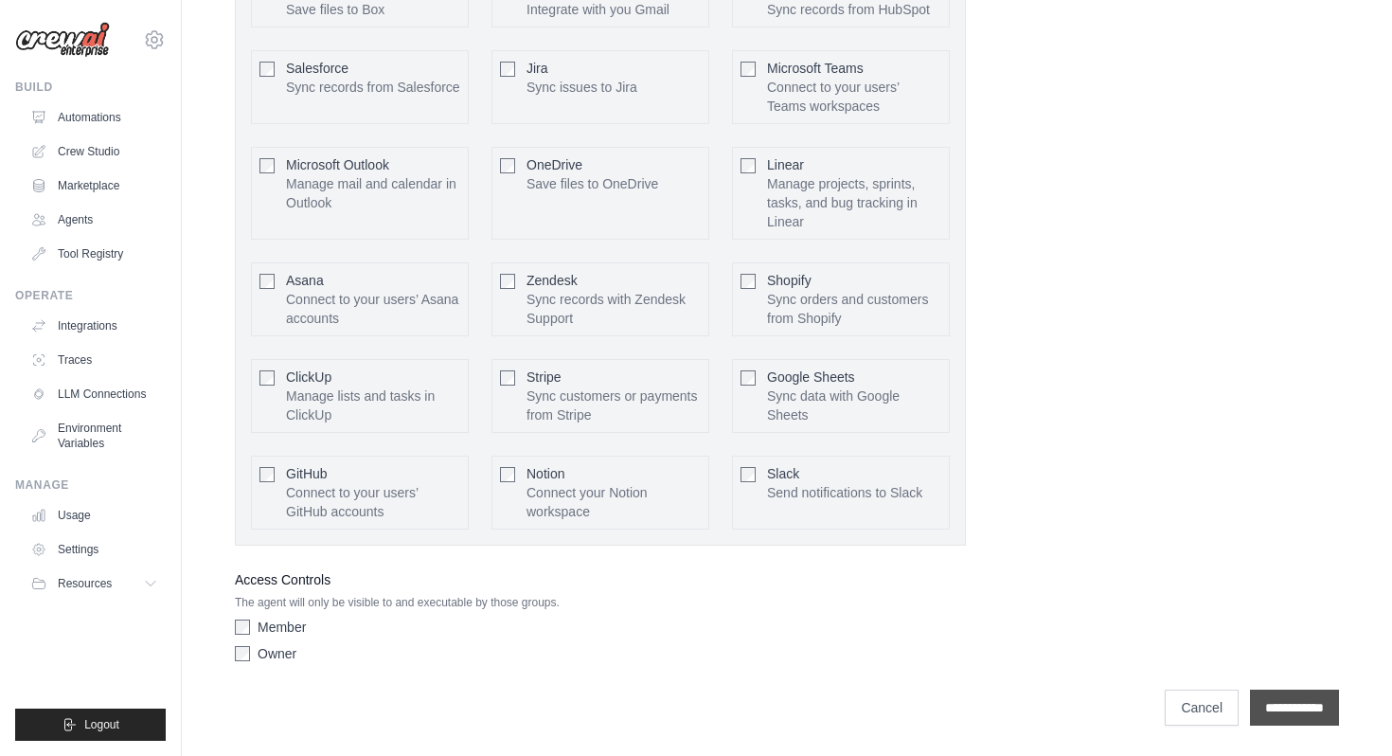
click at [1317, 701] on input "**********" at bounding box center [1294, 708] width 89 height 36
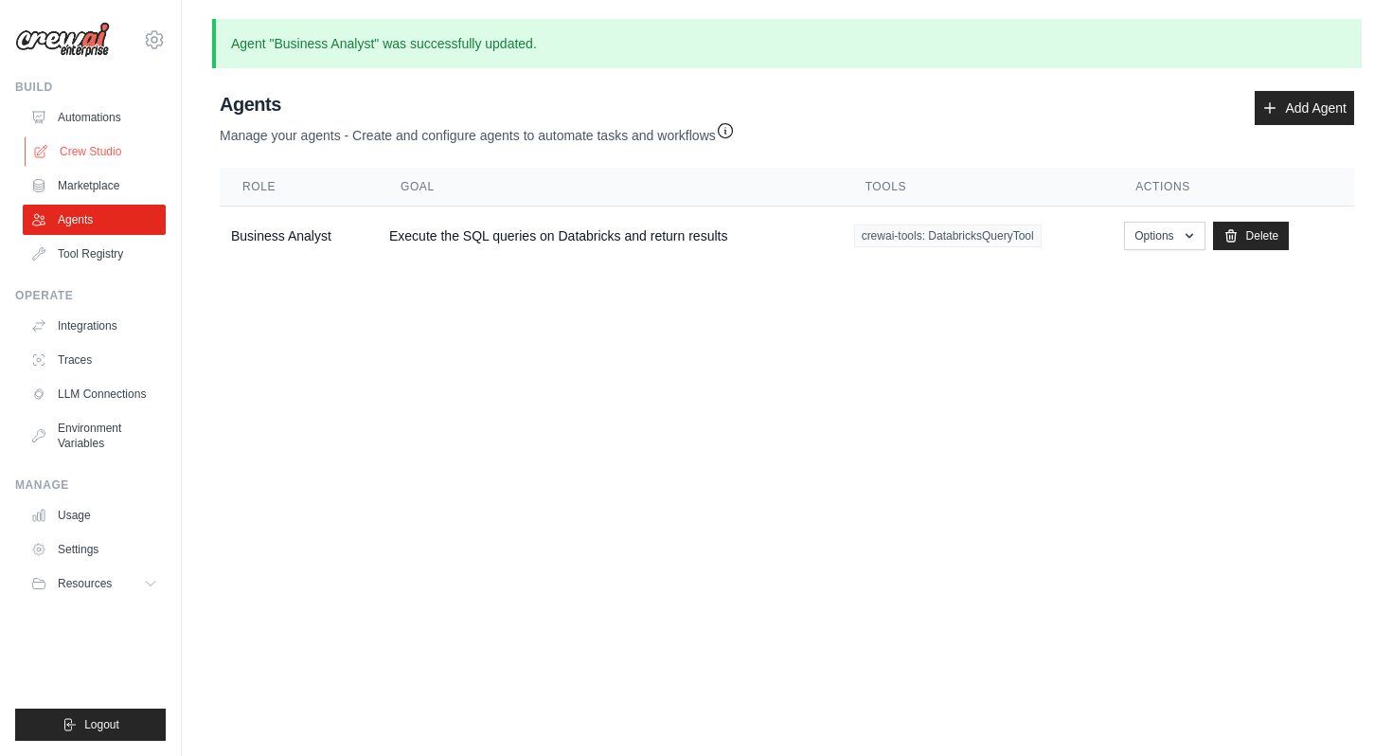
click at [94, 150] on link "Crew Studio" at bounding box center [96, 151] width 143 height 30
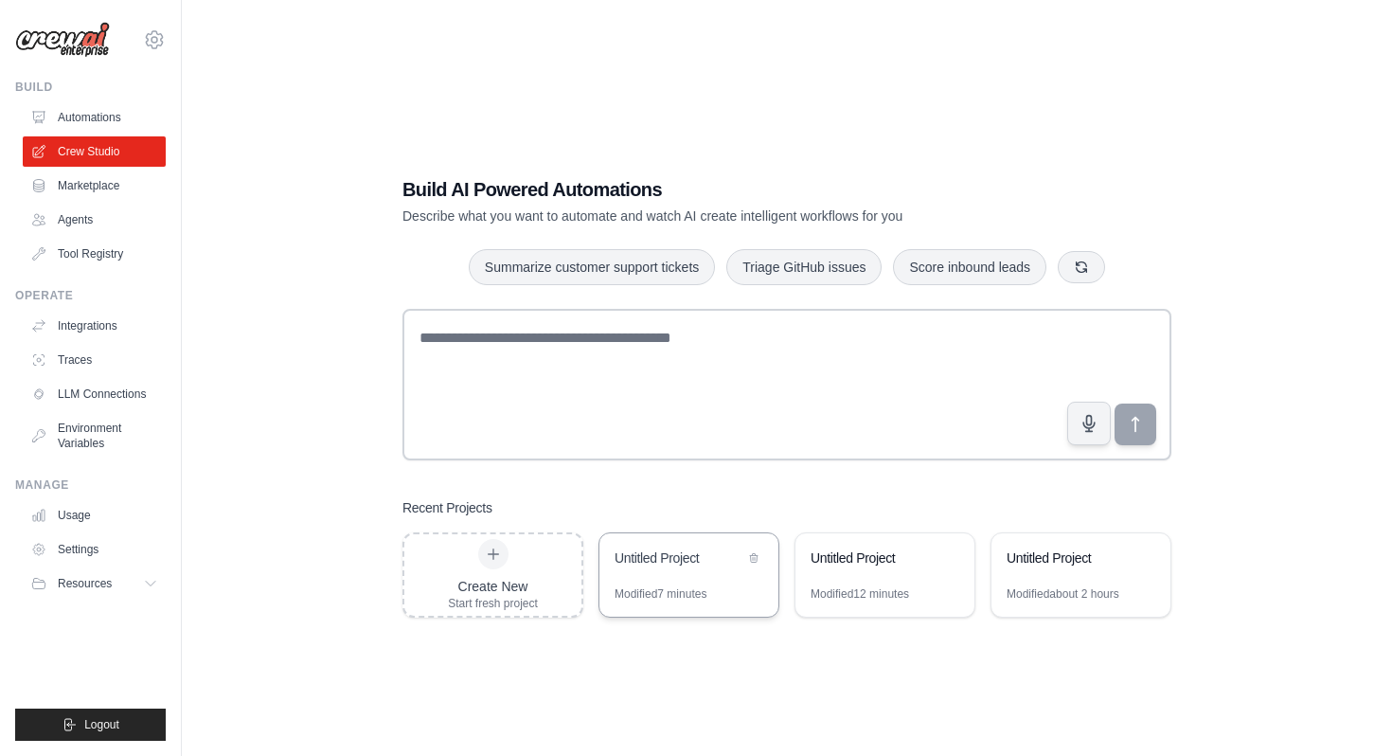
click at [691, 577] on div "Untitled Project" at bounding box center [689, 559] width 179 height 53
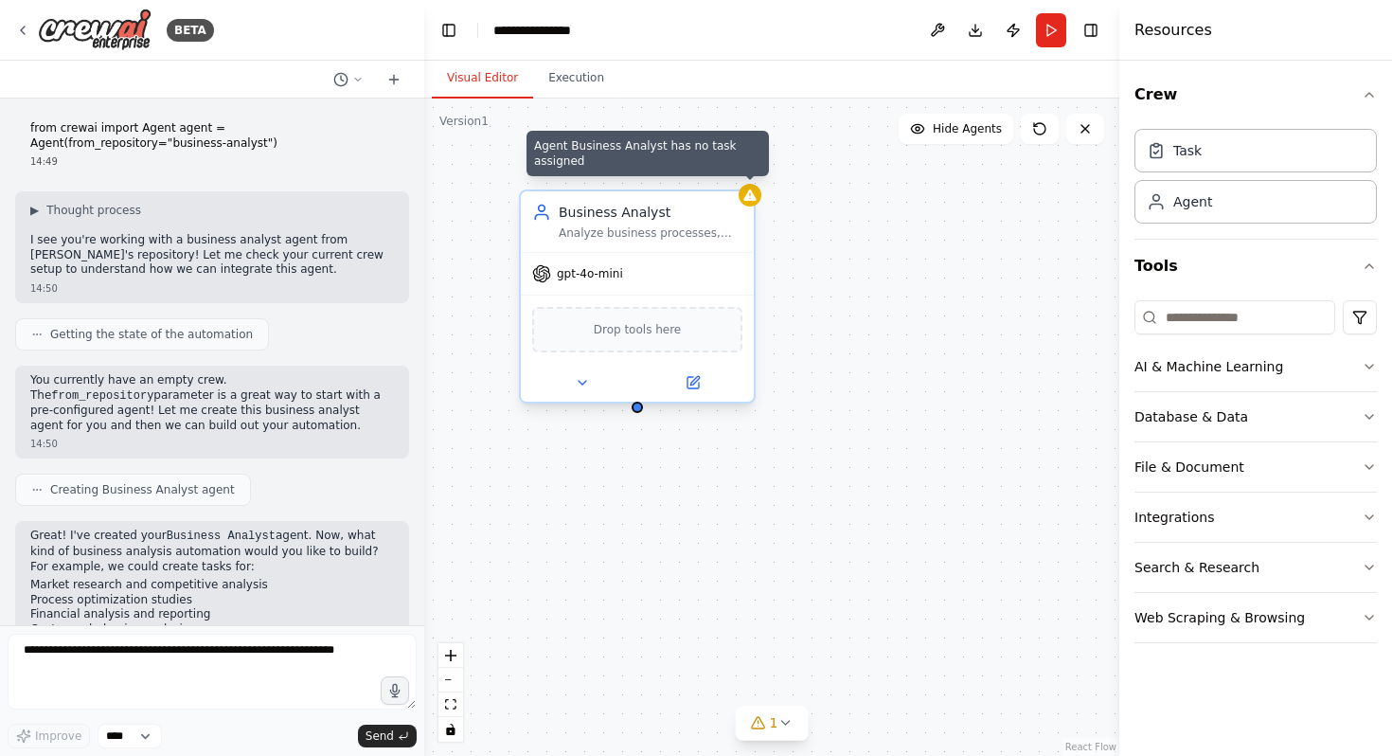
click at [745, 202] on icon at bounding box center [750, 195] width 15 height 15
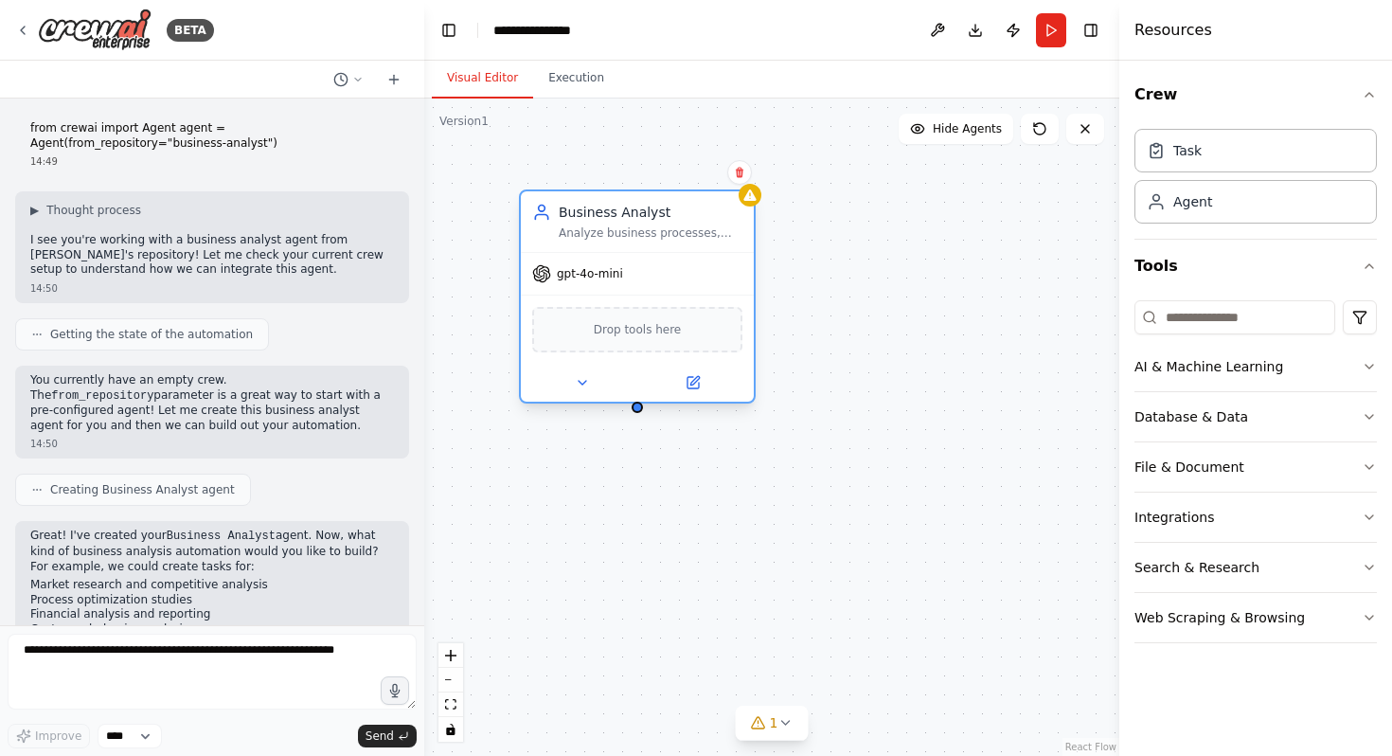
click at [655, 281] on div "gpt-4o-mini" at bounding box center [637, 274] width 233 height 42
click at [669, 225] on div "Analyze business processes, identify opportunities for improvement, and provide…" at bounding box center [651, 232] width 184 height 15
click at [1139, 202] on div "Agent" at bounding box center [1256, 201] width 242 height 44
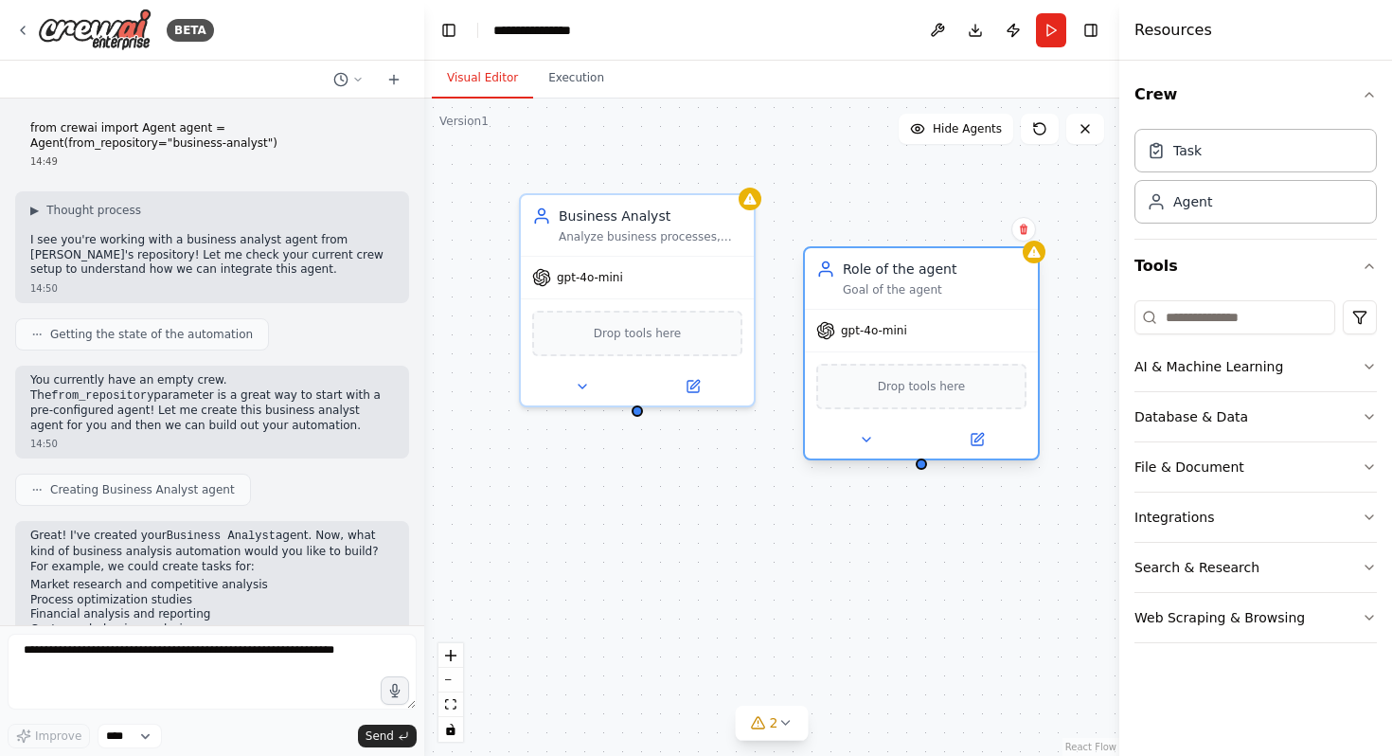
drag, startPoint x: 1022, startPoint y: 274, endPoint x: 849, endPoint y: 274, distance: 173.3
click at [849, 274] on div "Role of the agent" at bounding box center [935, 269] width 184 height 19
click at [1026, 228] on icon at bounding box center [1024, 229] width 8 height 10
click at [984, 230] on button "Confirm" at bounding box center [970, 229] width 67 height 23
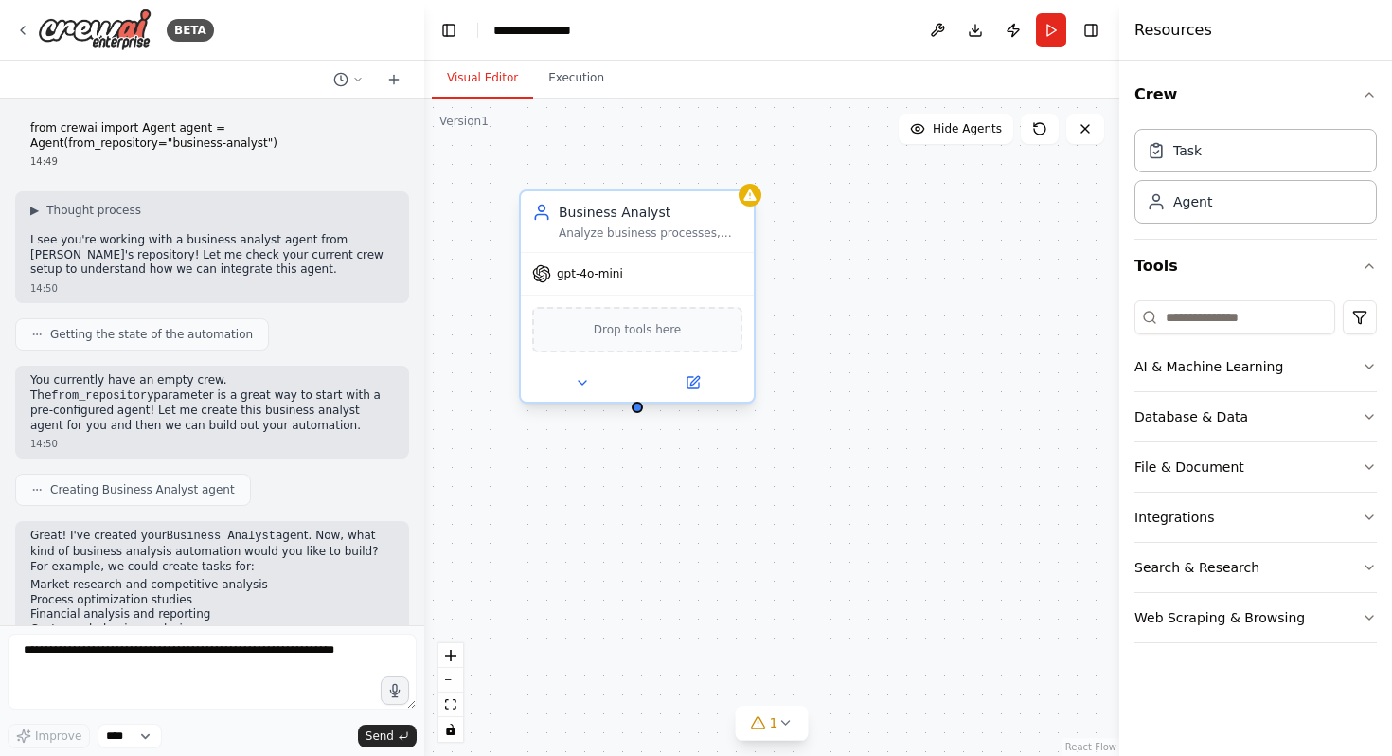
click at [695, 394] on div at bounding box center [637, 383] width 233 height 38
click at [699, 382] on icon at bounding box center [693, 382] width 15 height 15
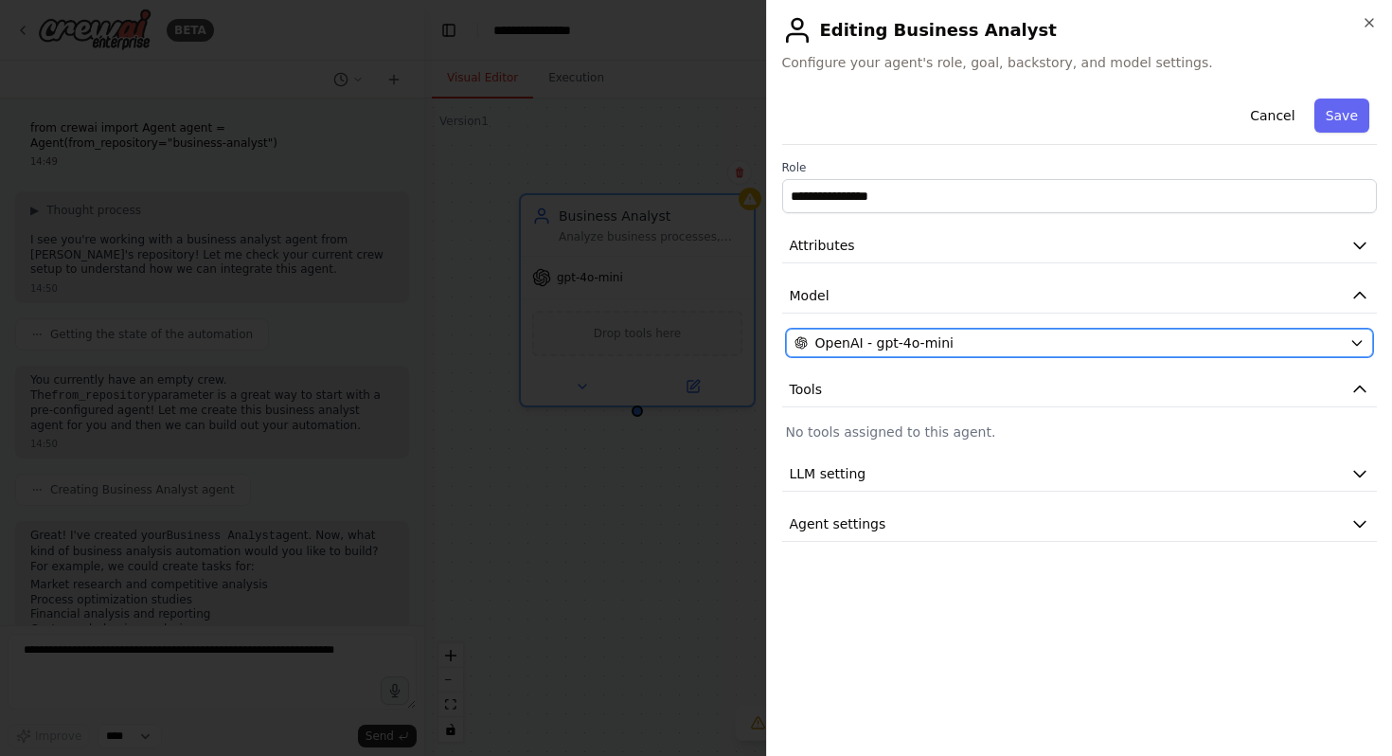
click at [1162, 329] on button "OpenAI - gpt-4o-mini" at bounding box center [1080, 343] width 588 height 28
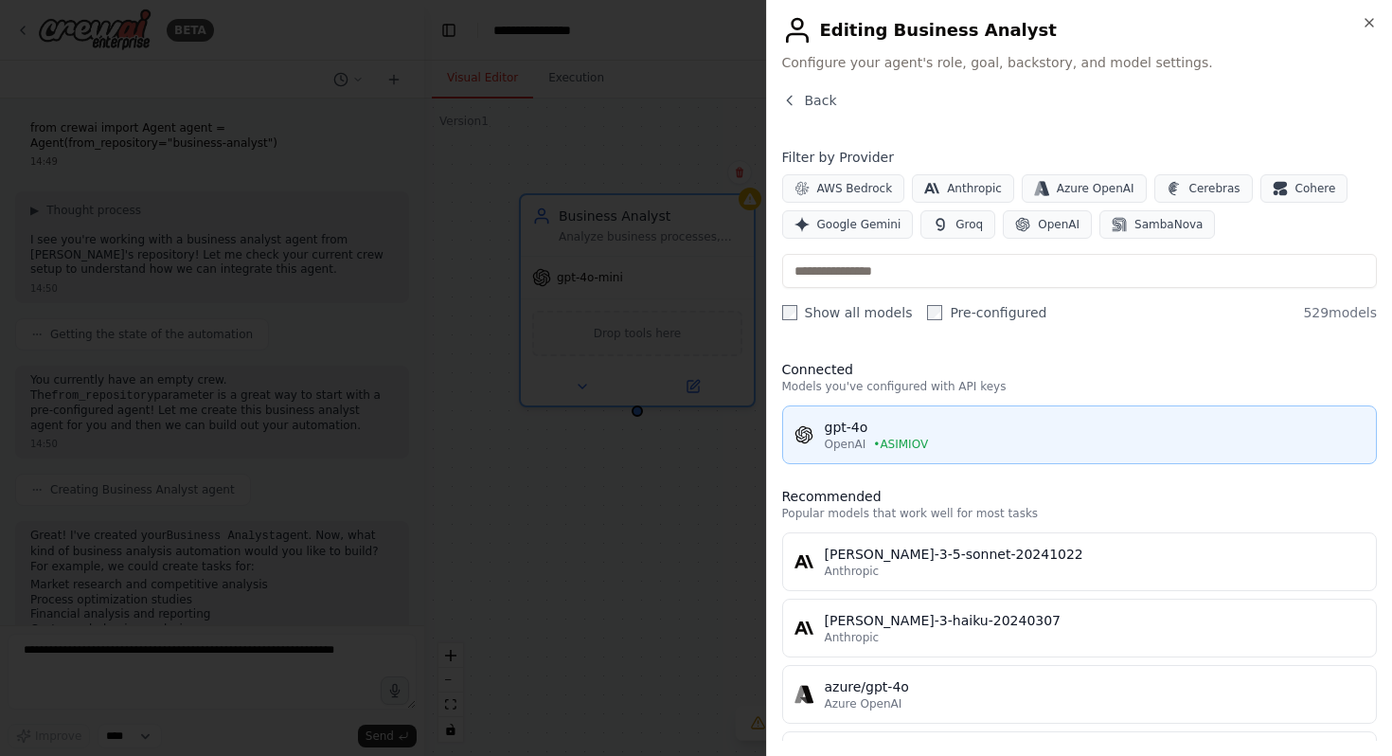
click at [1049, 443] on div "OpenAI • ASIMIOV" at bounding box center [1095, 444] width 541 height 15
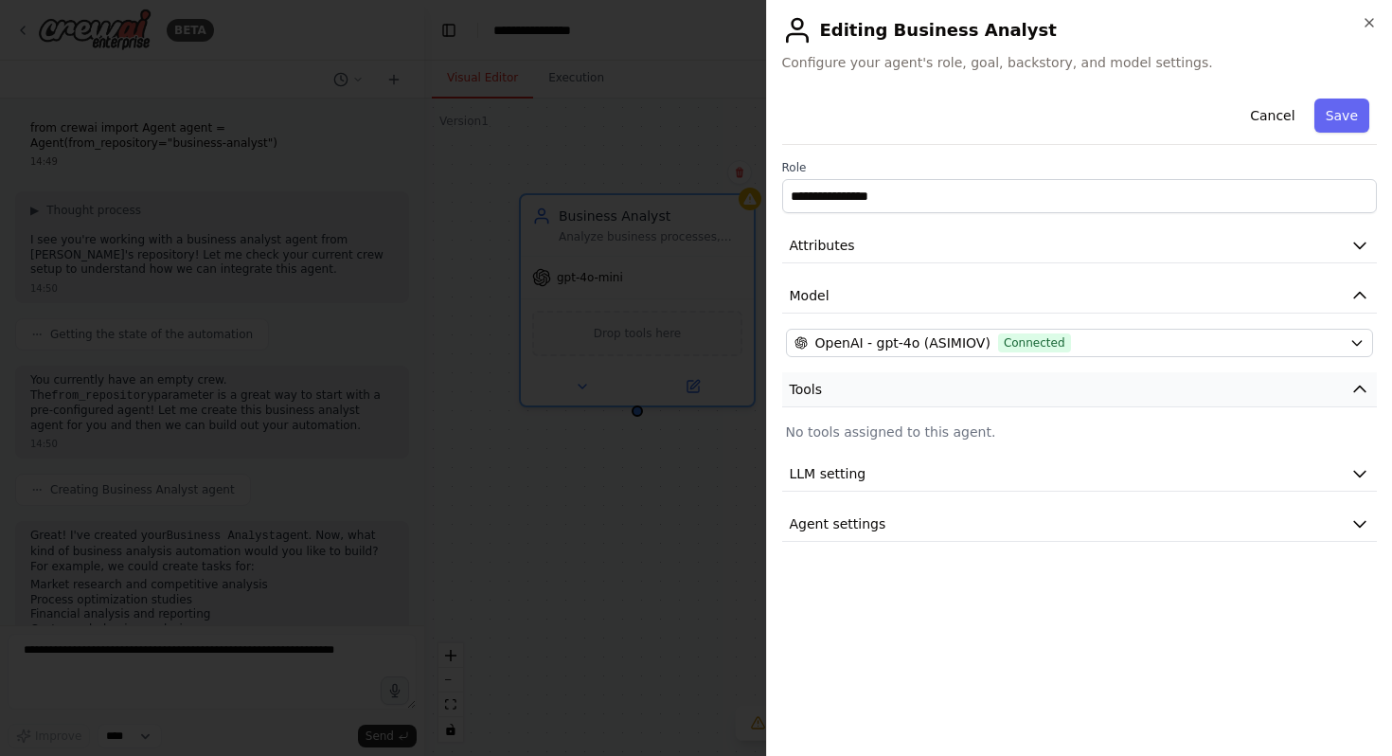
click at [956, 399] on button "Tools" at bounding box center [1080, 389] width 596 height 35
click at [956, 398] on button "Tools" at bounding box center [1080, 389] width 596 height 35
click at [1343, 114] on button "Save" at bounding box center [1342, 116] width 55 height 34
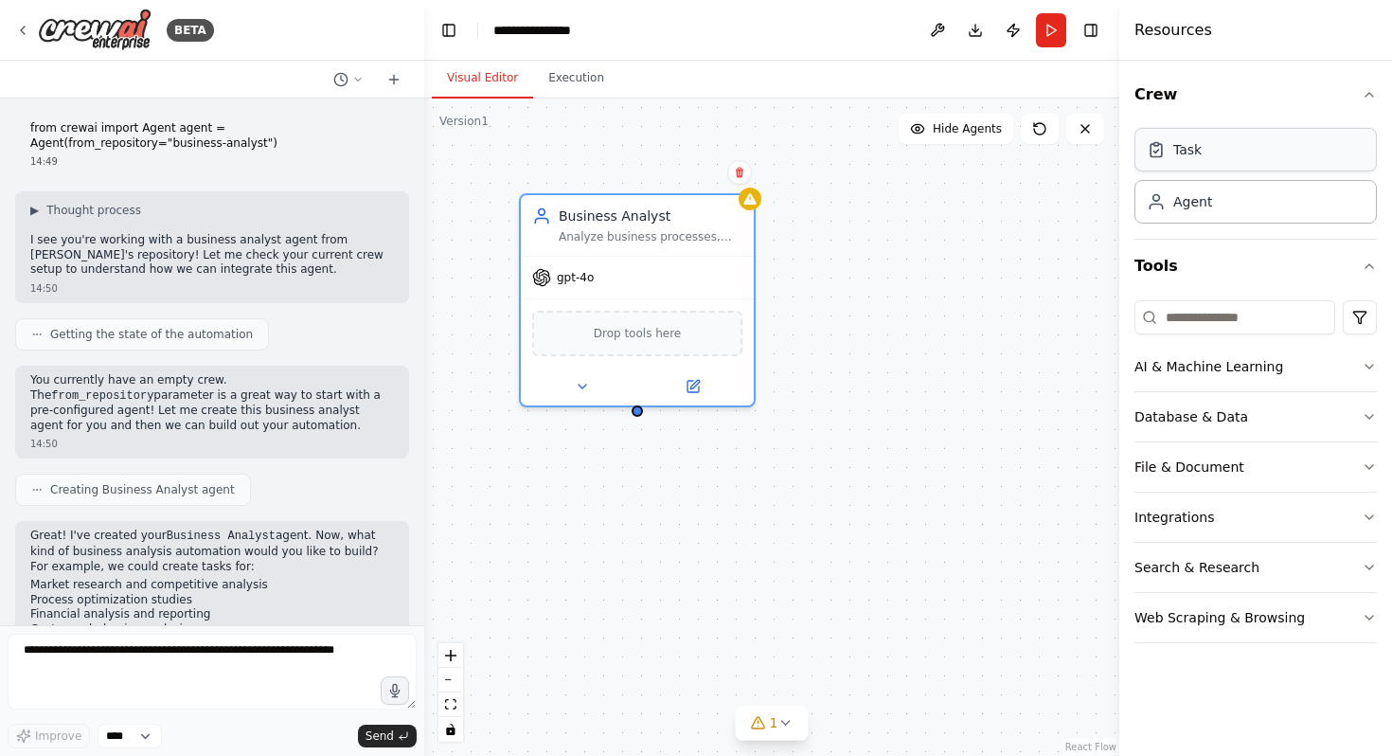
click at [1222, 154] on div "Task" at bounding box center [1256, 150] width 242 height 44
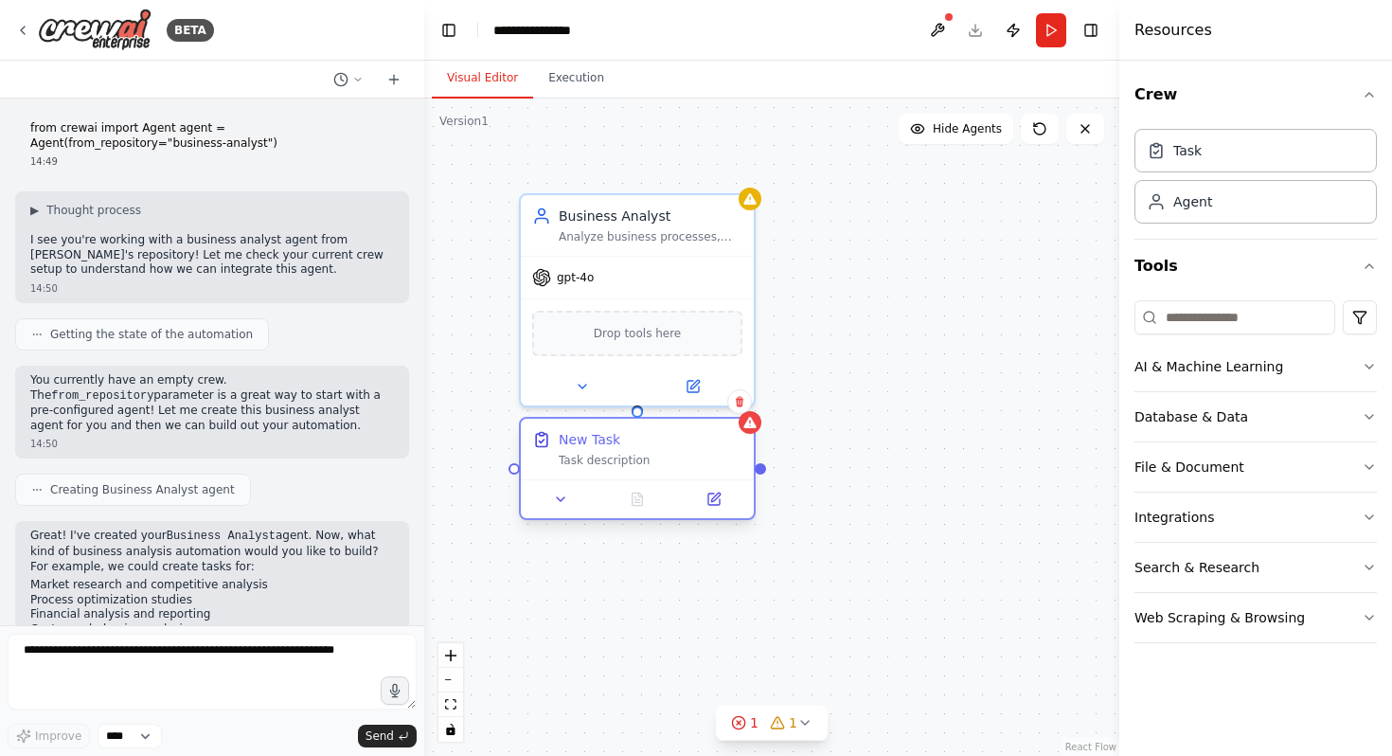
drag, startPoint x: 977, startPoint y: 373, endPoint x: 601, endPoint y: 454, distance: 383.6
click at [601, 454] on div "New Task Task description" at bounding box center [651, 449] width 184 height 38
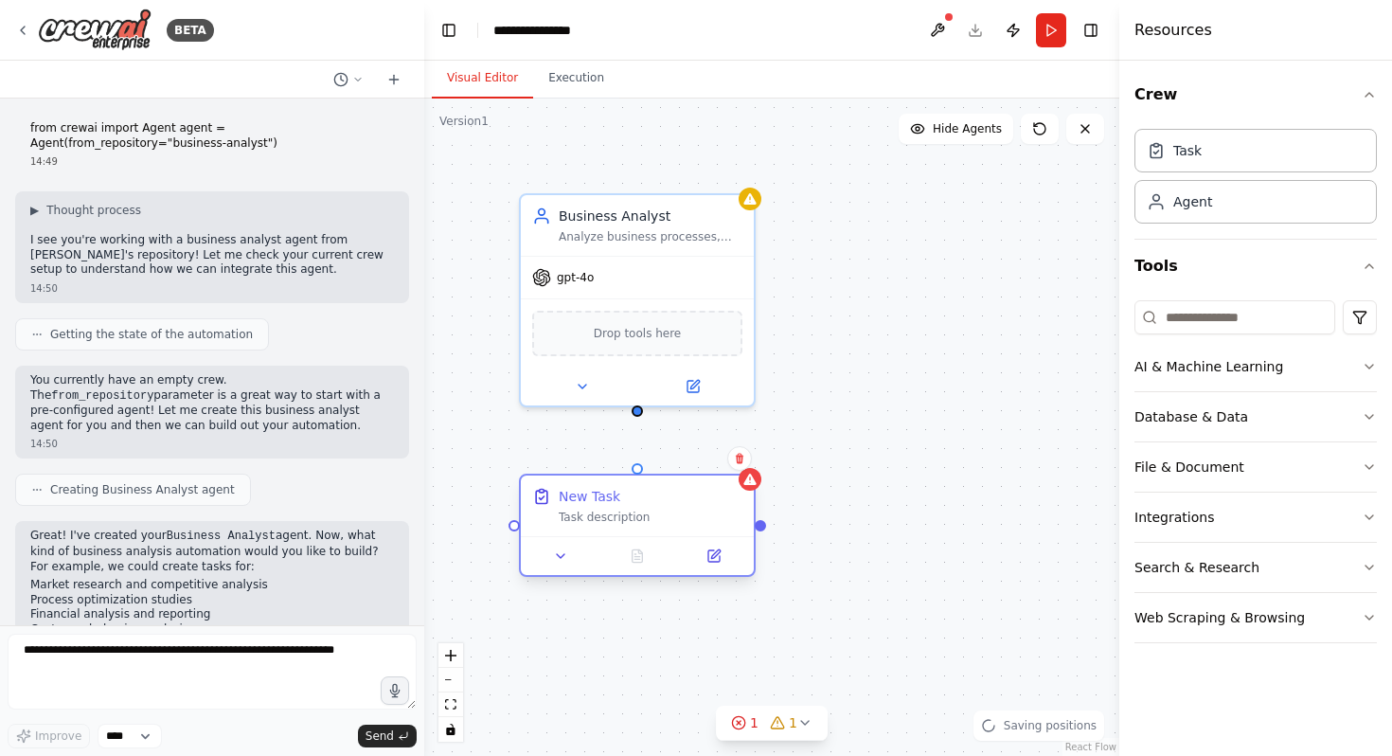
drag, startPoint x: 682, startPoint y: 448, endPoint x: 680, endPoint y: 498, distance: 50.2
click at [680, 500] on div "New Task" at bounding box center [651, 496] width 184 height 19
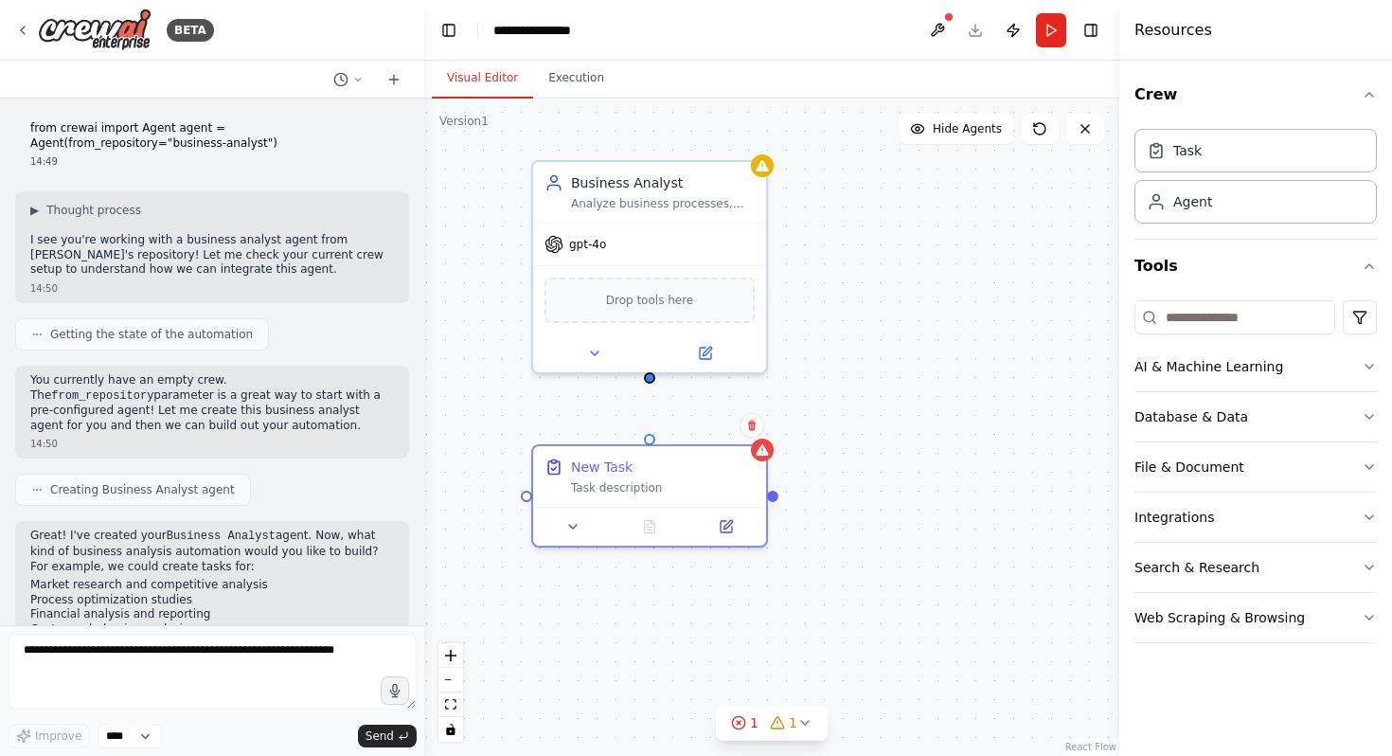
drag, startPoint x: 637, startPoint y: 414, endPoint x: 650, endPoint y: 380, distance: 36.3
click at [650, 380] on div "Business Analyst Analyze business processes, identify opportunities for improve…" at bounding box center [771, 427] width 695 height 657
click at [832, 481] on div "Business Analyst Analyze business processes, identify opportunities for improve…" at bounding box center [771, 427] width 695 height 657
click at [718, 521] on button at bounding box center [725, 522] width 65 height 23
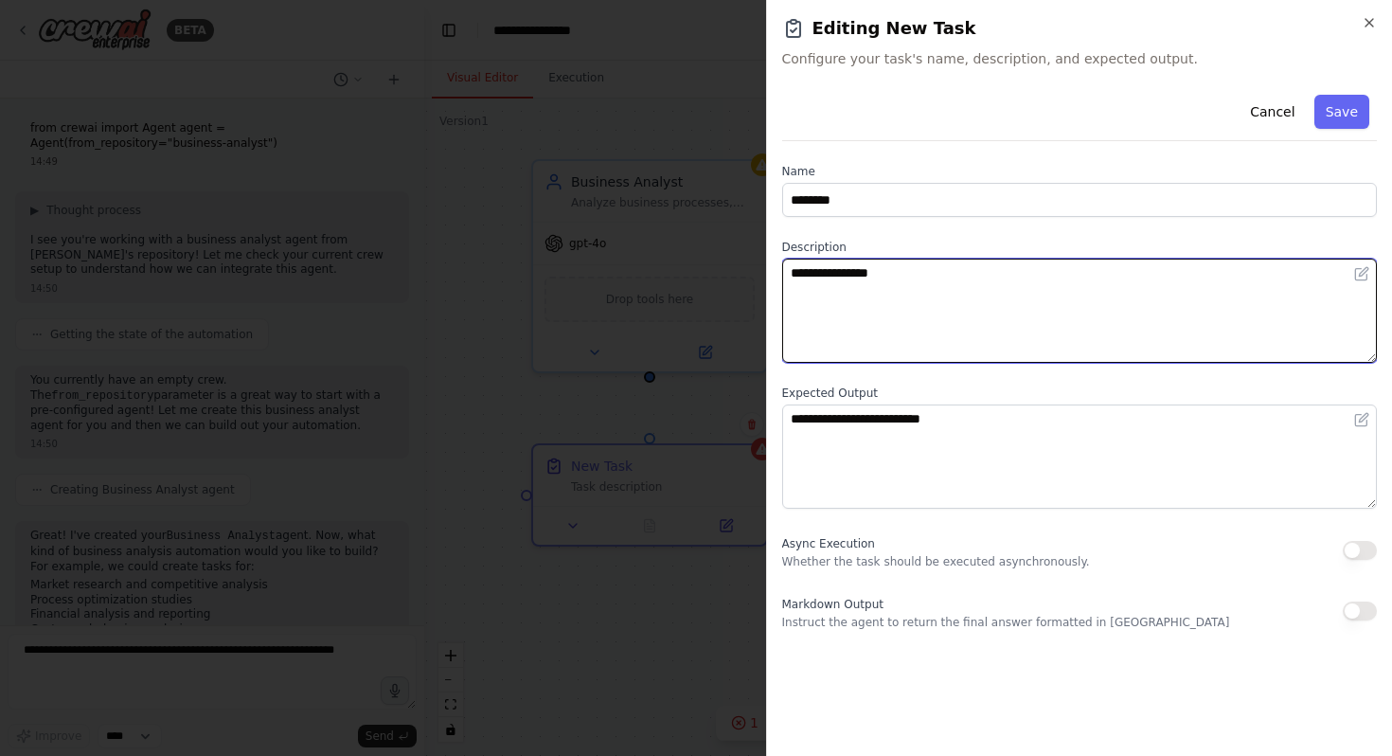
click at [925, 293] on textarea "**********" at bounding box center [1080, 311] width 596 height 104
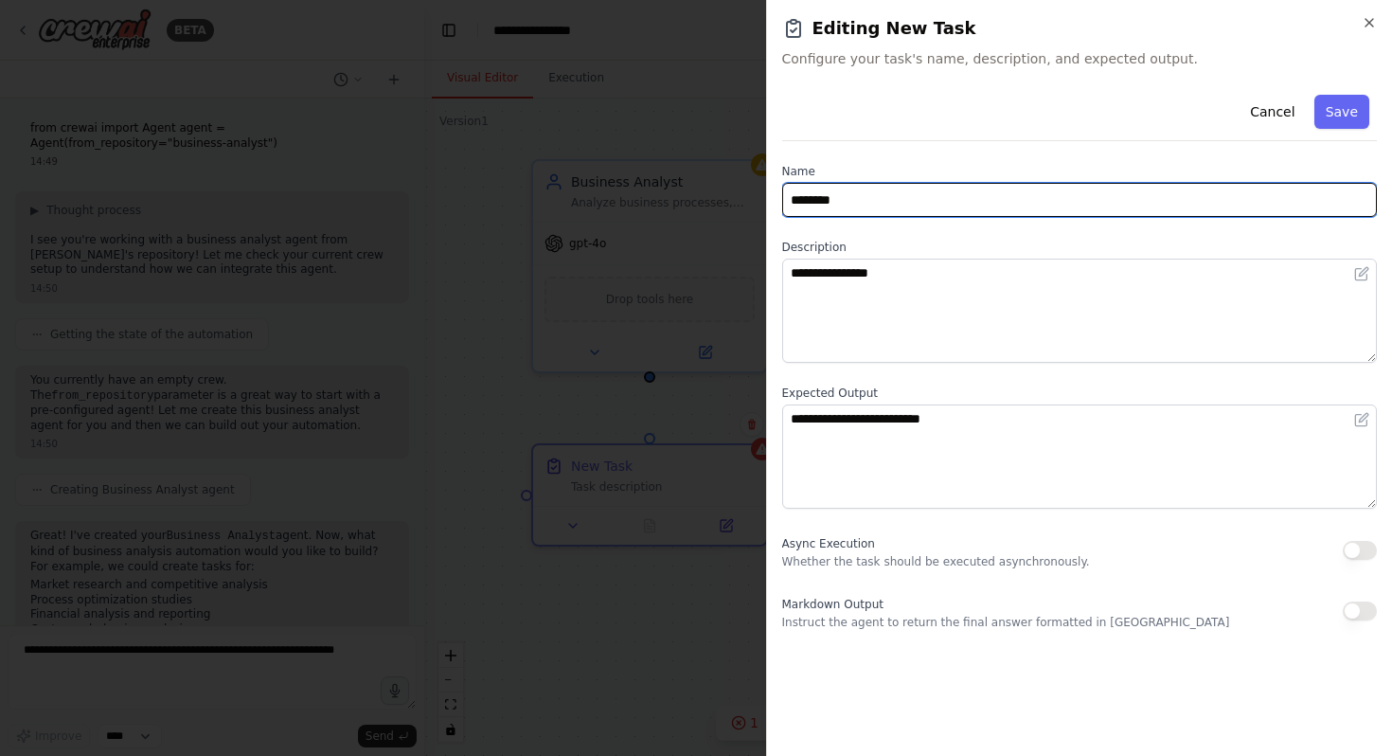
drag, startPoint x: 905, startPoint y: 204, endPoint x: 771, endPoint y: 205, distance: 134.5
click at [771, 205] on div "**********" at bounding box center [1079, 378] width 627 height 756
type input "*****"
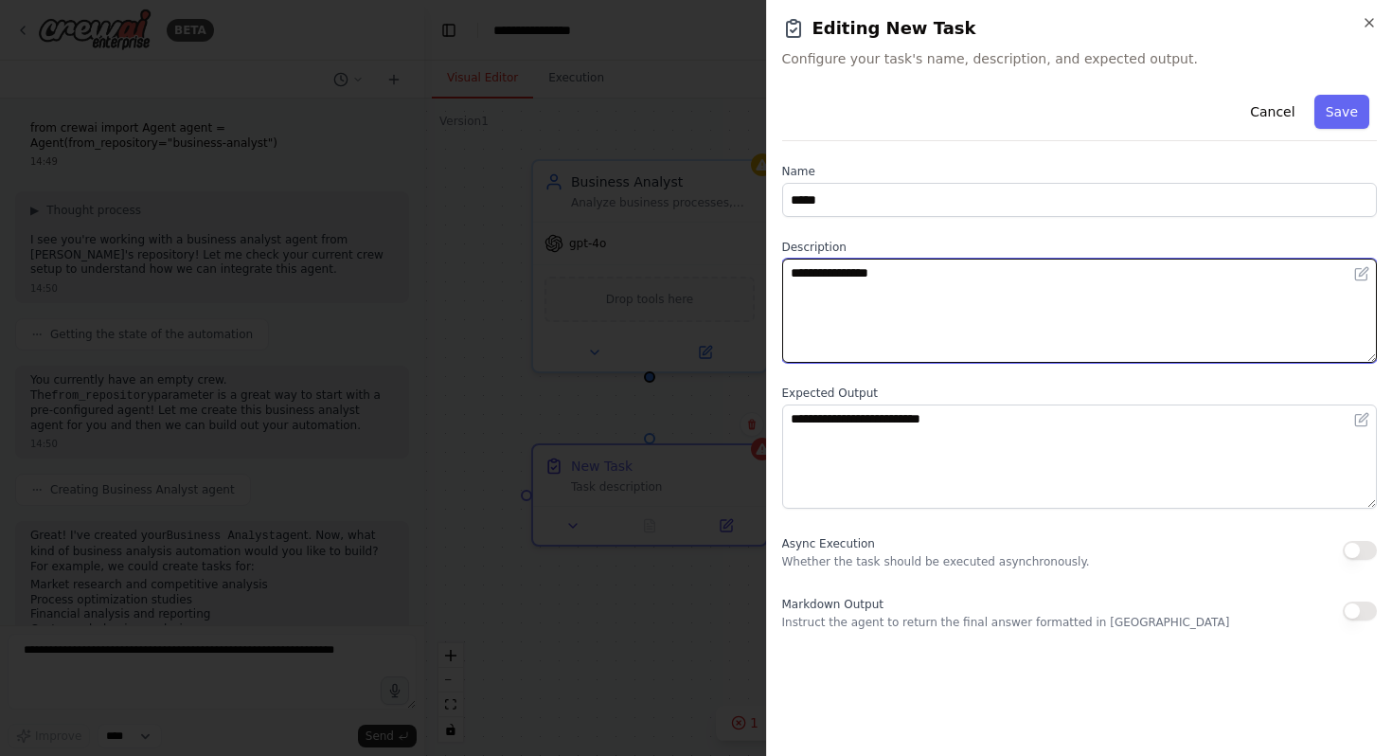
click at [835, 292] on textarea "**********" at bounding box center [1080, 311] width 596 height 104
type textarea "*"
type textarea "**********"
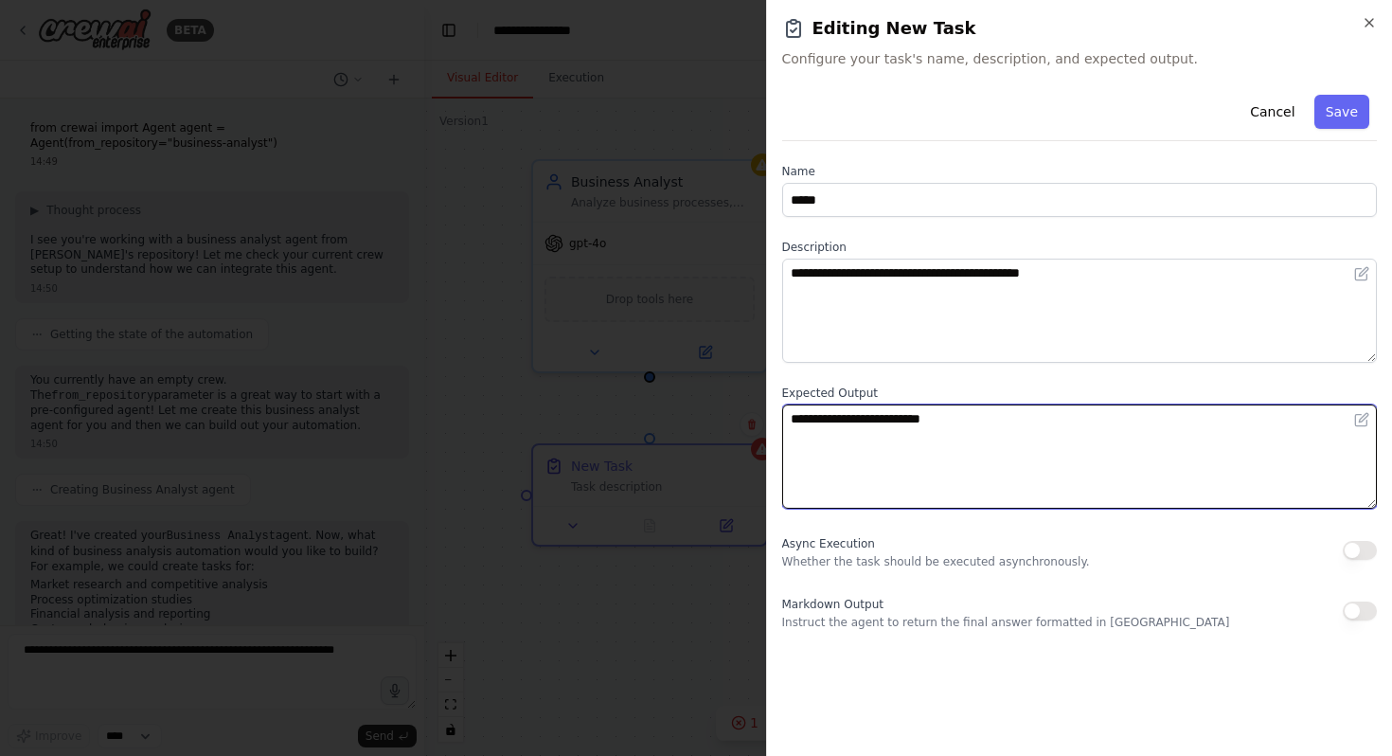
click at [970, 444] on textarea "**********" at bounding box center [1080, 456] width 596 height 104
type textarea "*"
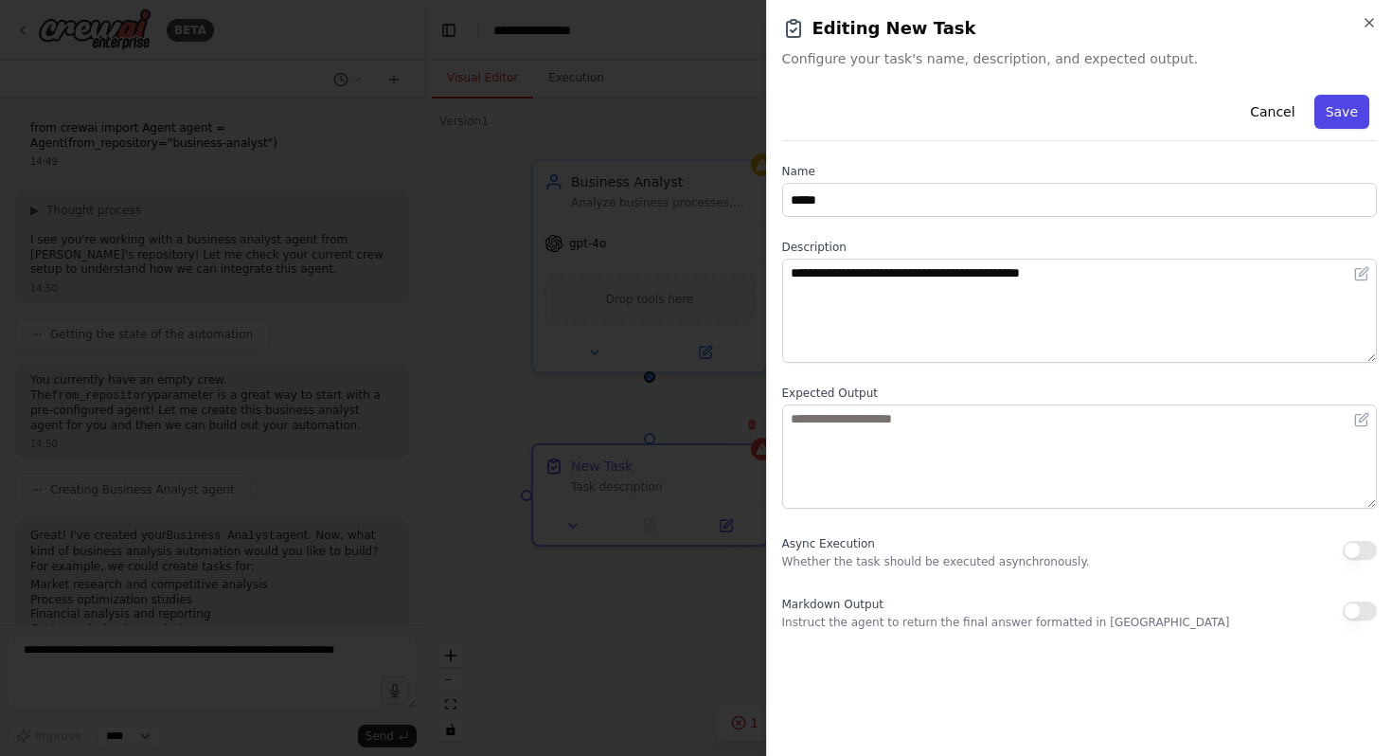
click at [1350, 108] on button "Save" at bounding box center [1342, 112] width 55 height 34
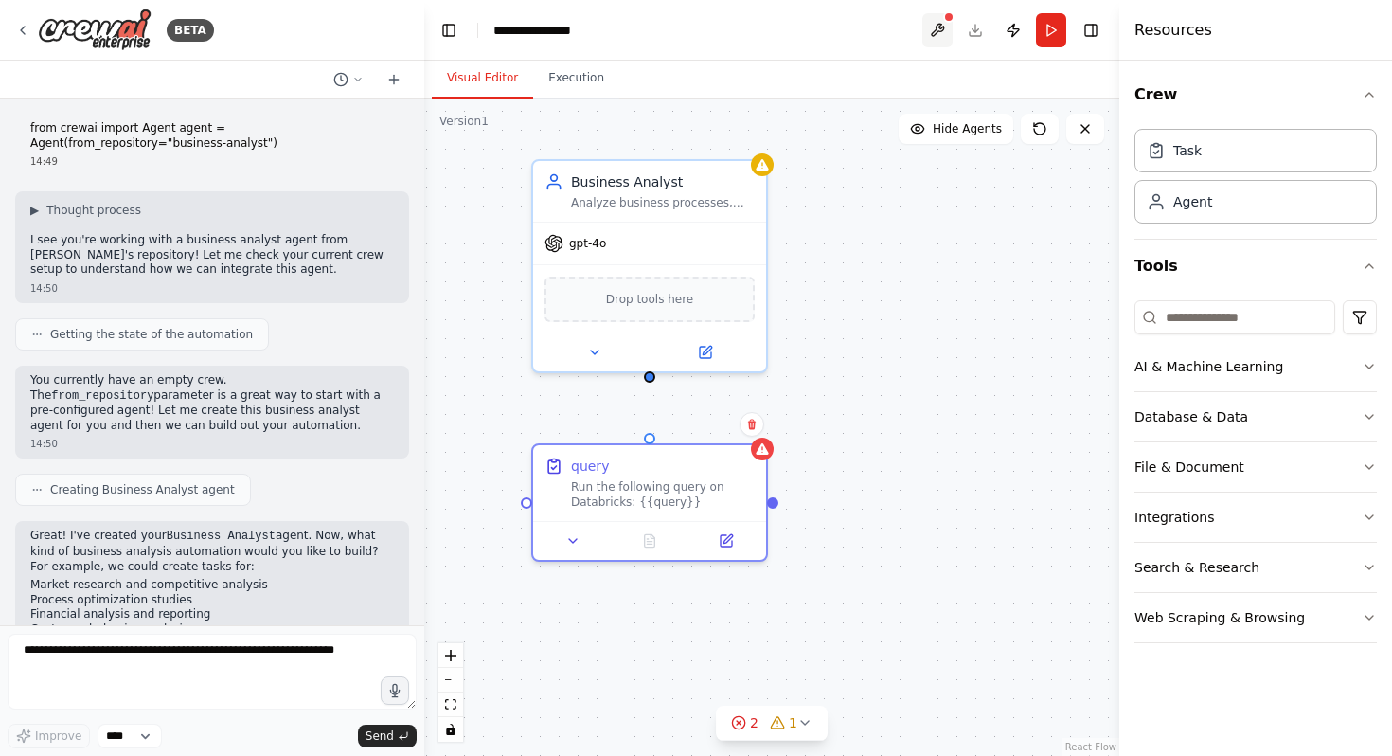
click at [944, 32] on button at bounding box center [938, 30] width 30 height 34
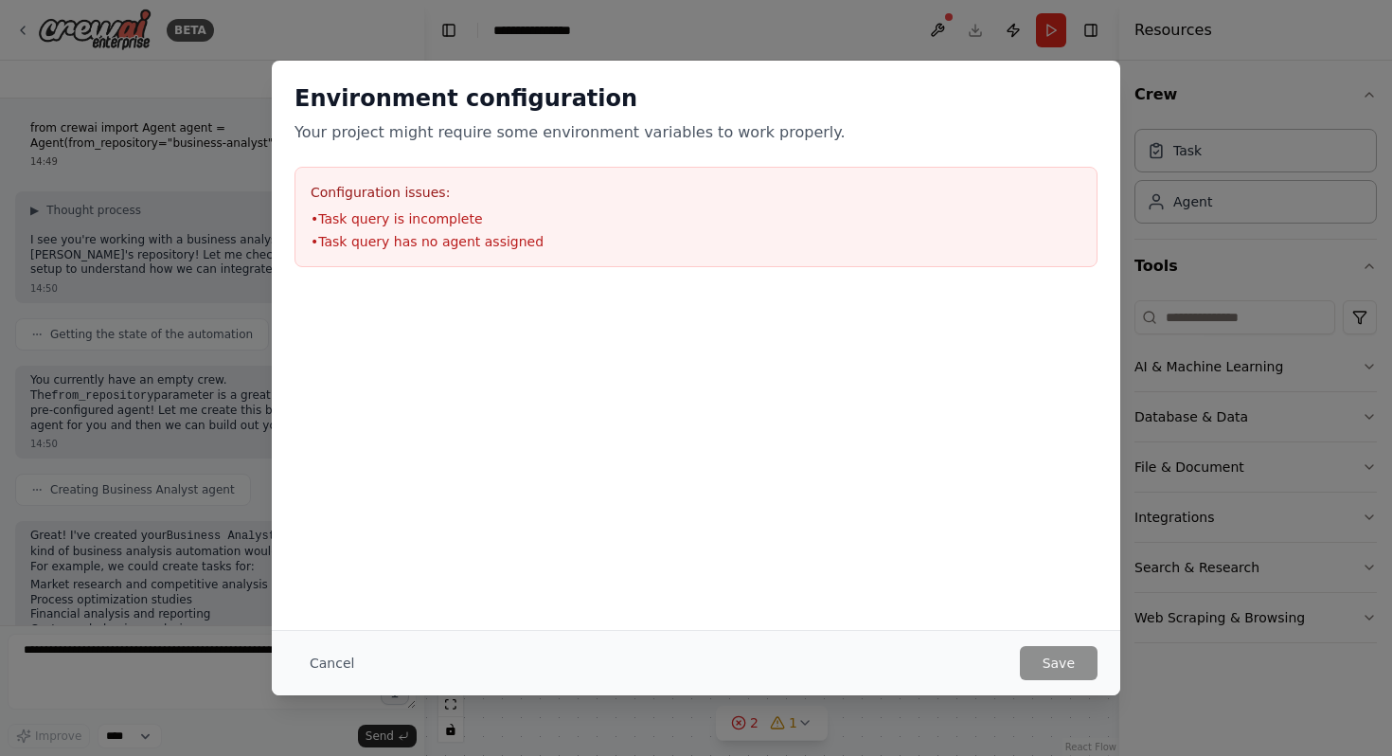
click at [1186, 671] on div "Environment configuration Your project might require some environment variables…" at bounding box center [696, 378] width 1392 height 756
click at [338, 666] on button "Cancel" at bounding box center [332, 663] width 75 height 34
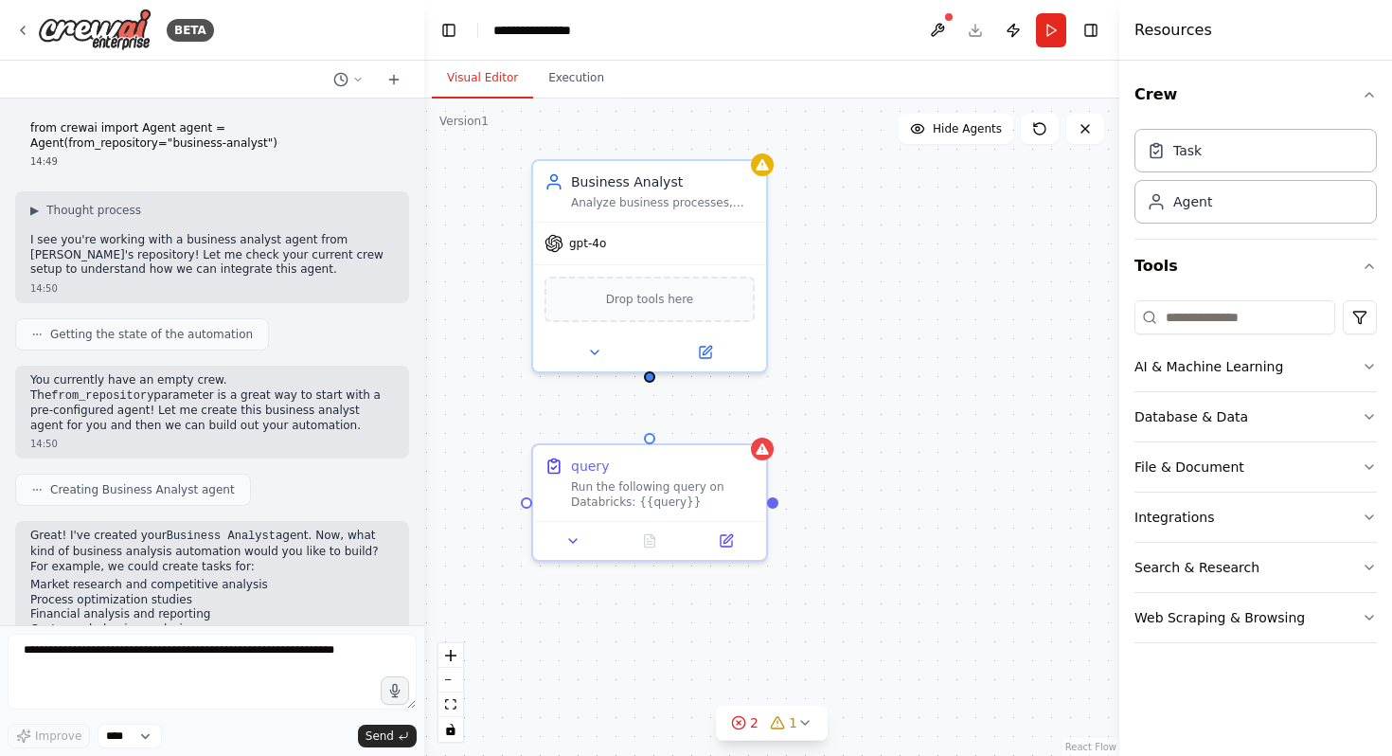
scroll to position [121, 0]
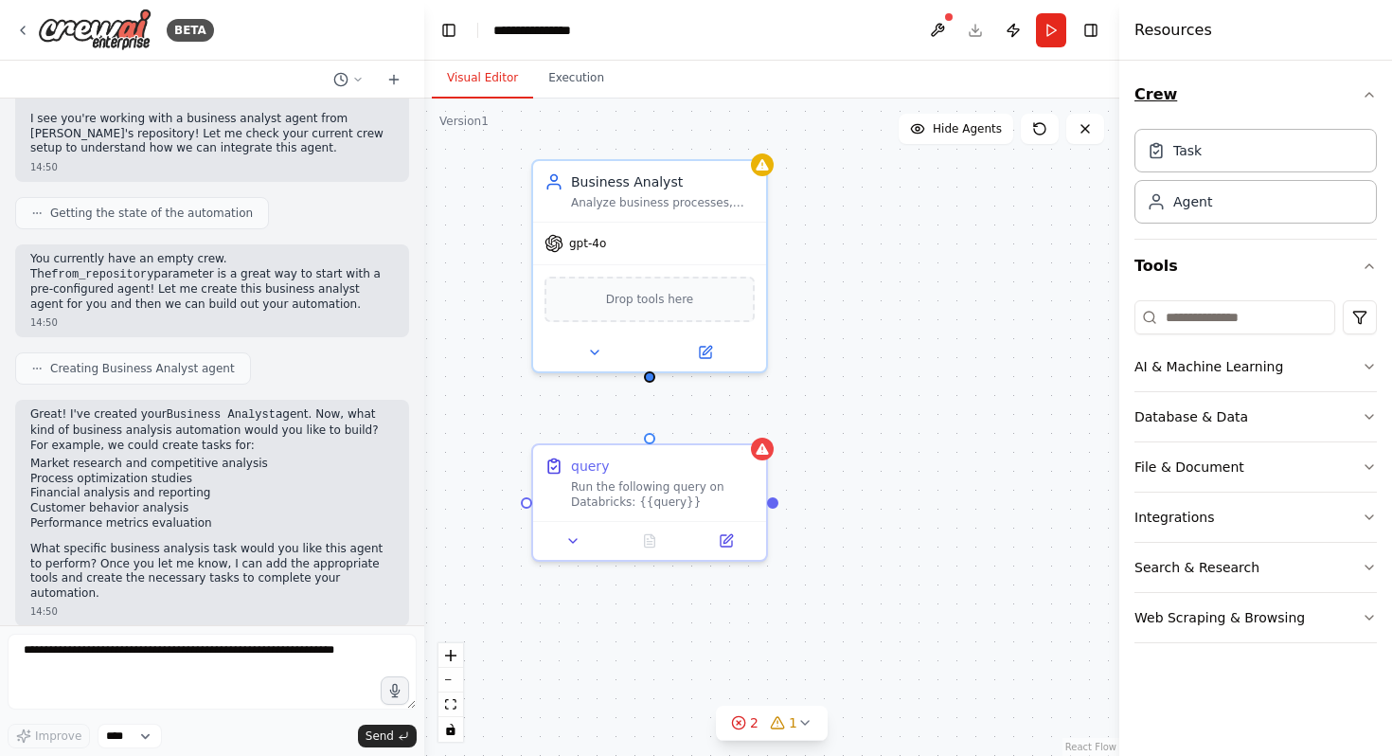
click at [1373, 93] on icon "button" at bounding box center [1369, 94] width 15 height 15
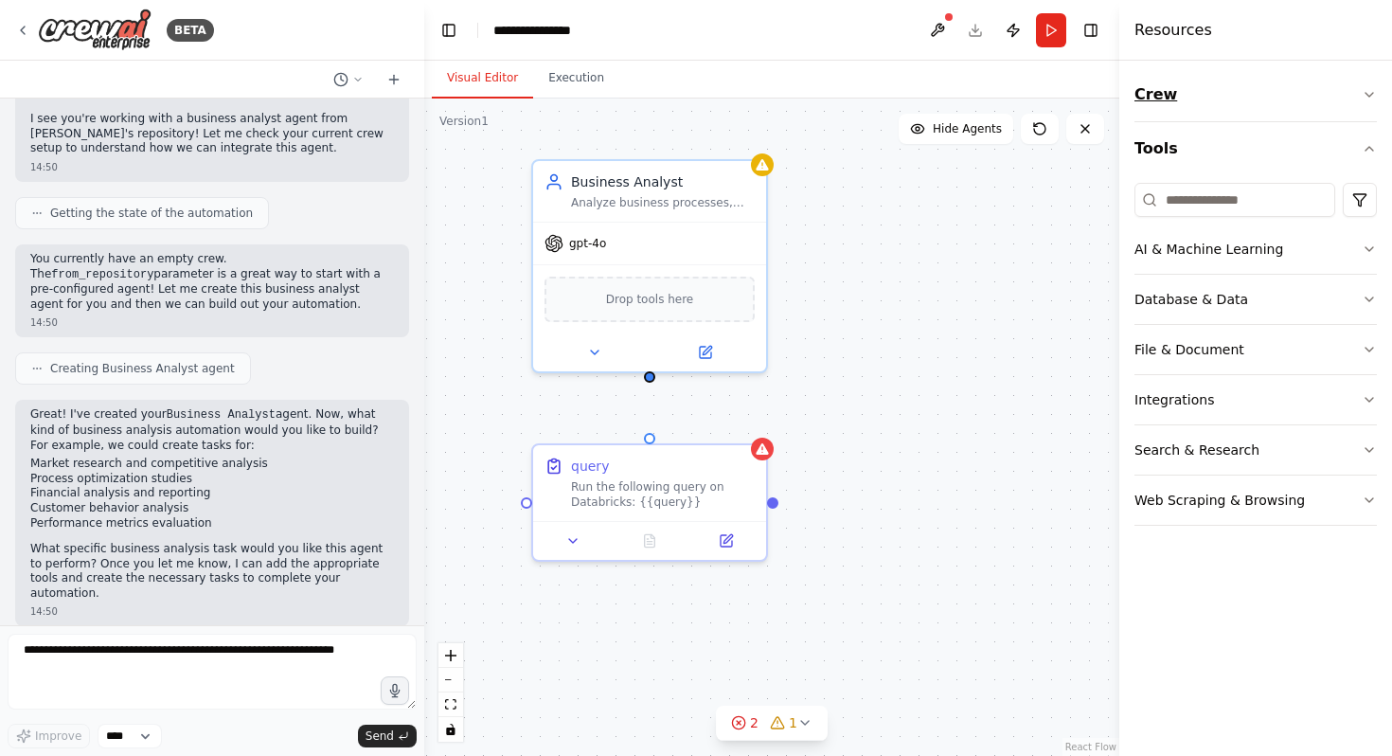
click at [1373, 93] on icon "button" at bounding box center [1370, 95] width 8 height 4
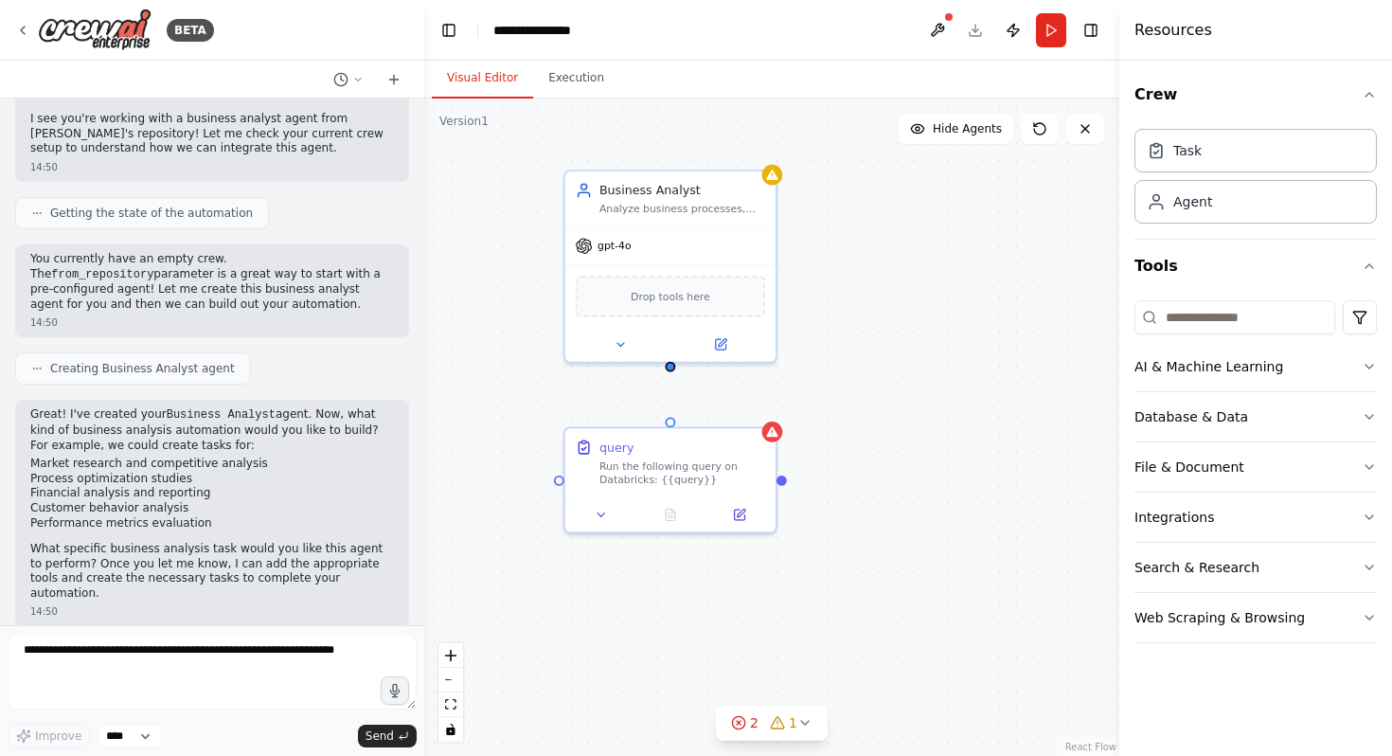
click at [886, 418] on div "Business Analyst Analyze business processes, identify opportunities for improve…" at bounding box center [771, 427] width 695 height 657
click at [776, 428] on icon at bounding box center [771, 428] width 11 height 10
click at [734, 520] on button at bounding box center [739, 511] width 59 height 21
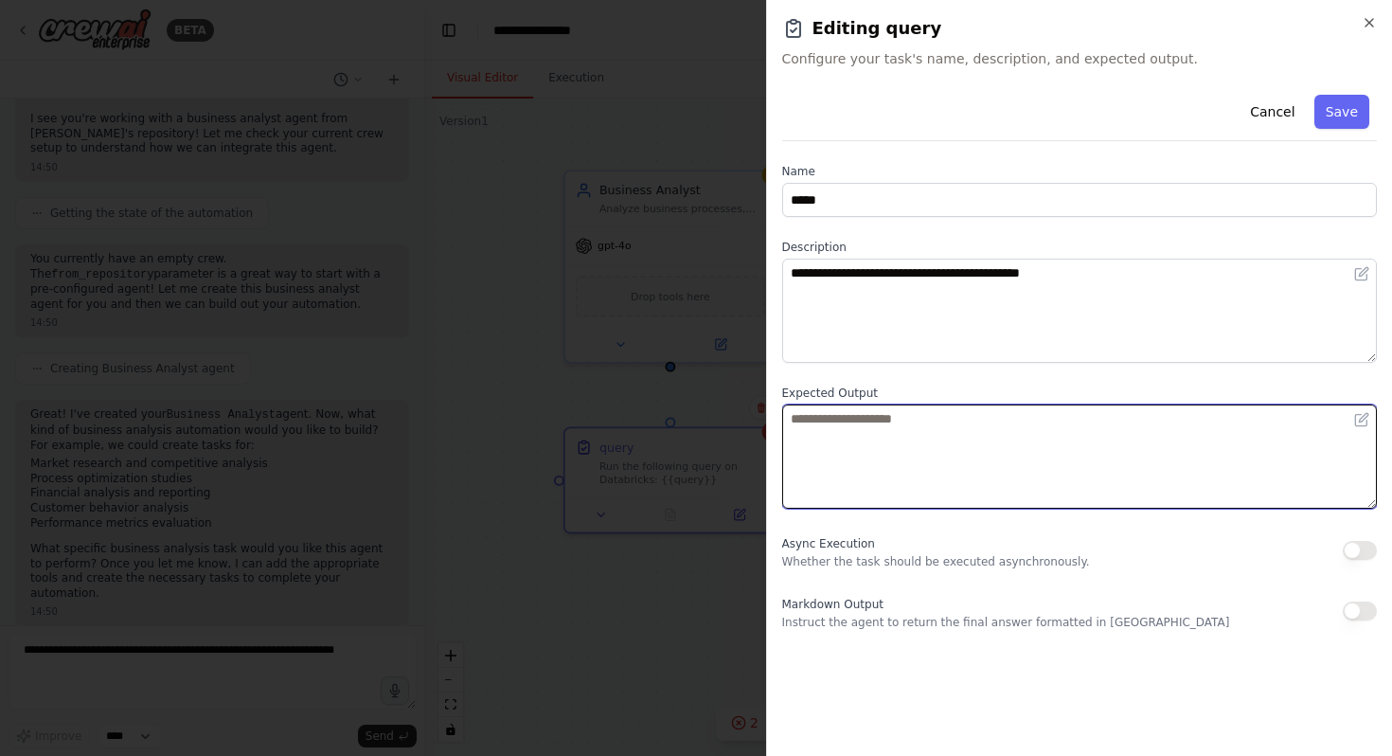
click at [966, 460] on textarea at bounding box center [1080, 456] width 596 height 104
type textarea "**********"
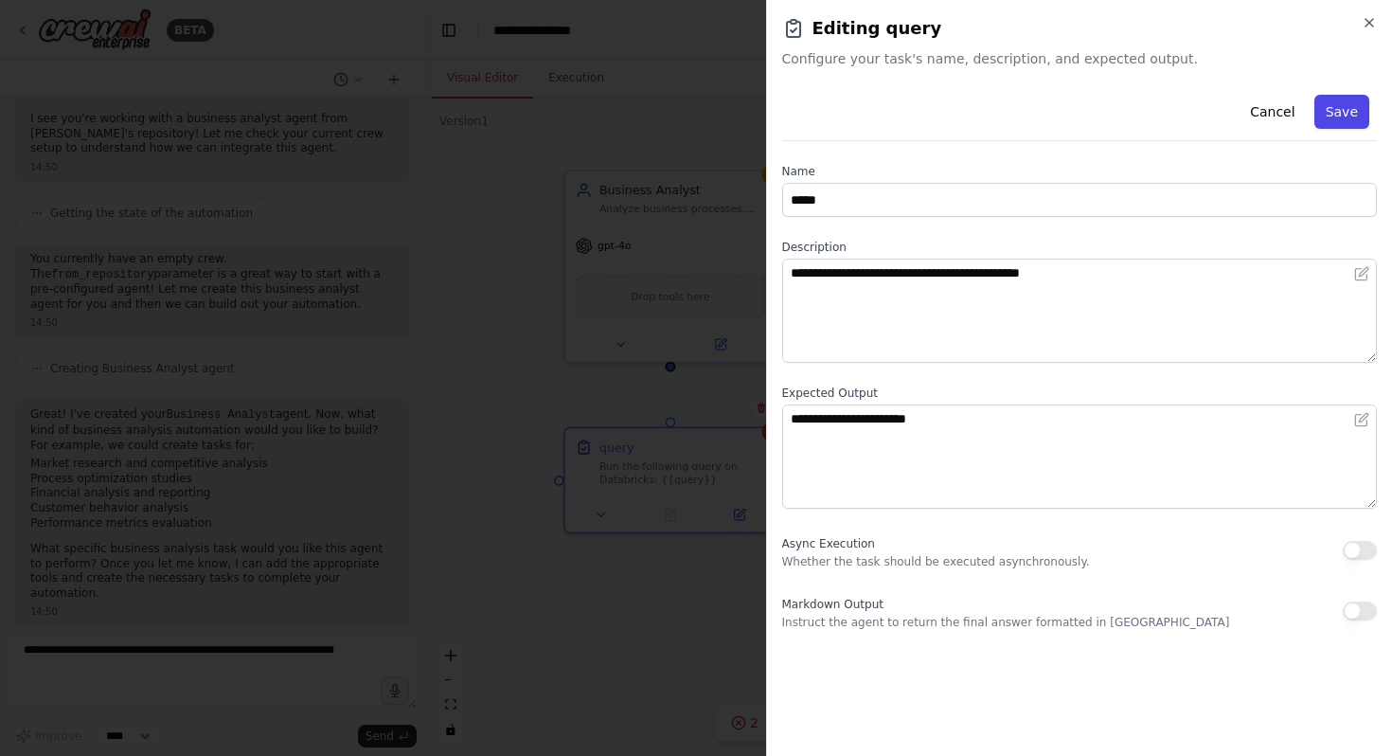
click at [1362, 115] on button "Save" at bounding box center [1342, 112] width 55 height 34
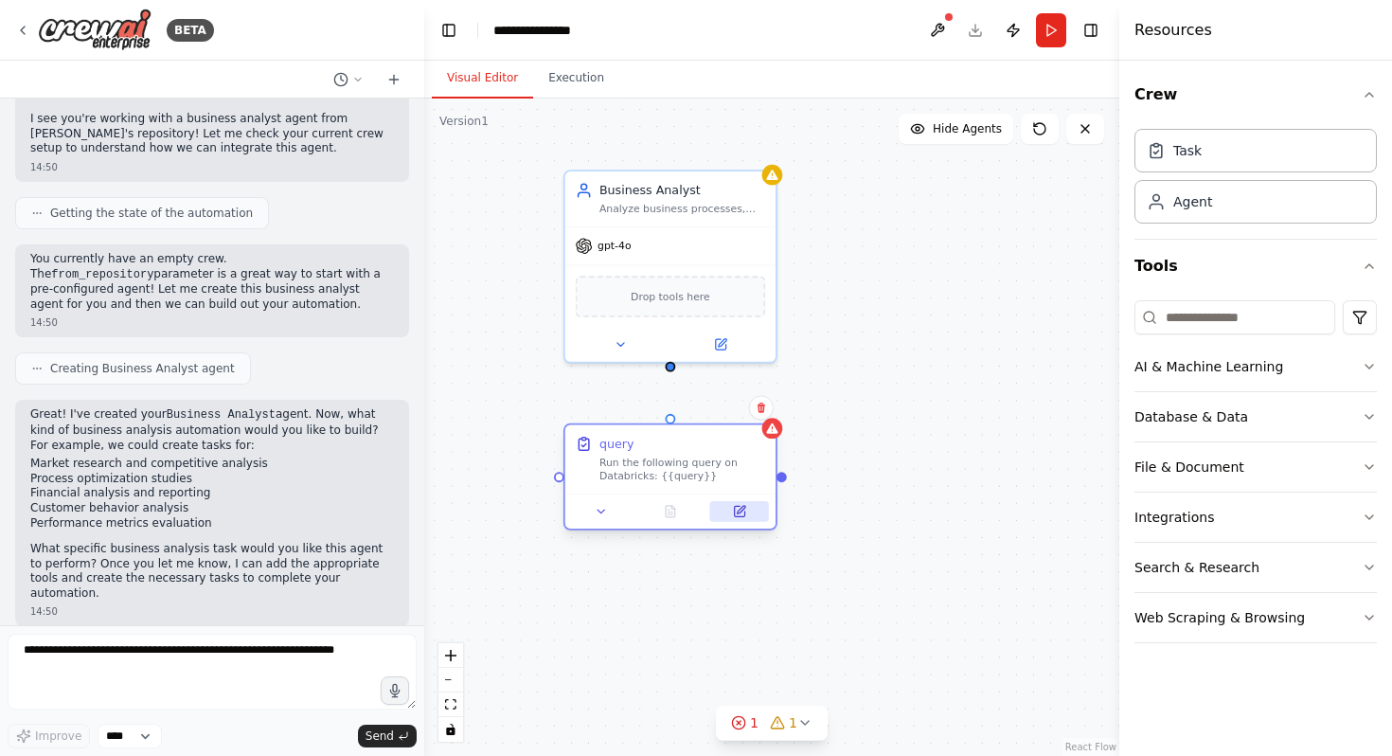
click at [742, 516] on icon at bounding box center [739, 511] width 13 height 13
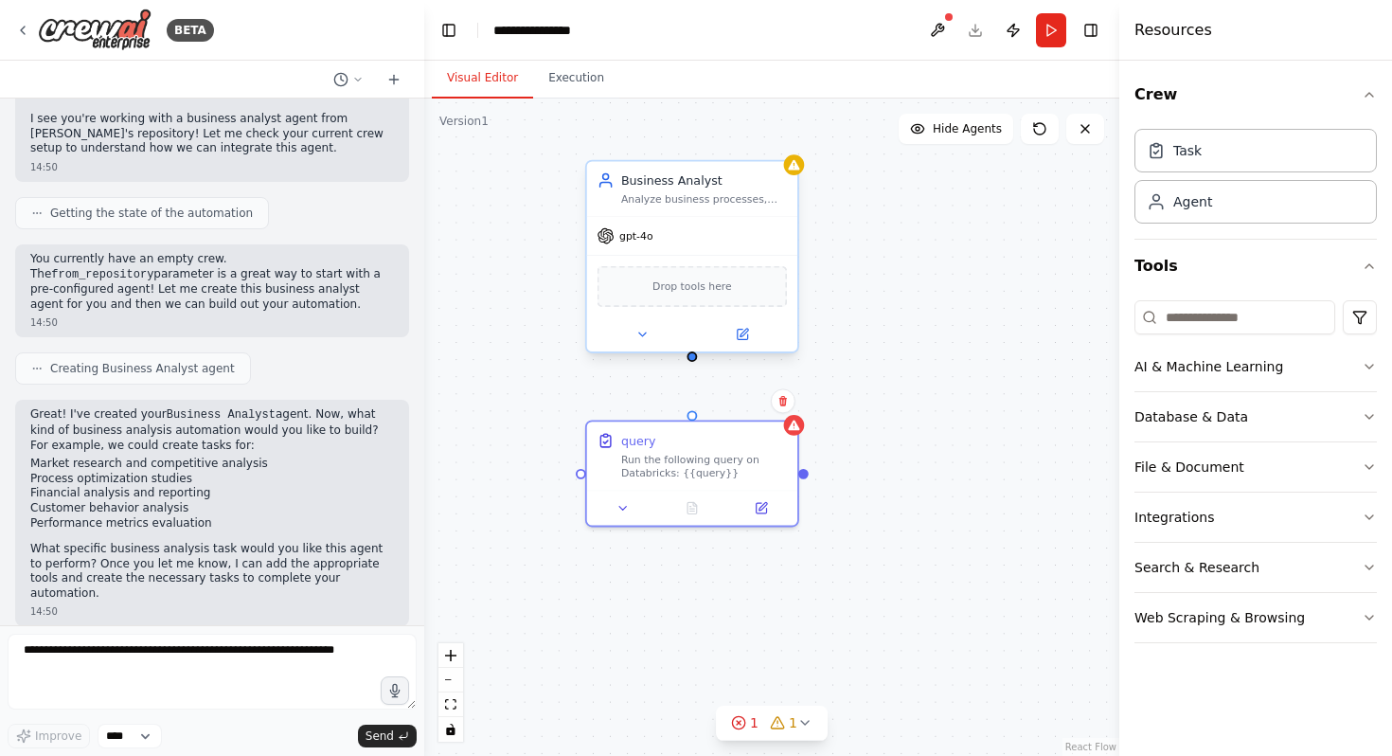
drag, startPoint x: 671, startPoint y: 369, endPoint x: 692, endPoint y: 362, distance: 23.1
click at [692, 362] on div "Business Analyst Analyze business processes, identify opportunities for improve…" at bounding box center [771, 427] width 695 height 657
click at [689, 212] on div "Business Analyst Analyze business processes, identify opportunities for improve…" at bounding box center [692, 187] width 210 height 55
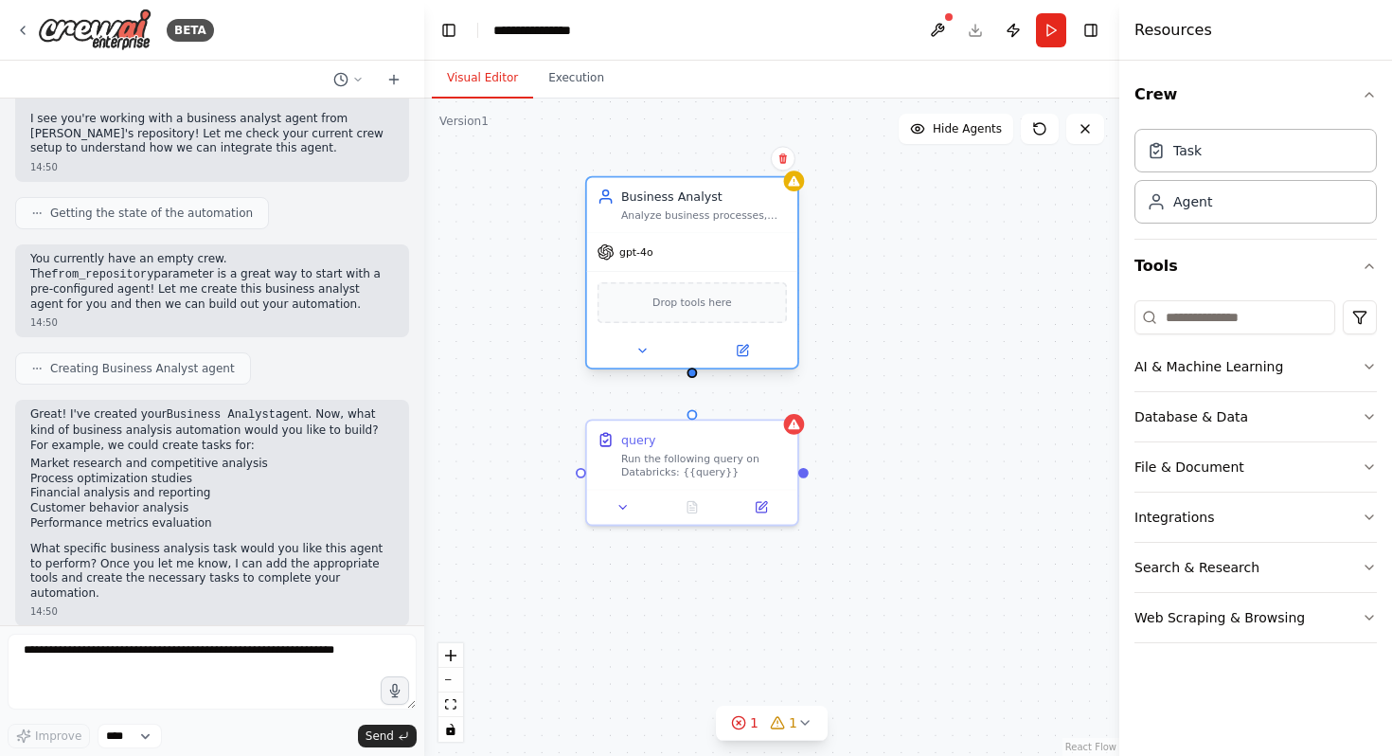
drag, startPoint x: 689, startPoint y: 212, endPoint x: 690, endPoint y: 238, distance: 25.6
click at [690, 237] on div "Business Analyst Analyze business processes, identify opportunities for improve…" at bounding box center [692, 272] width 214 height 193
